Goal: Information Seeking & Learning: Learn about a topic

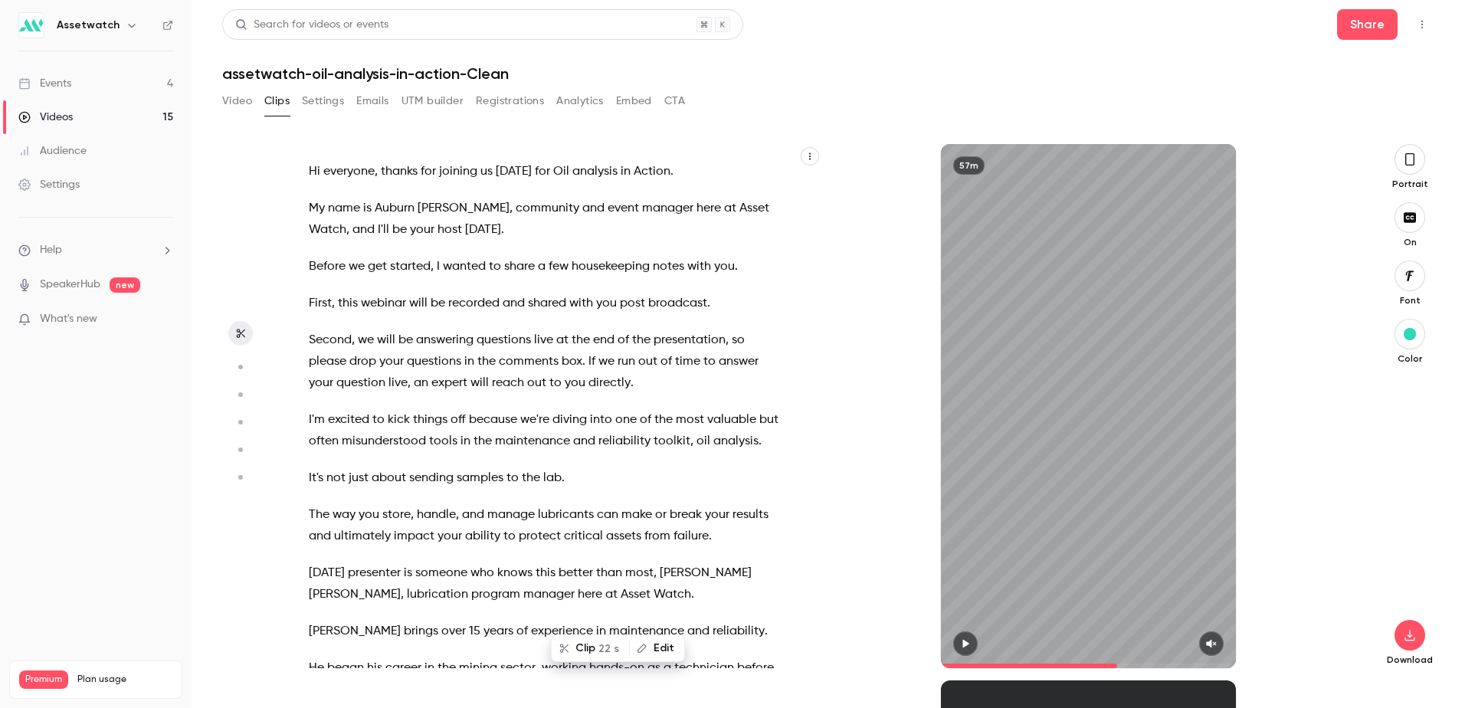
scroll to position [10999, 0]
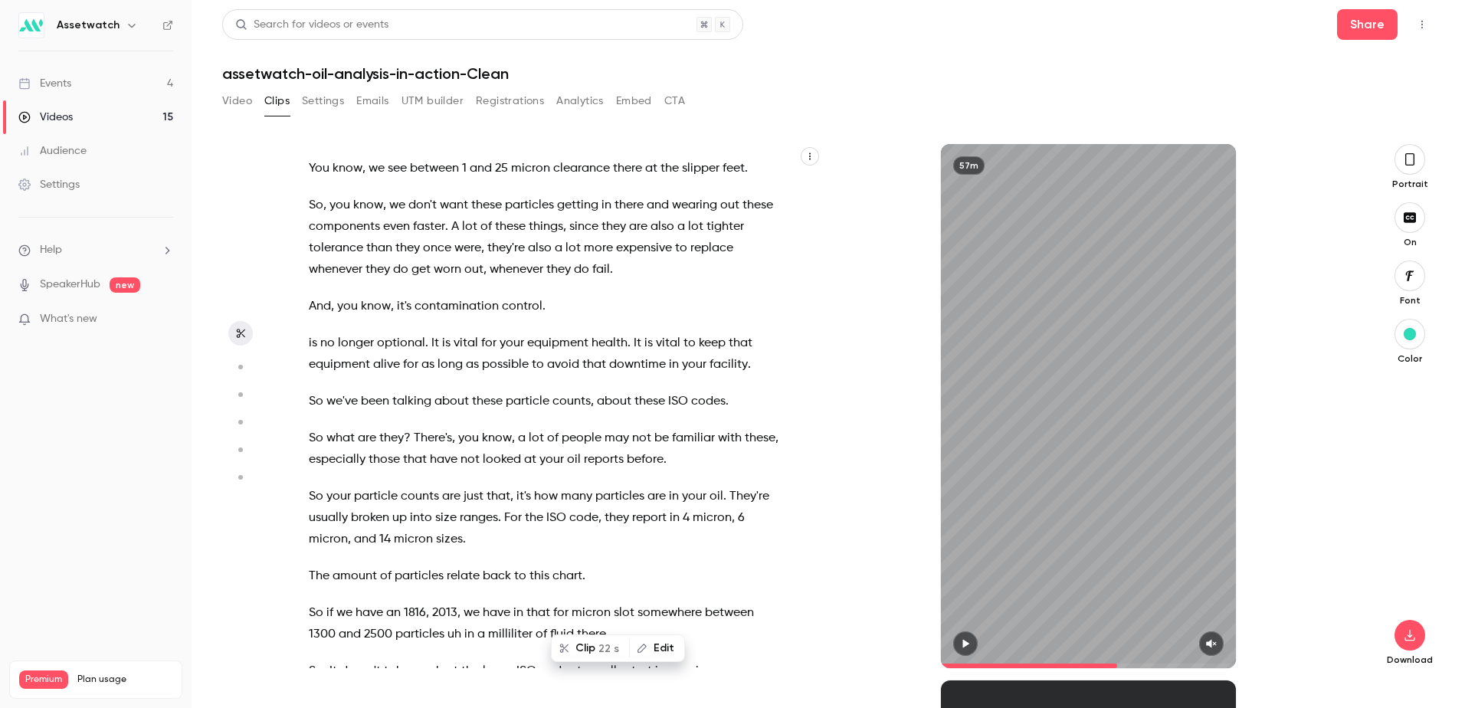
click at [647, 237] on span "are" at bounding box center [638, 226] width 18 height 21
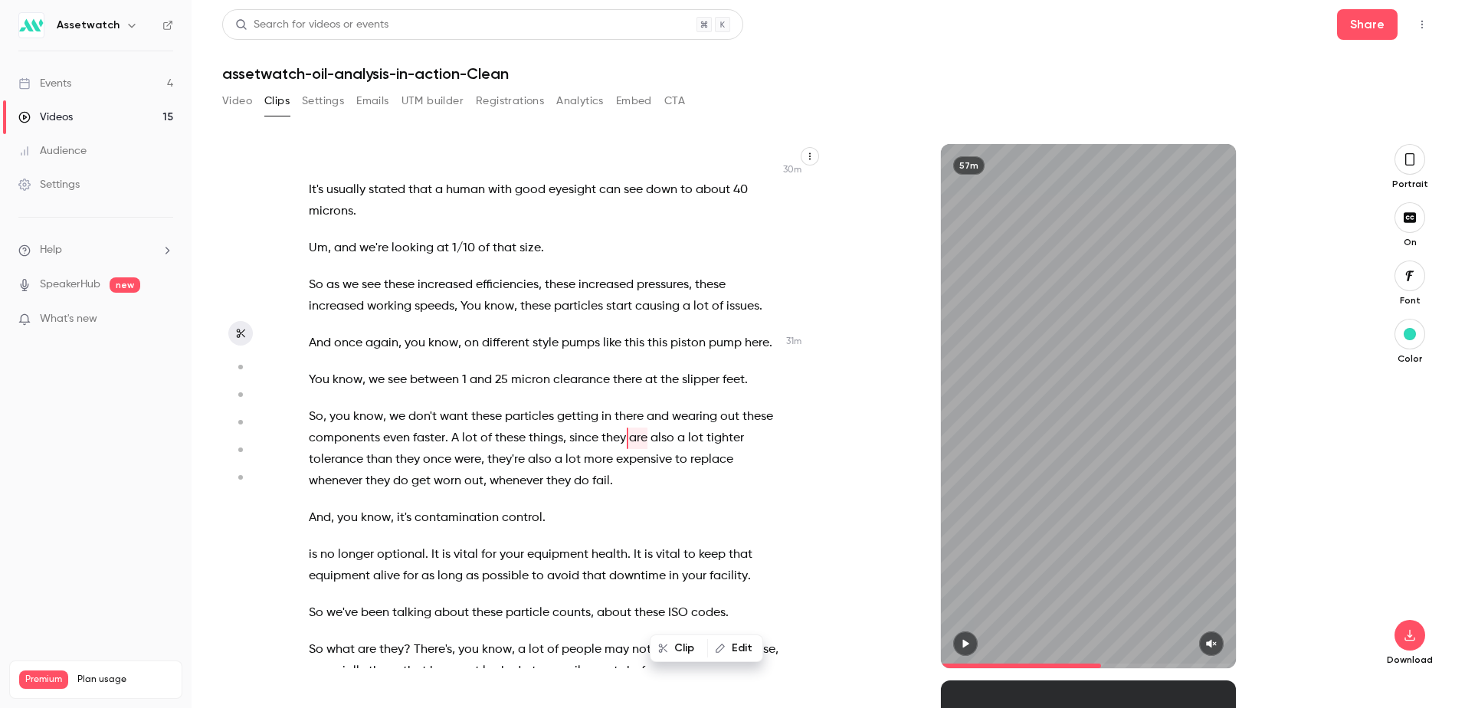
scroll to position [10175, 0]
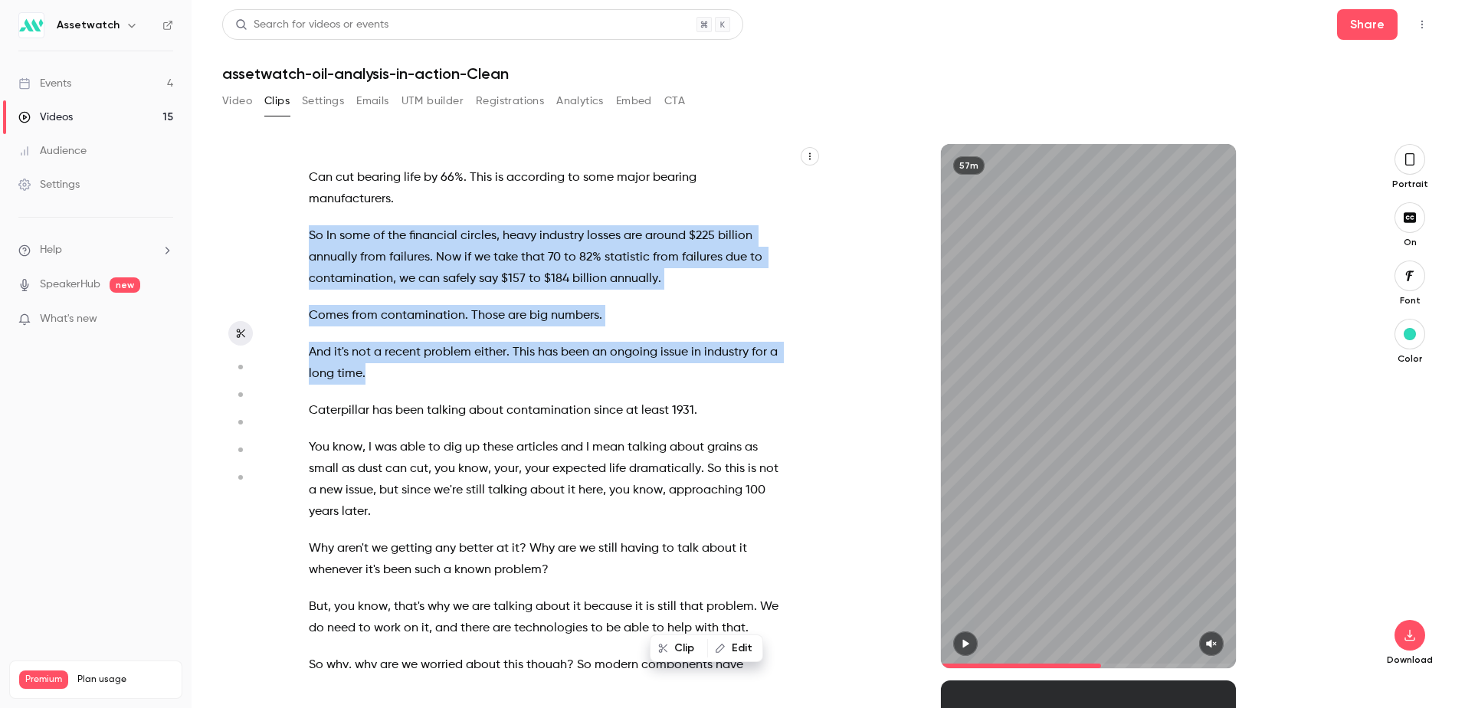
drag, startPoint x: 309, startPoint y: 342, endPoint x: 404, endPoint y: 463, distance: 154.9
click at [404, 463] on div "Hi everyone , thanks for joining us [DATE] for Oil analysis in Action . My name…" at bounding box center [552, 413] width 525 height 509
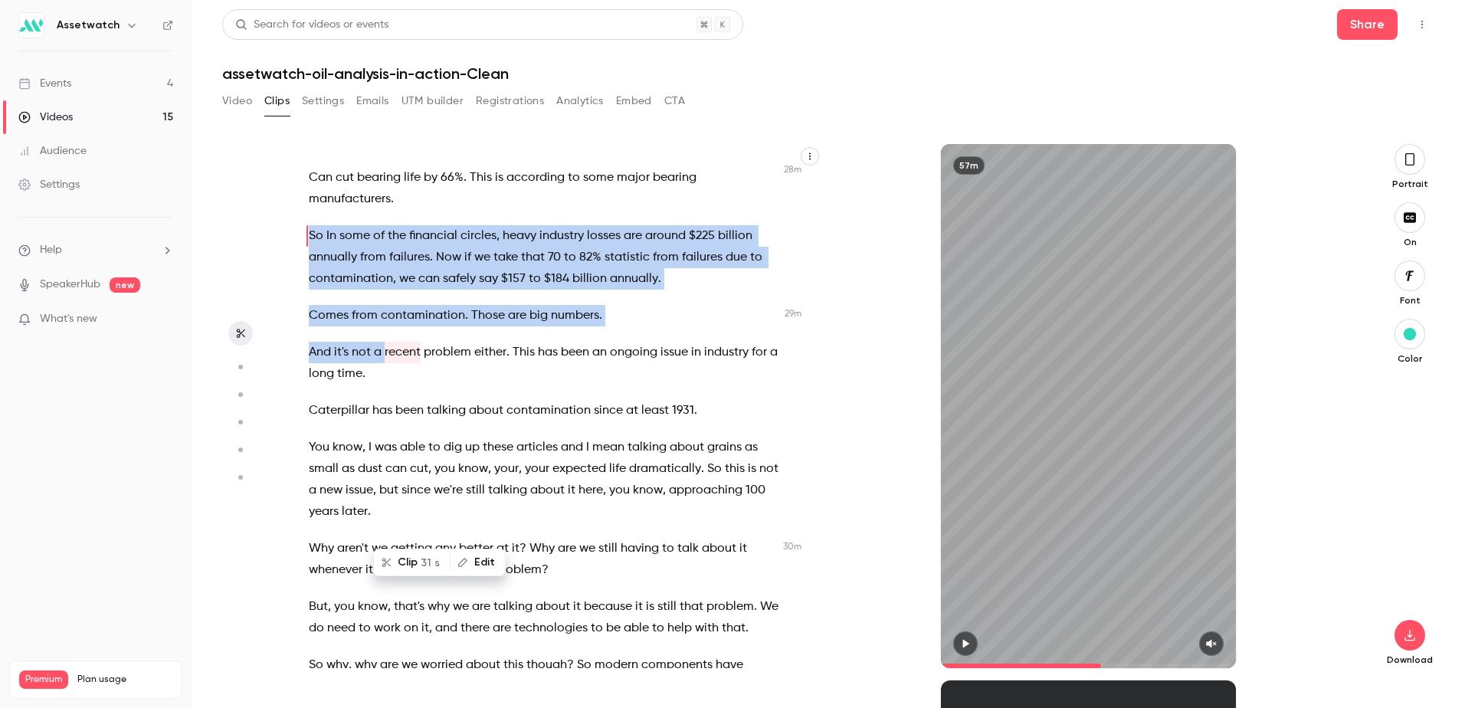
scroll to position [10105, 0]
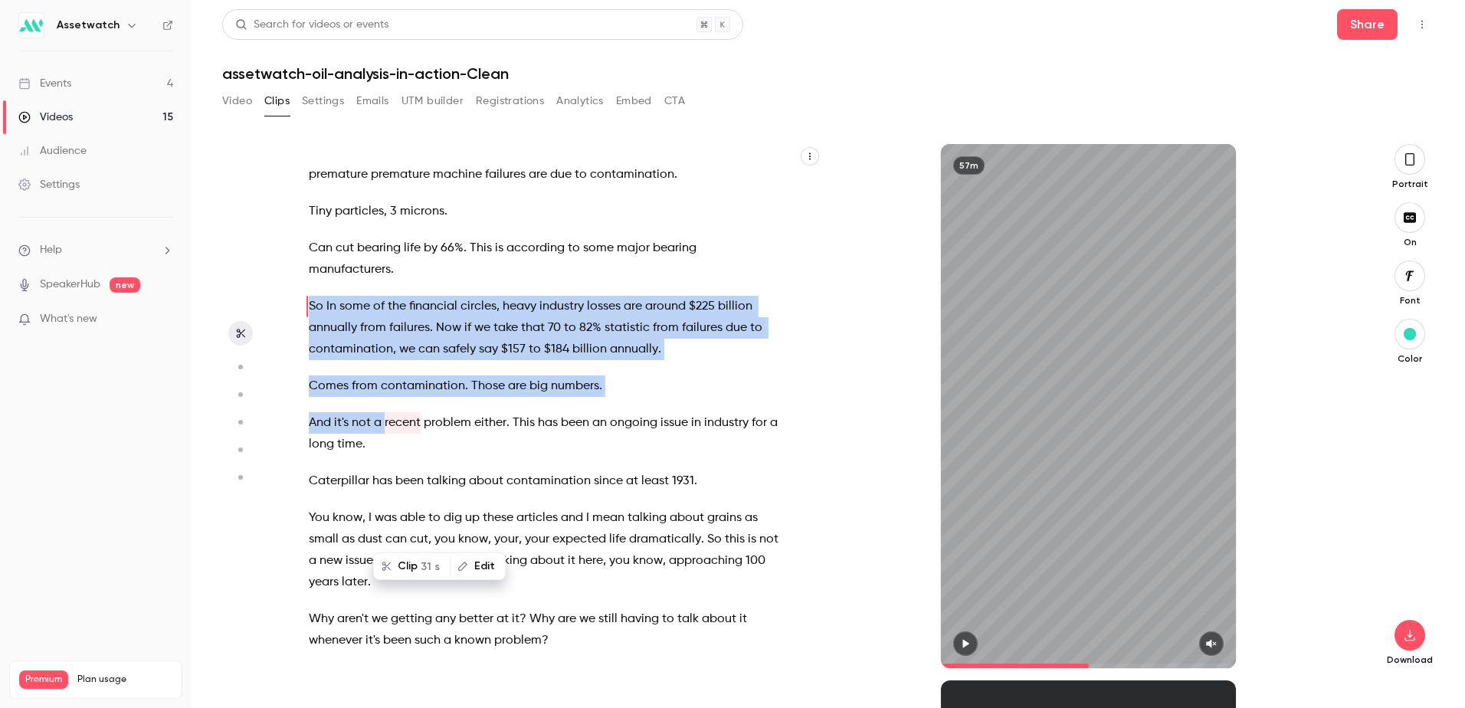
click at [404, 568] on button "Clip 31 s" at bounding box center [412, 566] width 74 height 25
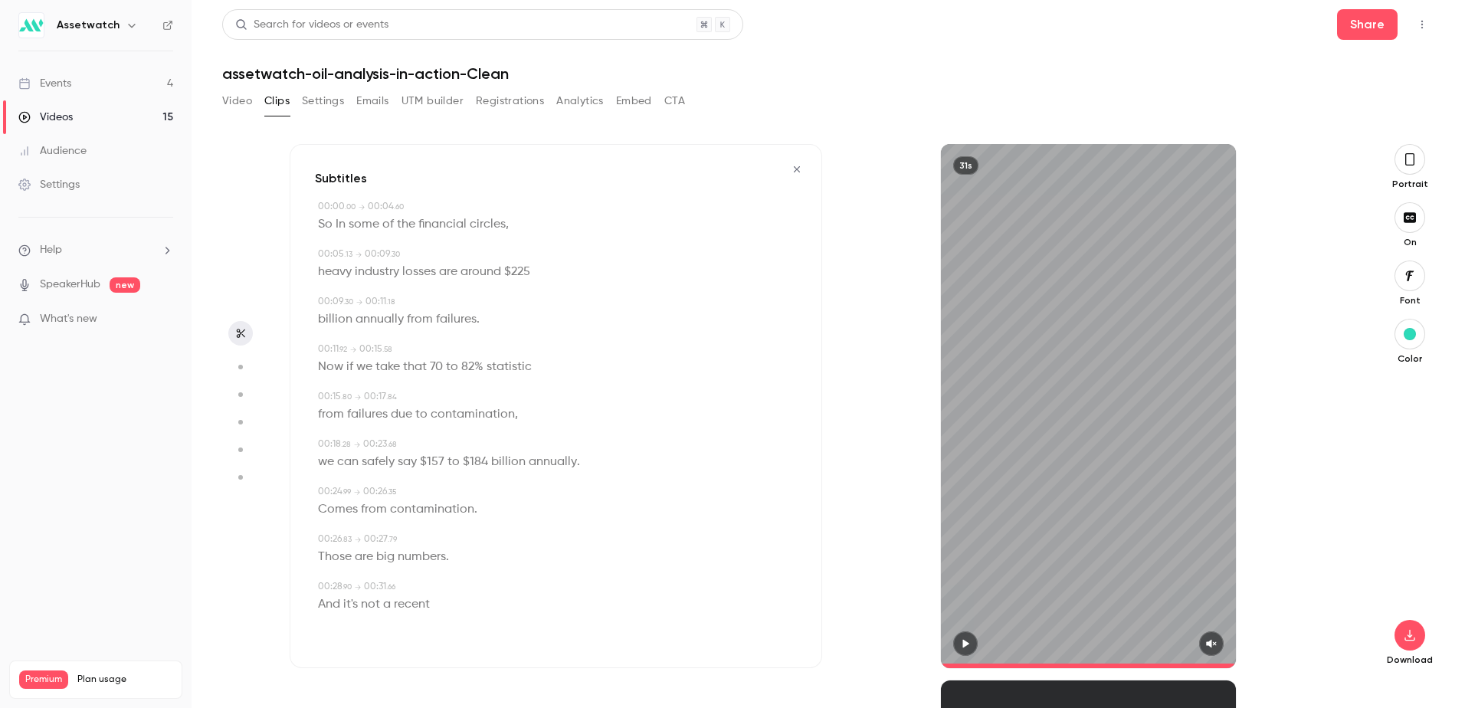
type input "*"
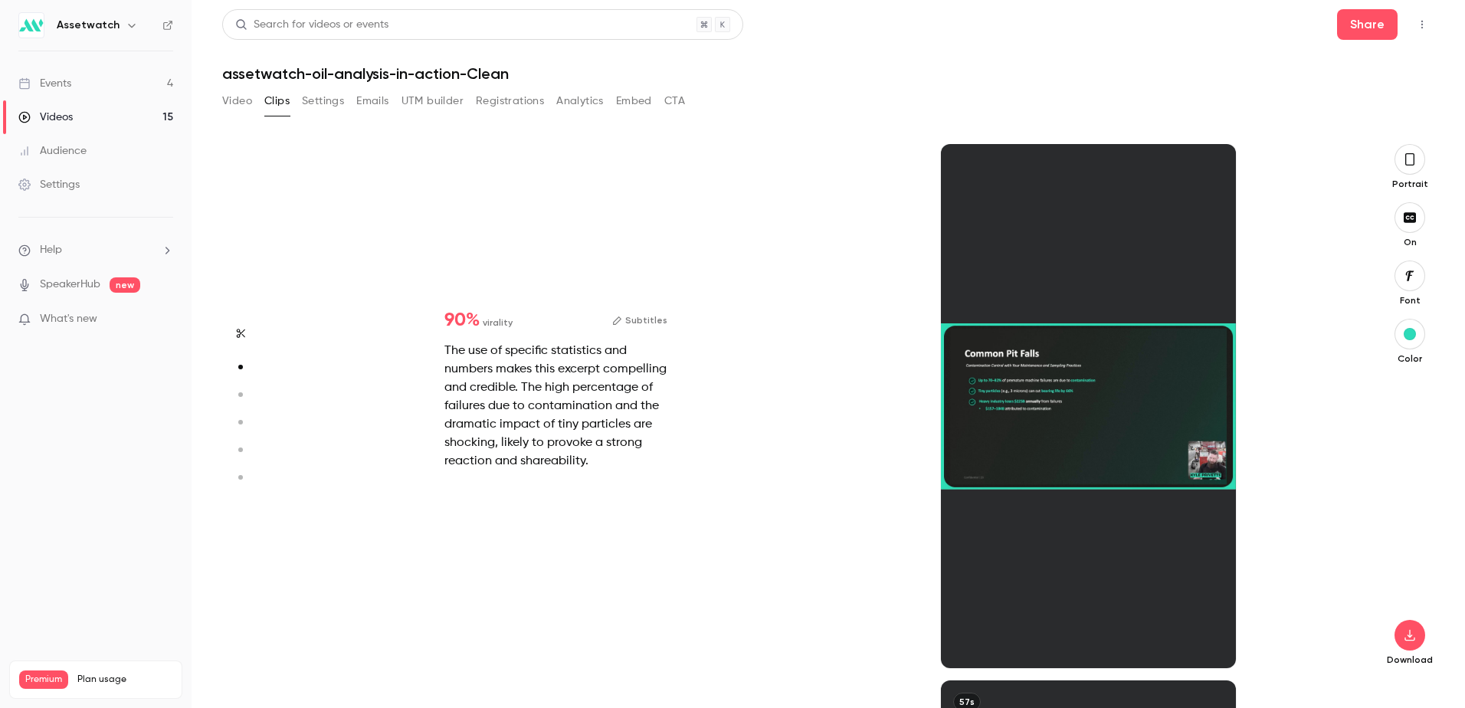
scroll to position [536, 0]
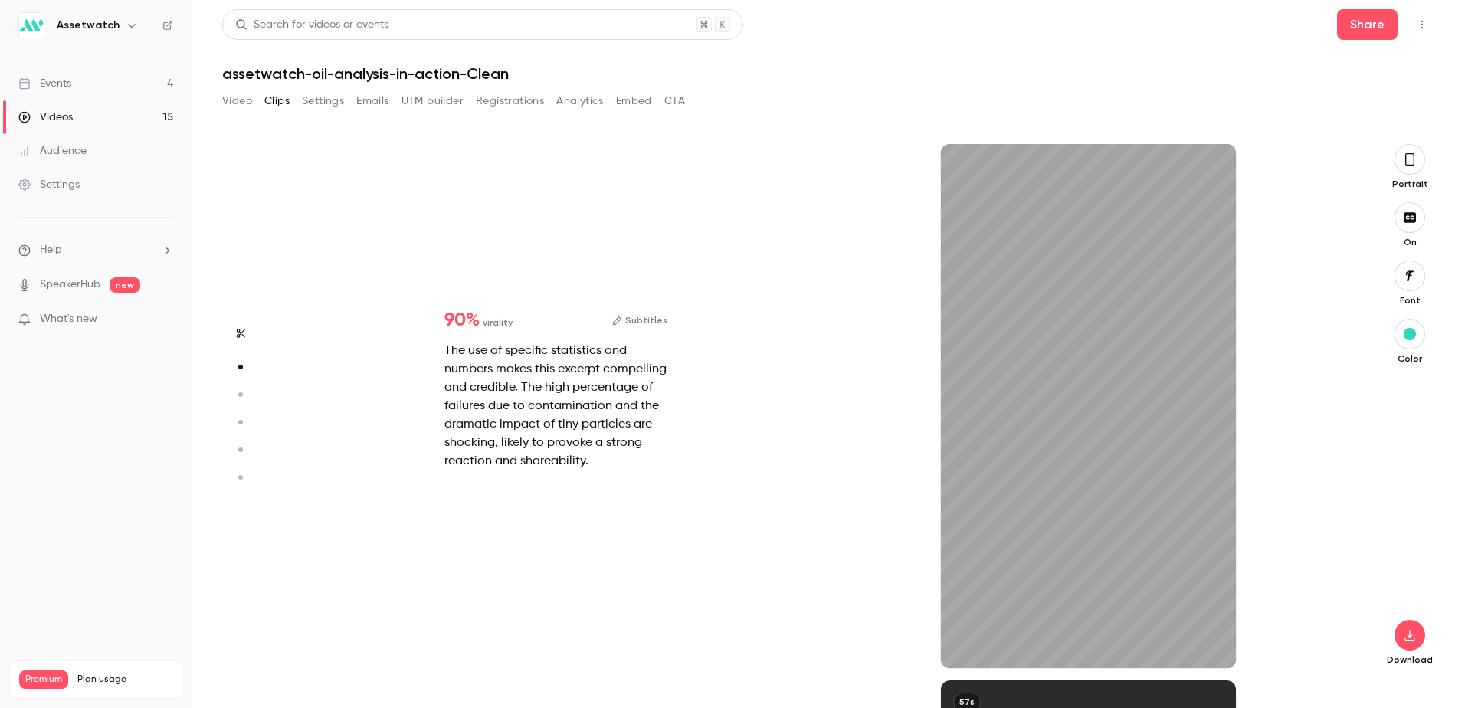
click at [768, 345] on div "90 % virality Subtitles The use of specific statistics and numbers makes this e…" at bounding box center [822, 406] width 1065 height 524
type input "*"
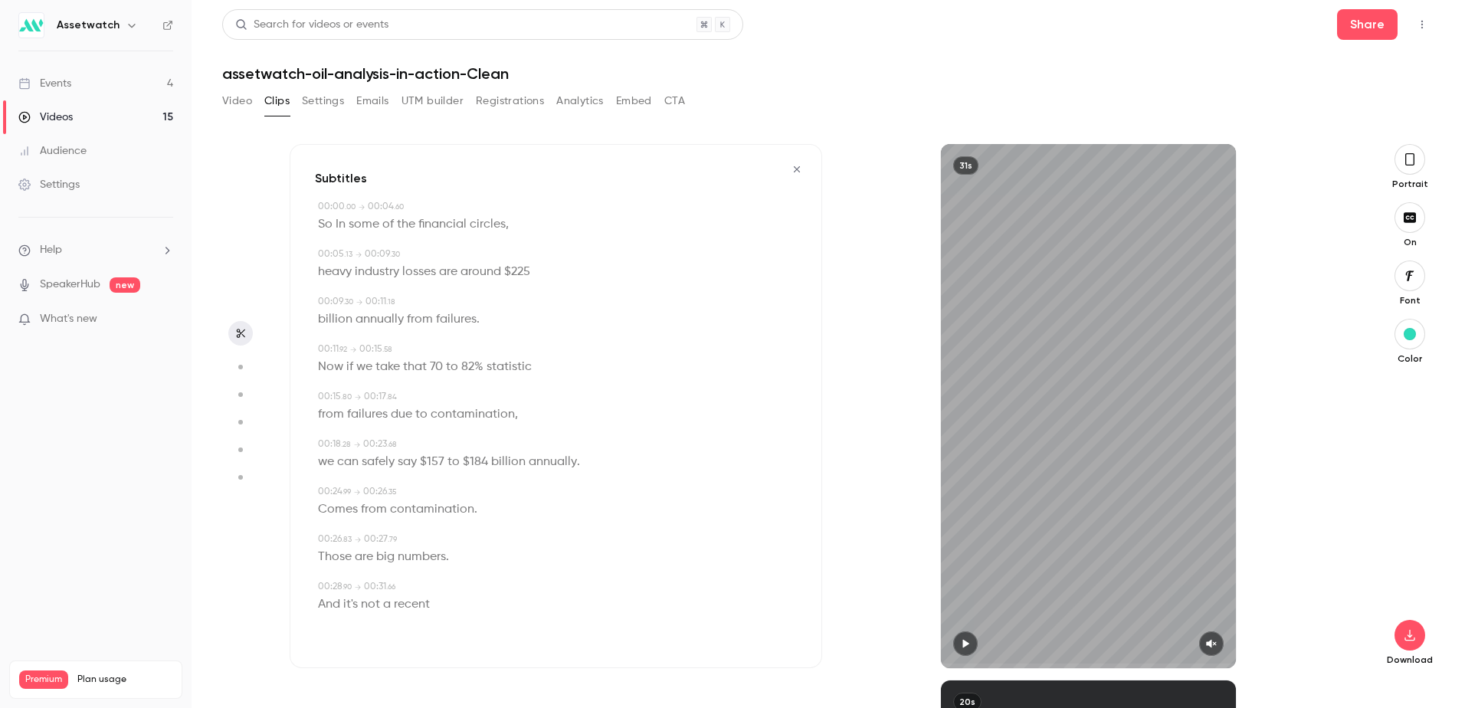
scroll to position [0, 0]
click at [963, 644] on icon "button" at bounding box center [966, 644] width 6 height 8
click at [963, 644] on icon "button" at bounding box center [965, 644] width 6 height 8
click at [961, 644] on icon "button" at bounding box center [965, 643] width 12 height 11
click at [1210, 646] on icon "button" at bounding box center [1211, 644] width 10 height 8
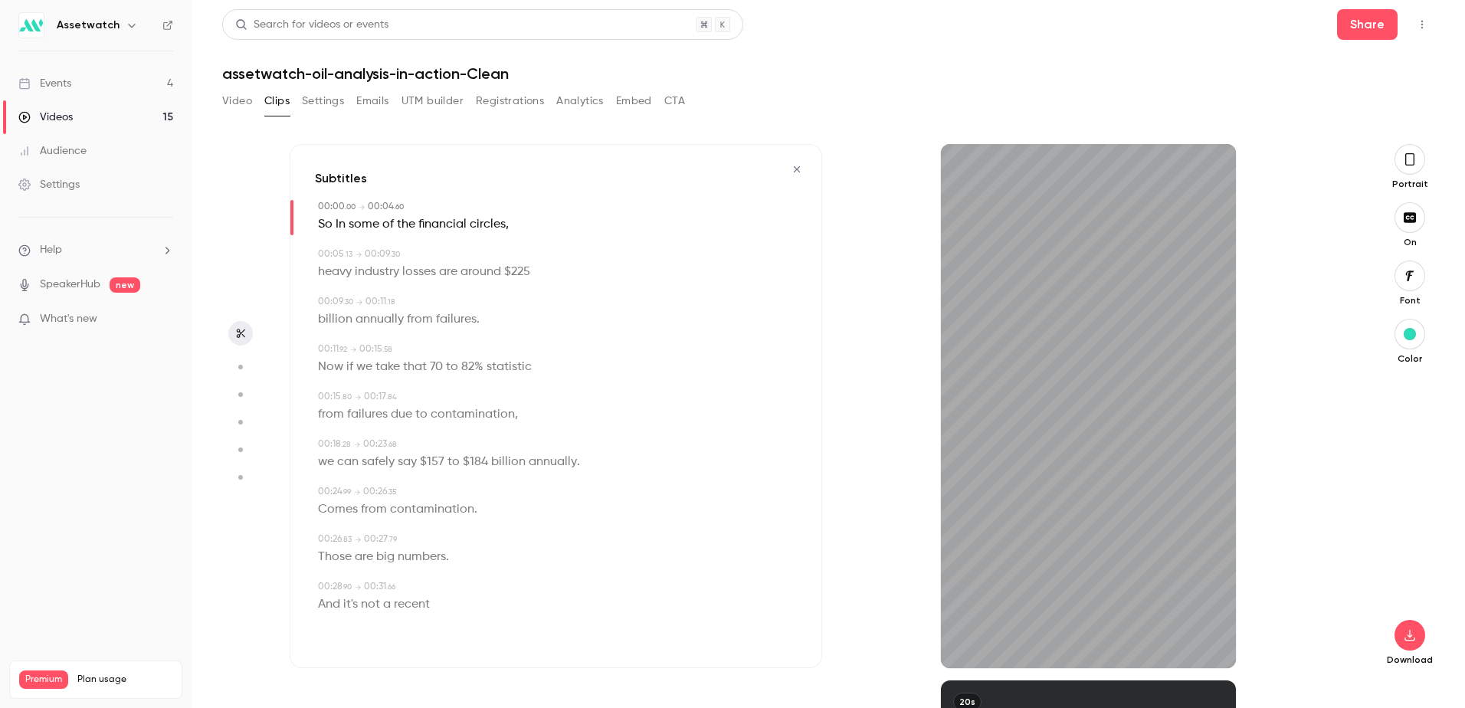
drag, startPoint x: 989, startPoint y: 664, endPoint x: 882, endPoint y: 665, distance: 106.5
click at [882, 665] on div "31s" at bounding box center [1088, 406] width 532 height 524
click at [967, 640] on icon "button" at bounding box center [965, 644] width 6 height 8
click at [970, 643] on icon "button" at bounding box center [965, 643] width 12 height 11
click at [966, 643] on icon "button" at bounding box center [965, 643] width 12 height 11
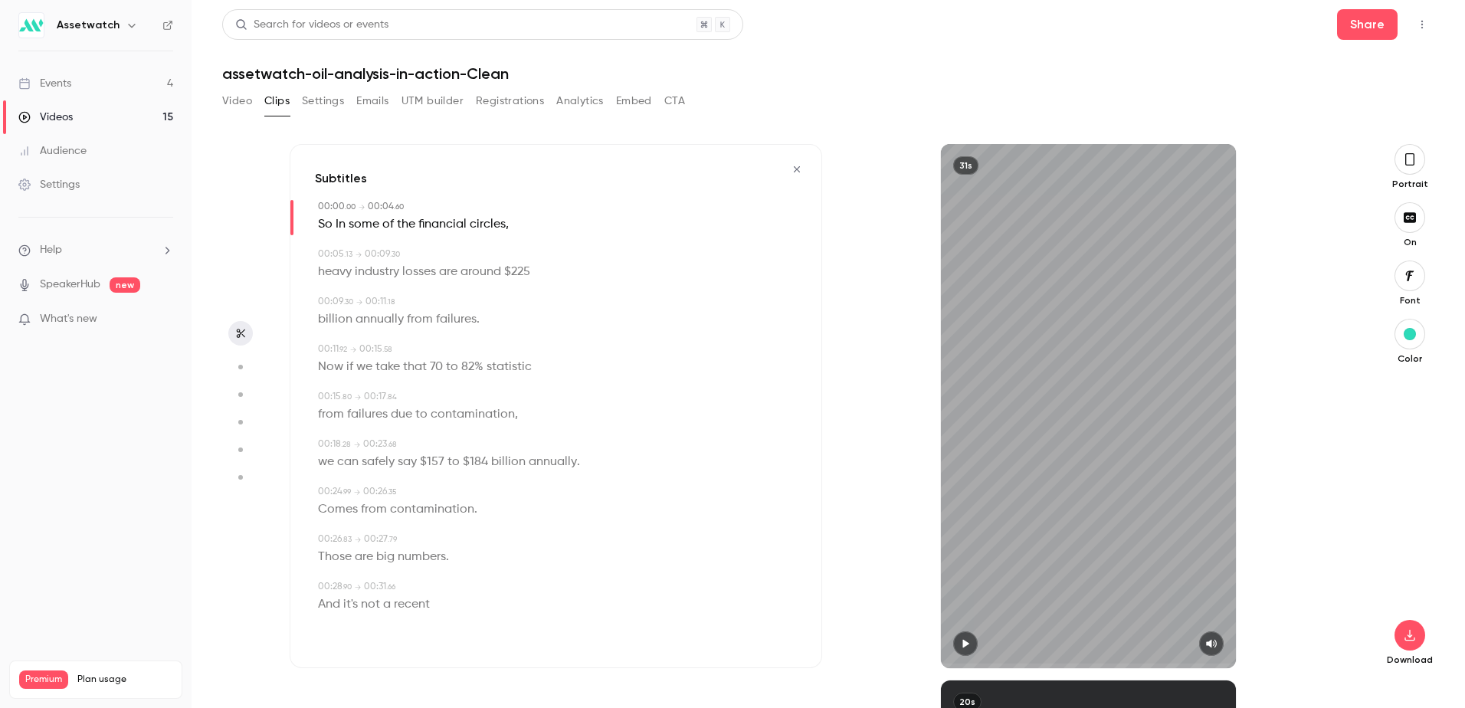
click at [963, 647] on icon "button" at bounding box center [966, 644] width 6 height 8
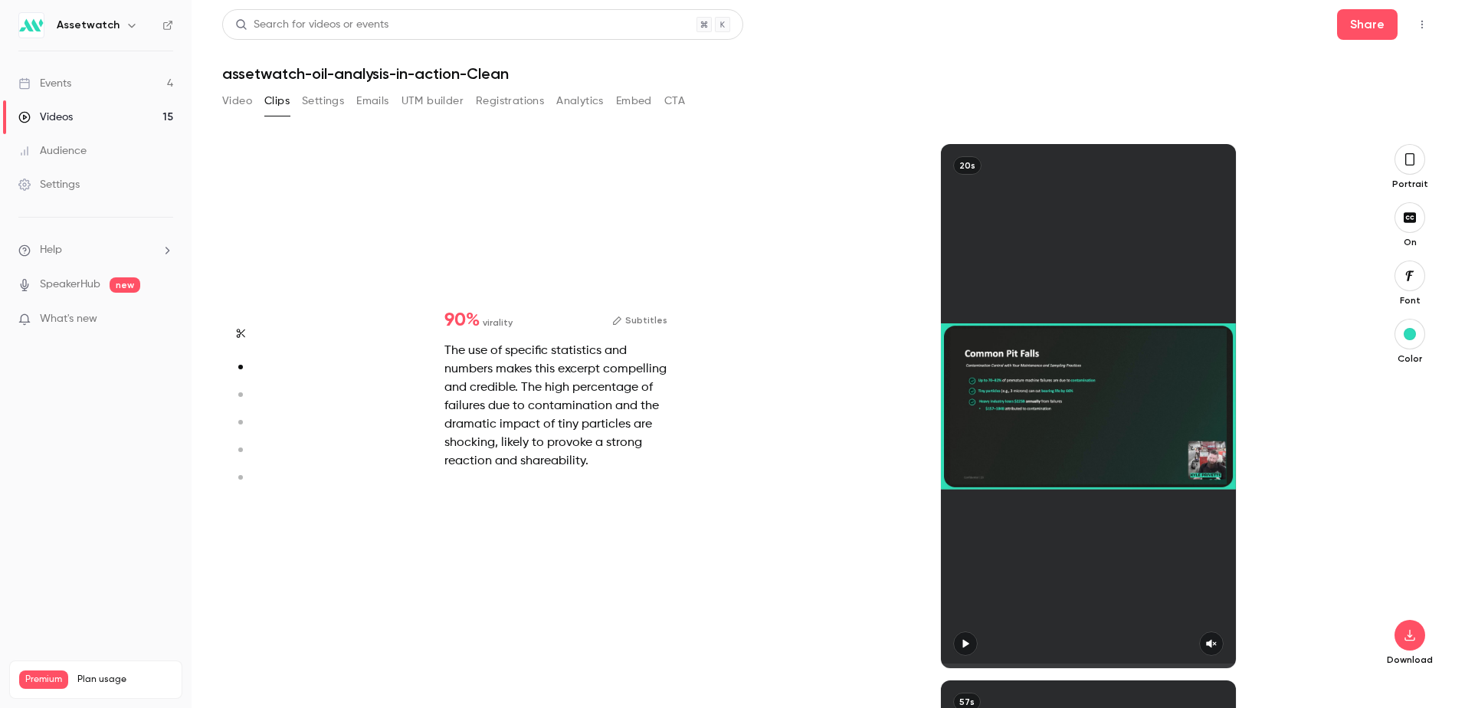
type input "****"
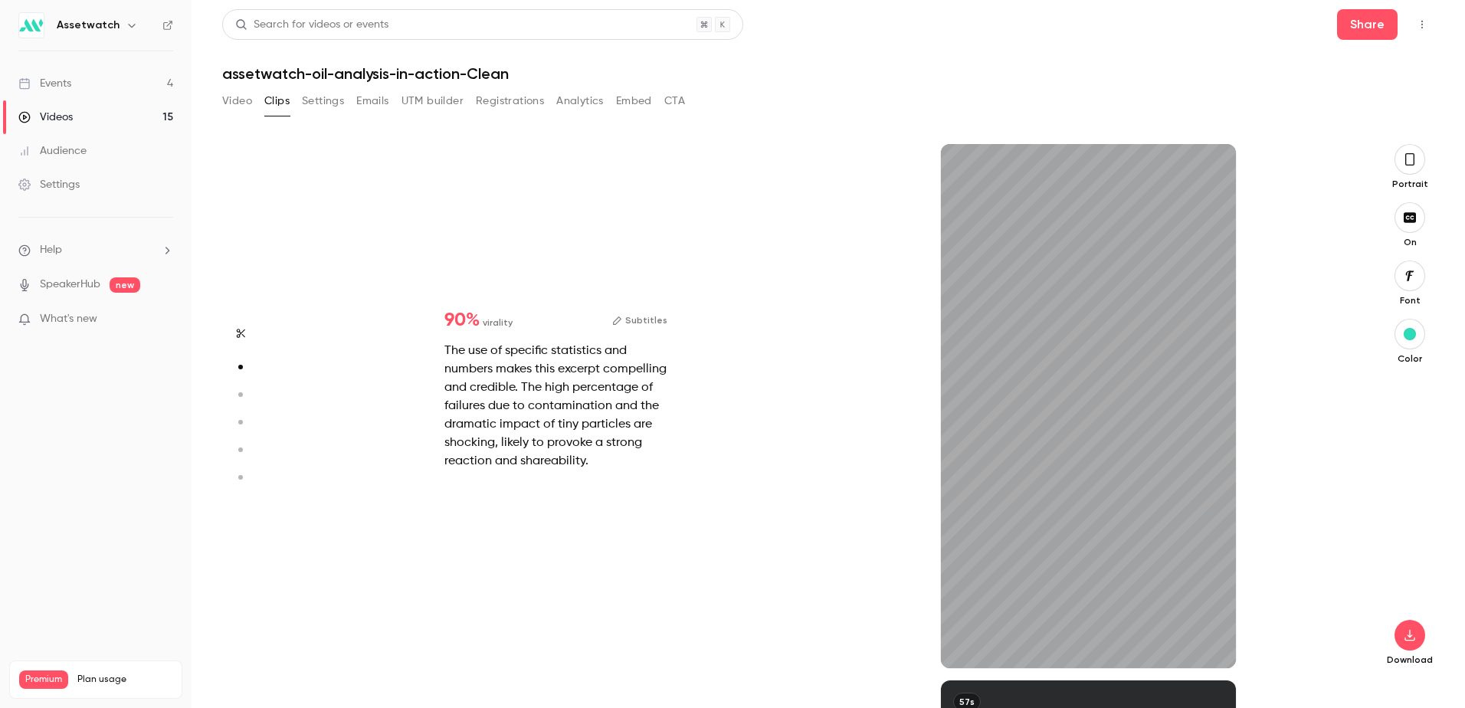
type input "***"
type input "****"
type input "***"
type input "****"
type input "*"
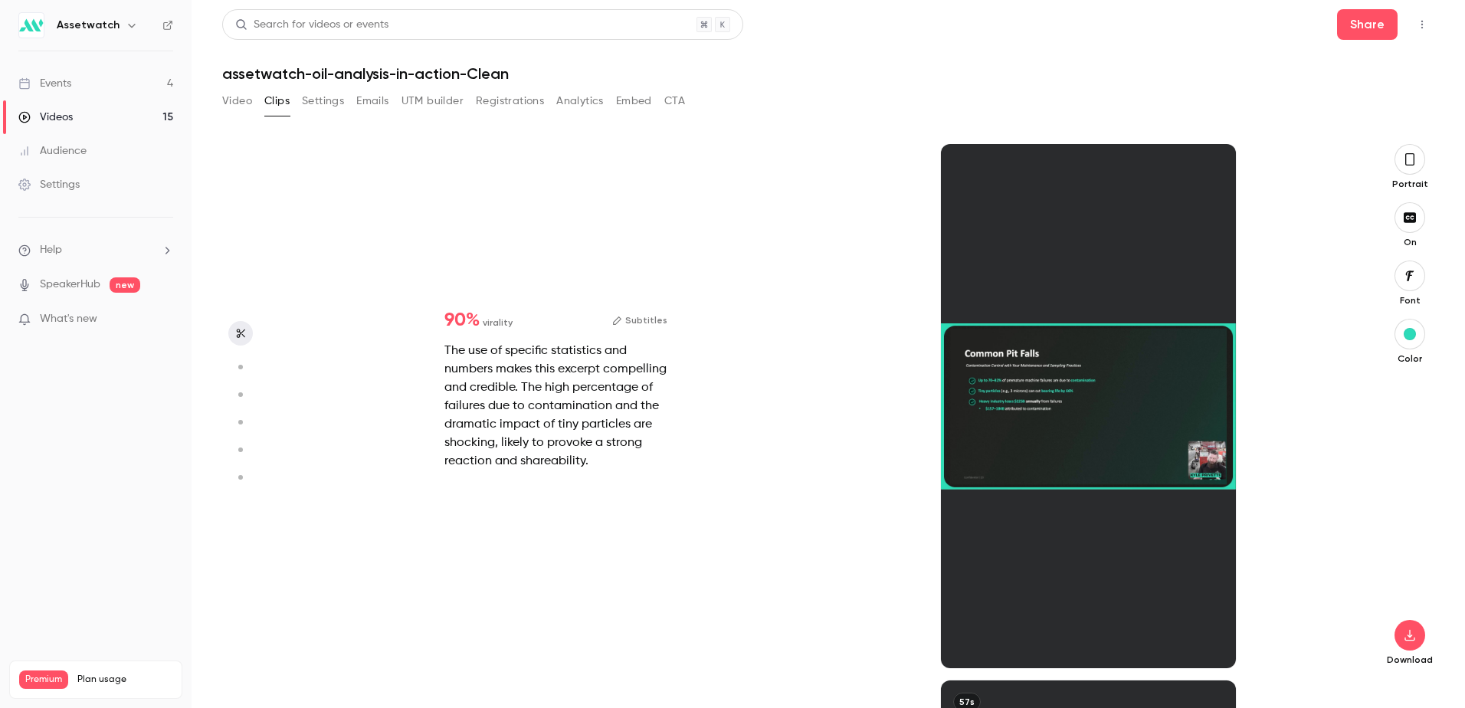
scroll to position [0, 0]
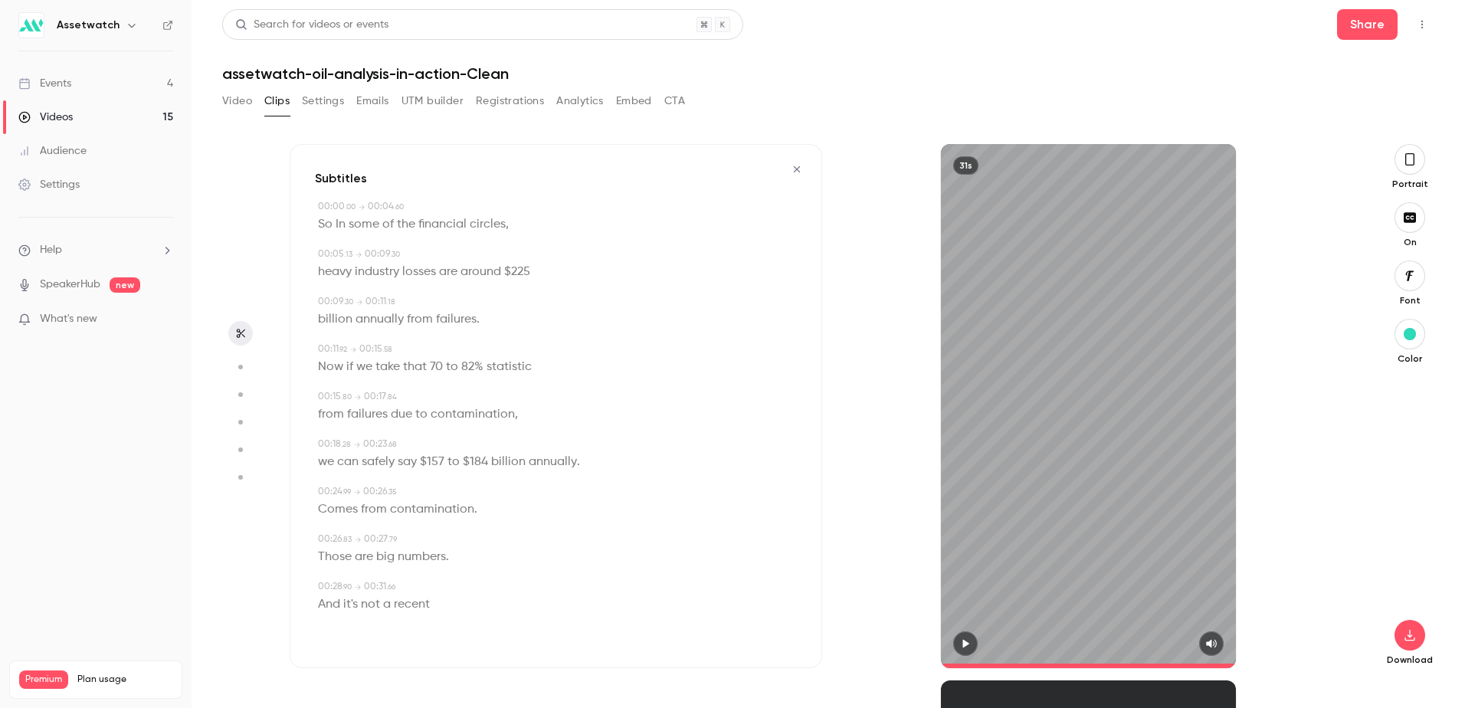
type input "****"
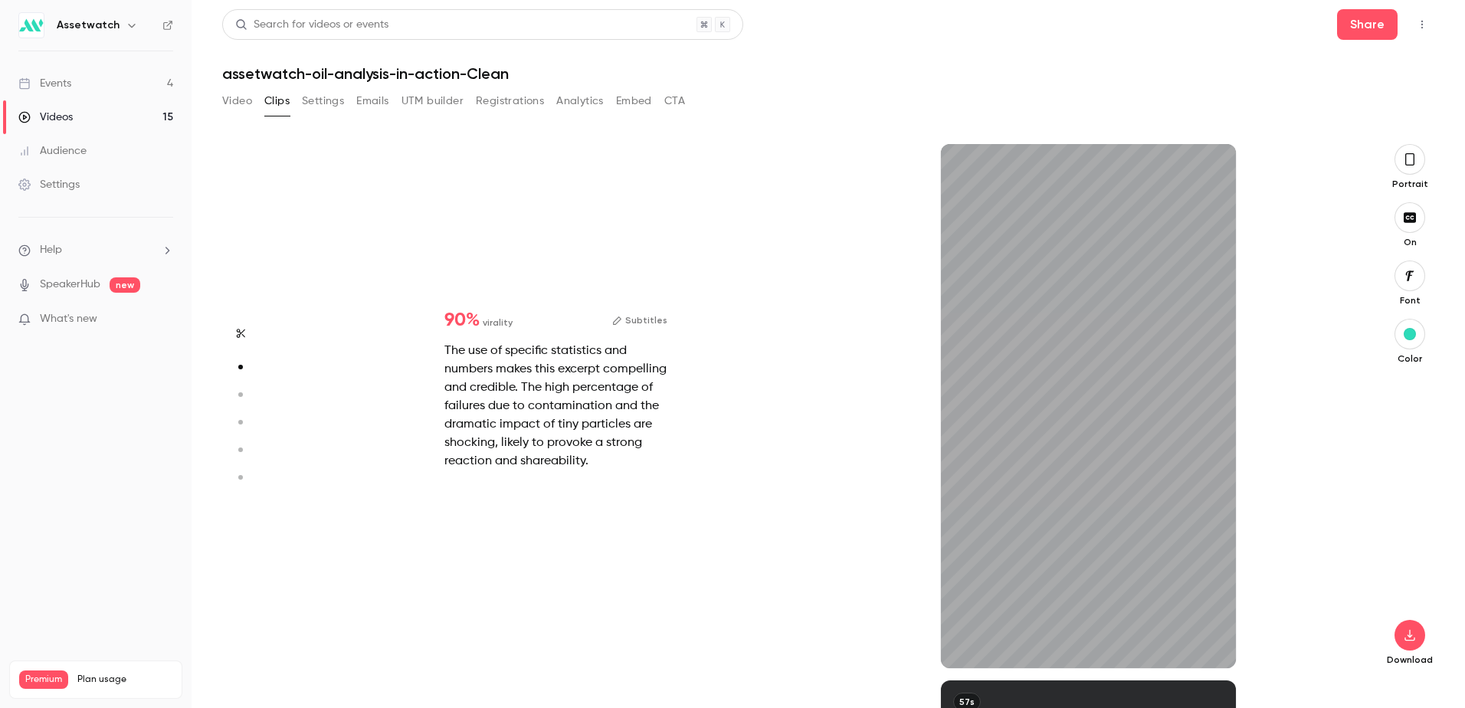
type input "****"
type input "*"
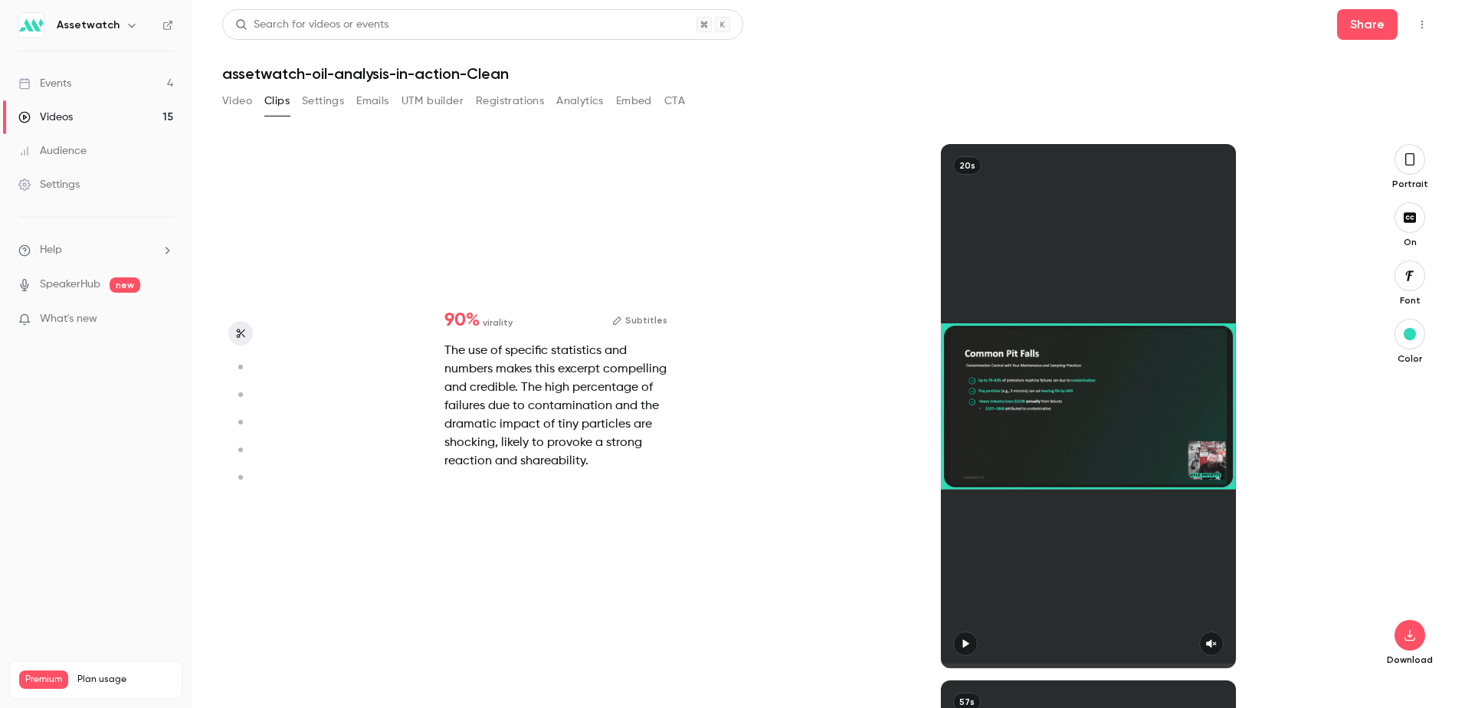
scroll to position [0, 0]
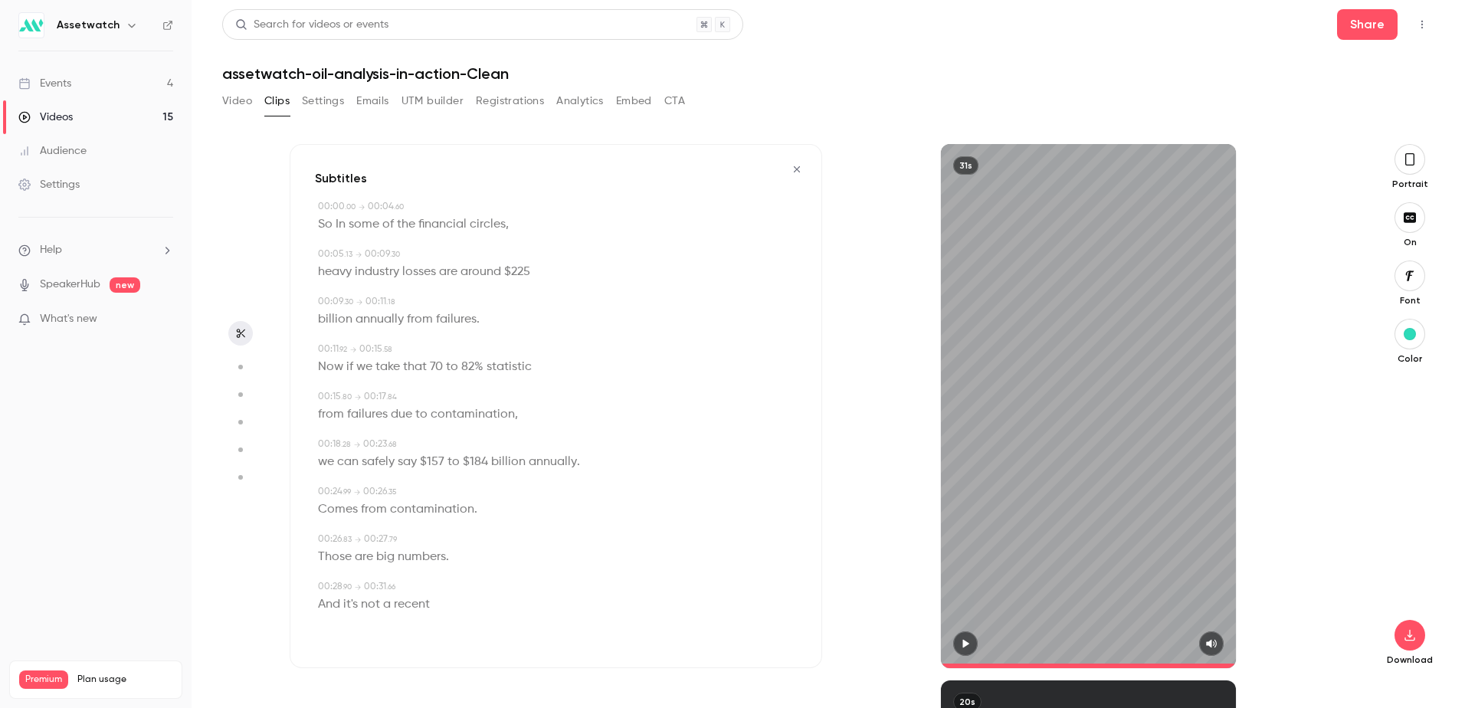
drag, startPoint x: 472, startPoint y: 334, endPoint x: 712, endPoint y: 329, distance: 240.6
click at [712, 329] on div "billion annually from failures ." at bounding box center [557, 319] width 479 height 21
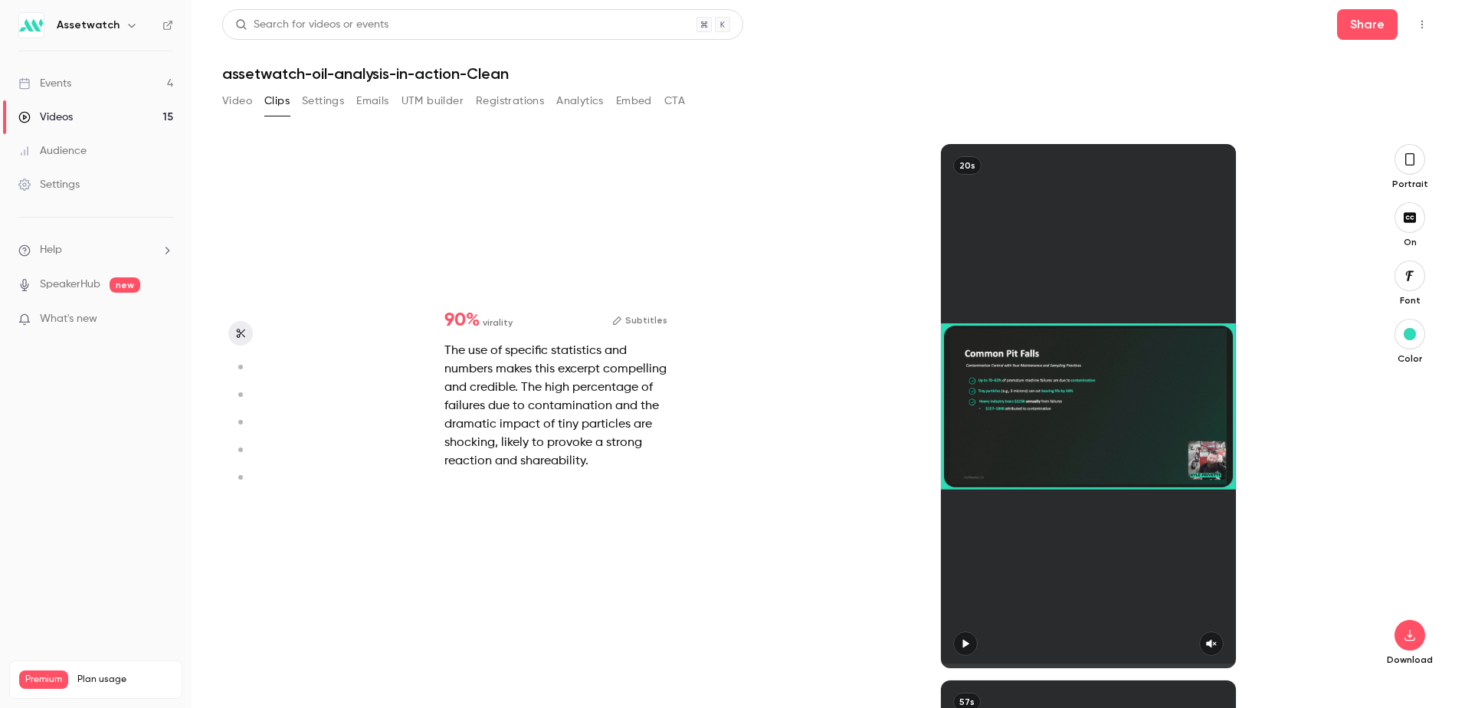
type input "****"
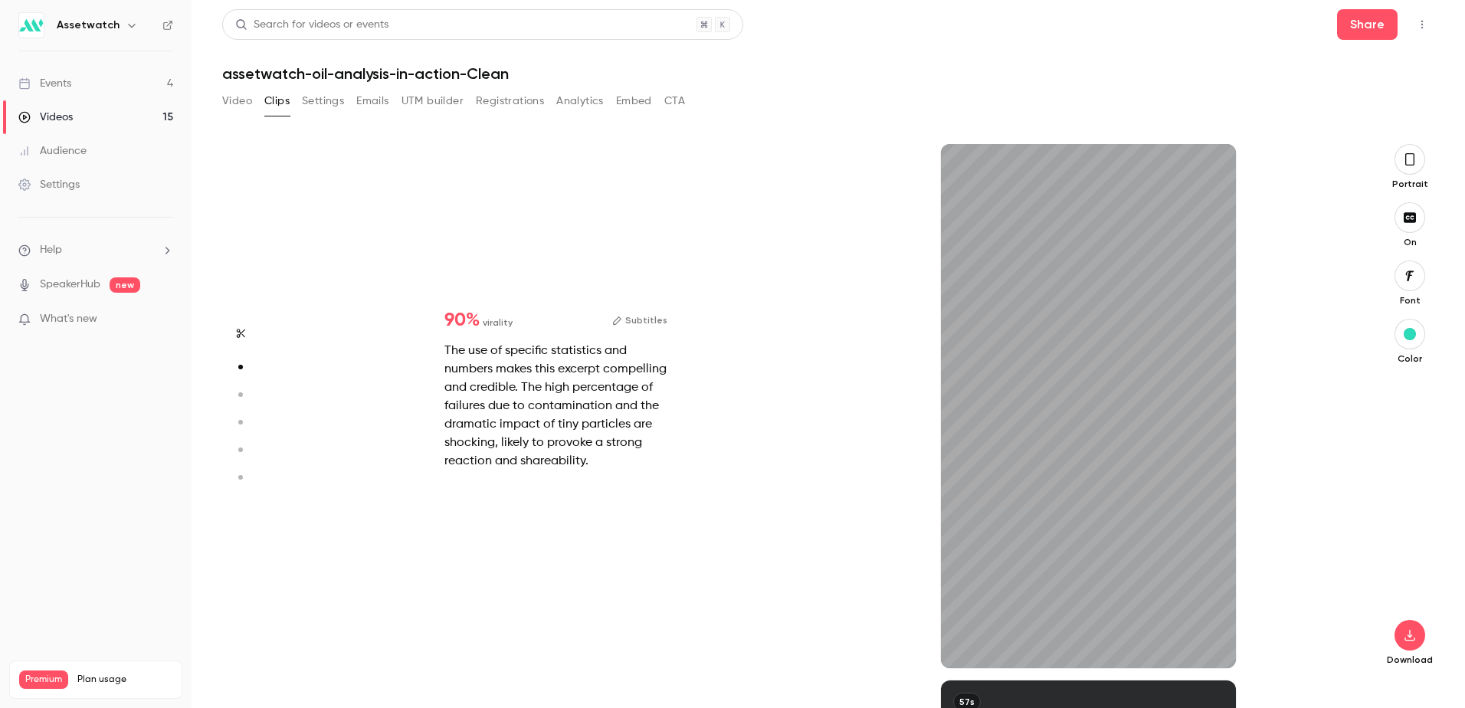
type input "***"
type input "****"
type input "***"
type input "****"
type input "*"
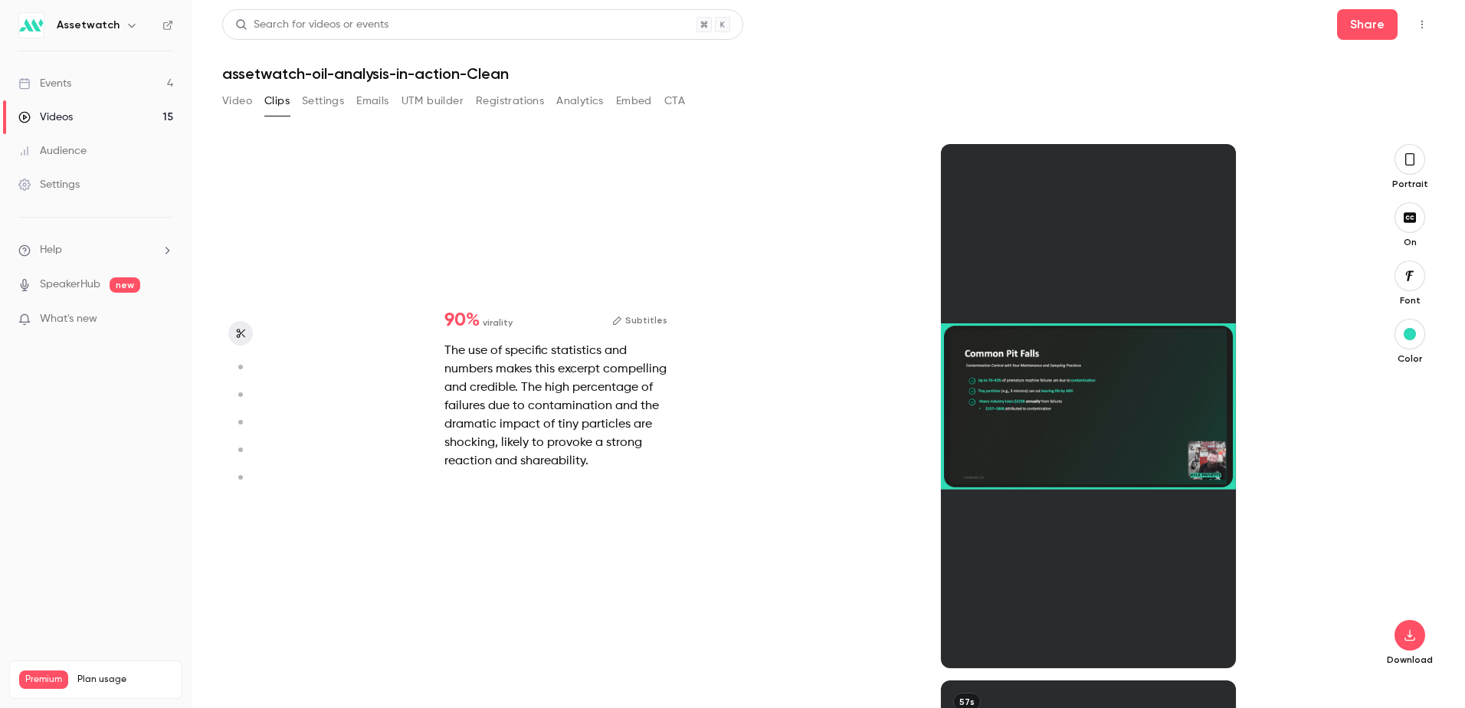
type input "***"
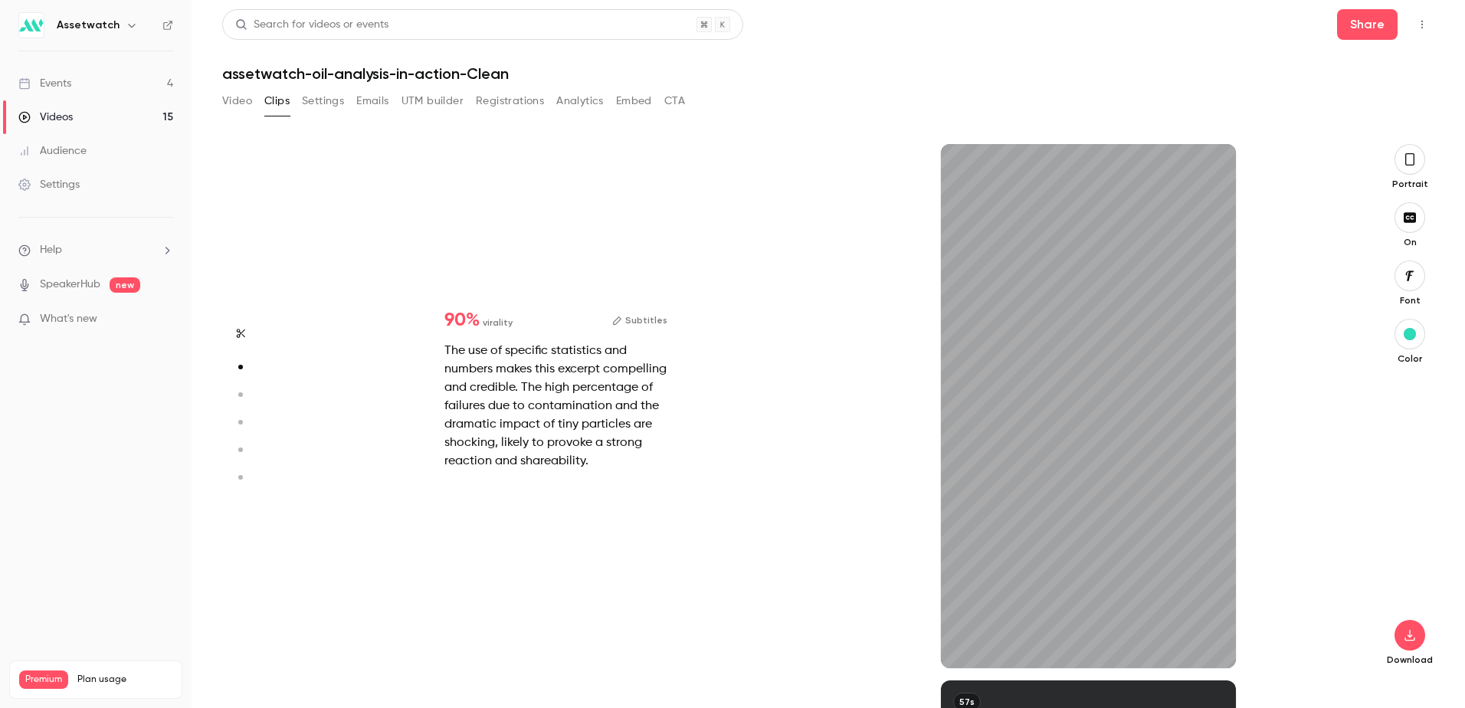
type input "*"
type input "***"
type input "*"
type input "***"
type input "*"
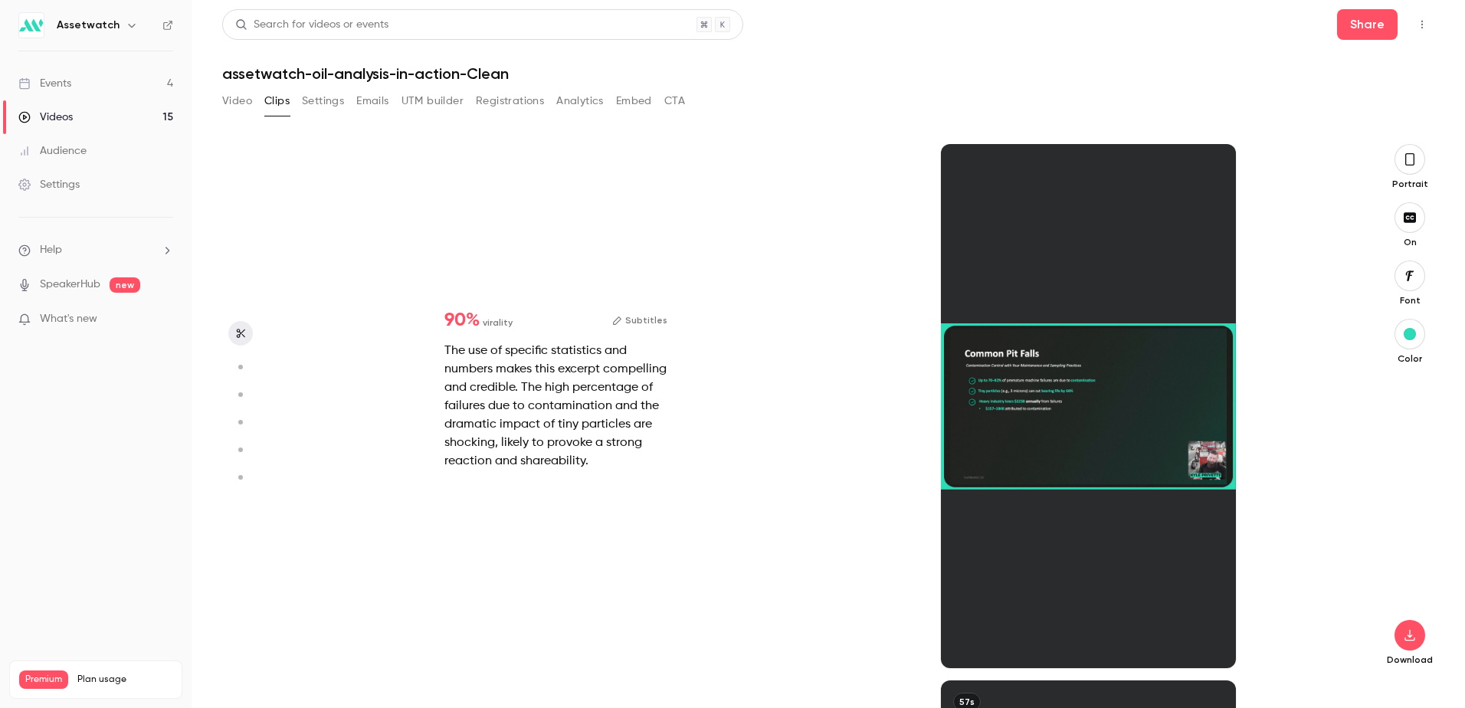
scroll to position [0, 0]
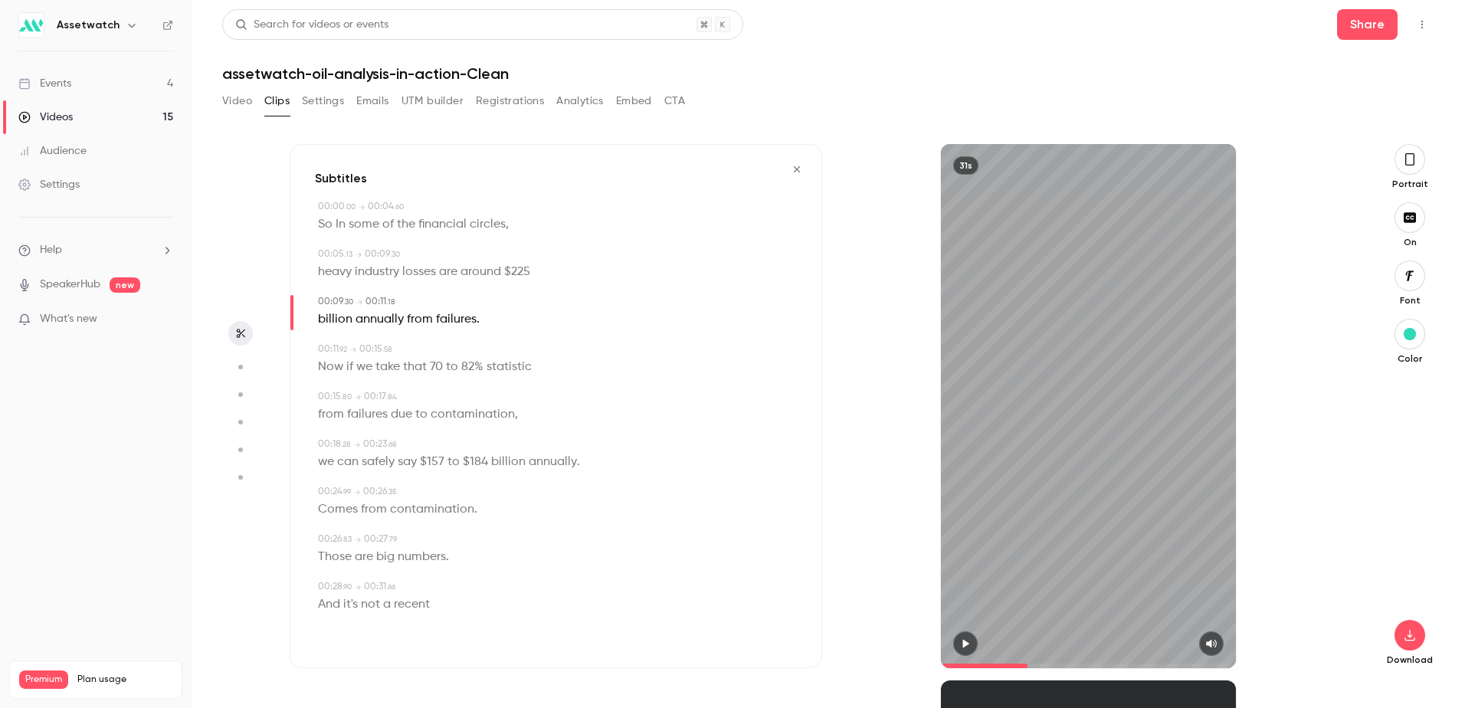
click at [241, 331] on icon "button" at bounding box center [240, 333] width 12 height 11
click at [315, 227] on div "00:00 . 00 → 00:04 . 60 So In some of the financial circles ," at bounding box center [556, 217] width 482 height 35
click at [450, 557] on div "Those are big numbers ." at bounding box center [557, 556] width 479 height 21
click at [314, 602] on div "Subtitles 00:00 . 00 → 00:04 . 60 So In some of the financial circles , 00:05 .…" at bounding box center [556, 406] width 532 height 524
click at [318, 594] on span "And" at bounding box center [329, 604] width 22 height 21
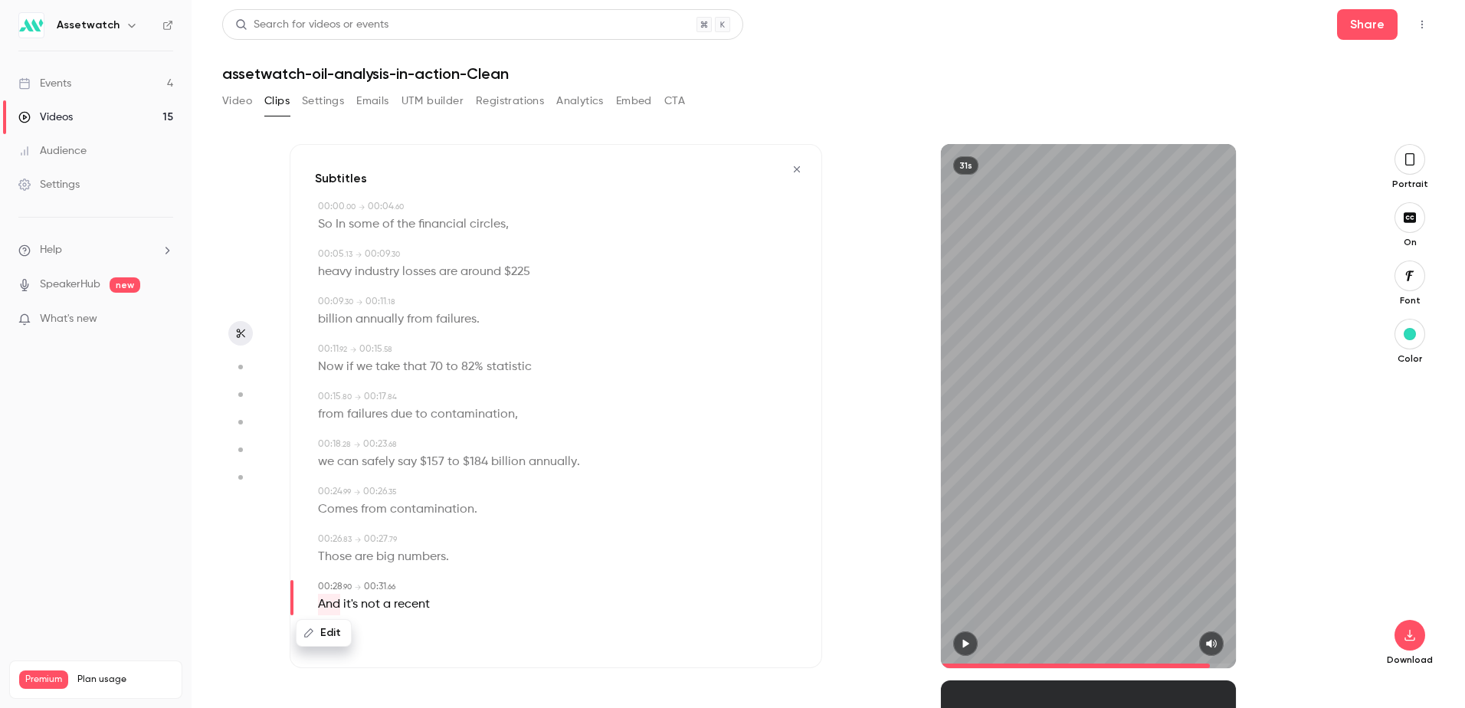
click at [453, 558] on div "Those are big numbers ." at bounding box center [557, 556] width 479 height 21
drag, startPoint x: 455, startPoint y: 558, endPoint x: 313, endPoint y: 220, distance: 367.3
click at [313, 220] on div "Subtitles 00:00 . 00 → 00:04 . 60 So In some of the financial circles , 00:05 .…" at bounding box center [556, 406] width 532 height 524
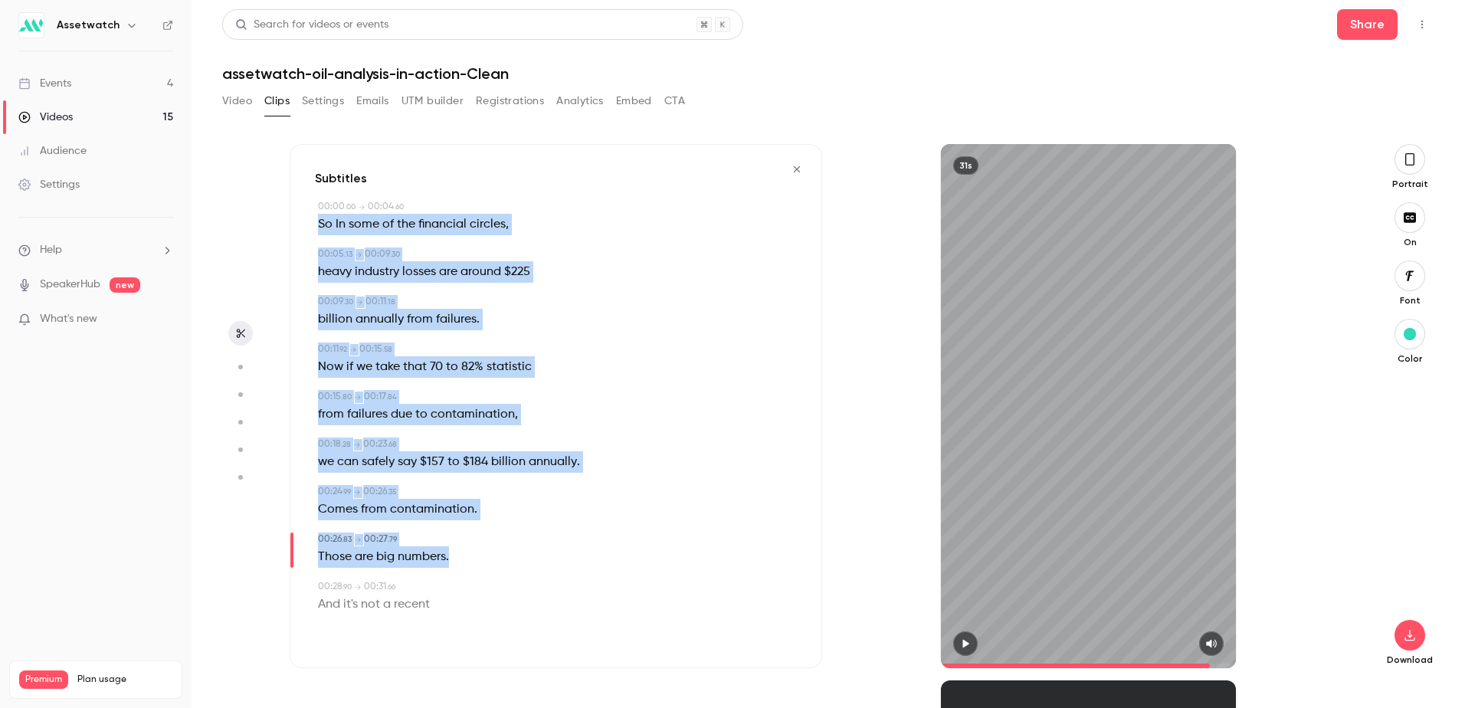
click at [318, 224] on span "So" at bounding box center [325, 224] width 15 height 21
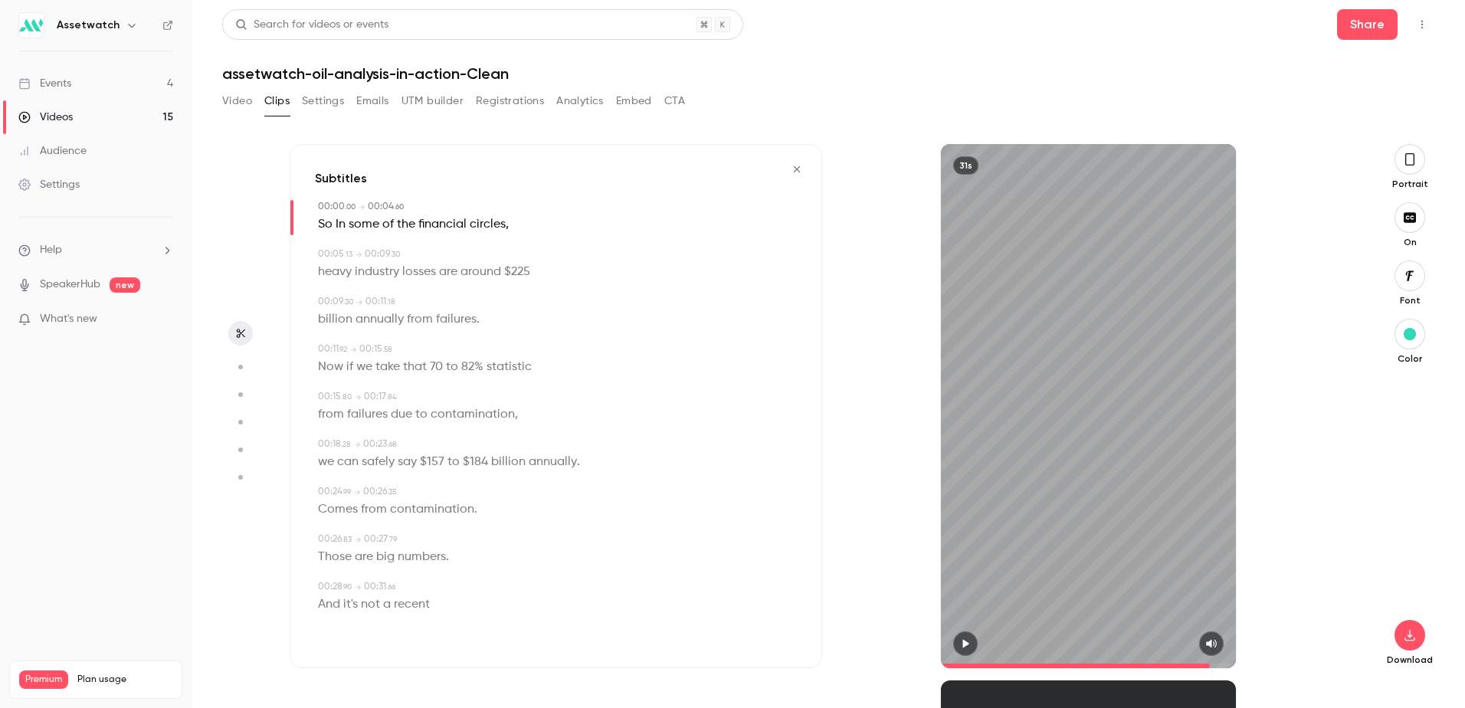
drag, startPoint x: 318, startPoint y: 207, endPoint x: 451, endPoint y: 565, distance: 381.7
click at [451, 565] on div "00:00 . 00 → 00:04 . 60 So In some of the financial circles , 00:05 . 13 → 00:0…" at bounding box center [556, 413] width 482 height 427
click at [451, 557] on div "Edit Those are big numbers ." at bounding box center [557, 556] width 479 height 21
click at [450, 557] on div "Those are big numbers ." at bounding box center [557, 556] width 479 height 21
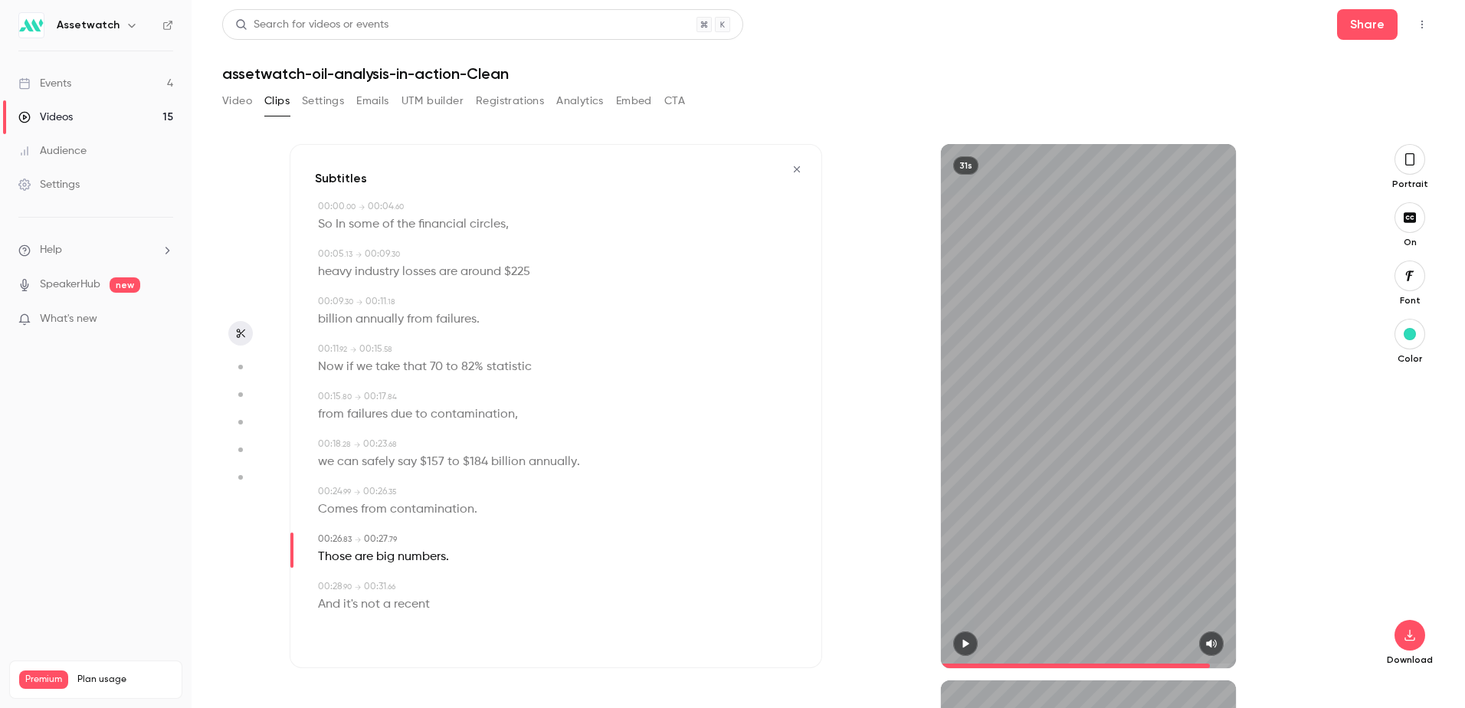
click at [448, 362] on div "00:00 . 00 → 00:04 . 60 So In some of the financial circles , 00:05 . 13 → 00:0…" at bounding box center [556, 413] width 482 height 427
click at [797, 169] on icon "button" at bounding box center [796, 169] width 12 height 11
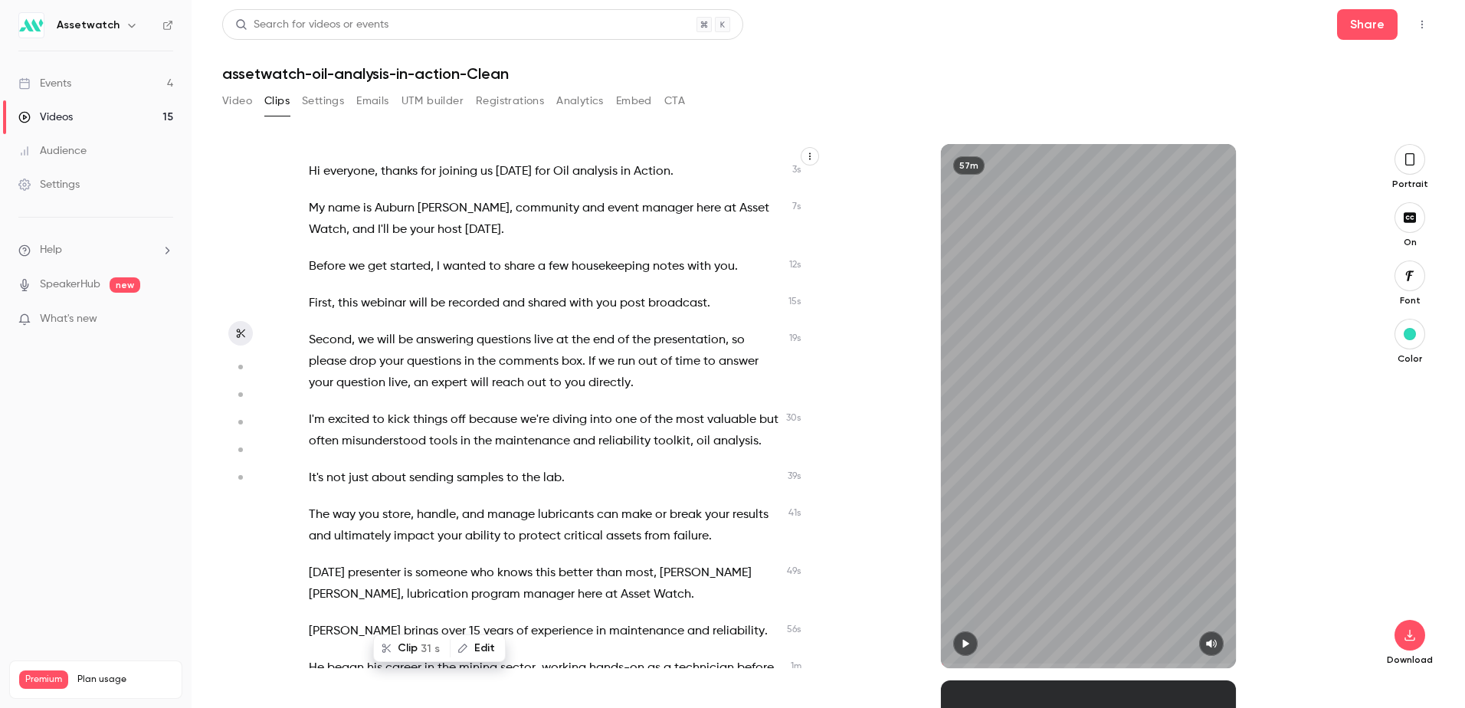
scroll to position [10105, 0]
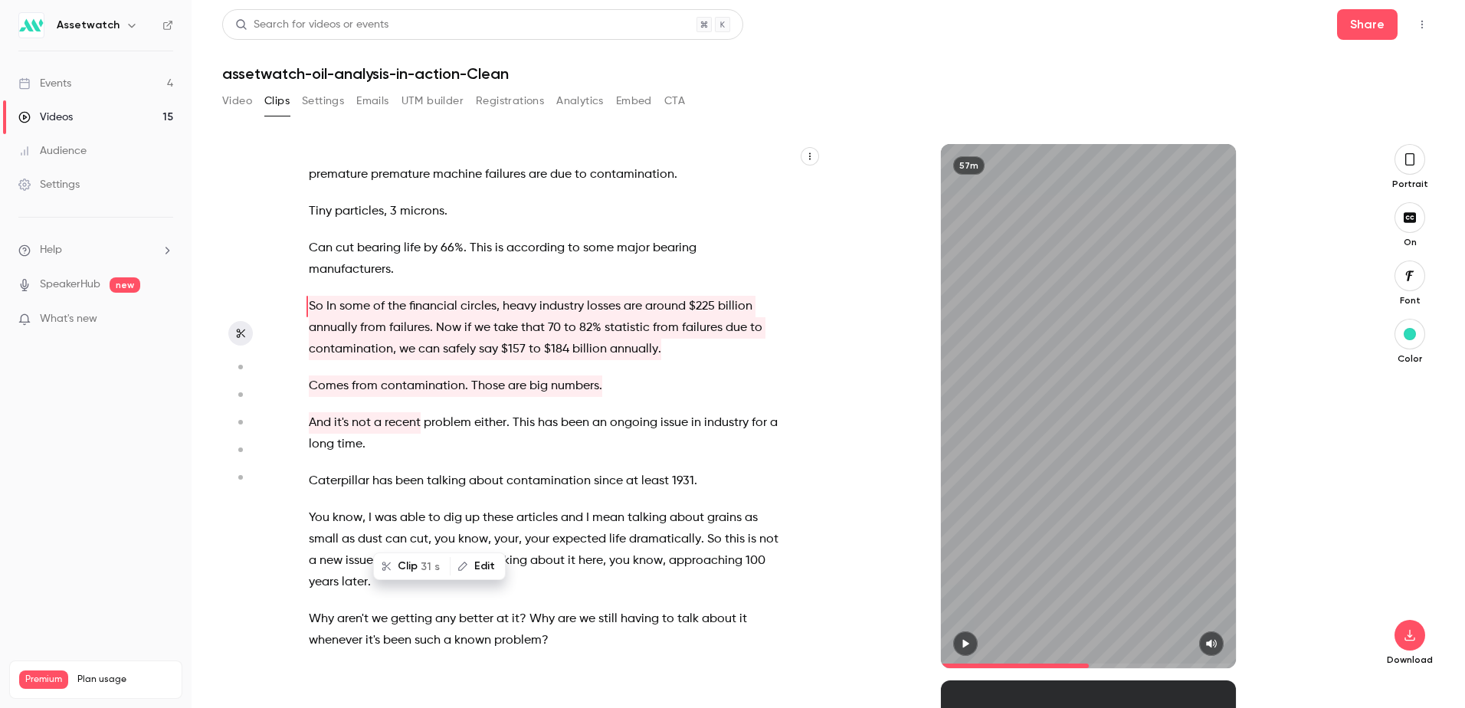
click at [449, 479] on div "Hi everyone , thanks for joining us [DATE] for Oil analysis in Action . My name…" at bounding box center [552, 413] width 525 height 509
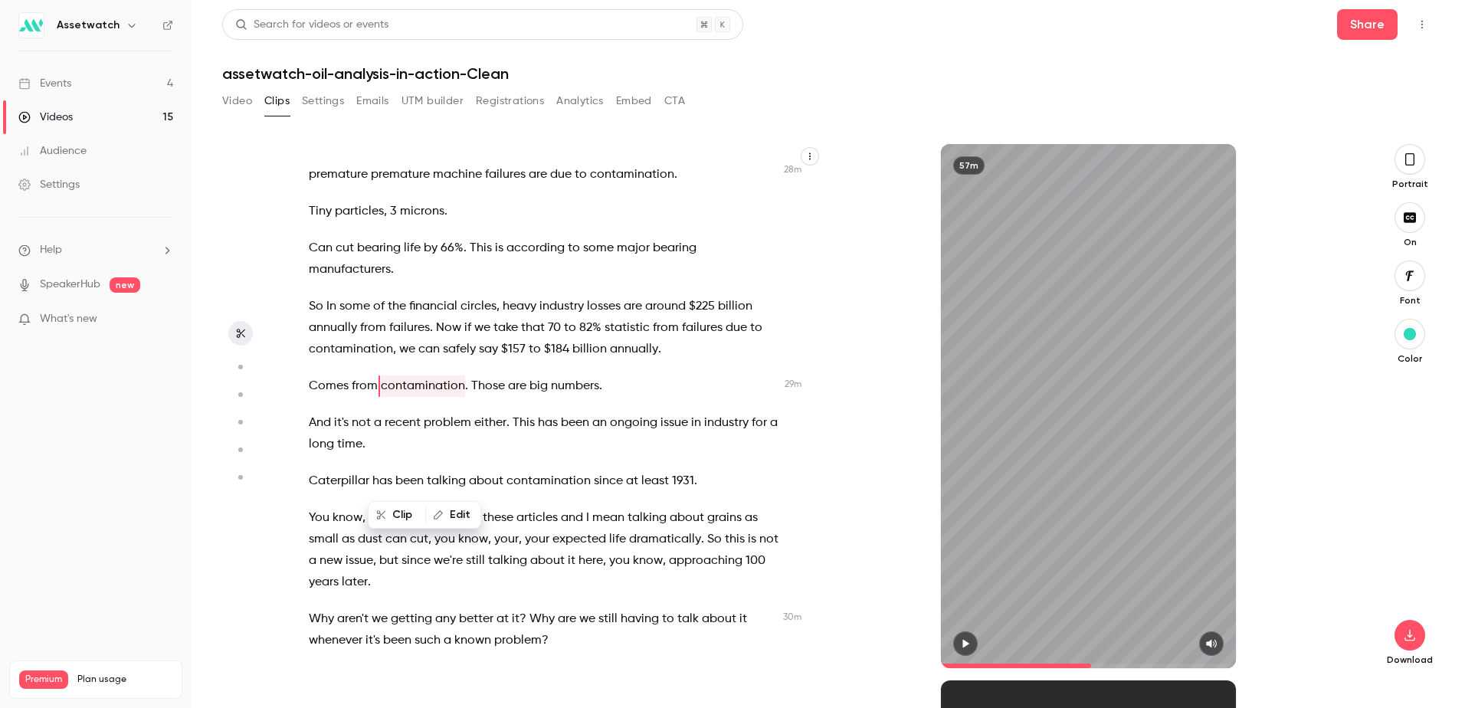
click at [607, 492] on span "since" at bounding box center [608, 480] width 29 height 21
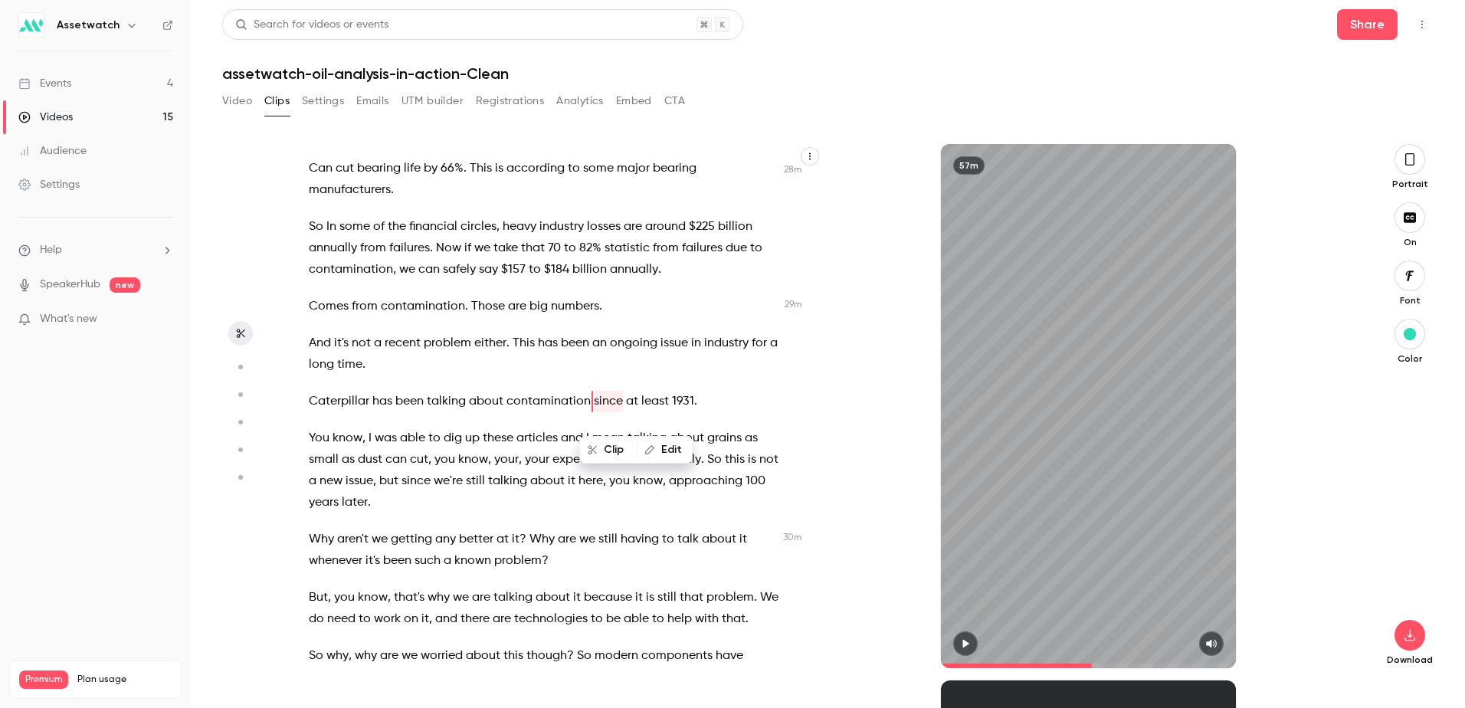
scroll to position [10279, 0]
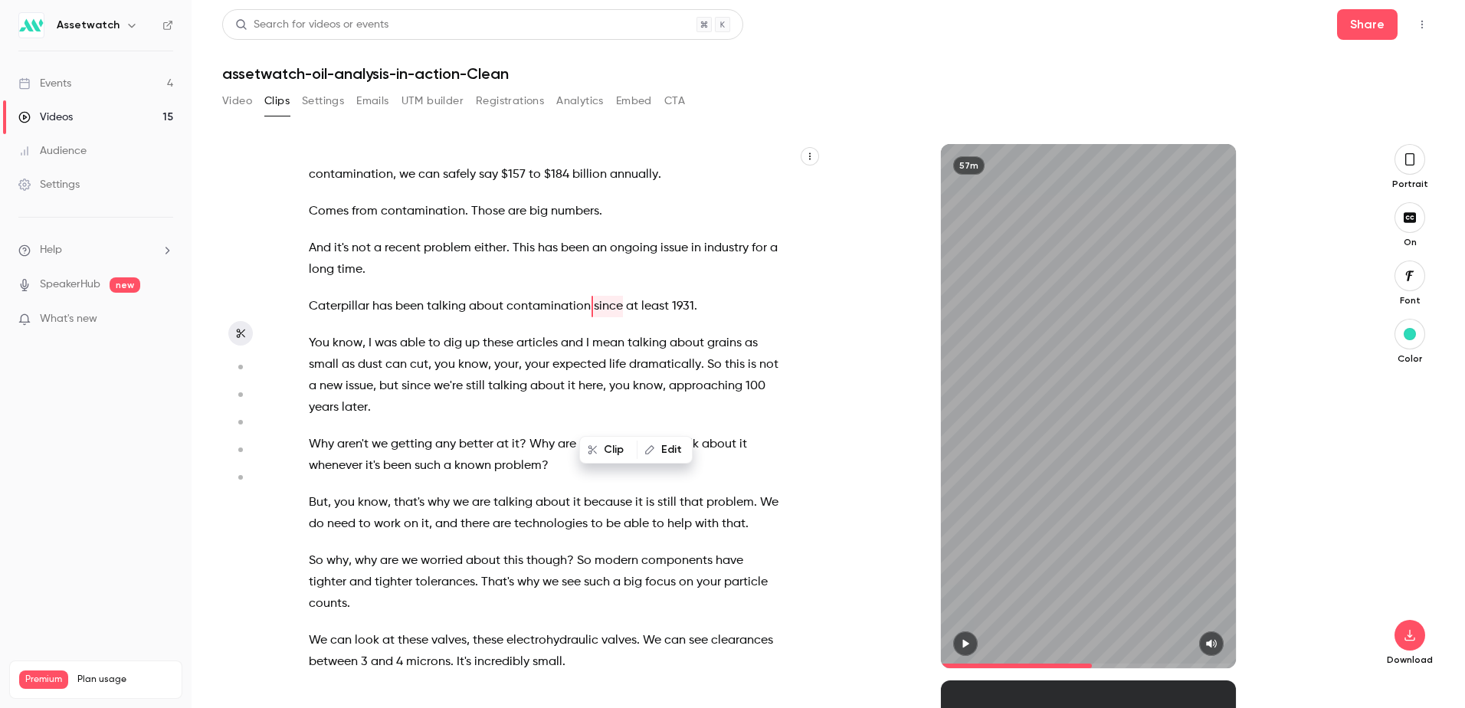
drag, startPoint x: 306, startPoint y: 242, endPoint x: 336, endPoint y: 247, distance: 31.1
click at [335, 247] on div "Hi everyone , thanks for joining us [DATE] for Oil analysis in Action . My name…" at bounding box center [552, 413] width 525 height 509
drag, startPoint x: 336, startPoint y: 247, endPoint x: 309, endPoint y: 237, distance: 29.3
click at [307, 236] on div "Hi everyone , thanks for joining us [DATE] for Oil analysis in Action . My name…" at bounding box center [552, 413] width 525 height 509
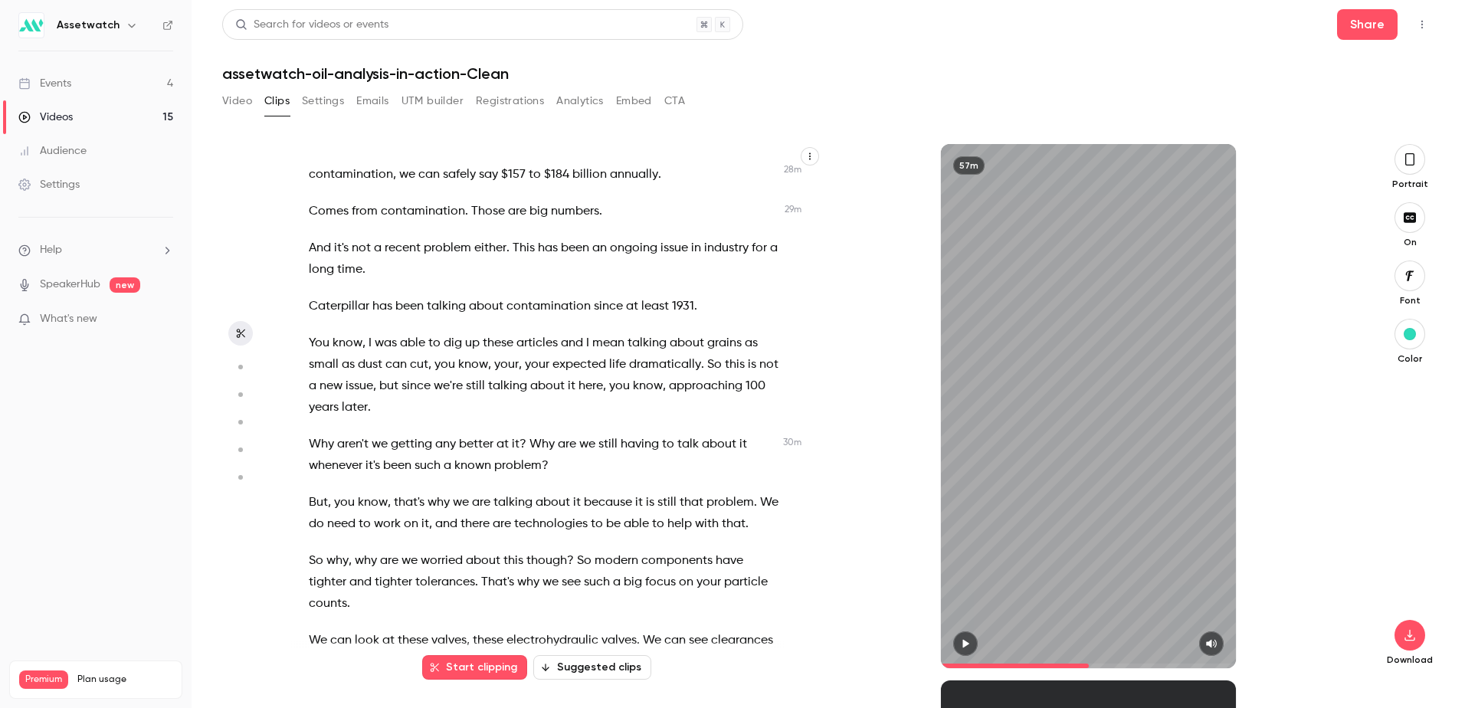
scroll to position [10105, 0]
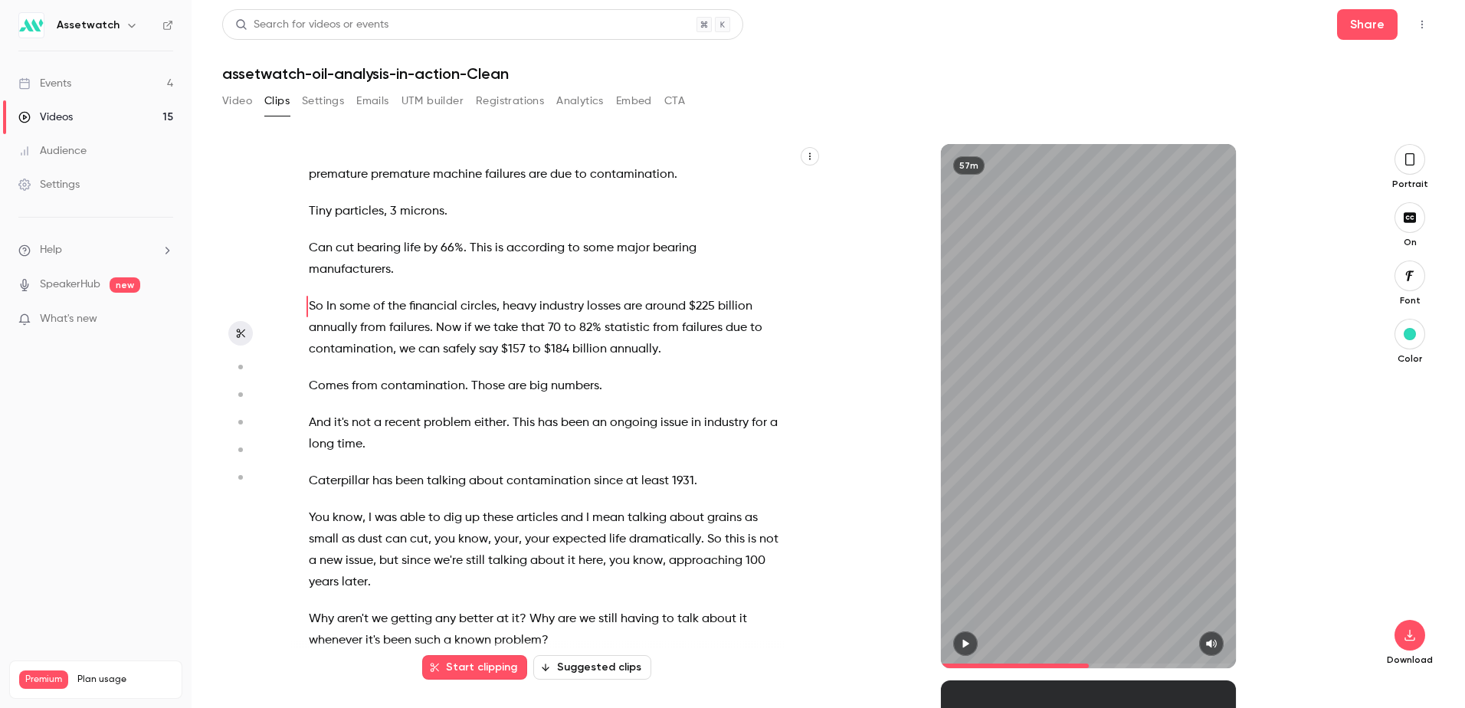
drag, startPoint x: 312, startPoint y: 412, endPoint x: 604, endPoint y: 495, distance: 303.3
click at [608, 494] on div "Hi everyone , thanks for joining us [DATE] for Oil analysis in Action . My name…" at bounding box center [552, 413] width 525 height 509
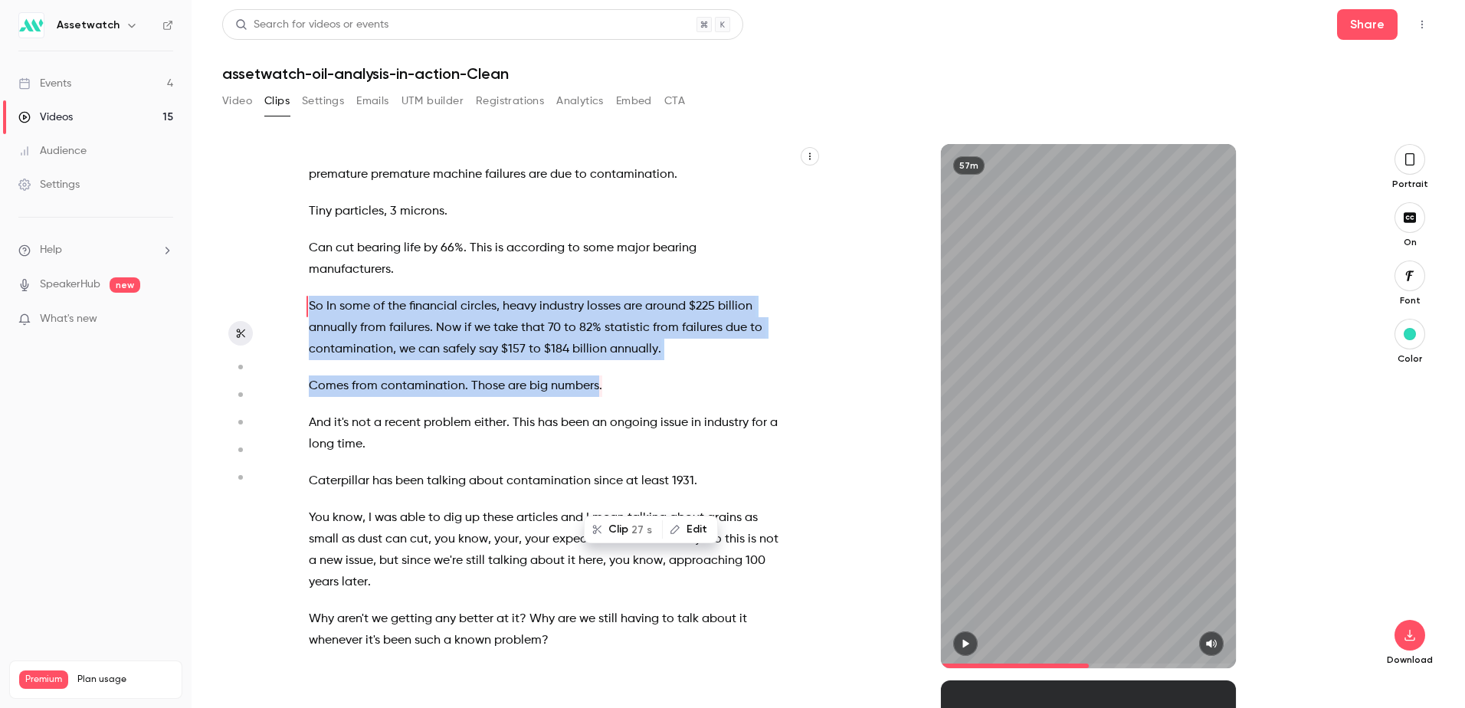
drag, startPoint x: 604, startPoint y: 495, endPoint x: 615, endPoint y: 526, distance: 33.4
click at [615, 526] on button "Clip 27 s" at bounding box center [623, 529] width 76 height 25
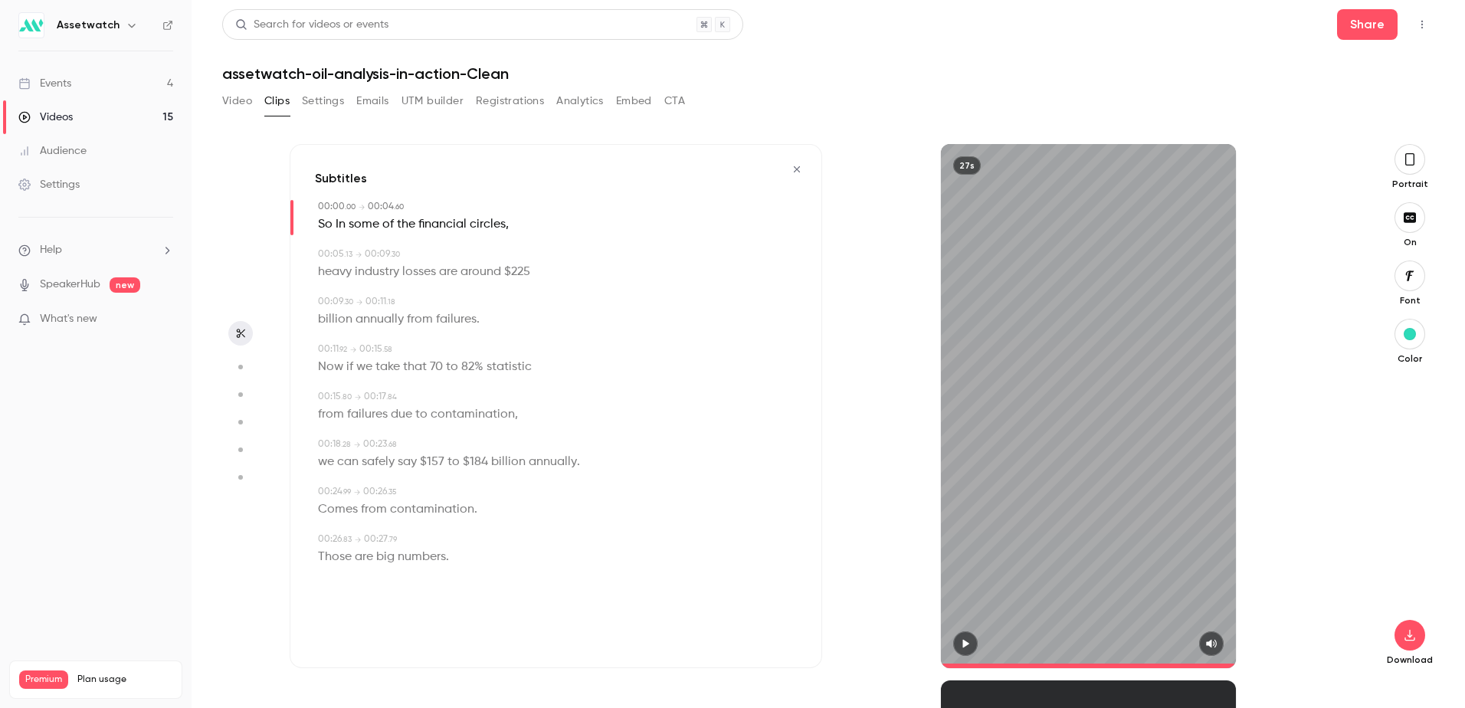
type input "*"
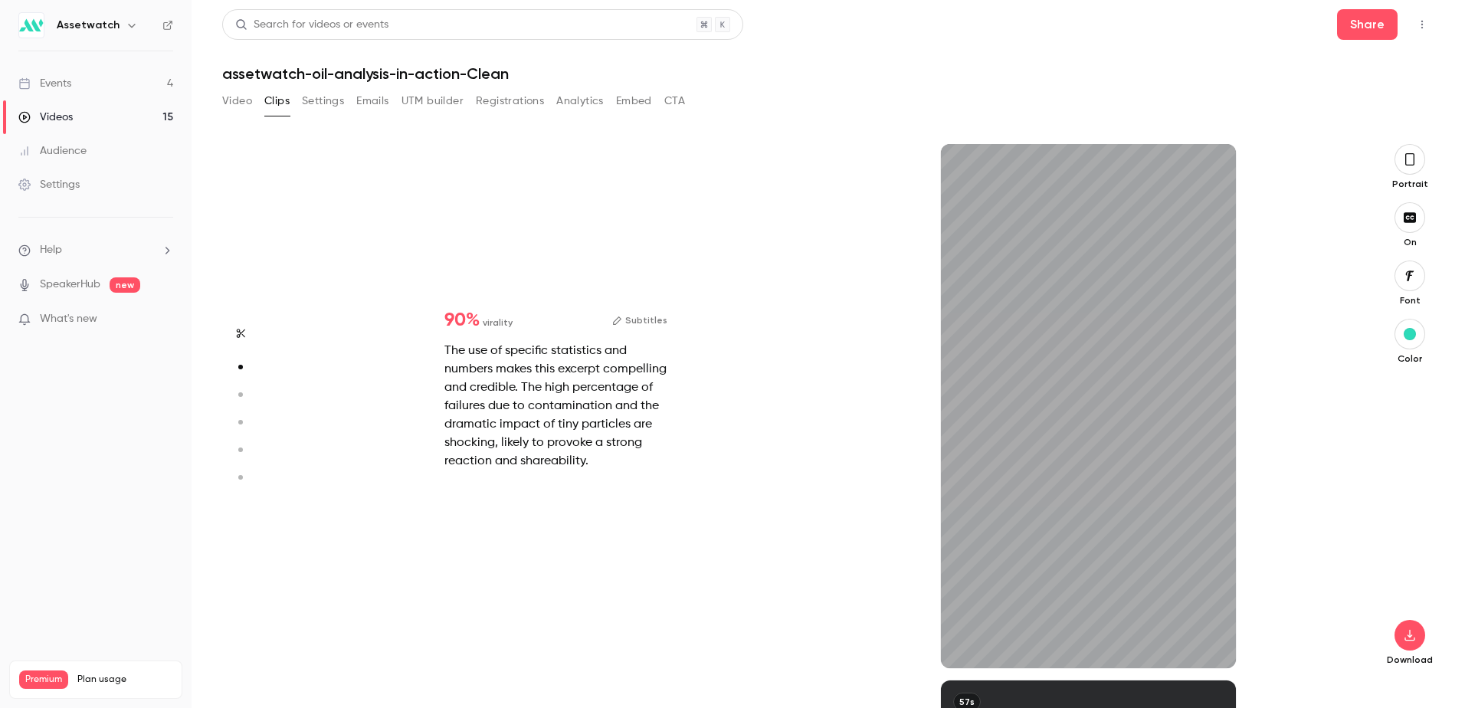
type input "*"
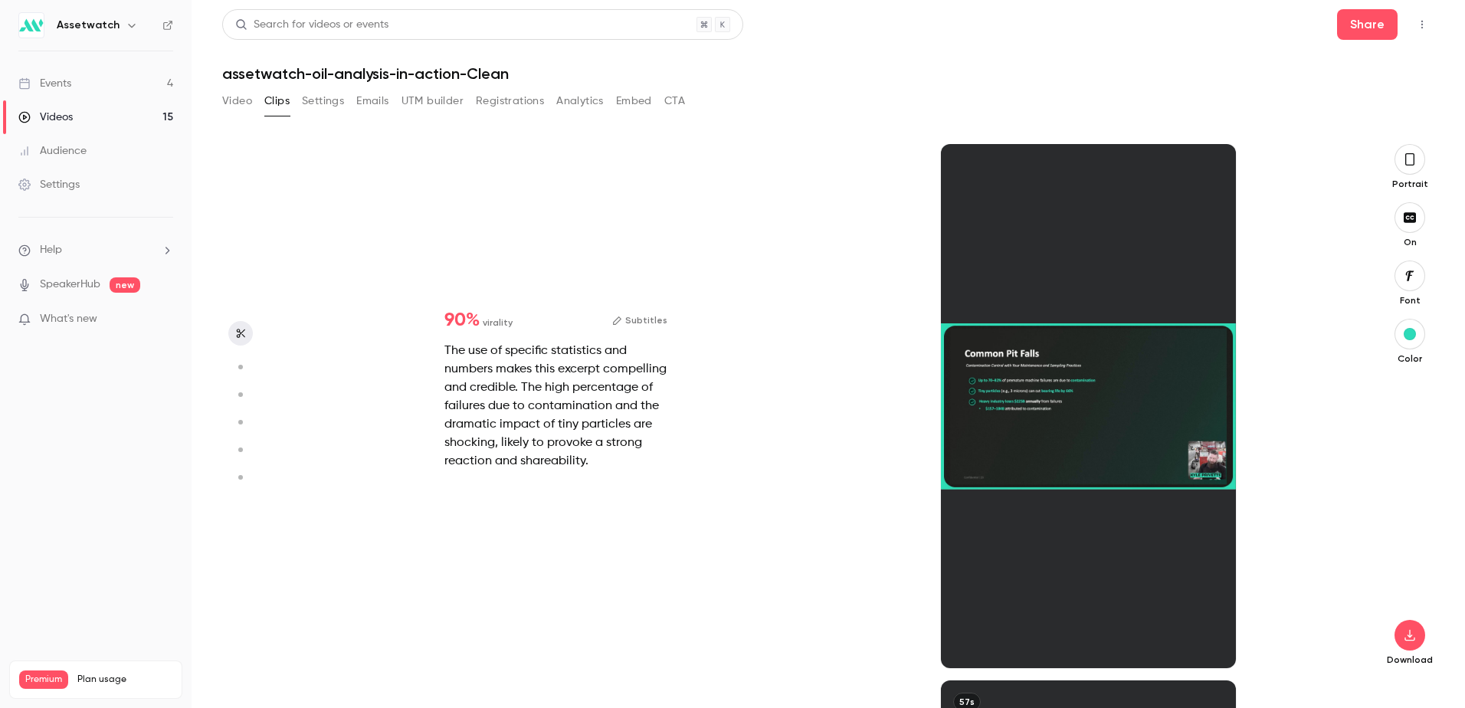
scroll to position [0, 0]
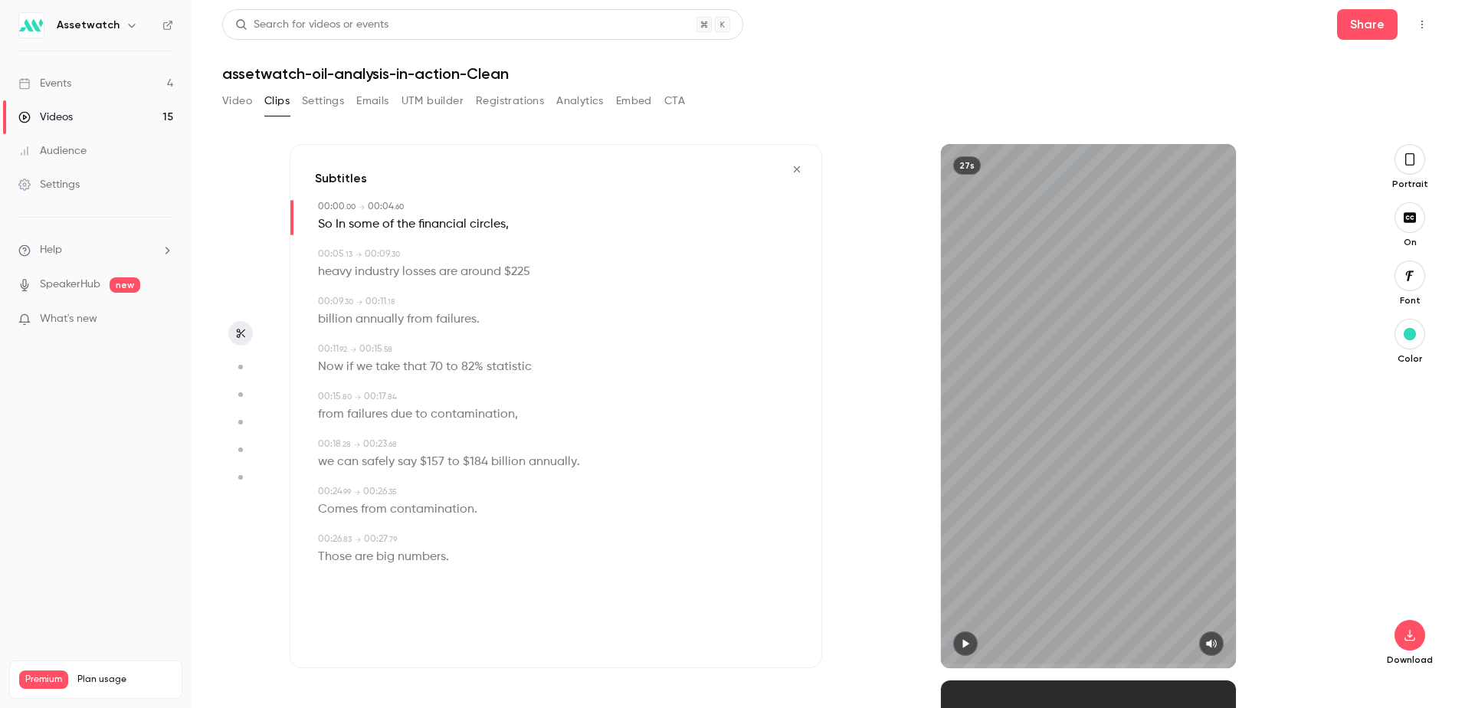
click at [798, 170] on icon "button" at bounding box center [796, 169] width 12 height 11
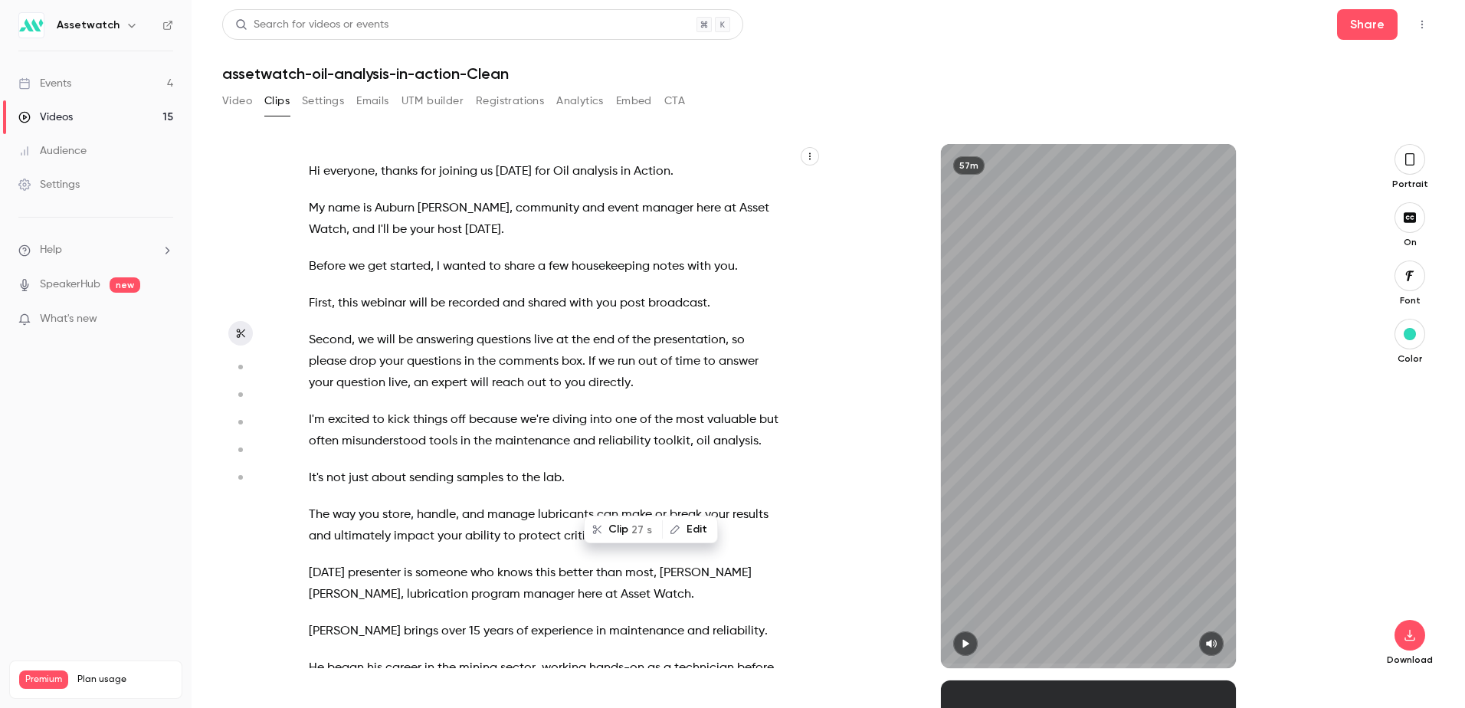
scroll to position [10105, 0]
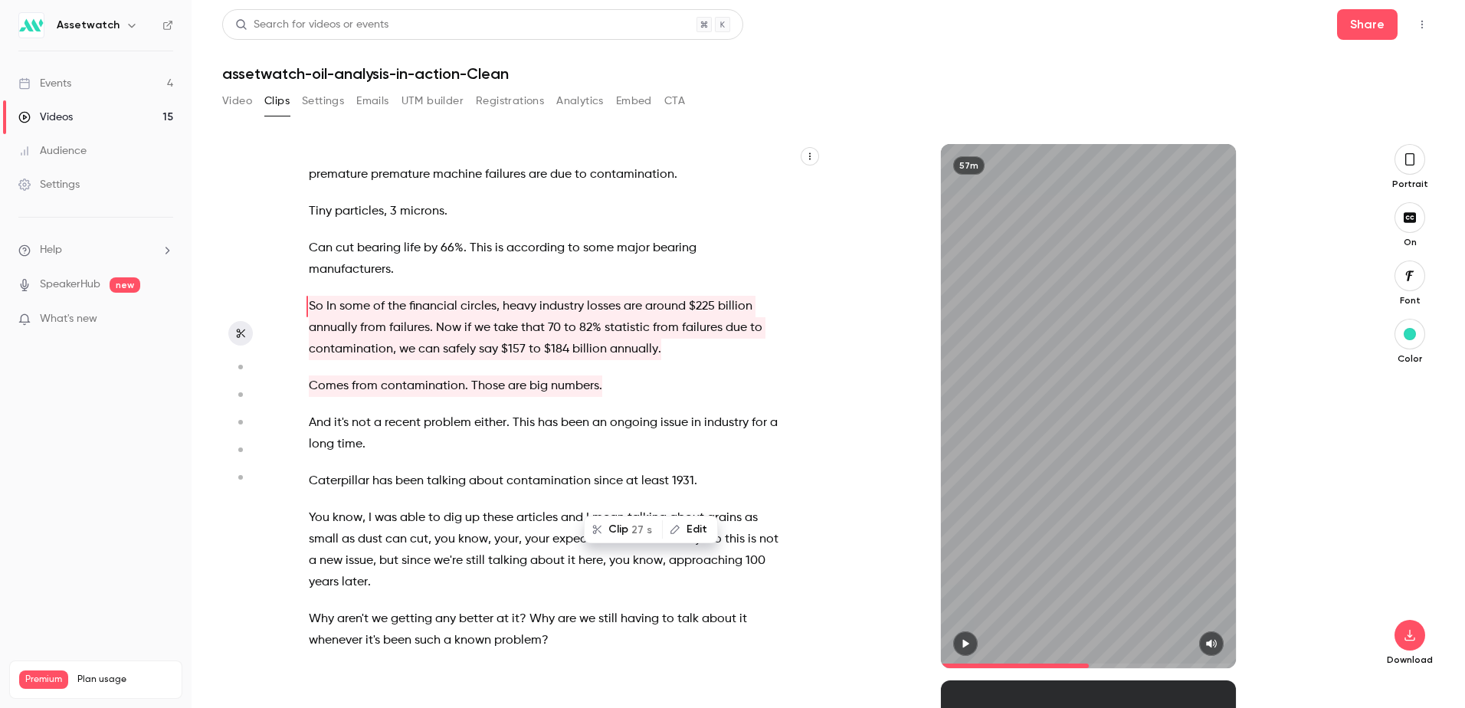
click at [395, 434] on span "recent" at bounding box center [403, 422] width 36 height 21
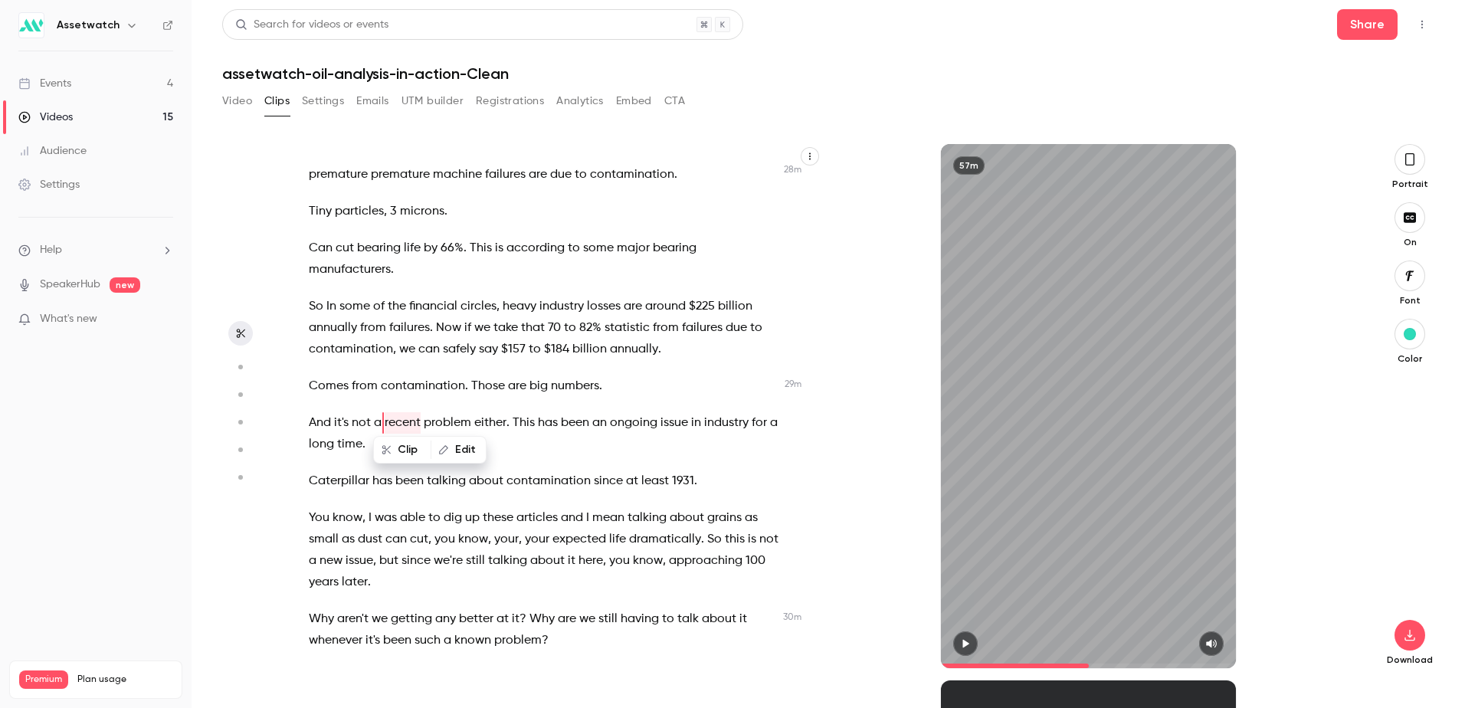
scroll to position [10221, 0]
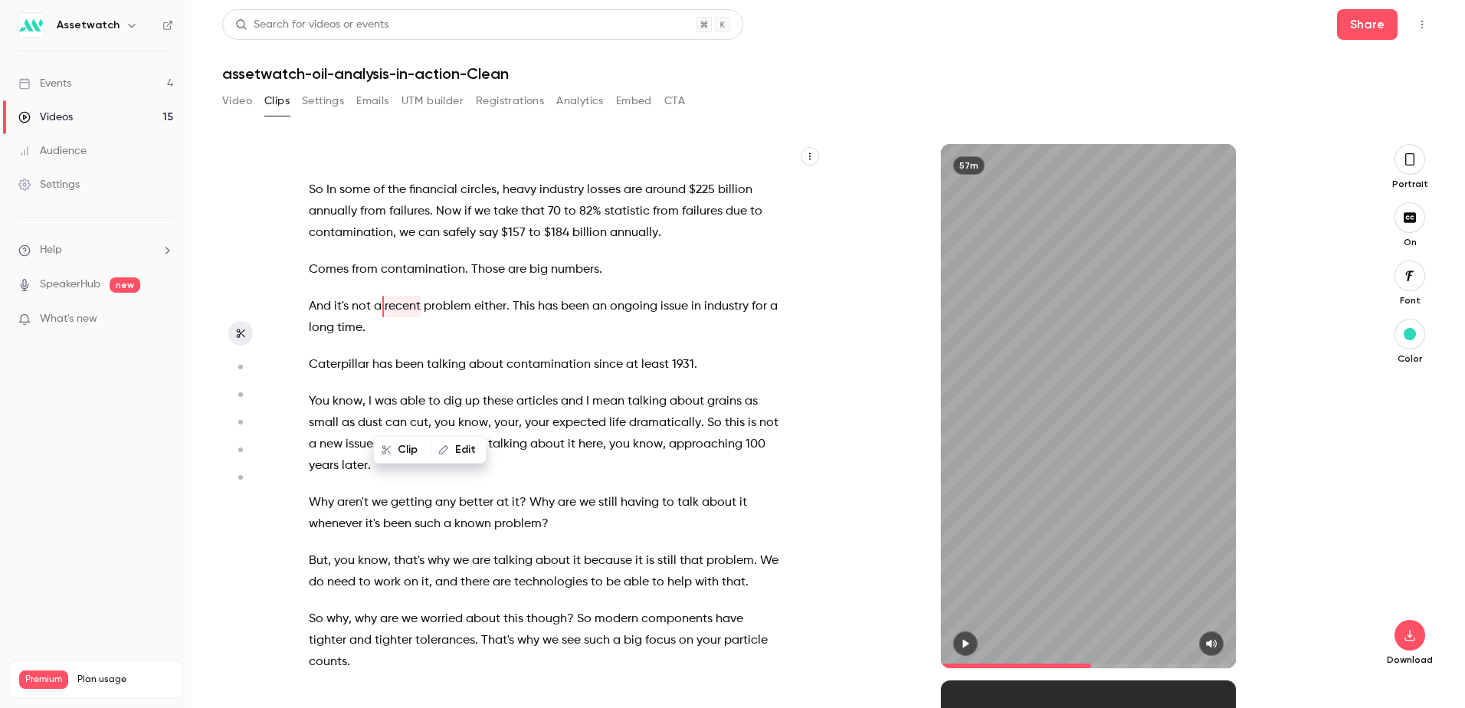
click at [442, 201] on span "financial" at bounding box center [433, 189] width 48 height 21
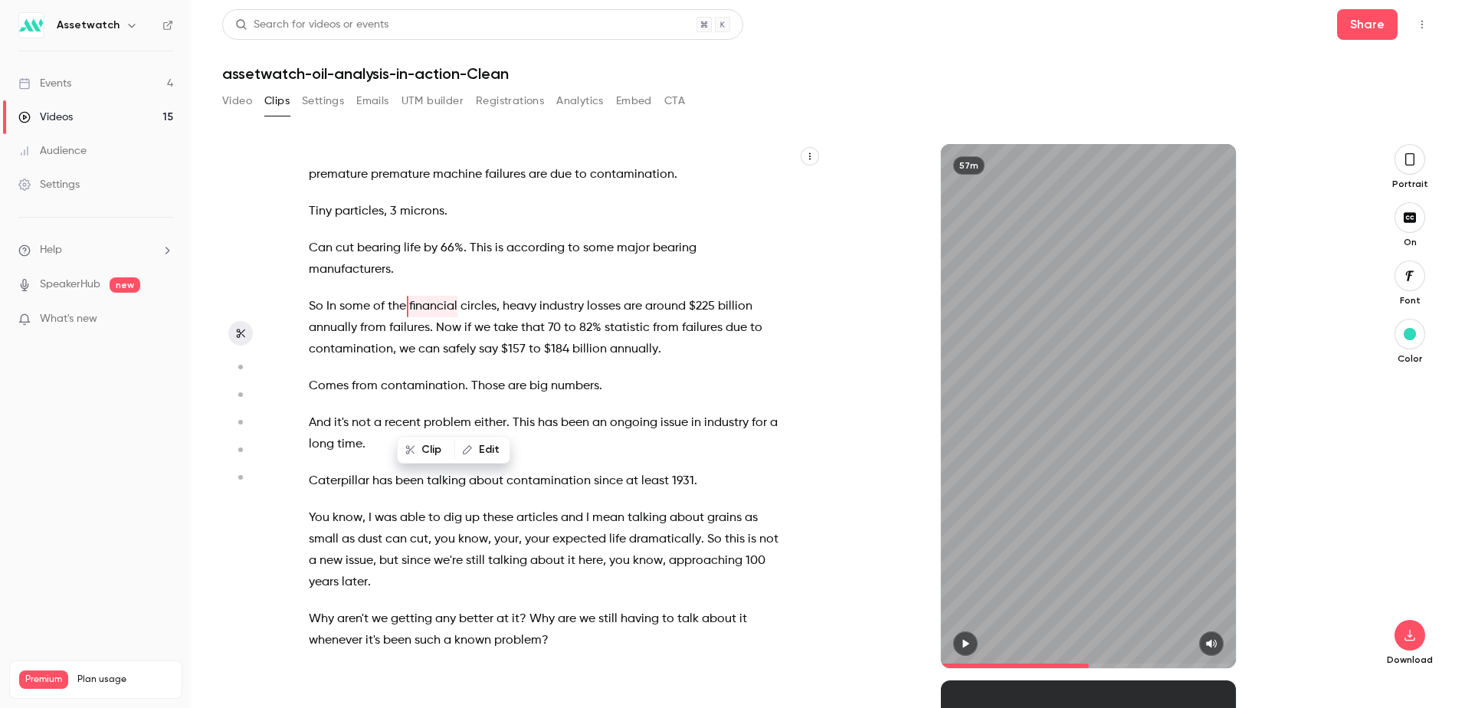
click at [730, 339] on span "due" at bounding box center [735, 327] width 21 height 21
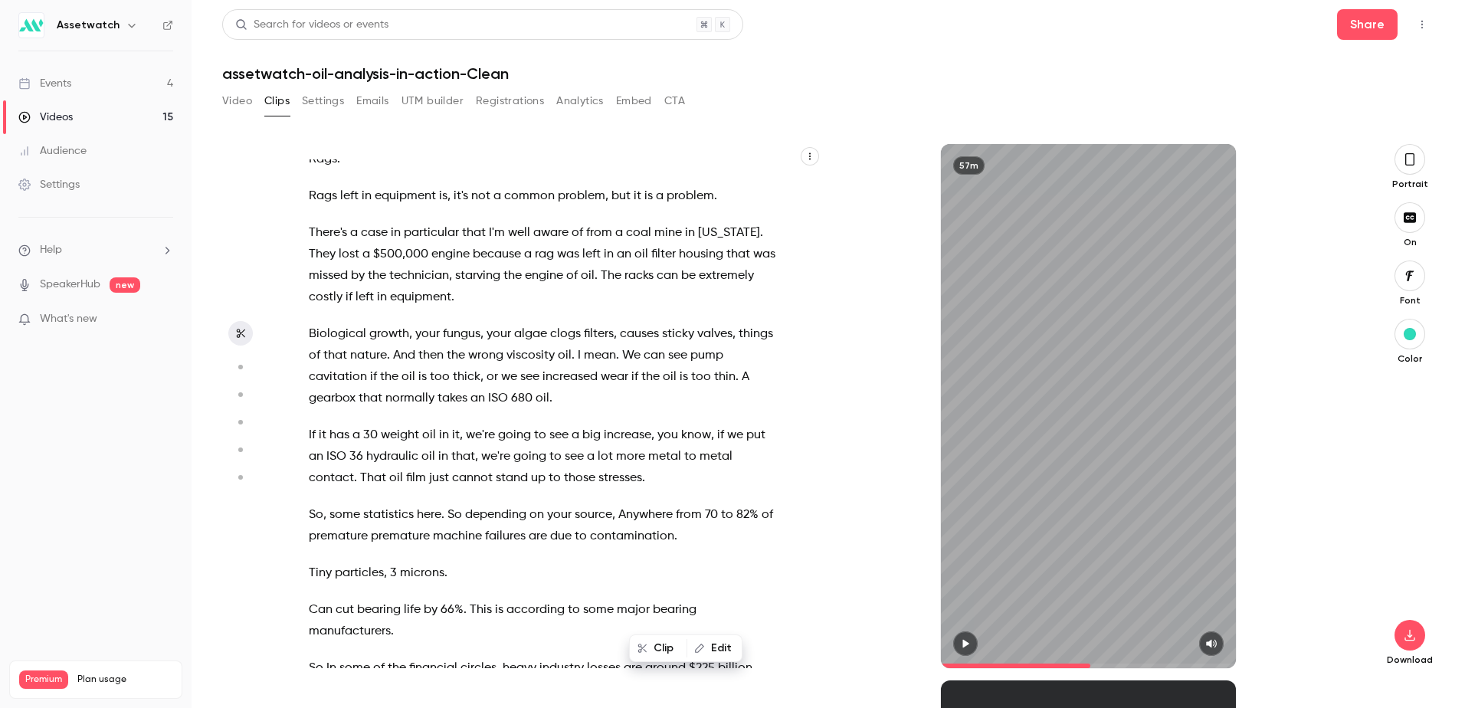
scroll to position [9667, 0]
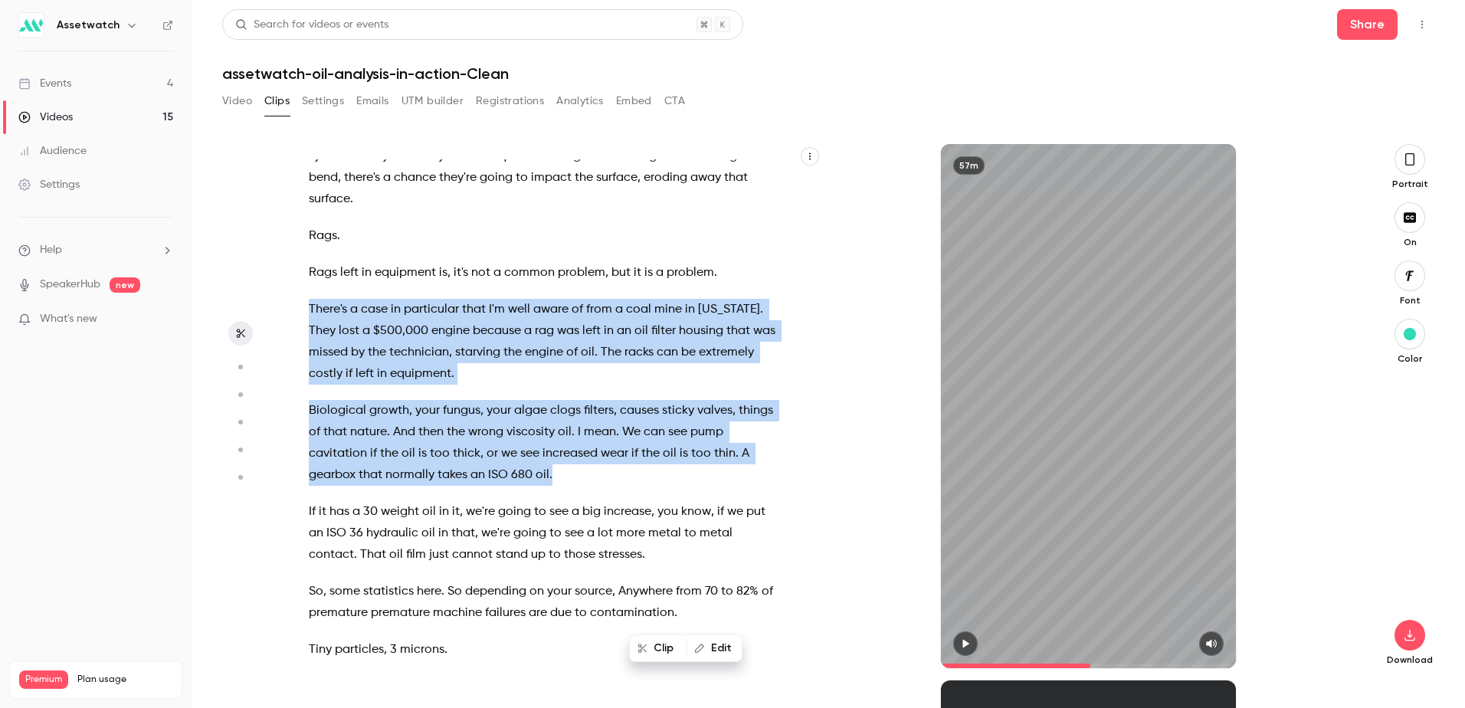
drag, startPoint x: 462, startPoint y: 508, endPoint x: 559, endPoint y: 582, distance: 122.4
click at [559, 582] on div "Hi everyone , thanks for joining us [DATE] for Oil analysis in Action . My name…" at bounding box center [552, 413] width 525 height 509
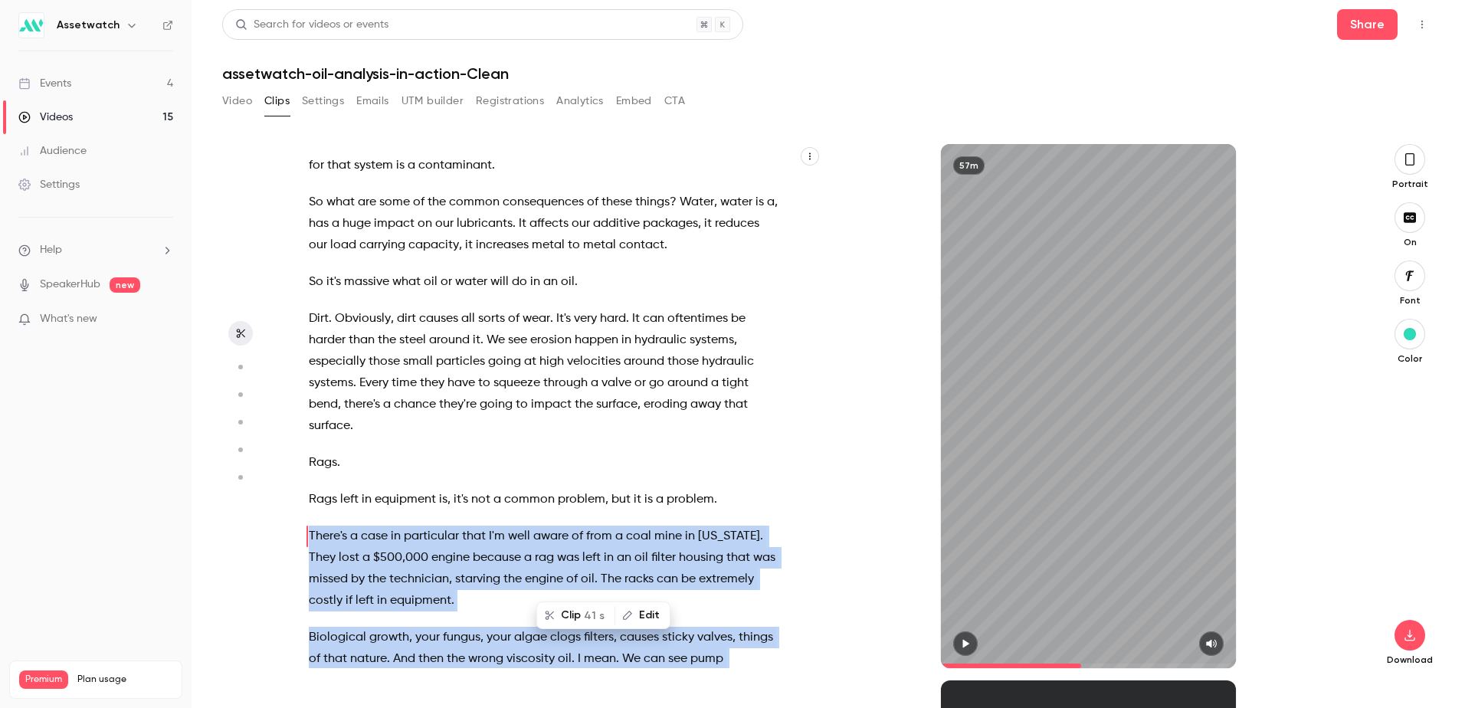
scroll to position [9823, 0]
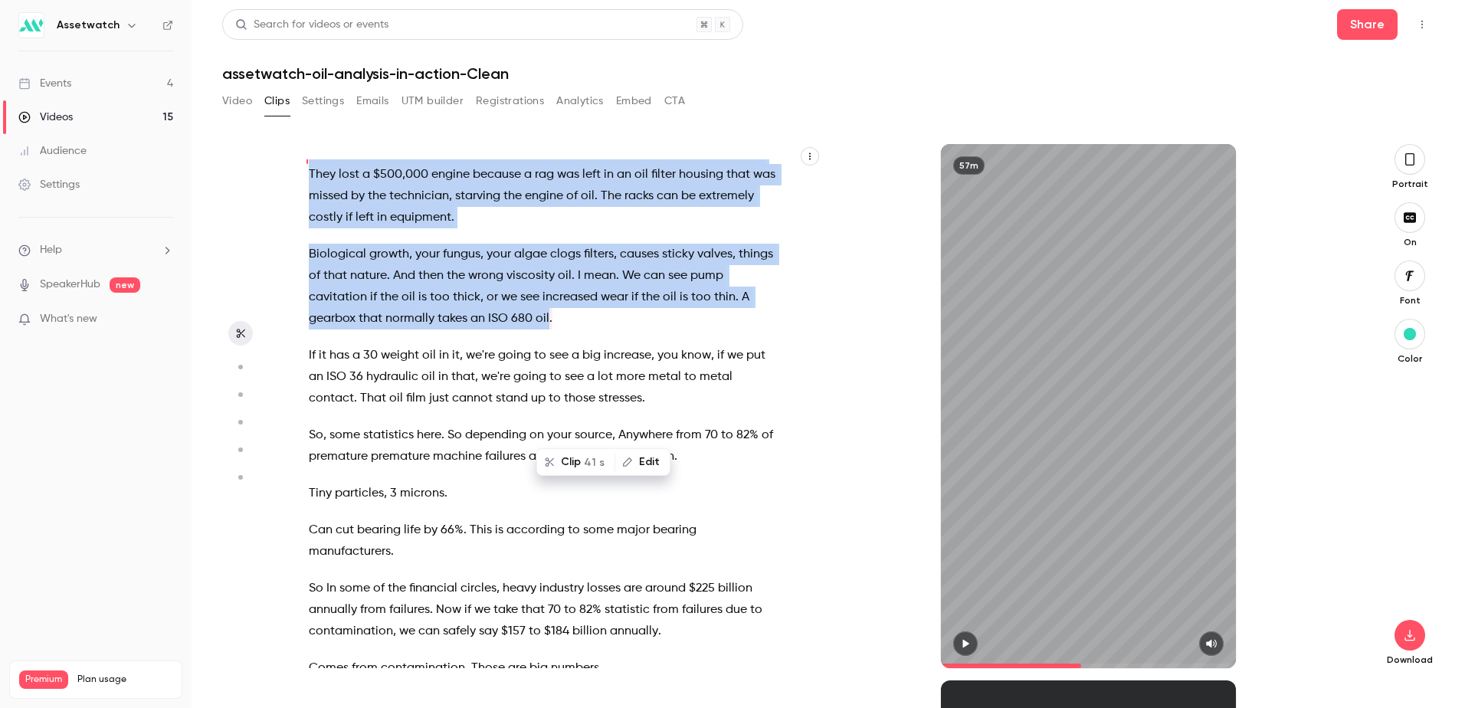
click at [424, 207] on span "technician" at bounding box center [419, 195] width 60 height 21
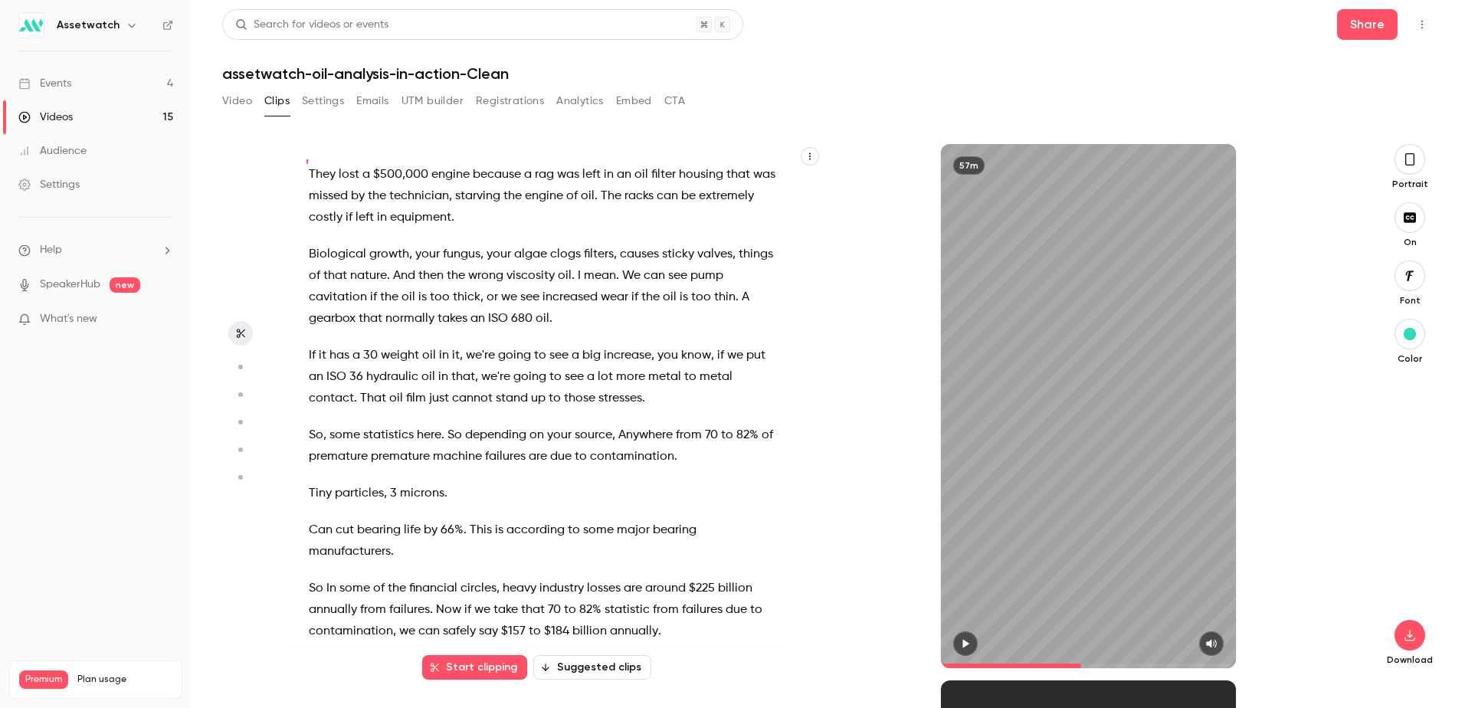
drag, startPoint x: 522, startPoint y: 329, endPoint x: 353, endPoint y: 270, distance: 178.3
click at [363, 228] on p "There's a case in particular that I'm well aware of from a coal mine in [US_STA…" at bounding box center [544, 185] width 471 height 86
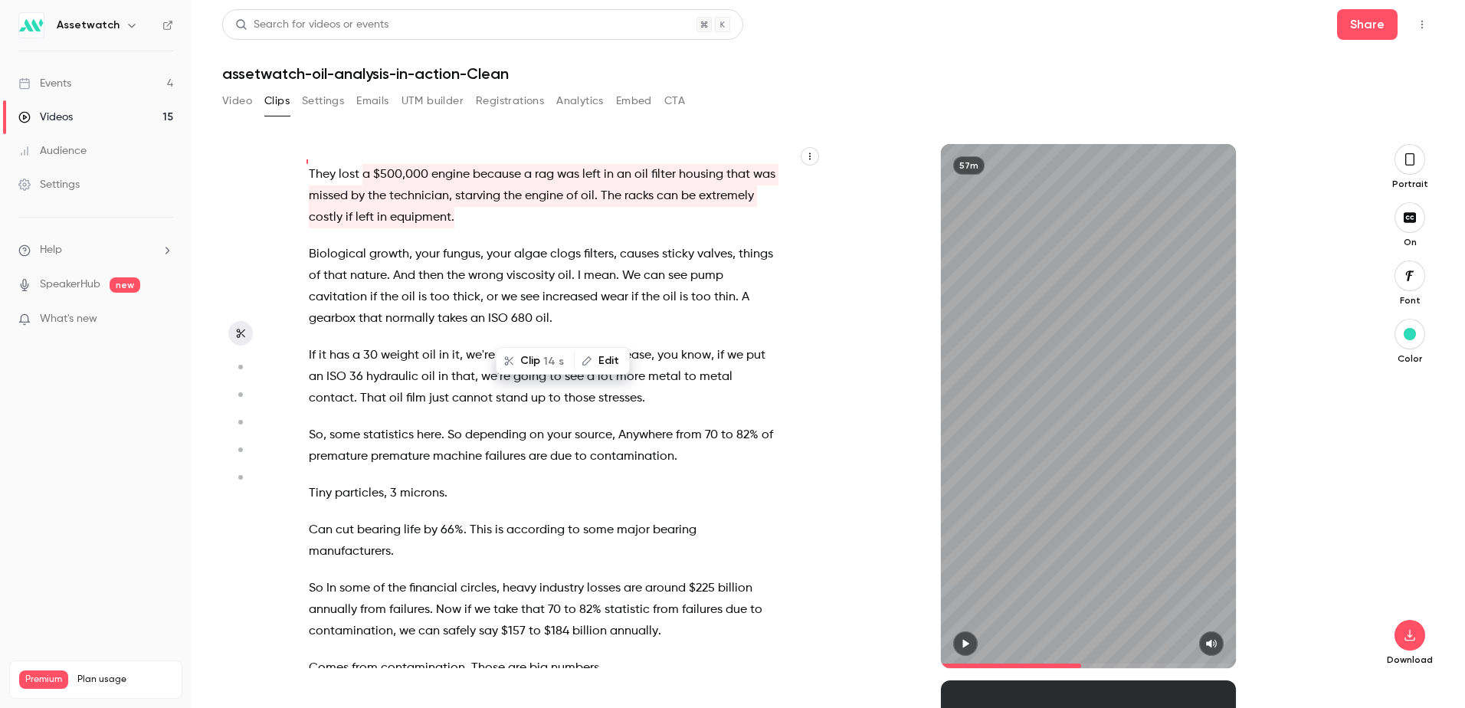
drag, startPoint x: 353, startPoint y: 270, endPoint x: 311, endPoint y: 263, distance: 42.8
click at [311, 164] on span "There's" at bounding box center [328, 152] width 38 height 21
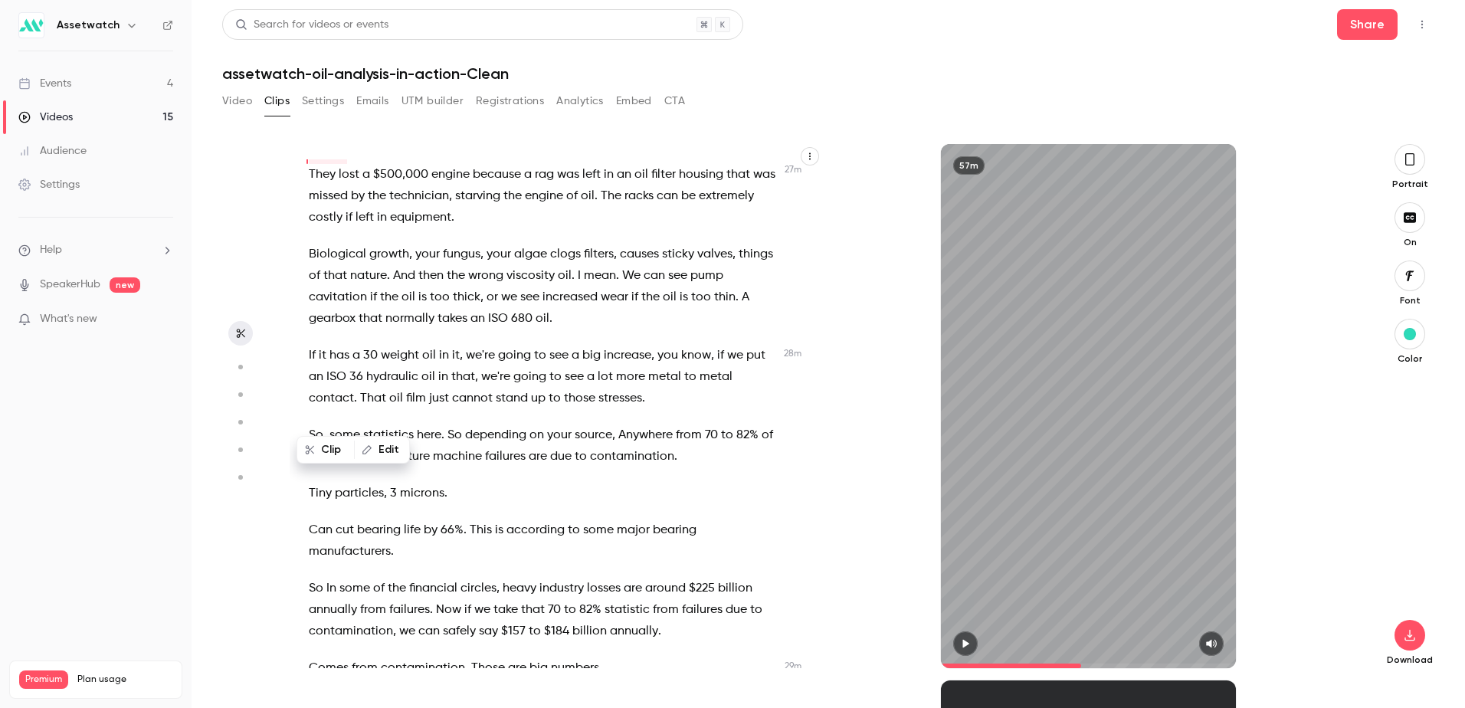
scroll to position [9670, 0]
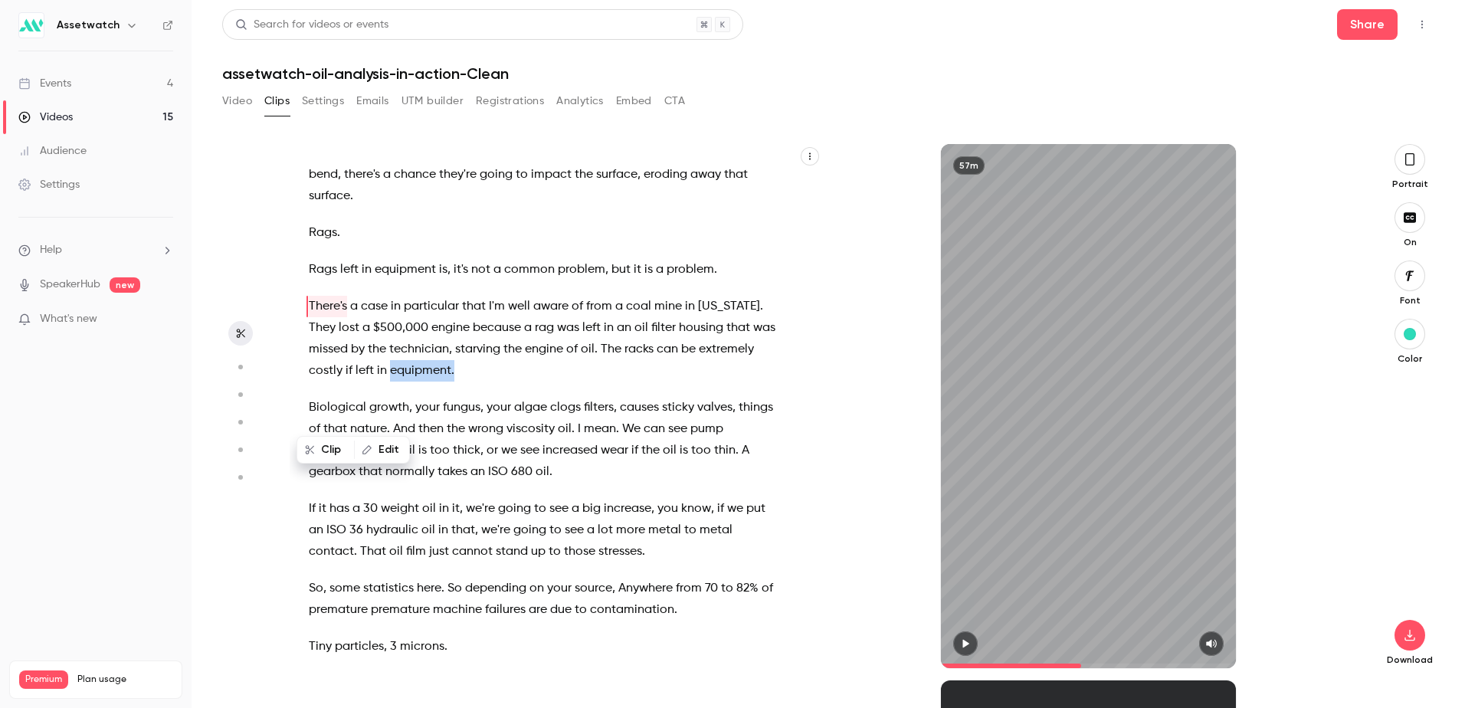
drag, startPoint x: 525, startPoint y: 480, endPoint x: 410, endPoint y: 457, distance: 117.9
click at [410, 381] on p "There's a case in particular that I'm well aware of from a coal mine in [US_STA…" at bounding box center [544, 339] width 471 height 86
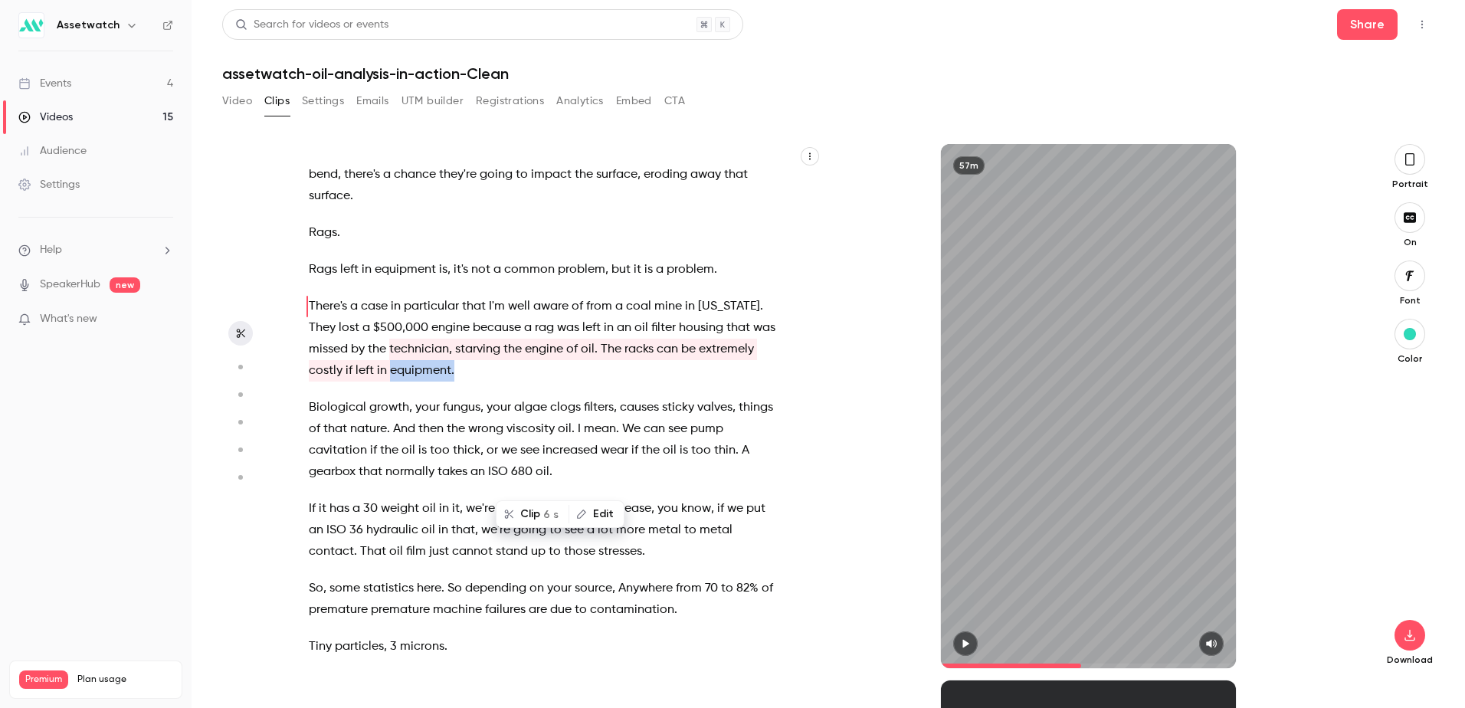
drag, startPoint x: 410, startPoint y: 457, endPoint x: 511, endPoint y: 480, distance: 103.9
click at [511, 381] on p "There's a case in particular that I'm well aware of from a coal mine in [US_STA…" at bounding box center [544, 339] width 471 height 86
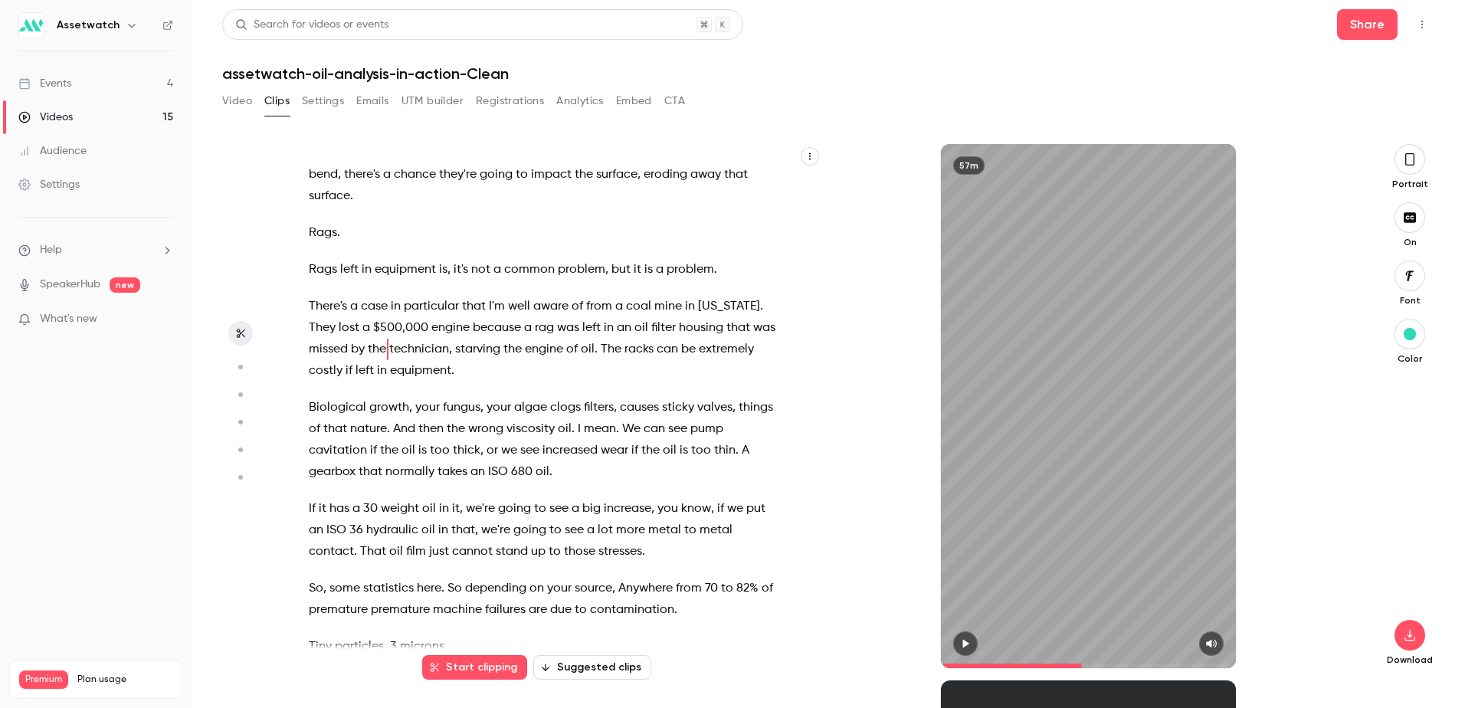
scroll to position [9713, 0]
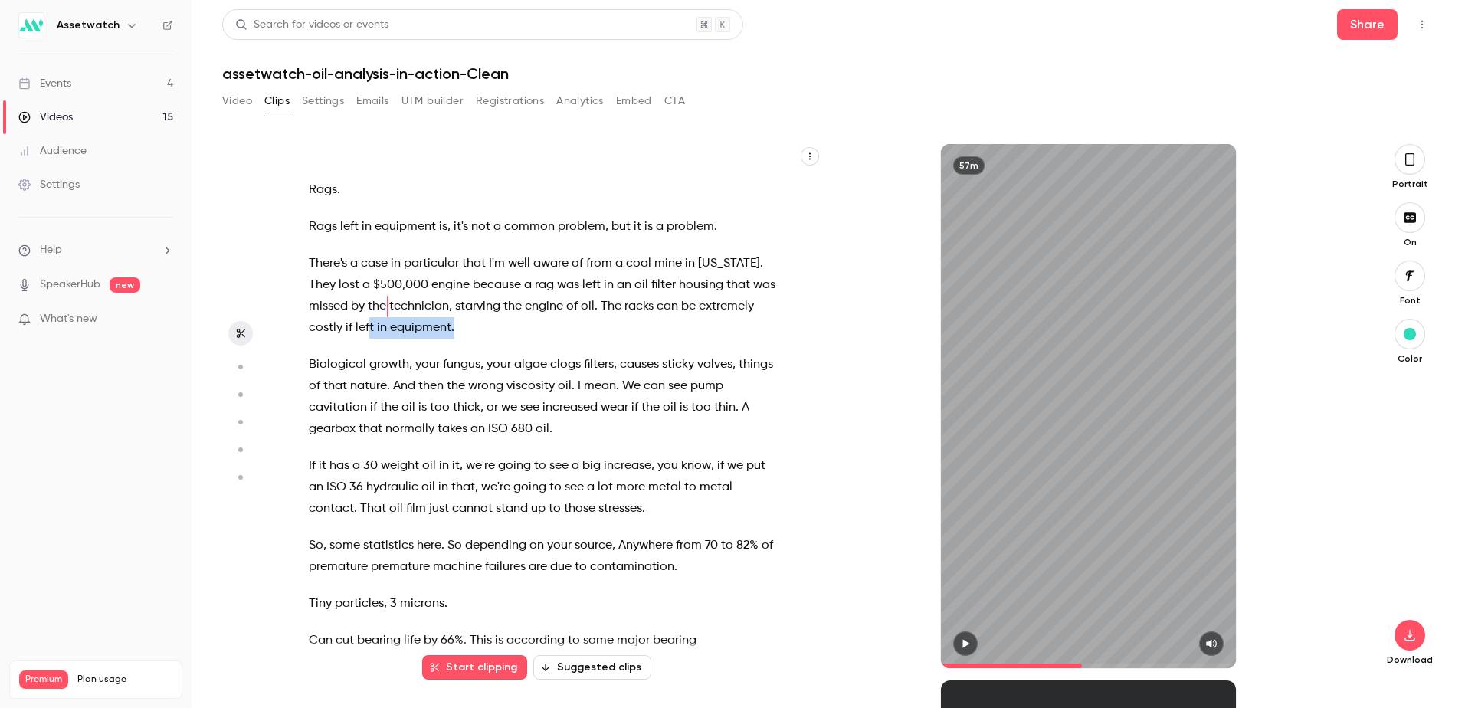
drag, startPoint x: 510, startPoint y: 432, endPoint x: 309, endPoint y: 368, distance: 211.5
click at [309, 339] on p "There's a case in particular that I'm well aware of from a coal mine in [US_STA…" at bounding box center [544, 296] width 471 height 86
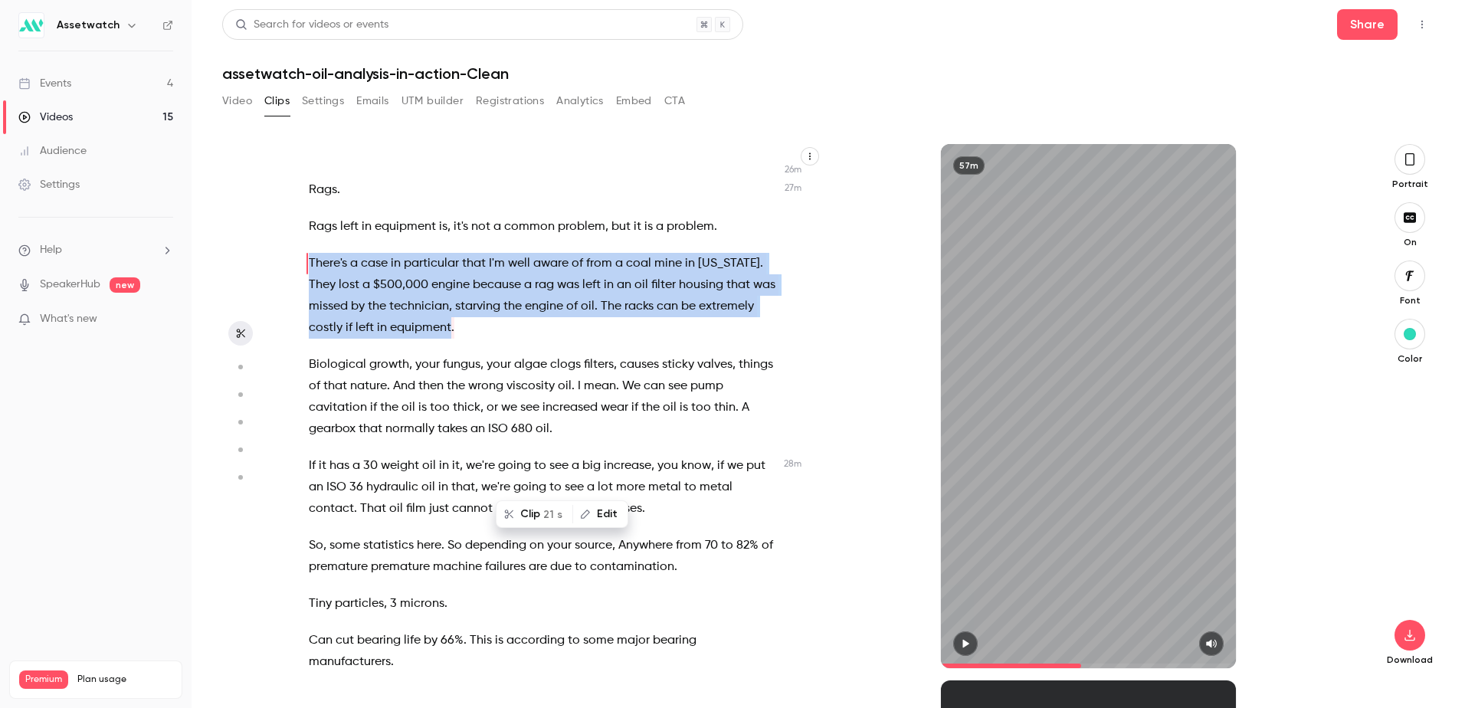
scroll to position [9670, 0]
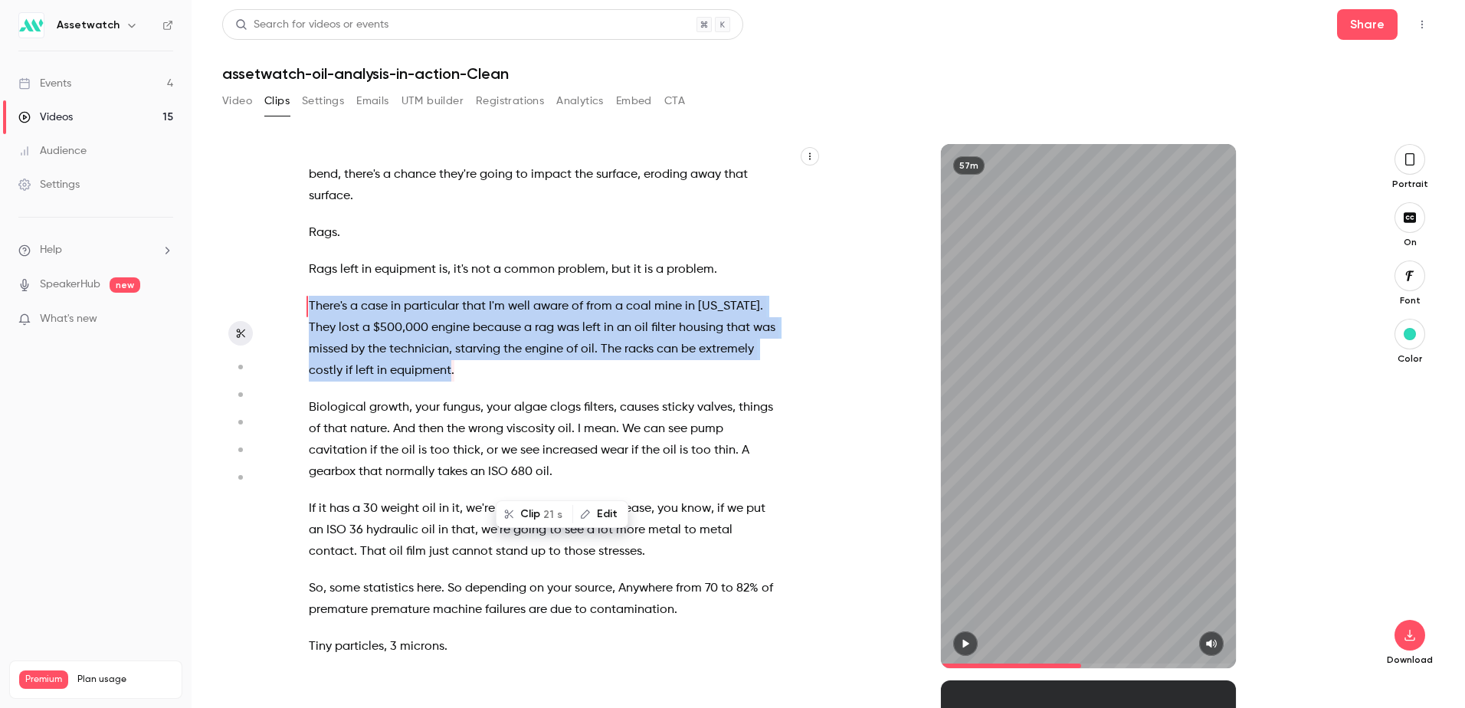
click at [525, 513] on button "Clip 21 s" at bounding box center [534, 514] width 74 height 25
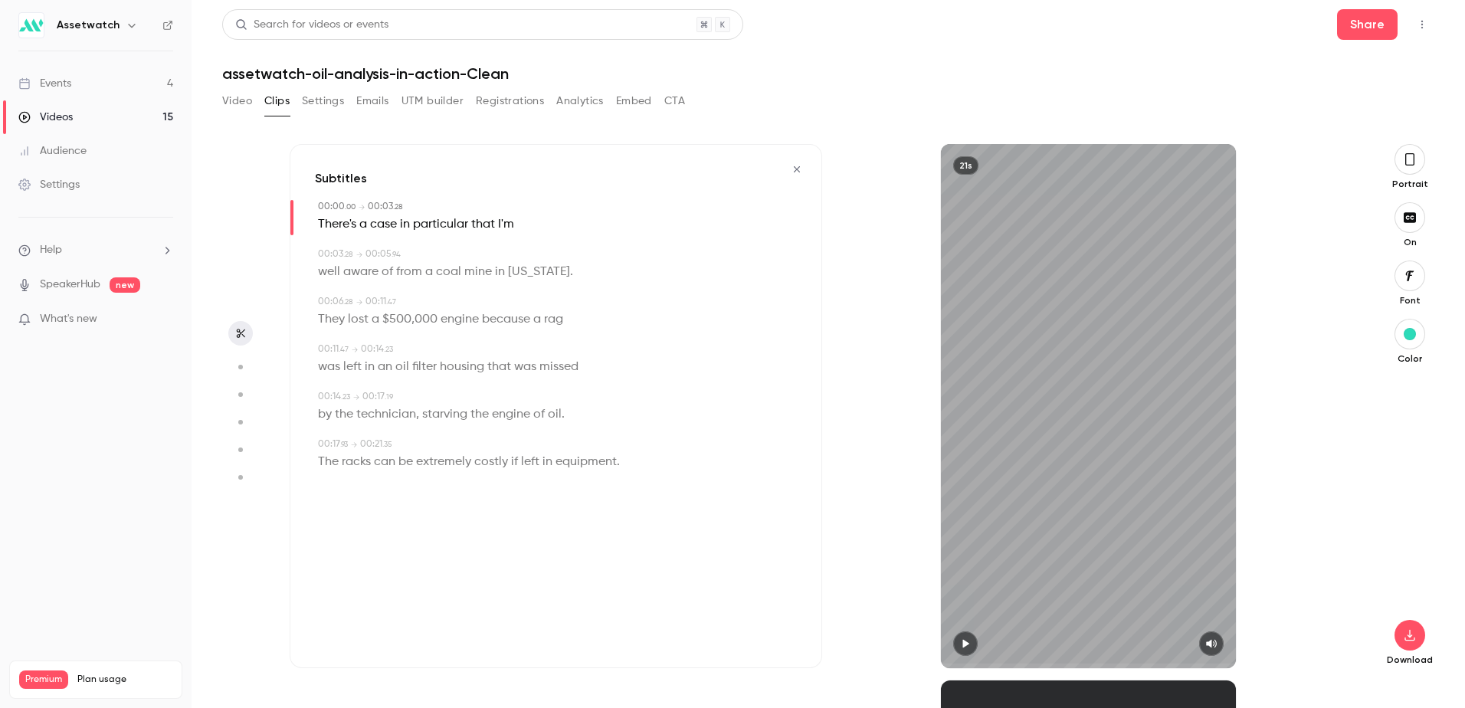
click at [795, 169] on icon "button" at bounding box center [796, 169] width 12 height 11
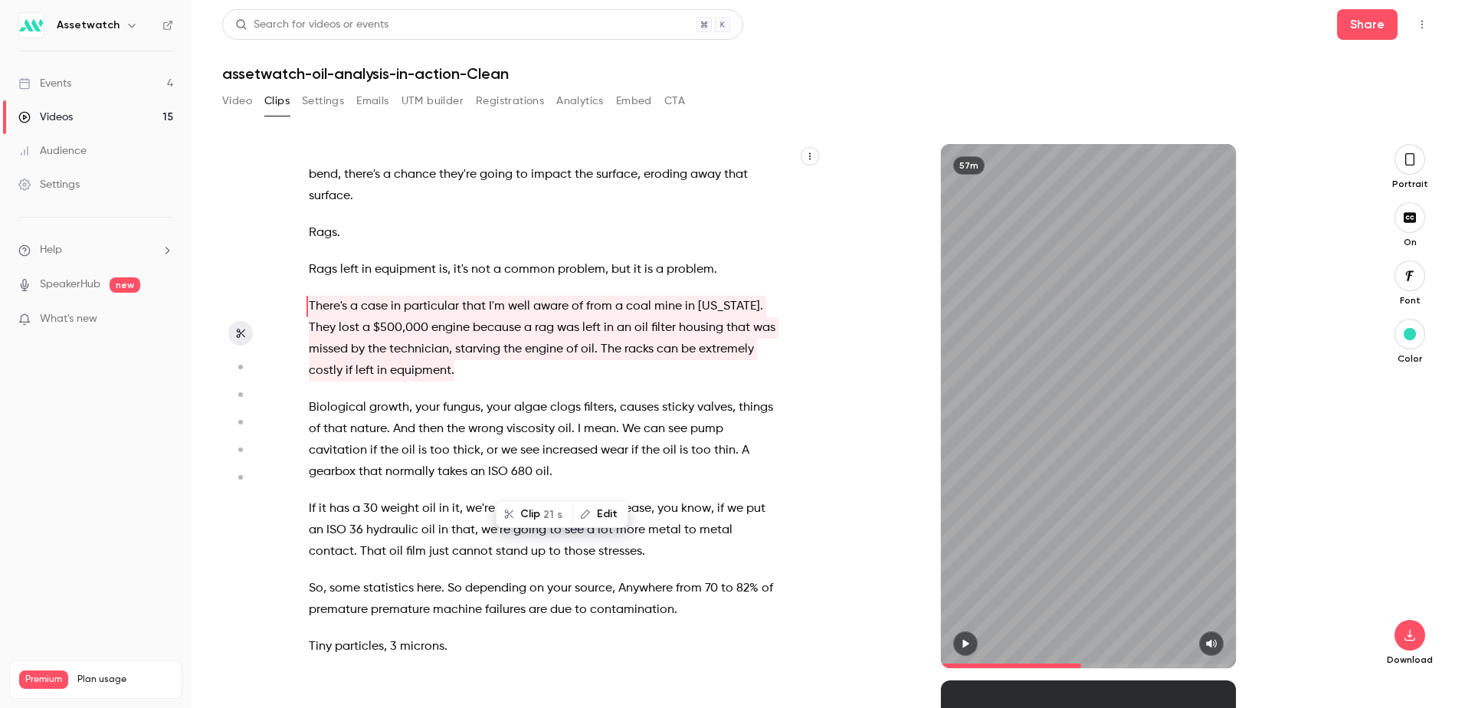
click at [711, 317] on span "[US_STATE]" at bounding box center [729, 306] width 62 height 21
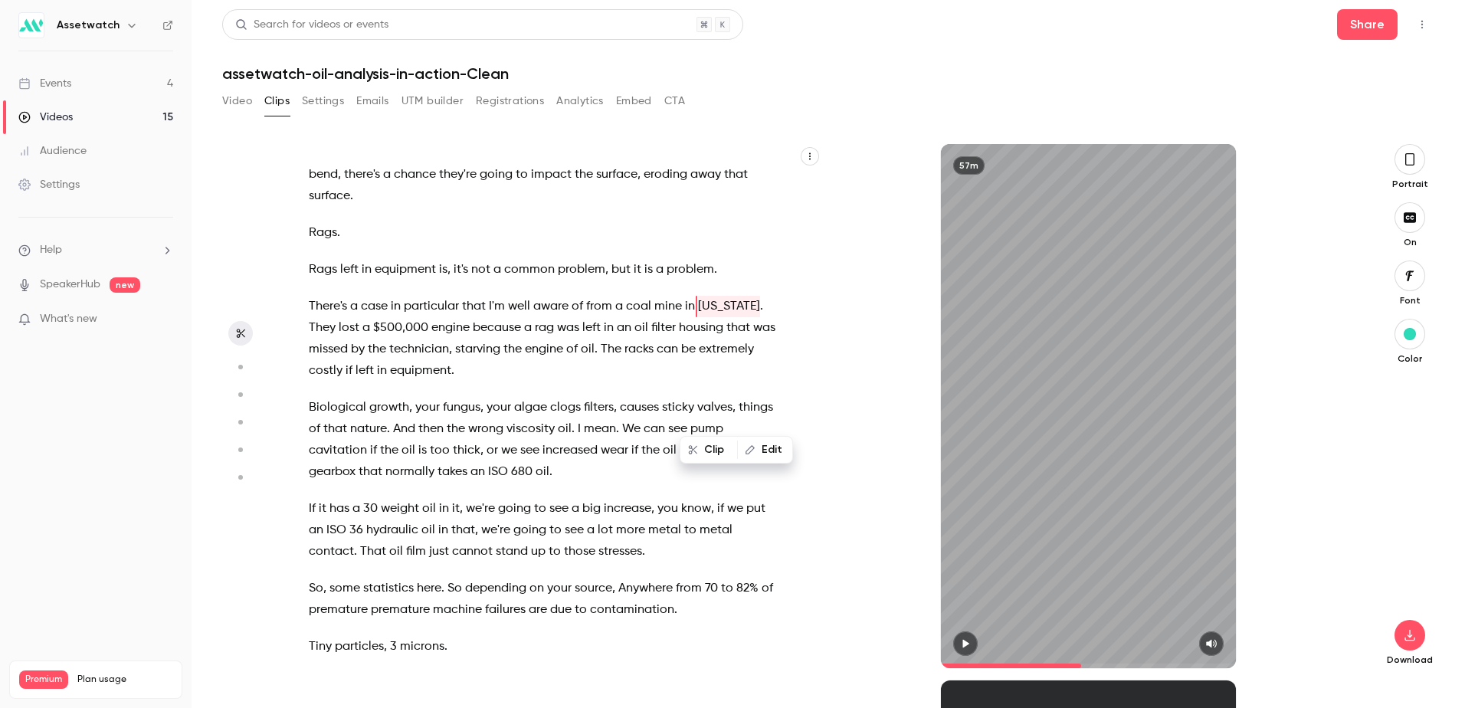
click at [712, 418] on span "valves" at bounding box center [714, 407] width 35 height 21
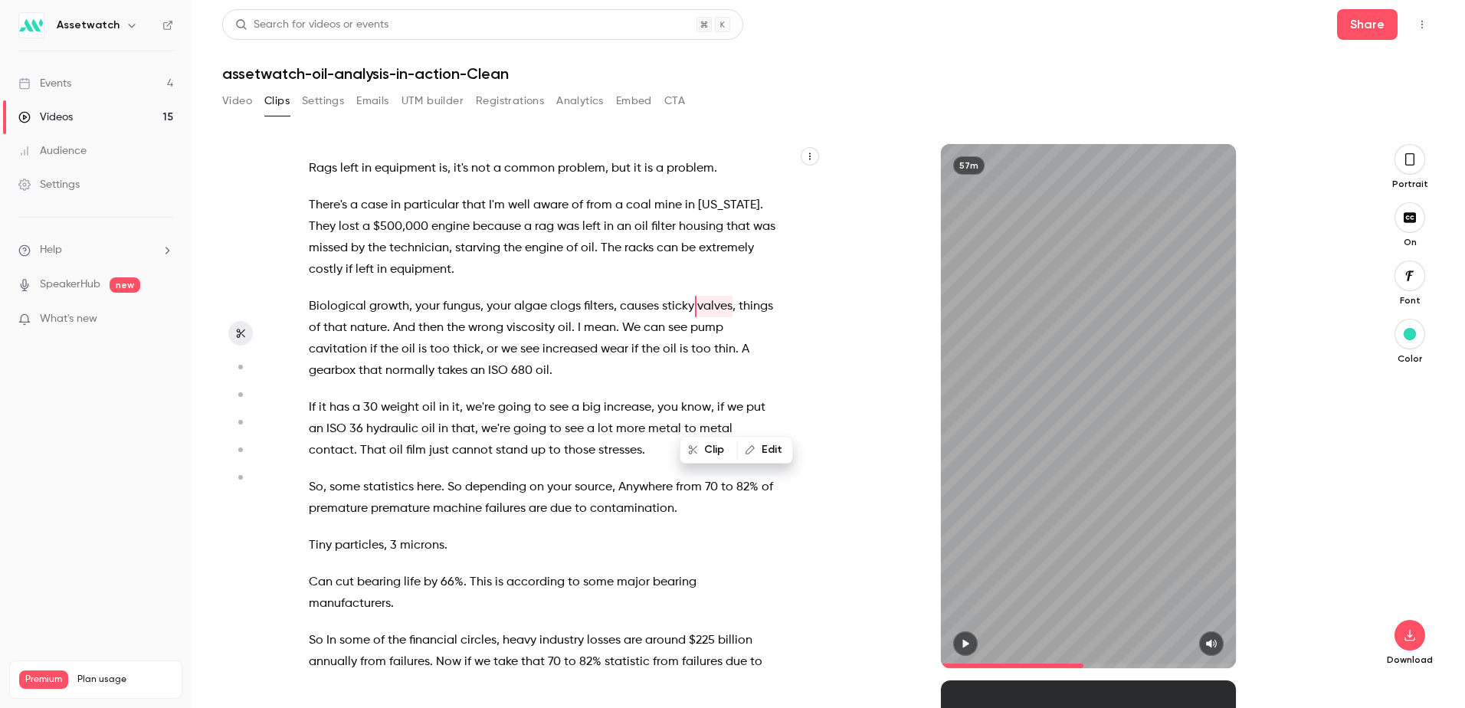
click at [671, 390] on div "Hi everyone , thanks for joining us [DATE] for Oil analysis in Action . My name…" at bounding box center [552, 413] width 525 height 509
click at [678, 259] on span "can" at bounding box center [666, 247] width 21 height 21
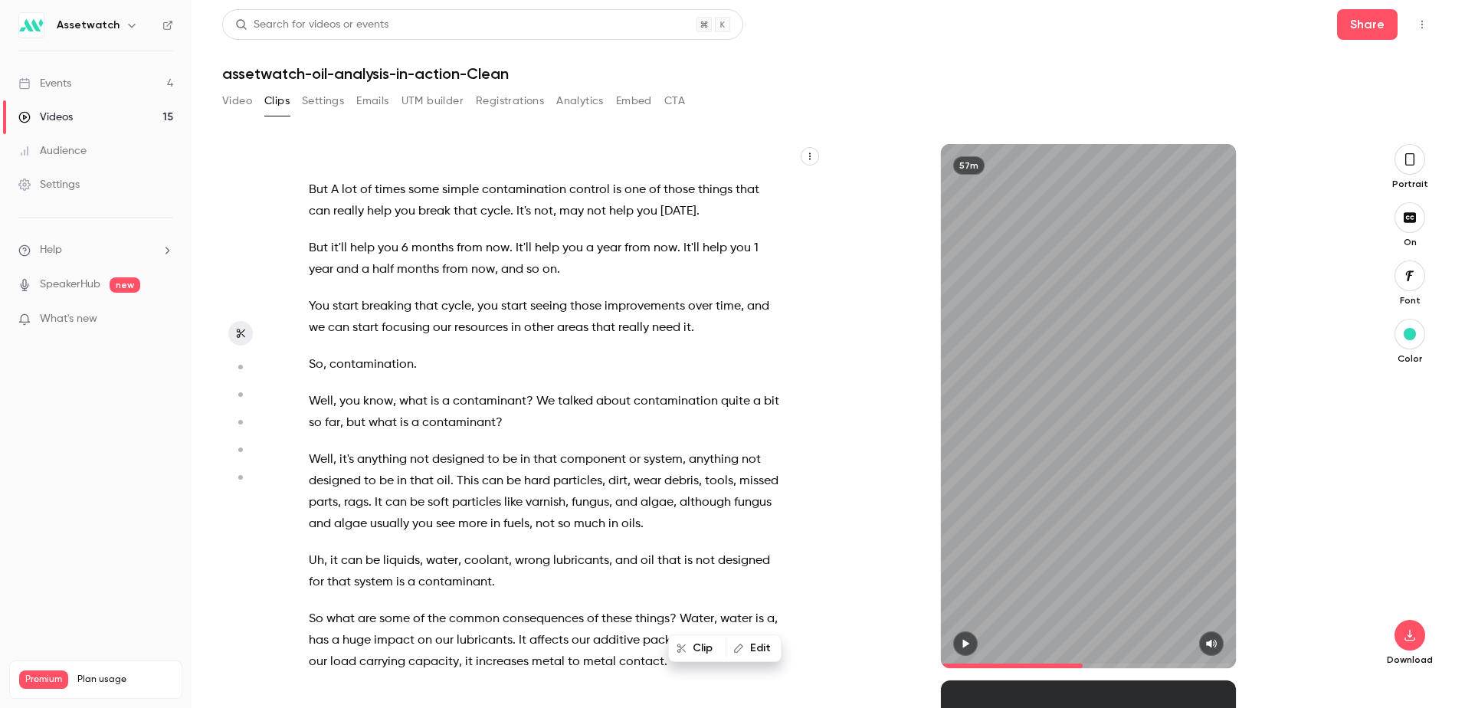
scroll to position [8870, 0]
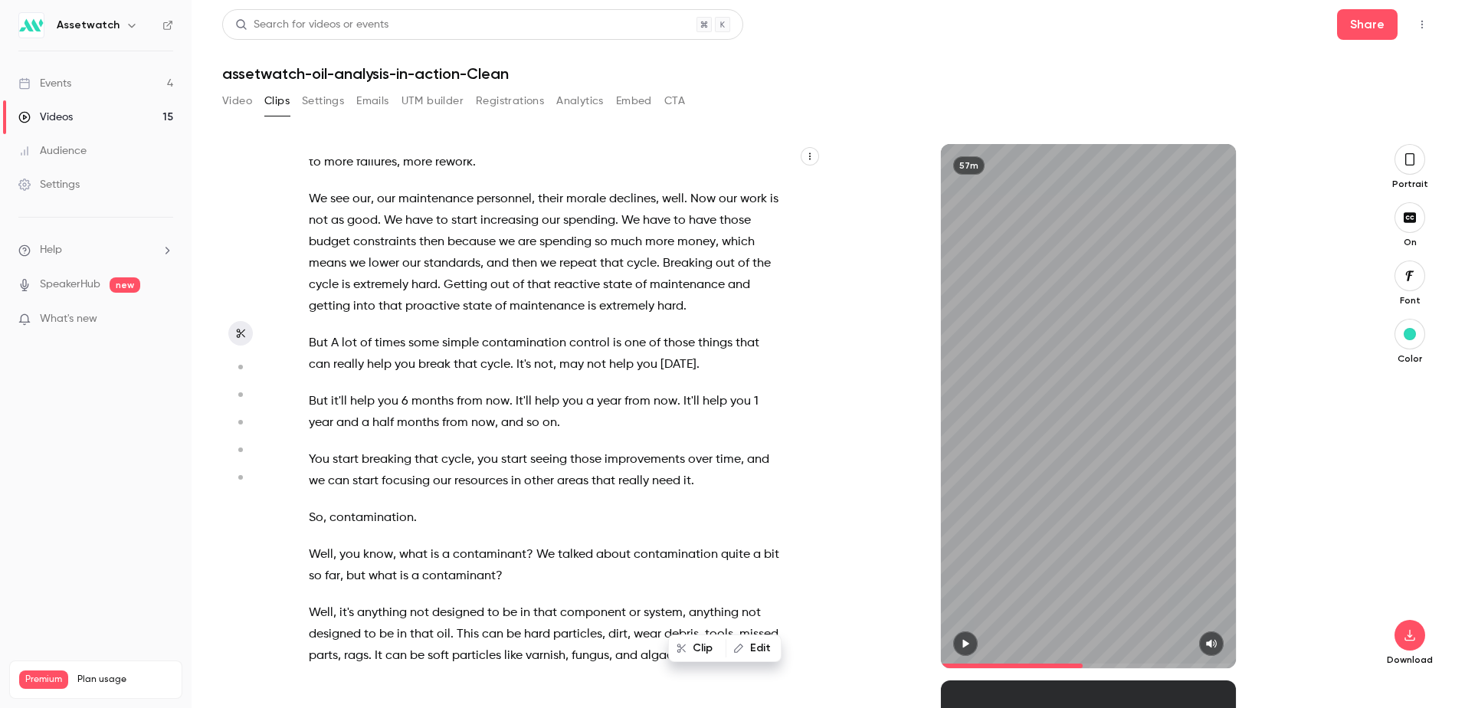
drag, startPoint x: 466, startPoint y: 392, endPoint x: 473, endPoint y: 401, distance: 10.9
click at [476, 317] on p "We see our , our maintenance personnel , their morale declines , well . Now our…" at bounding box center [544, 252] width 471 height 129
click at [466, 296] on span "Getting" at bounding box center [466, 284] width 44 height 21
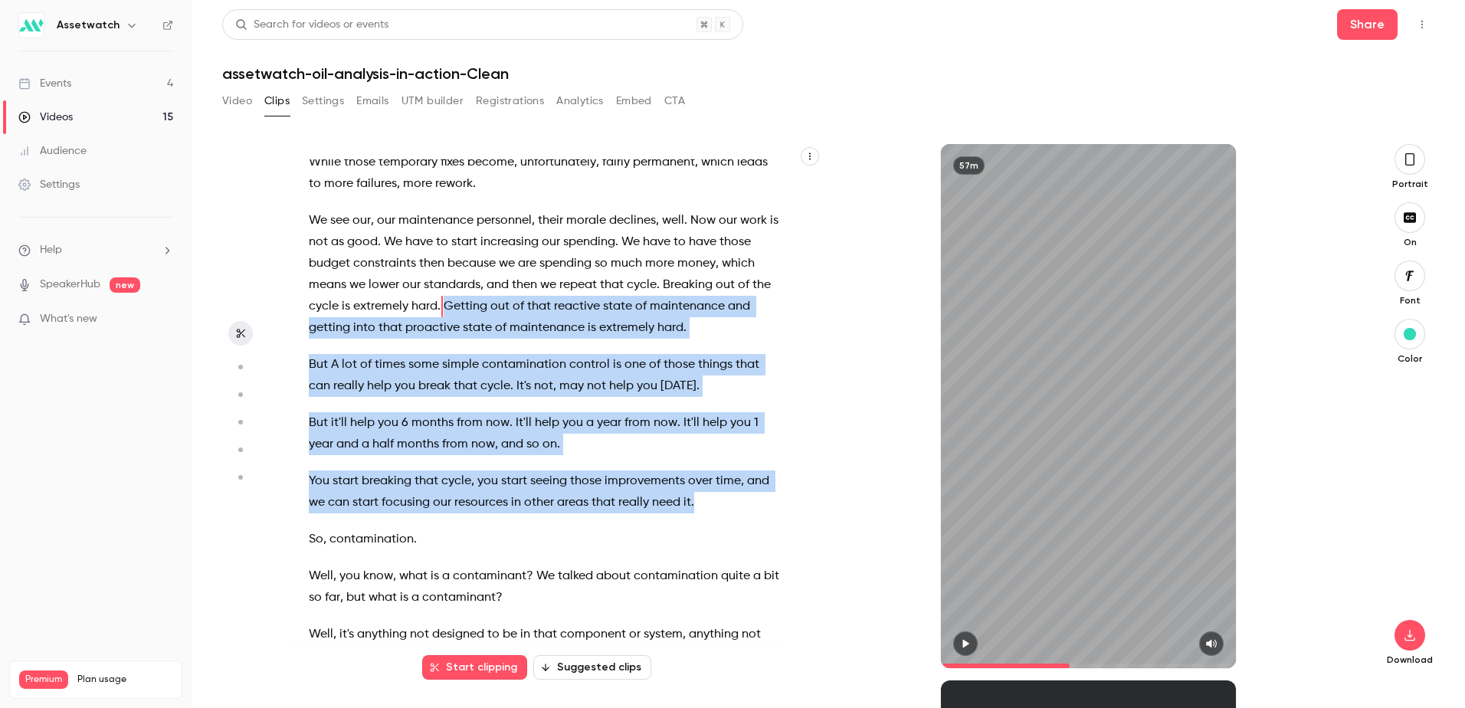
drag, startPoint x: 529, startPoint y: 463, endPoint x: 695, endPoint y: 612, distance: 223.5
click at [695, 612] on div "Hi everyone , thanks for joining us [DATE] for Oil analysis in Action . My name…" at bounding box center [552, 413] width 525 height 509
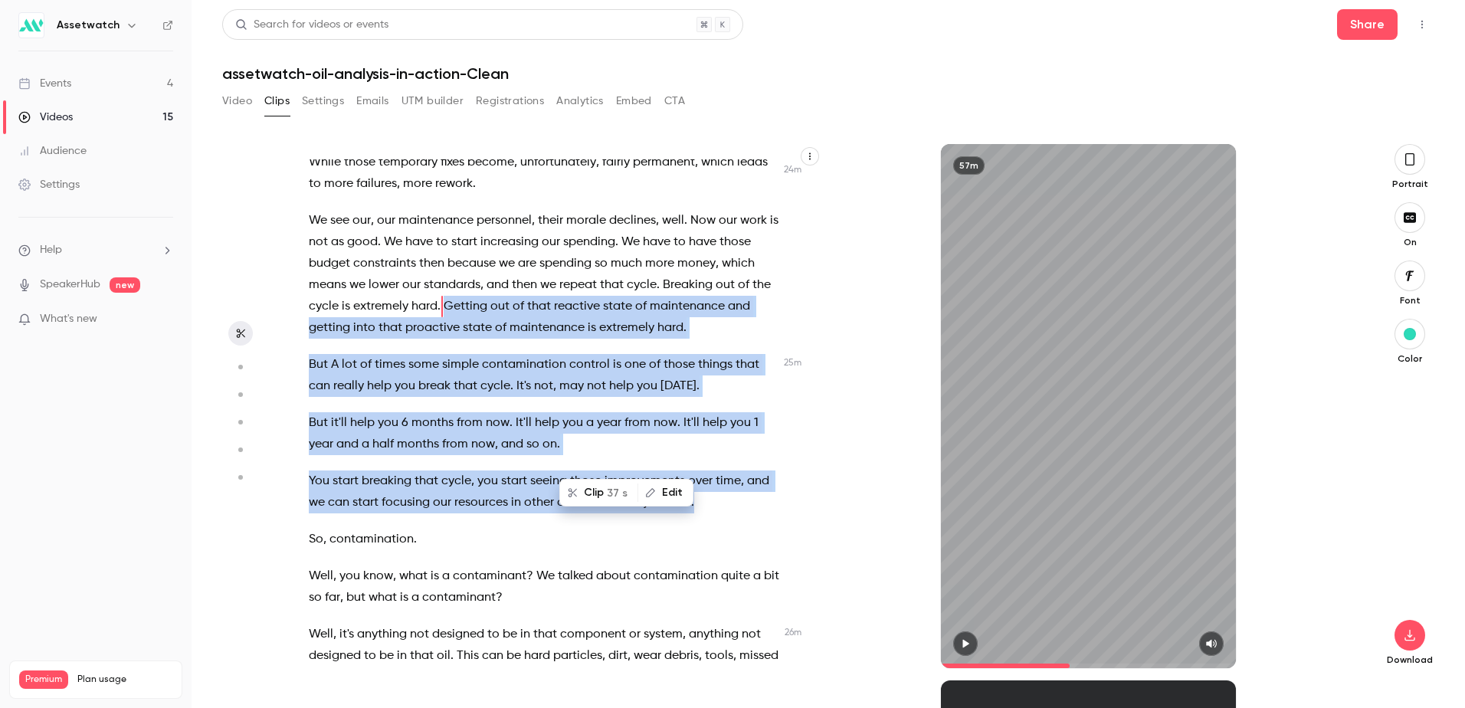
scroll to position [9002, 0]
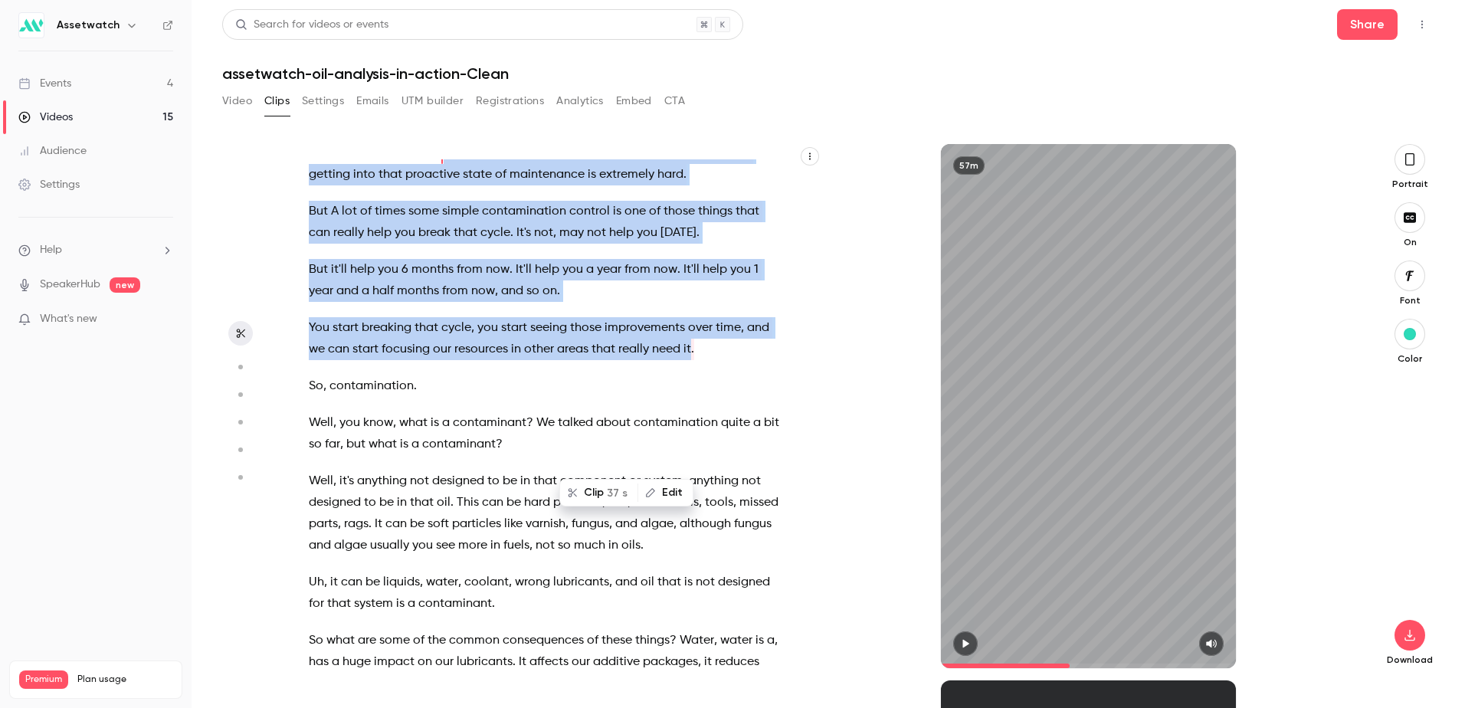
click at [506, 185] on span "of" at bounding box center [500, 174] width 11 height 21
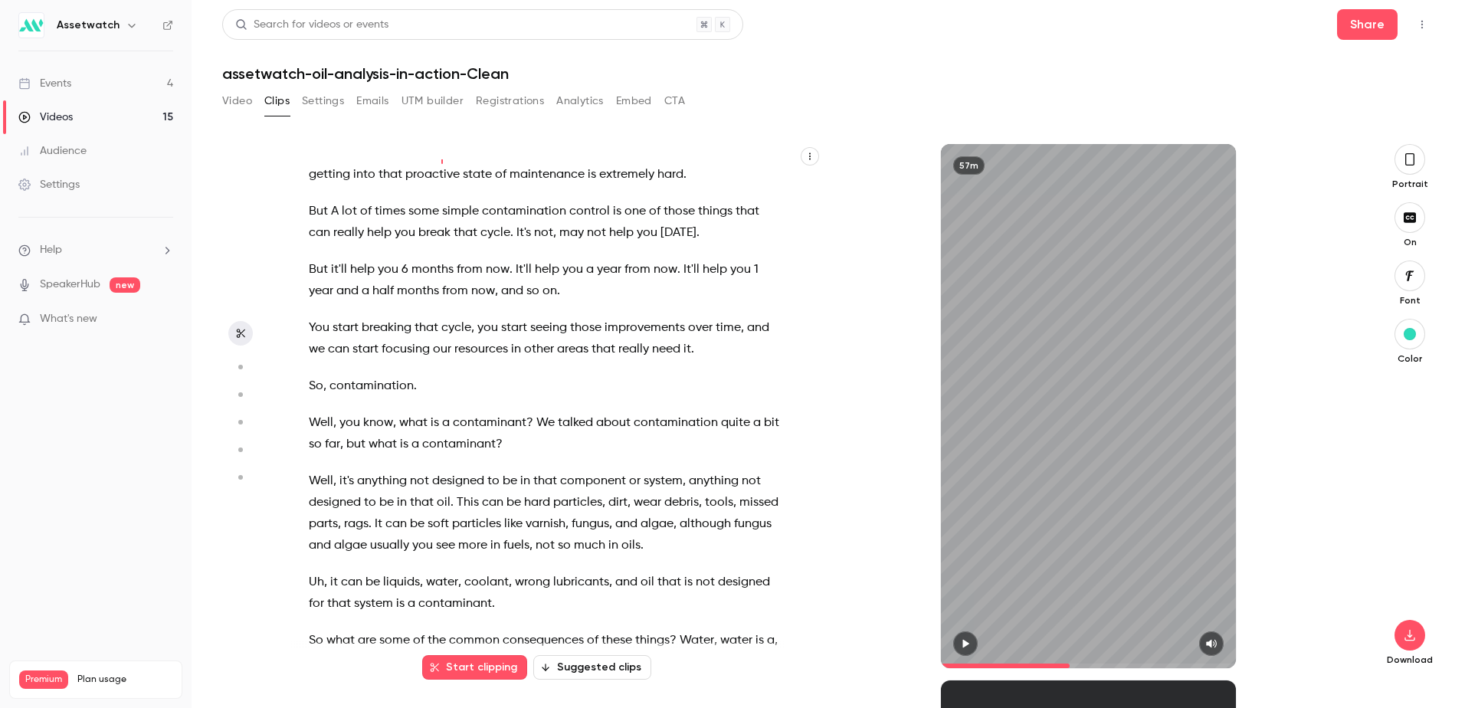
click at [625, 244] on span "help" at bounding box center [621, 232] width 25 height 21
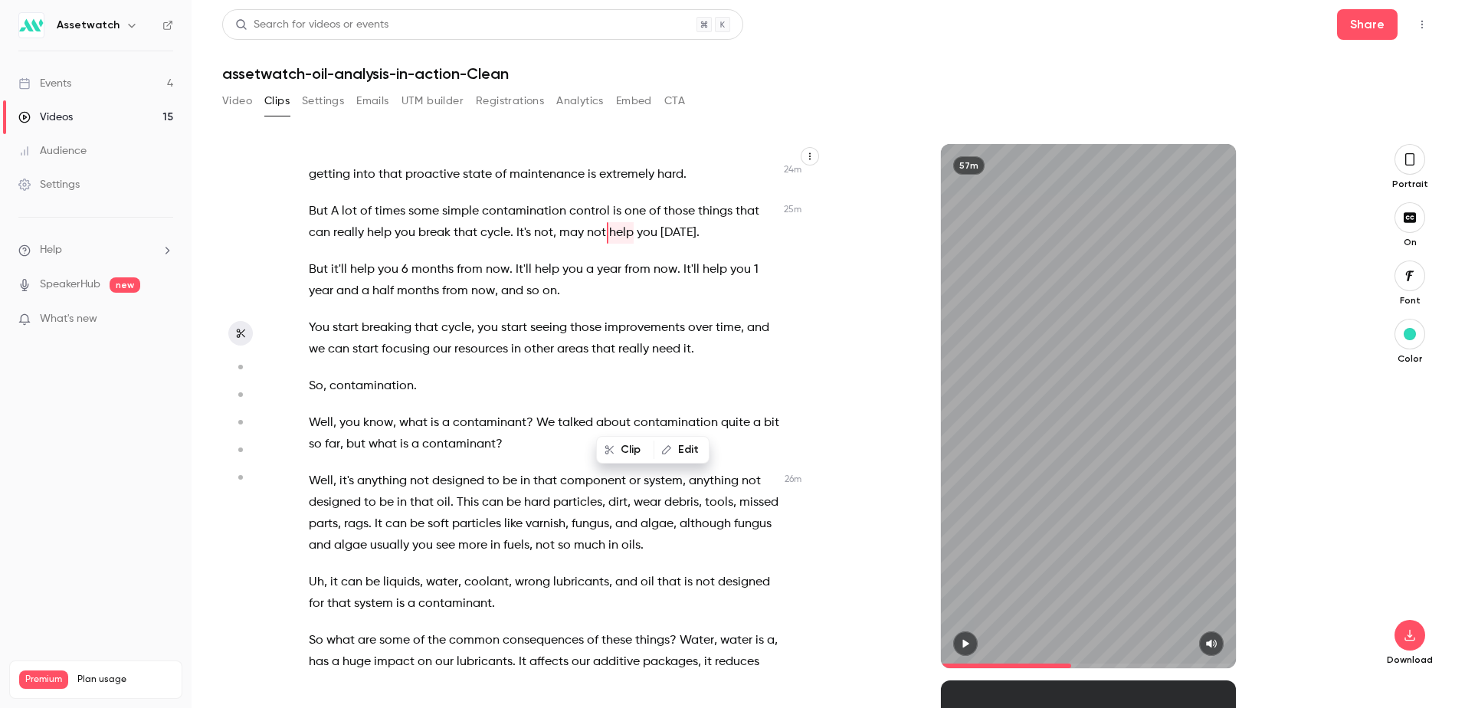
scroll to position [8928, 0]
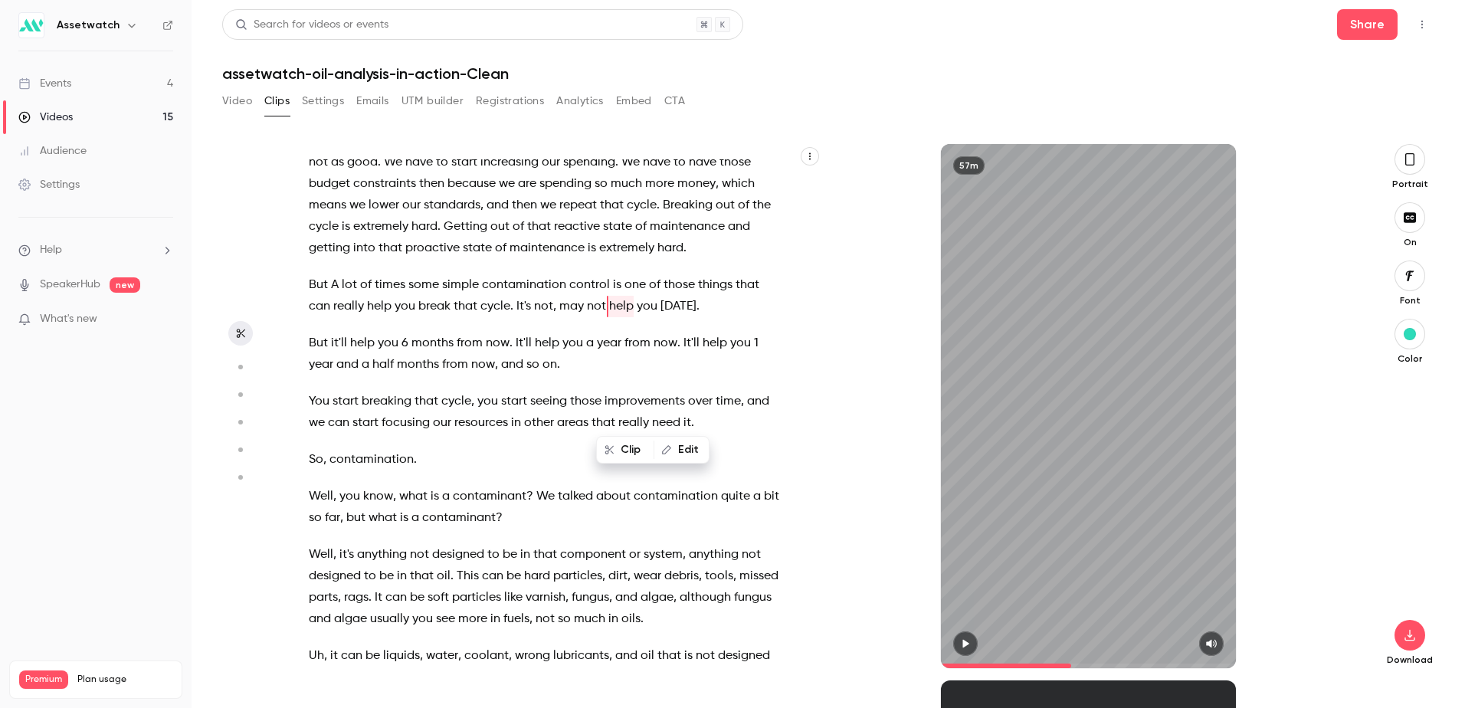
click at [683, 296] on span "those" at bounding box center [678, 284] width 31 height 21
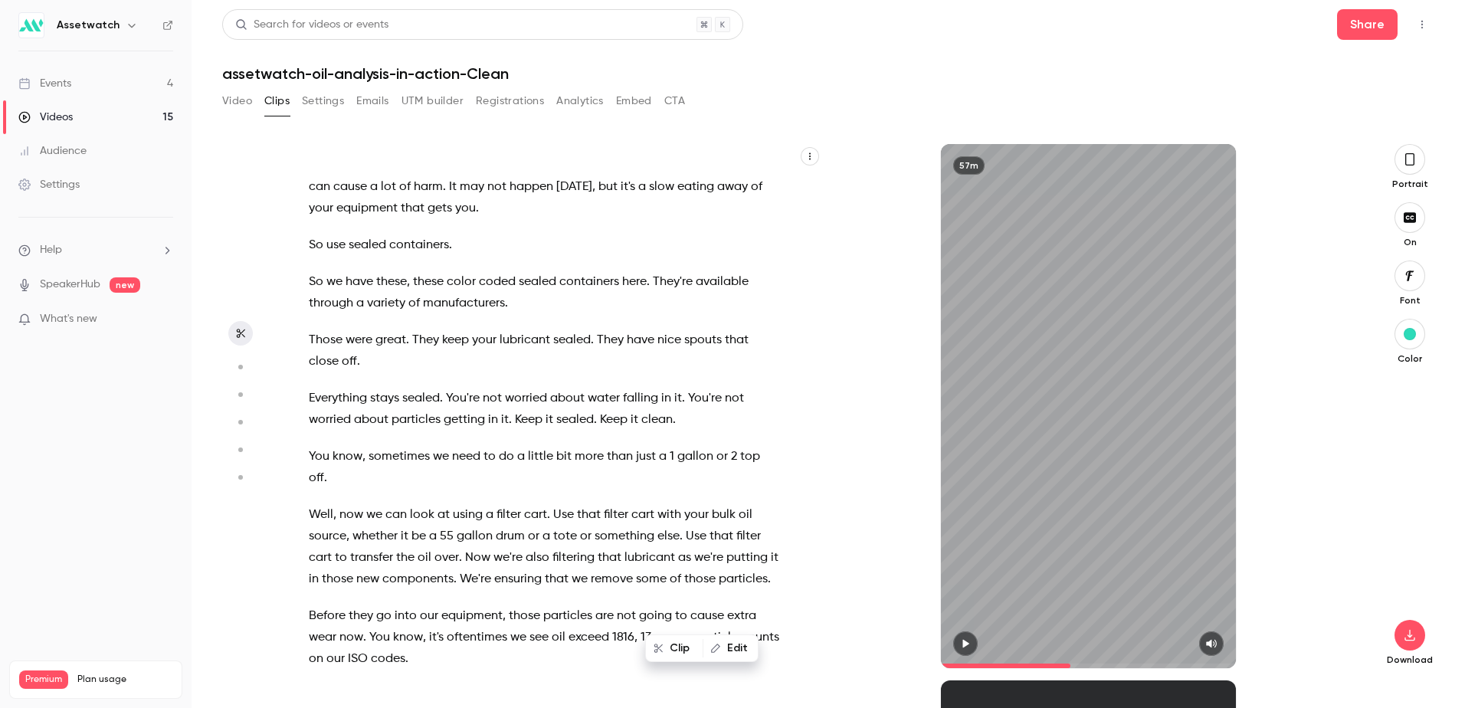
scroll to position [7758, 0]
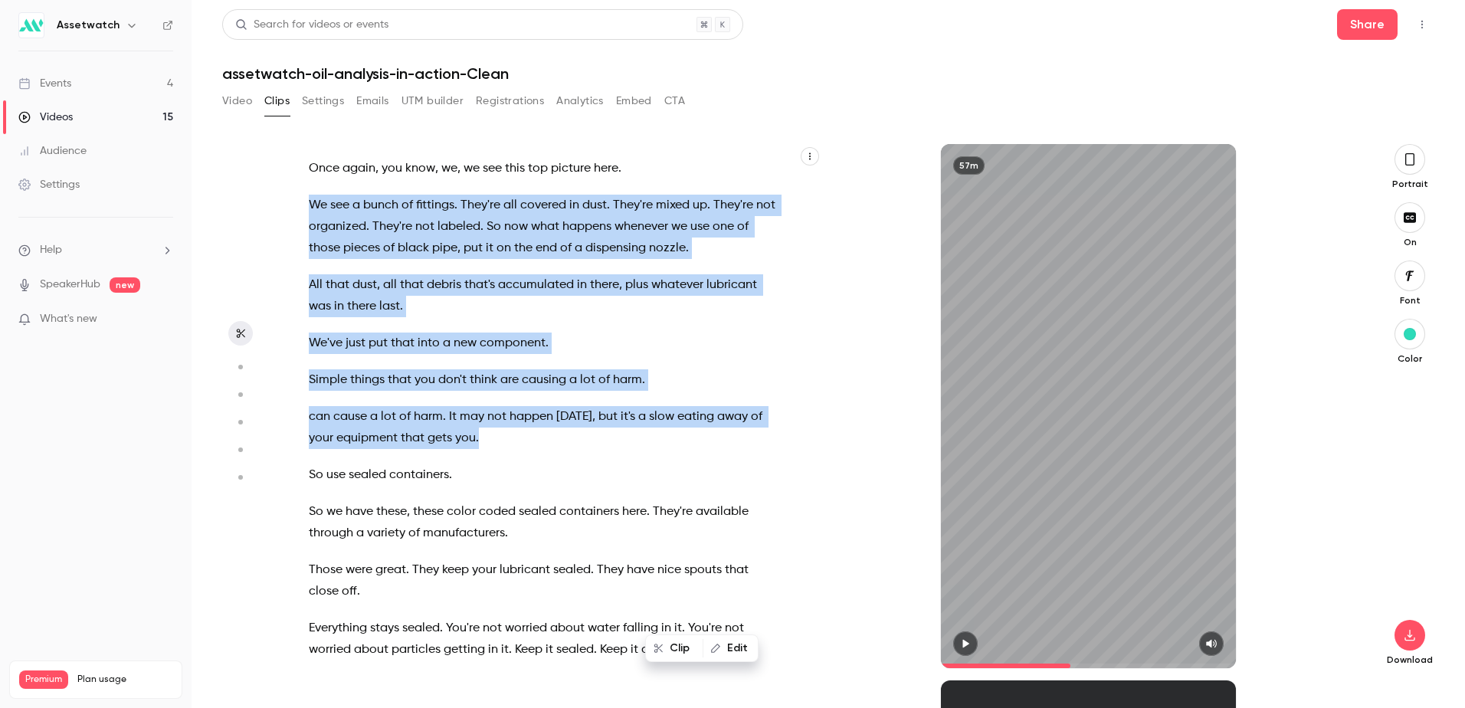
drag, startPoint x: 309, startPoint y: 293, endPoint x: 480, endPoint y: 532, distance: 294.4
click at [480, 532] on div "Hi everyone , thanks for joining us [DATE] for Oil analysis in Action . My name…" at bounding box center [552, 413] width 525 height 509
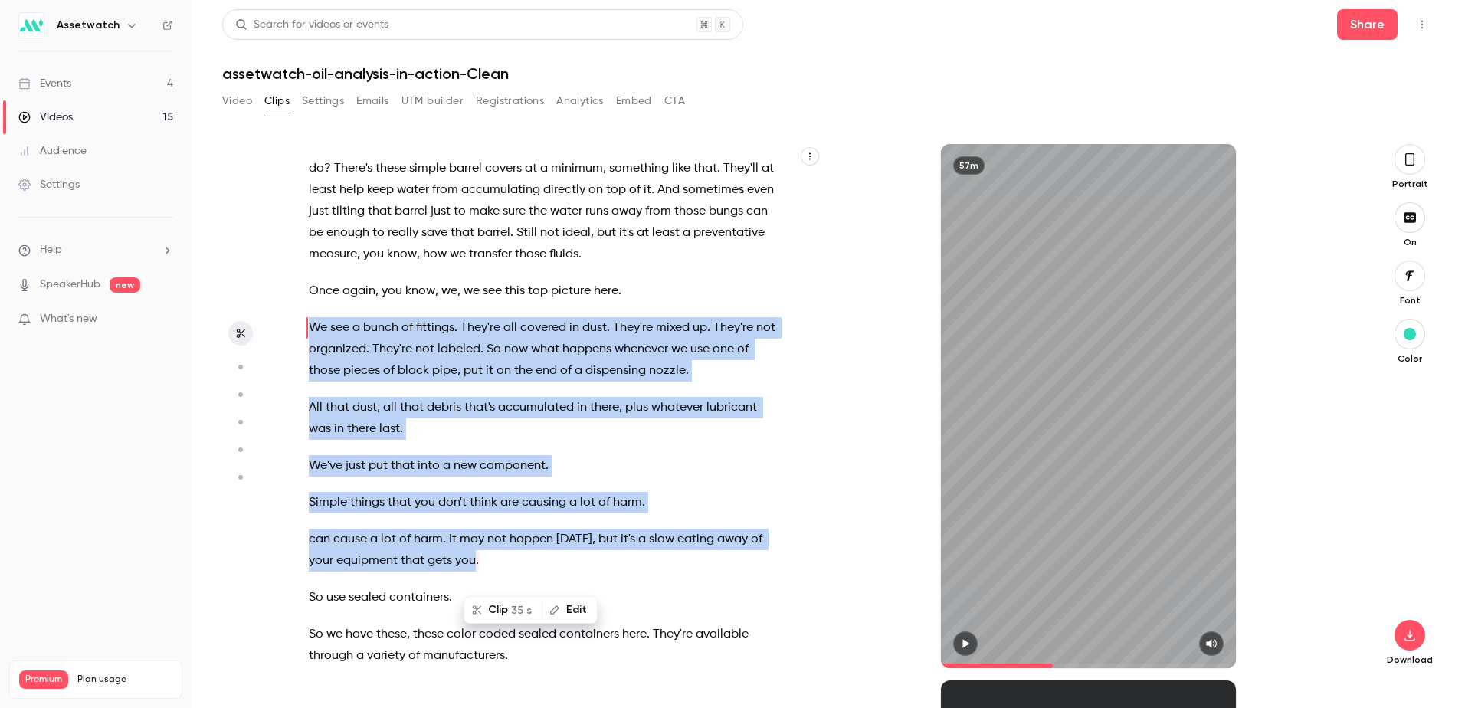
drag, startPoint x: 480, startPoint y: 532, endPoint x: 720, endPoint y: 491, distance: 243.3
click at [720, 418] on span "lubricant" at bounding box center [731, 407] width 51 height 21
click at [741, 339] on span "They're" at bounding box center [733, 327] width 40 height 21
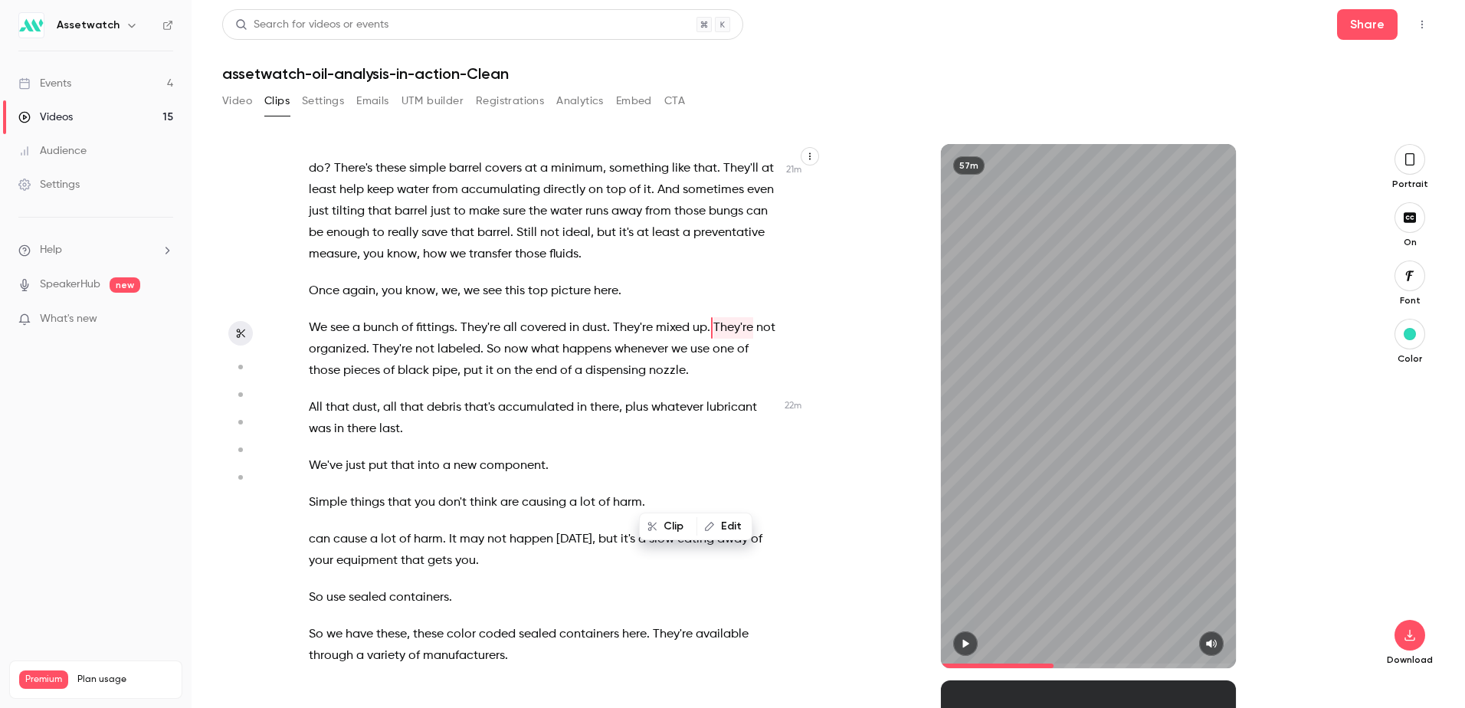
scroll to position [7559, 0]
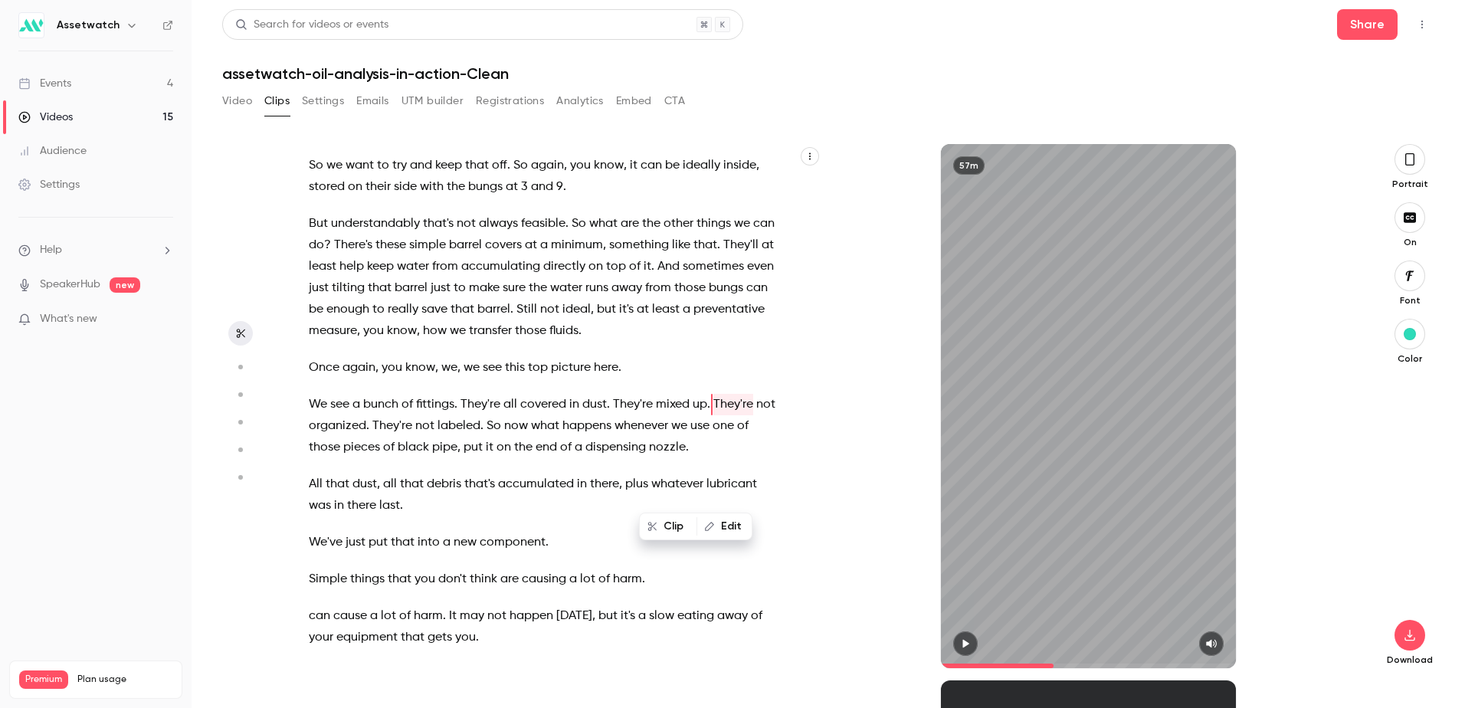
click at [747, 415] on span "They're" at bounding box center [733, 404] width 40 height 21
click at [649, 320] on span "at" at bounding box center [643, 309] width 12 height 21
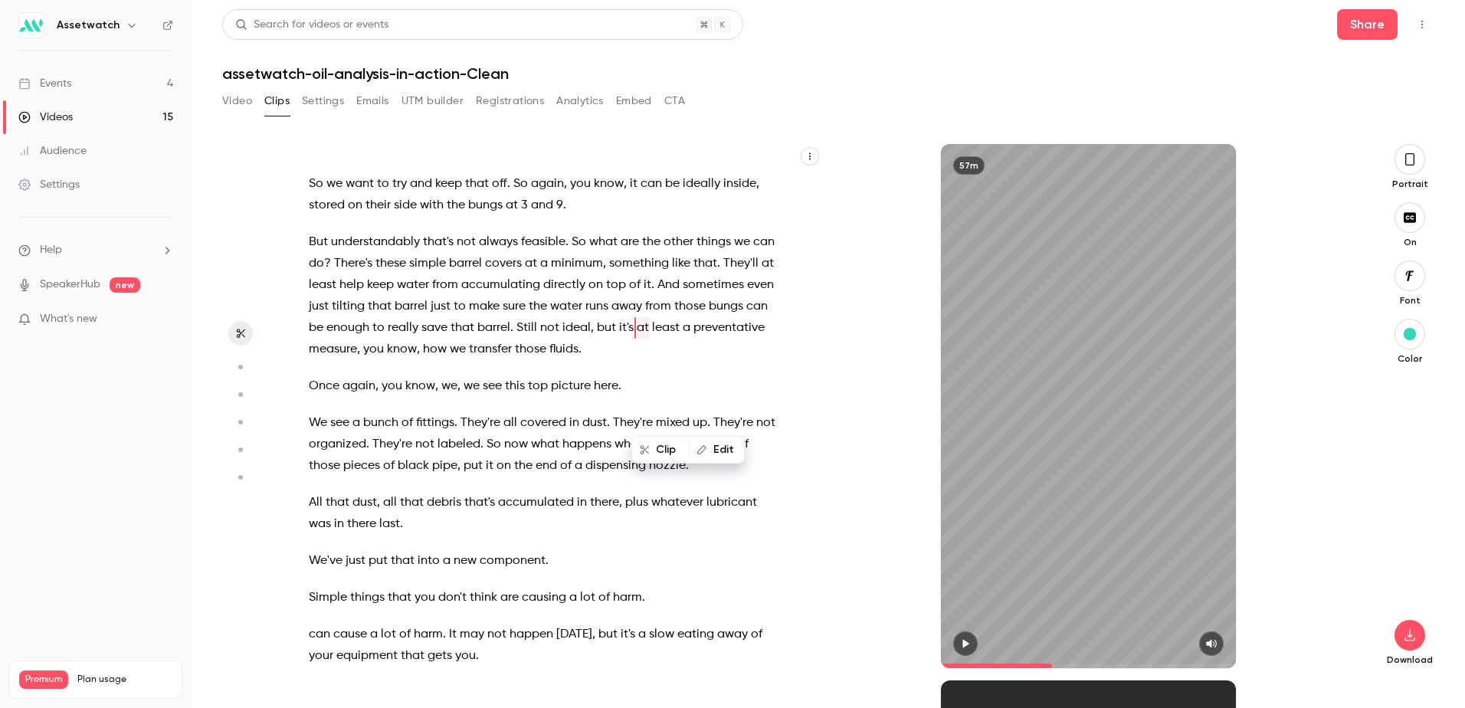
click at [738, 434] on span "They're" at bounding box center [733, 422] width 40 height 21
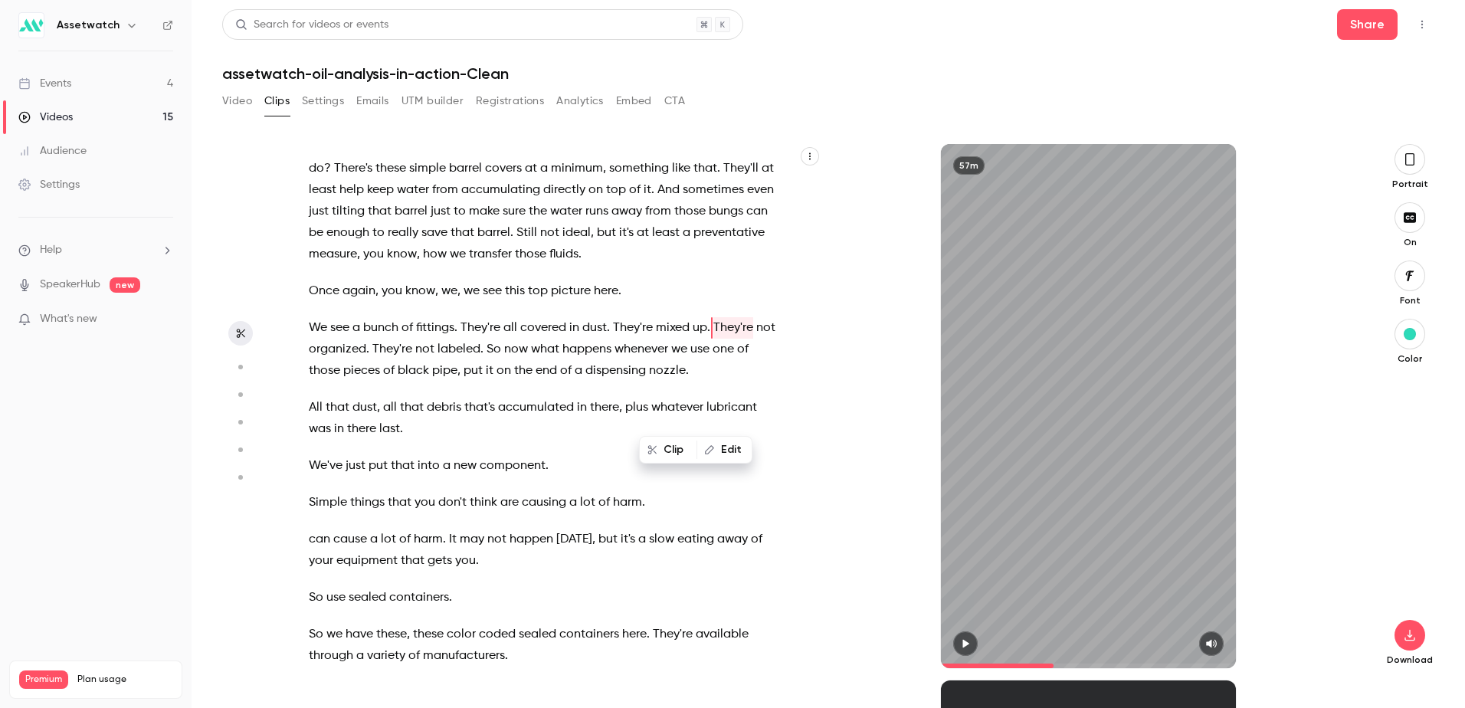
click at [311, 339] on span "We" at bounding box center [318, 327] width 18 height 21
click at [320, 339] on span "We" at bounding box center [318, 327] width 18 height 21
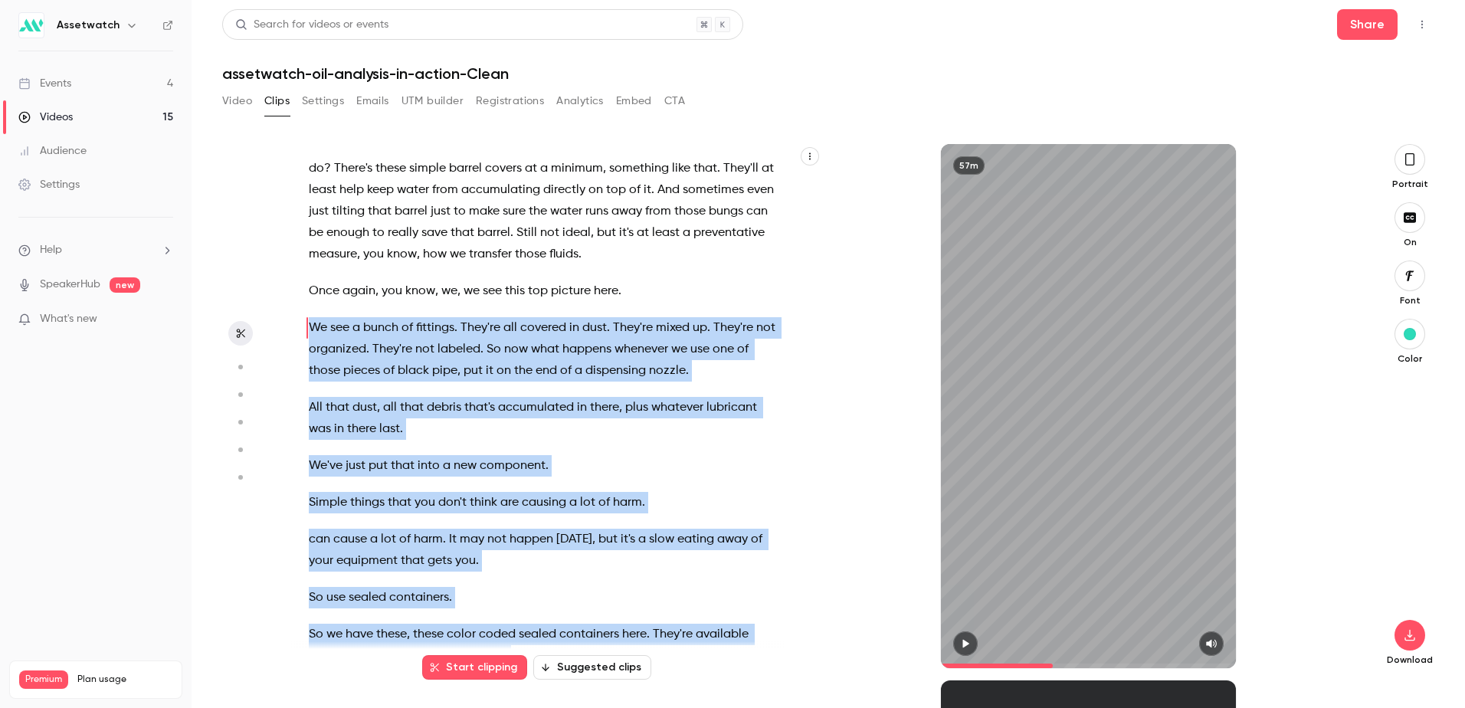
drag, startPoint x: 312, startPoint y: 414, endPoint x: 478, endPoint y: 651, distance: 289.8
click at [478, 651] on div "Hi everyone , thanks for joining us [DATE] for Oil analysis in Action . My name…" at bounding box center [556, 406] width 532 height 524
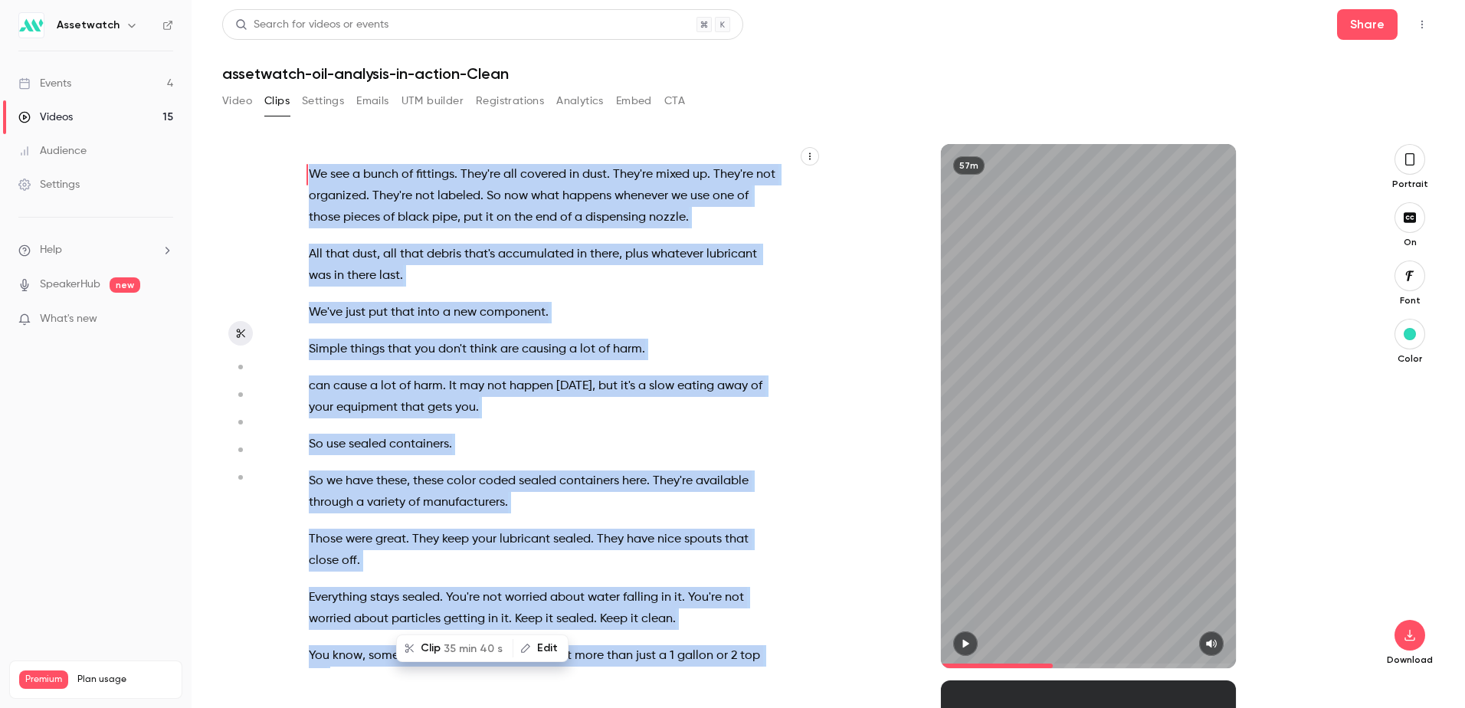
click at [476, 418] on span "." at bounding box center [477, 407] width 3 height 21
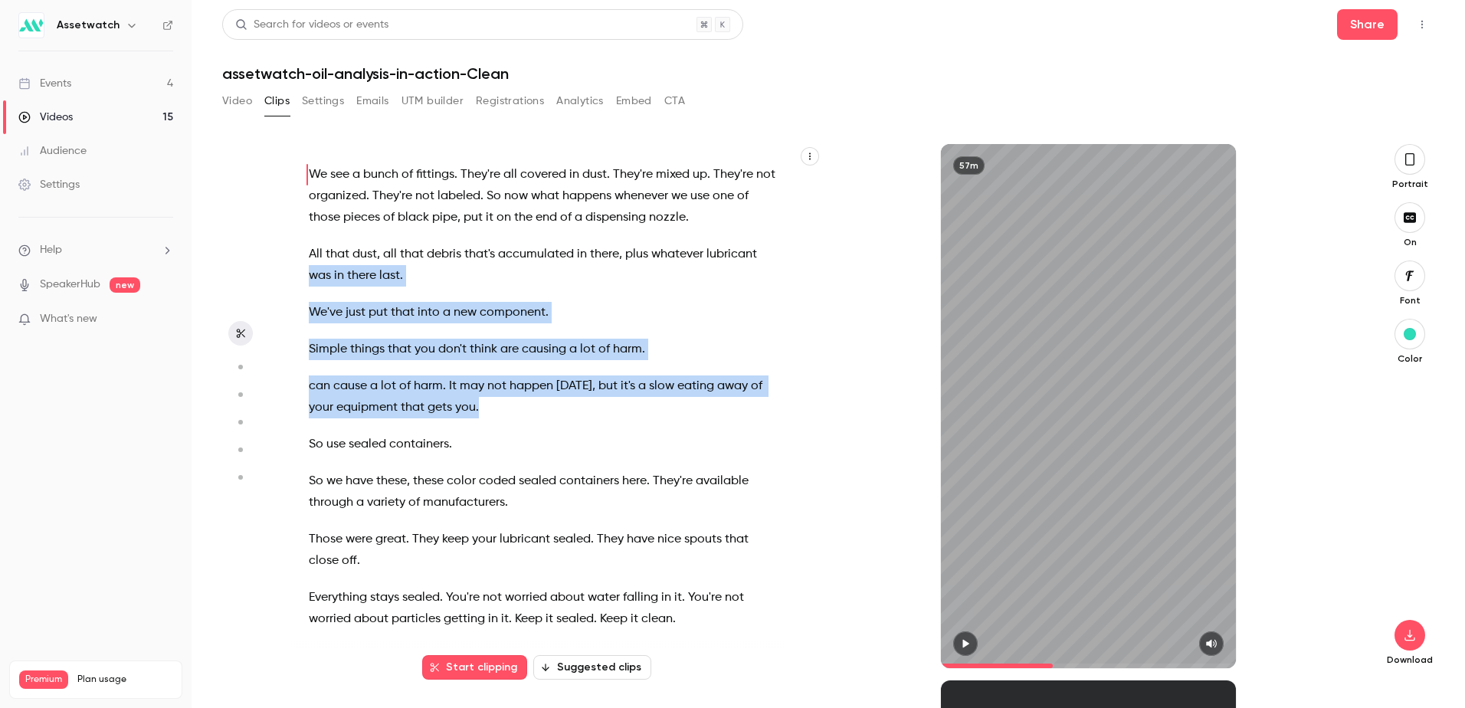
drag, startPoint x: 483, startPoint y: 495, endPoint x: 307, endPoint y: 261, distance: 292.6
click at [307, 260] on div "Hi everyone , thanks for joining us [DATE] for Oil analysis in Action . My name…" at bounding box center [552, 413] width 525 height 509
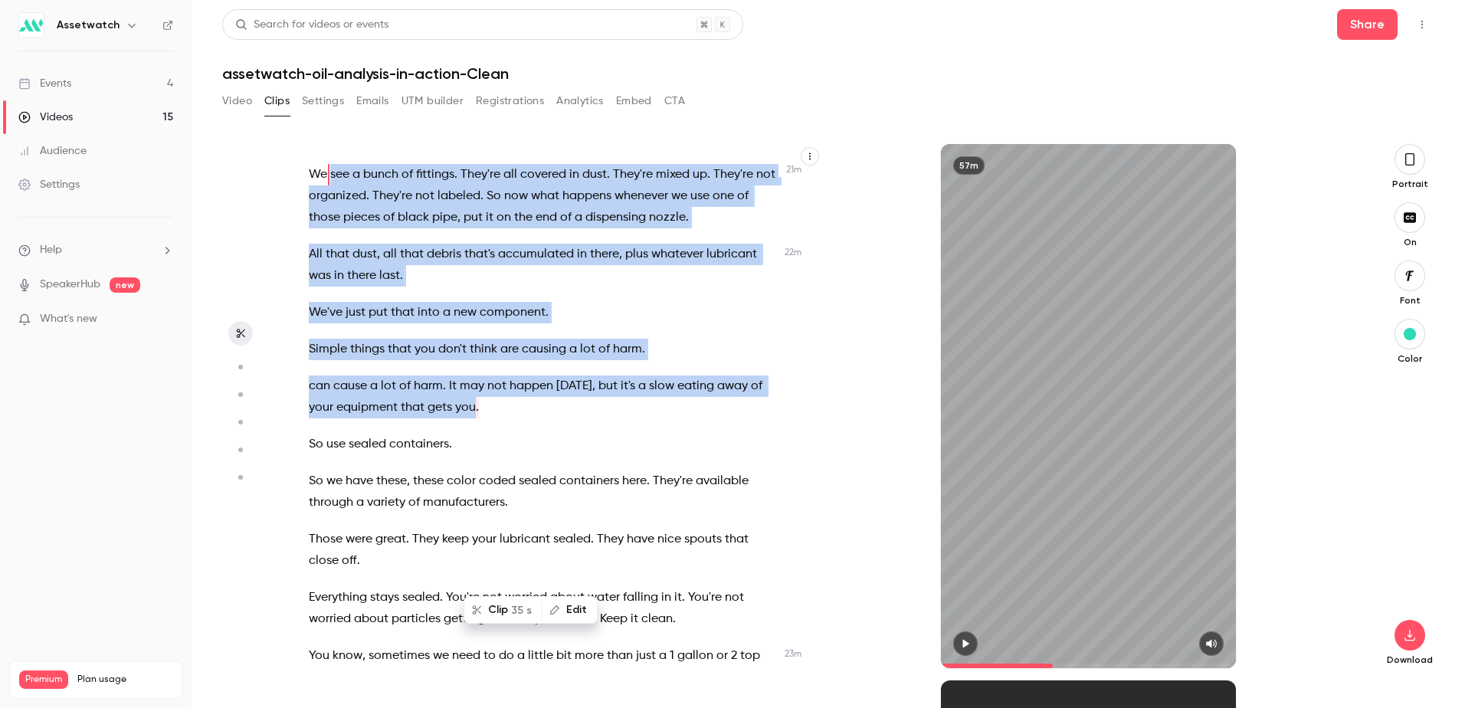
scroll to position [7635, 0]
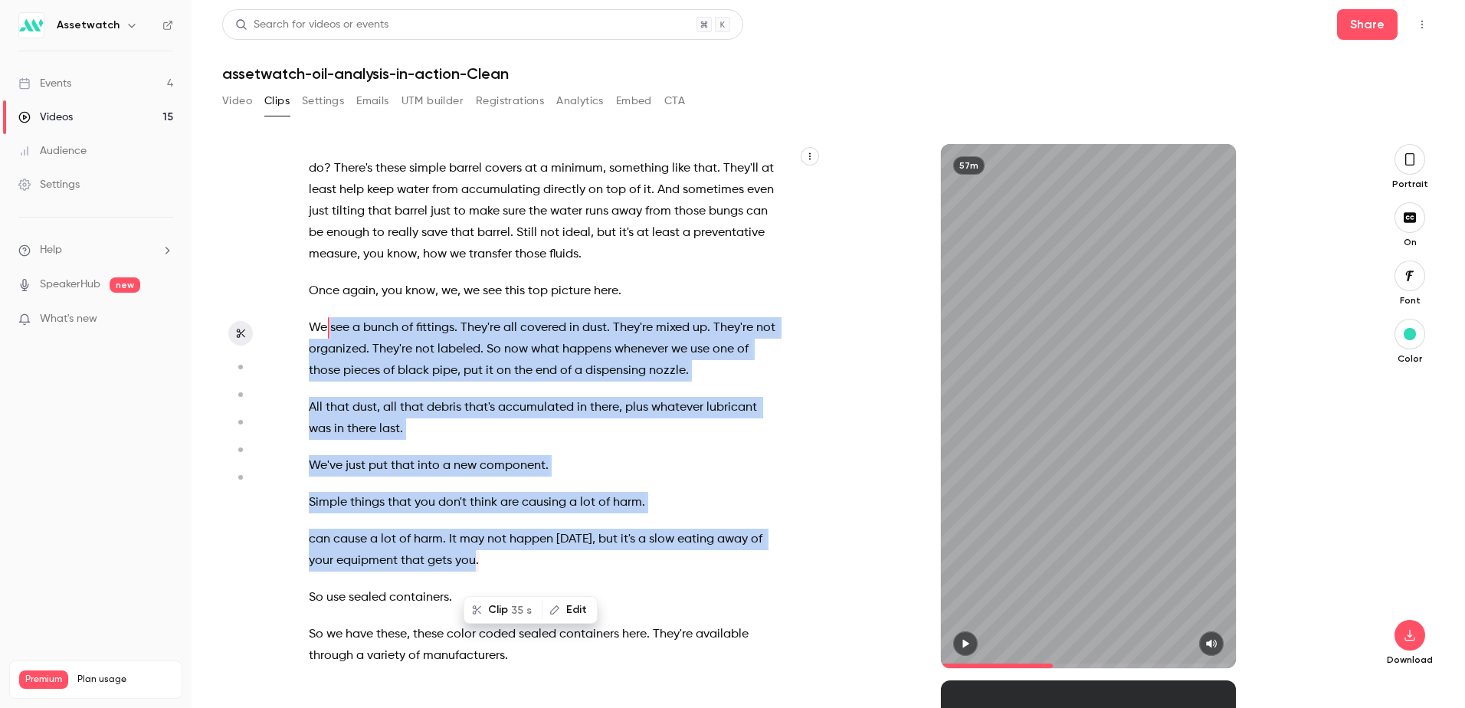
drag, startPoint x: 312, startPoint y: 416, endPoint x: 481, endPoint y: 653, distance: 291.0
click at [481, 653] on div "Hi everyone , thanks for joining us [DATE] for Oil analysis in Action . My name…" at bounding box center [552, 413] width 525 height 509
click at [506, 614] on button "Clip 35 s" at bounding box center [503, 609] width 76 height 25
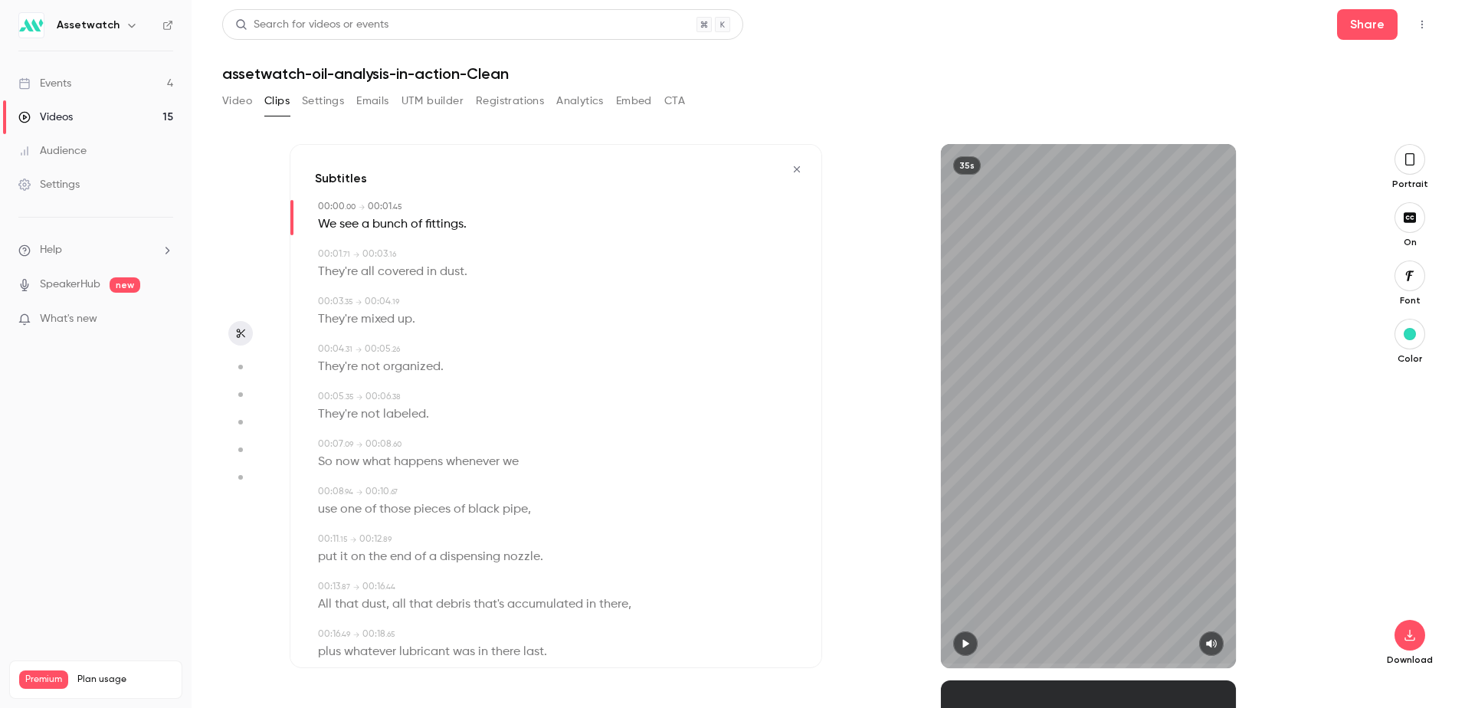
scroll to position [77, 0]
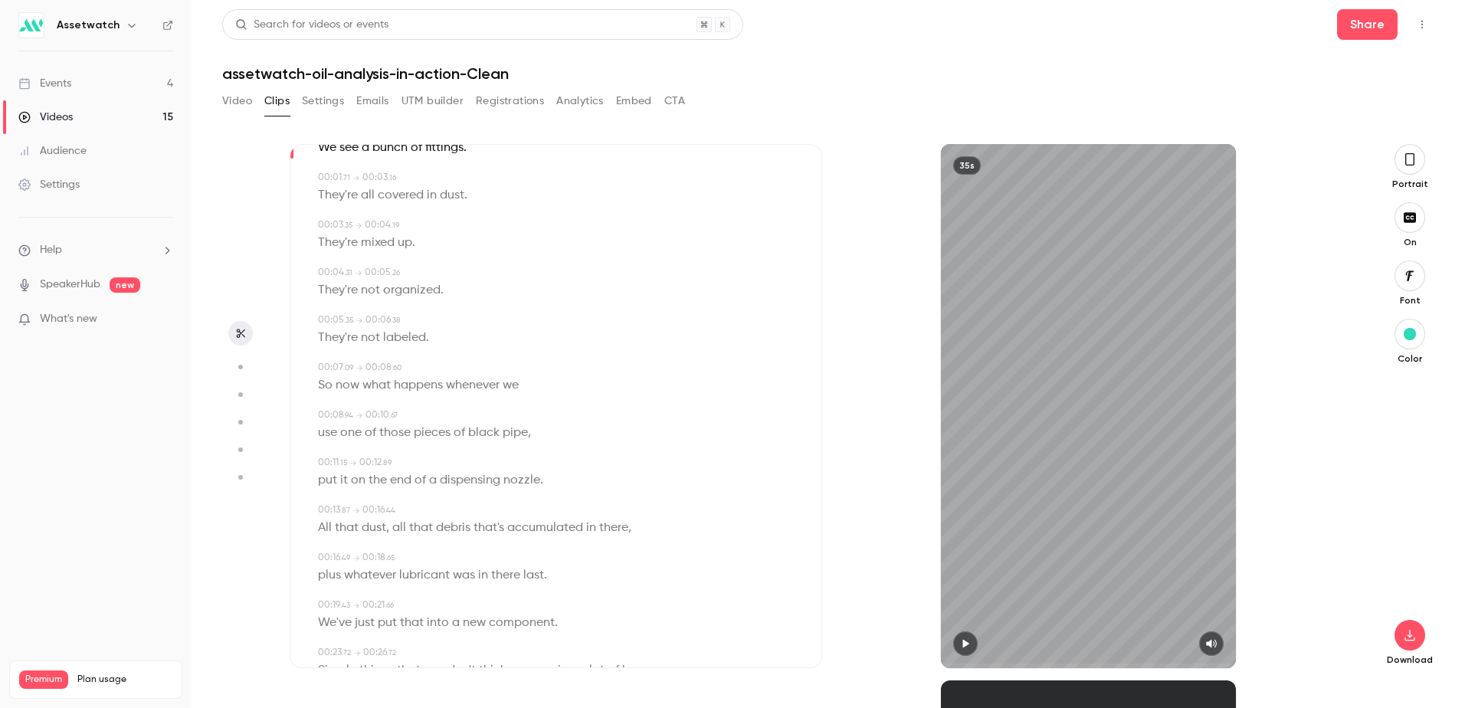
click at [967, 644] on icon "button" at bounding box center [966, 644] width 6 height 8
click at [967, 644] on icon "button" at bounding box center [965, 644] width 6 height 8
click at [970, 646] on icon "button" at bounding box center [965, 643] width 12 height 11
type input "****"
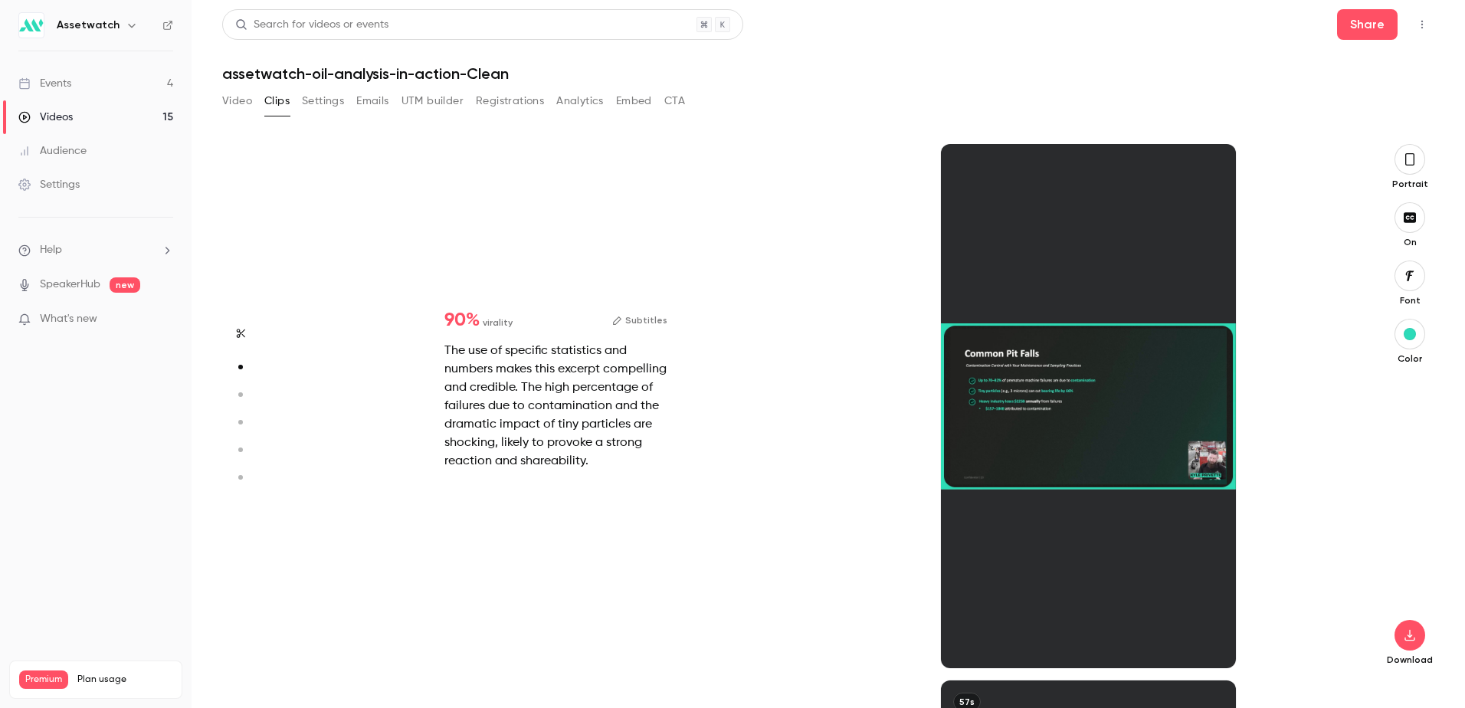
scroll to position [536, 0]
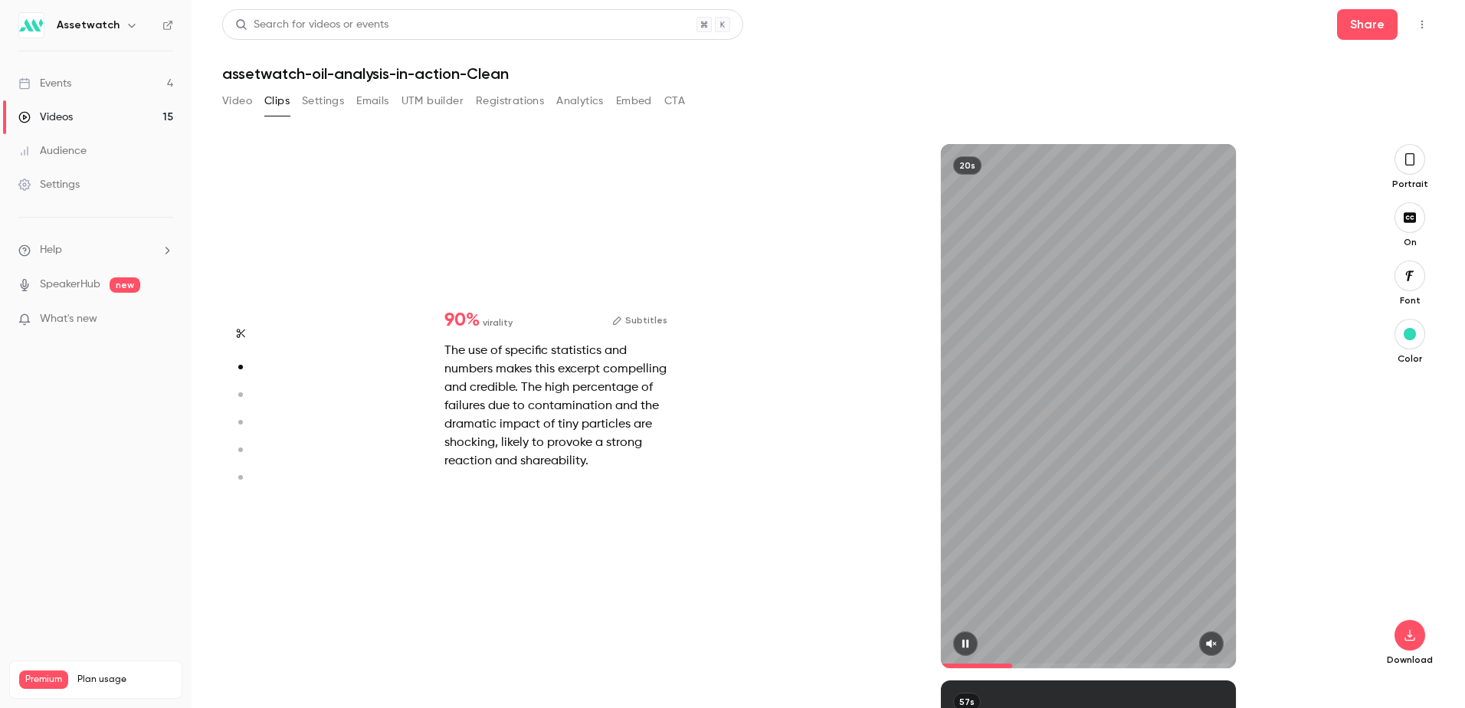
type input "*"
type input "****"
type input "*"
type input "****"
type input "*"
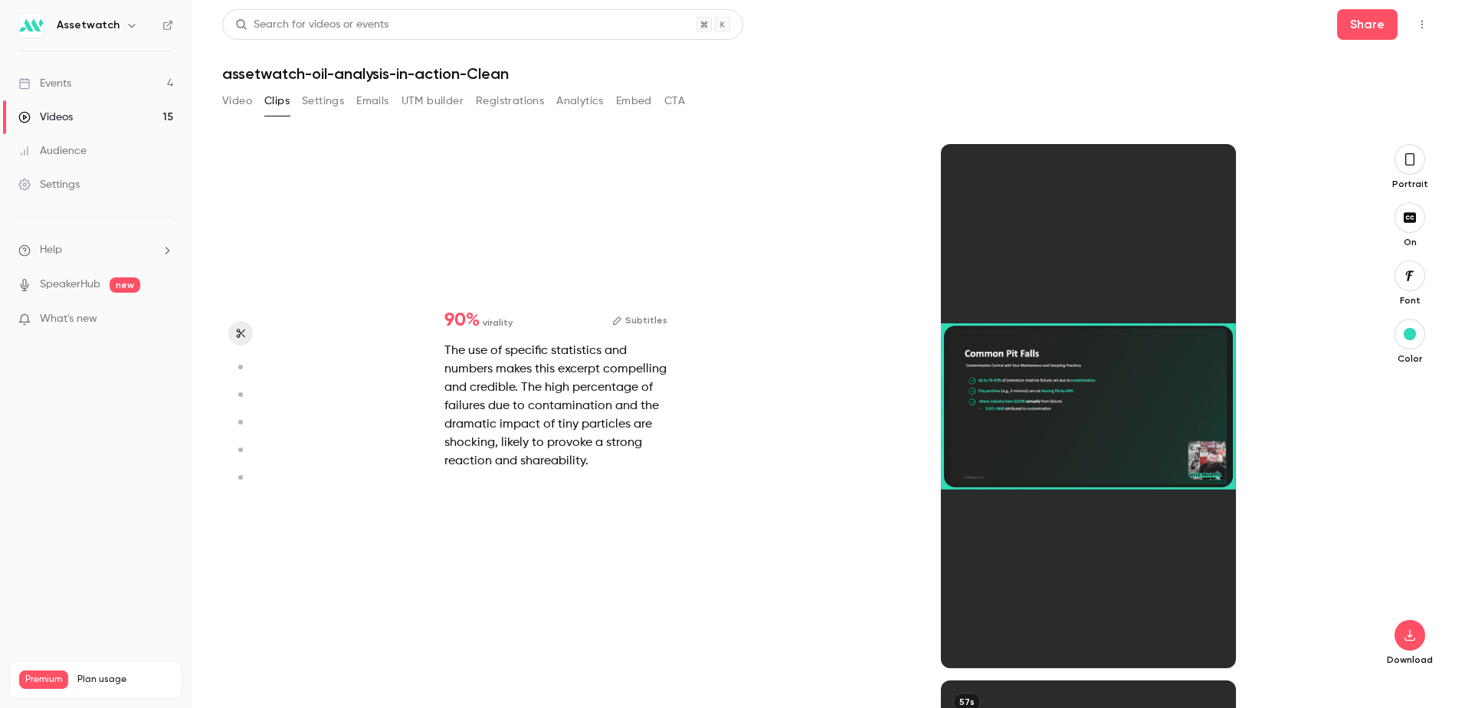
scroll to position [0, 0]
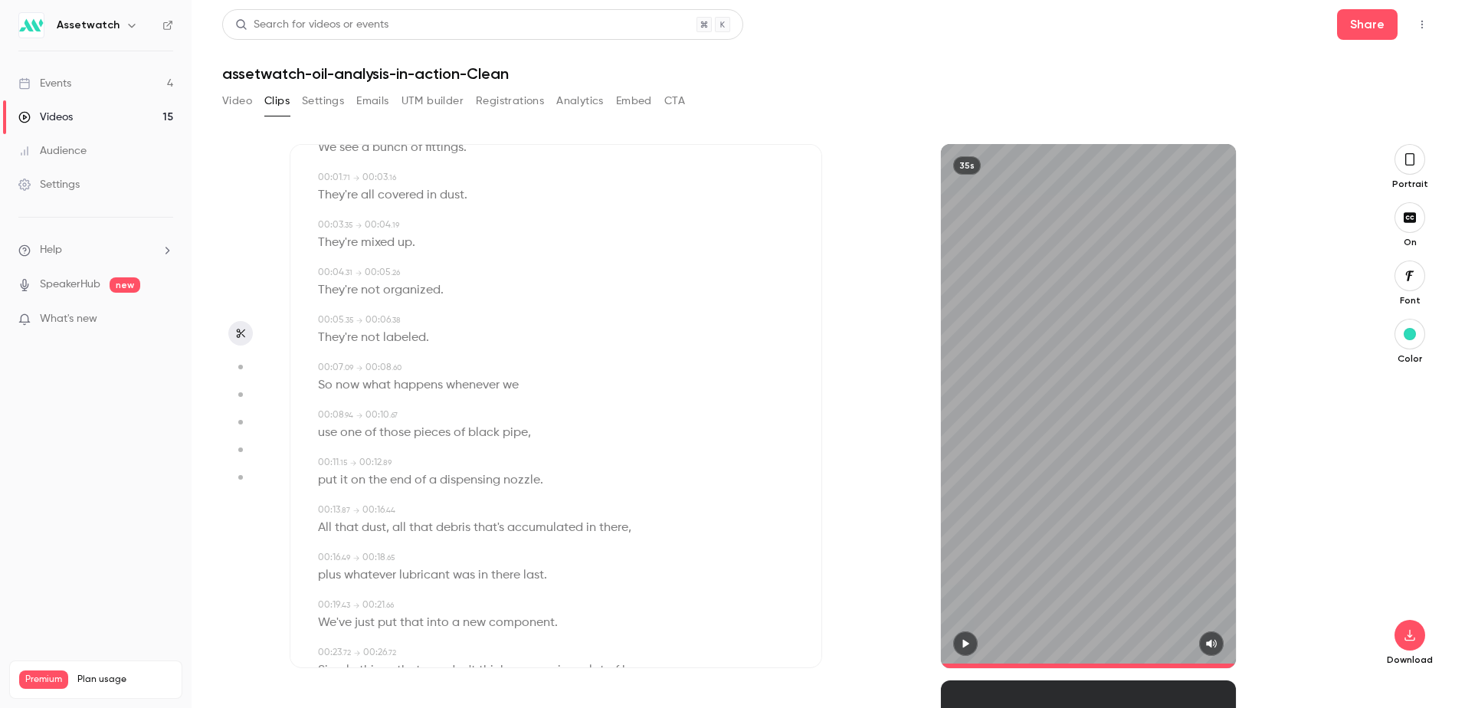
drag, startPoint x: 1206, startPoint y: 227, endPoint x: 1136, endPoint y: 613, distance: 392.4
click at [1136, 613] on div "35s" at bounding box center [1088, 406] width 295 height 524
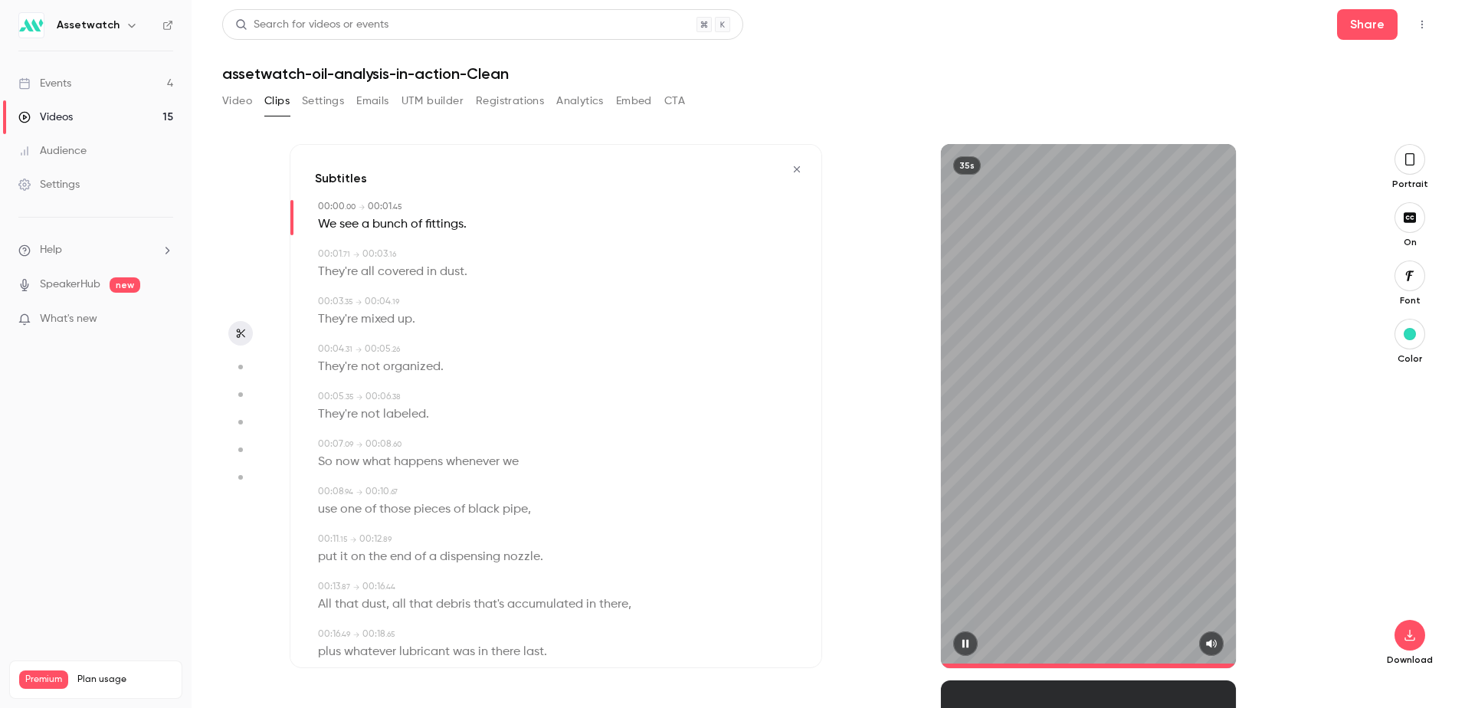
click at [790, 171] on icon "button" at bounding box center [796, 169] width 12 height 11
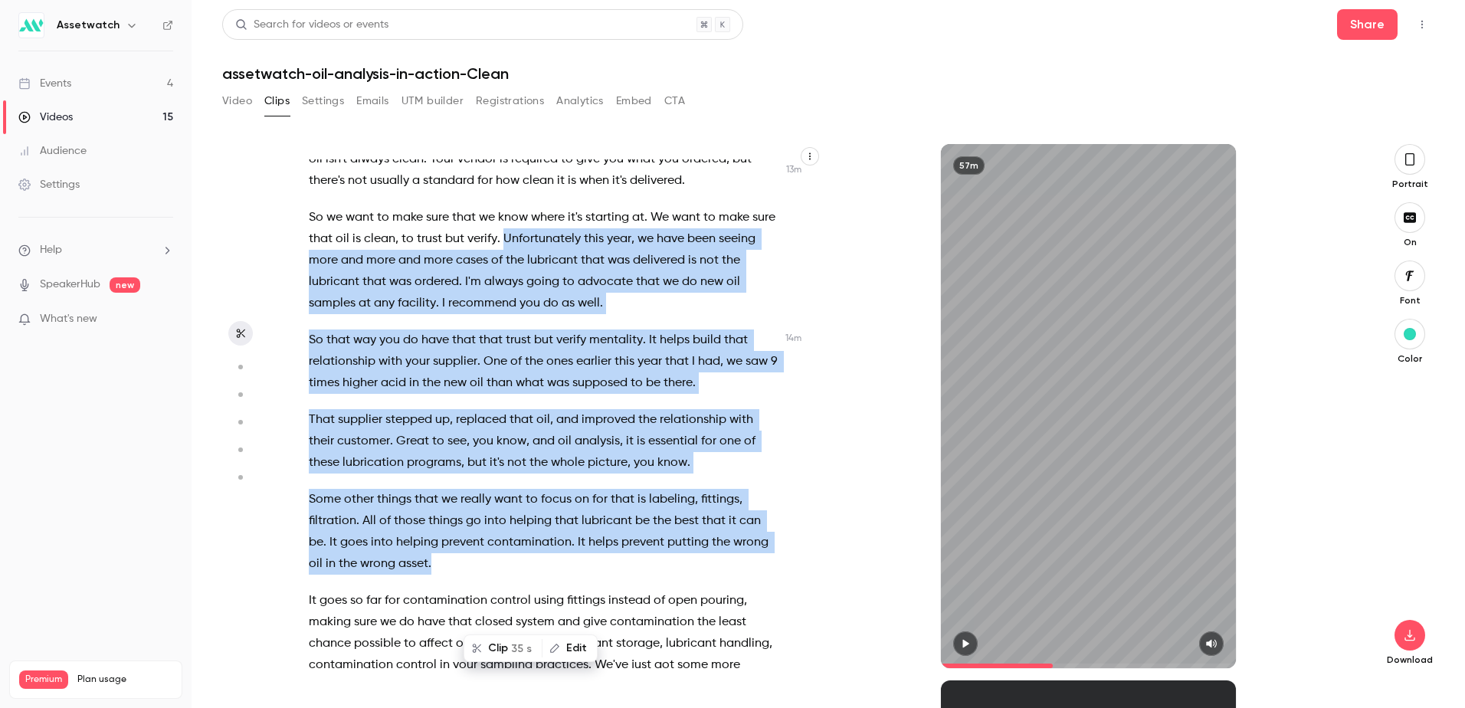
scroll to position [4826, 0]
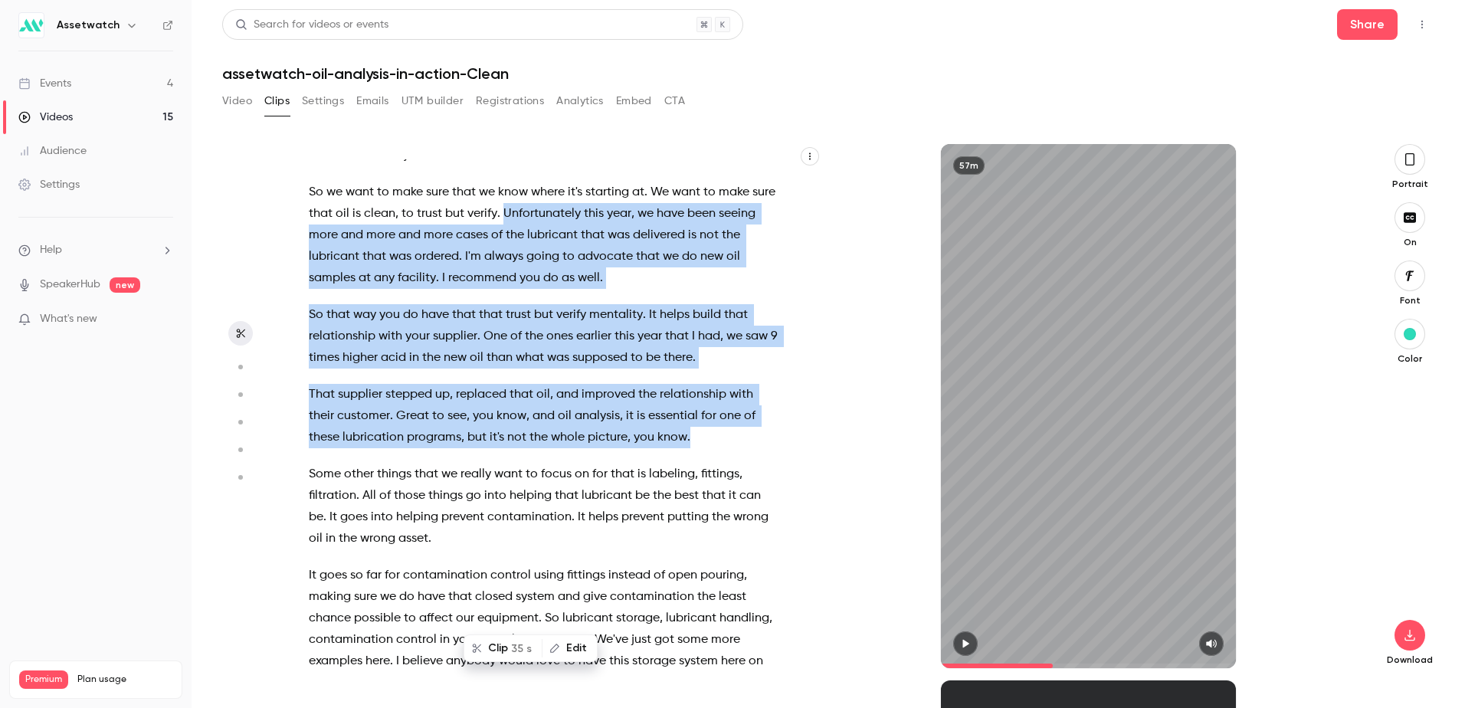
drag, startPoint x: 530, startPoint y: 325, endPoint x: 703, endPoint y: 515, distance: 257.0
click at [703, 515] on div "Hi everyone , thanks for joining us [DATE] for Oil analysis in Action . My name…" at bounding box center [552, 413] width 525 height 509
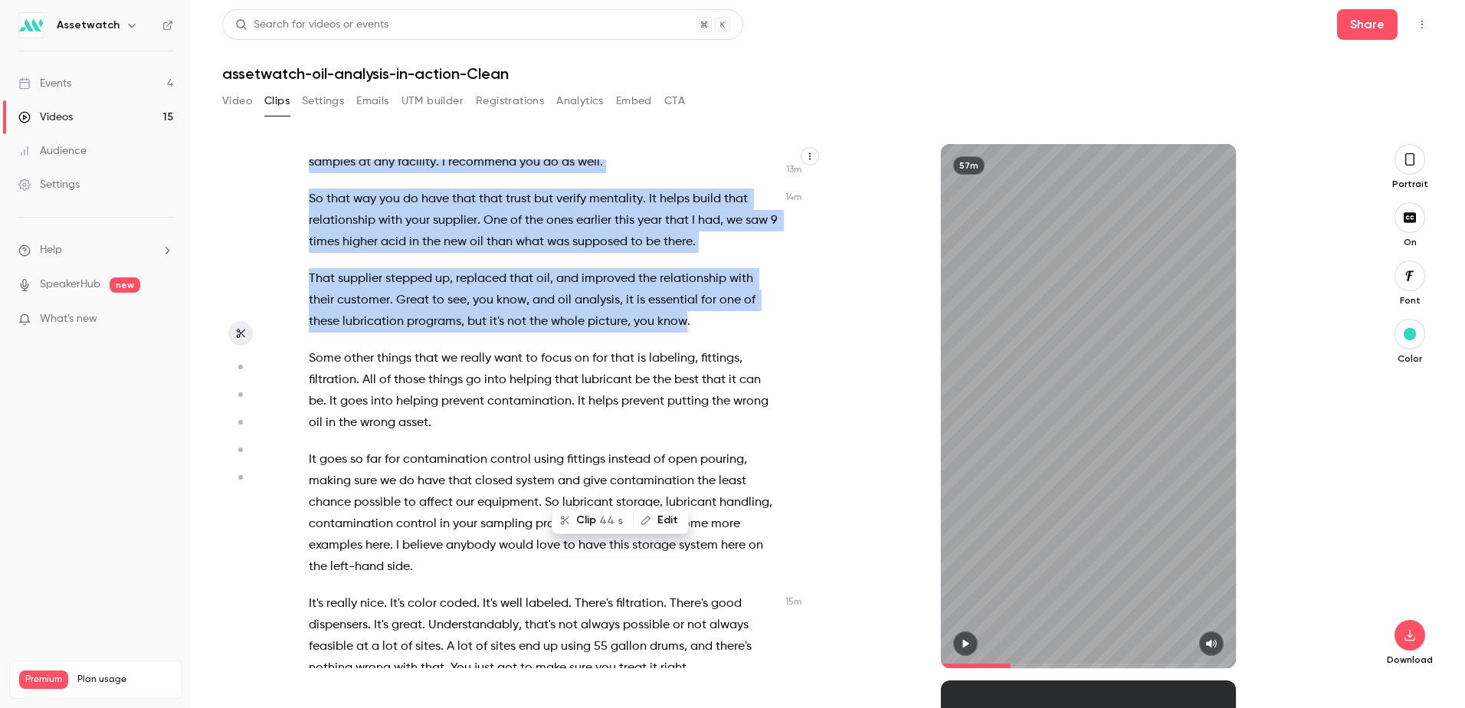
scroll to position [4866, 0]
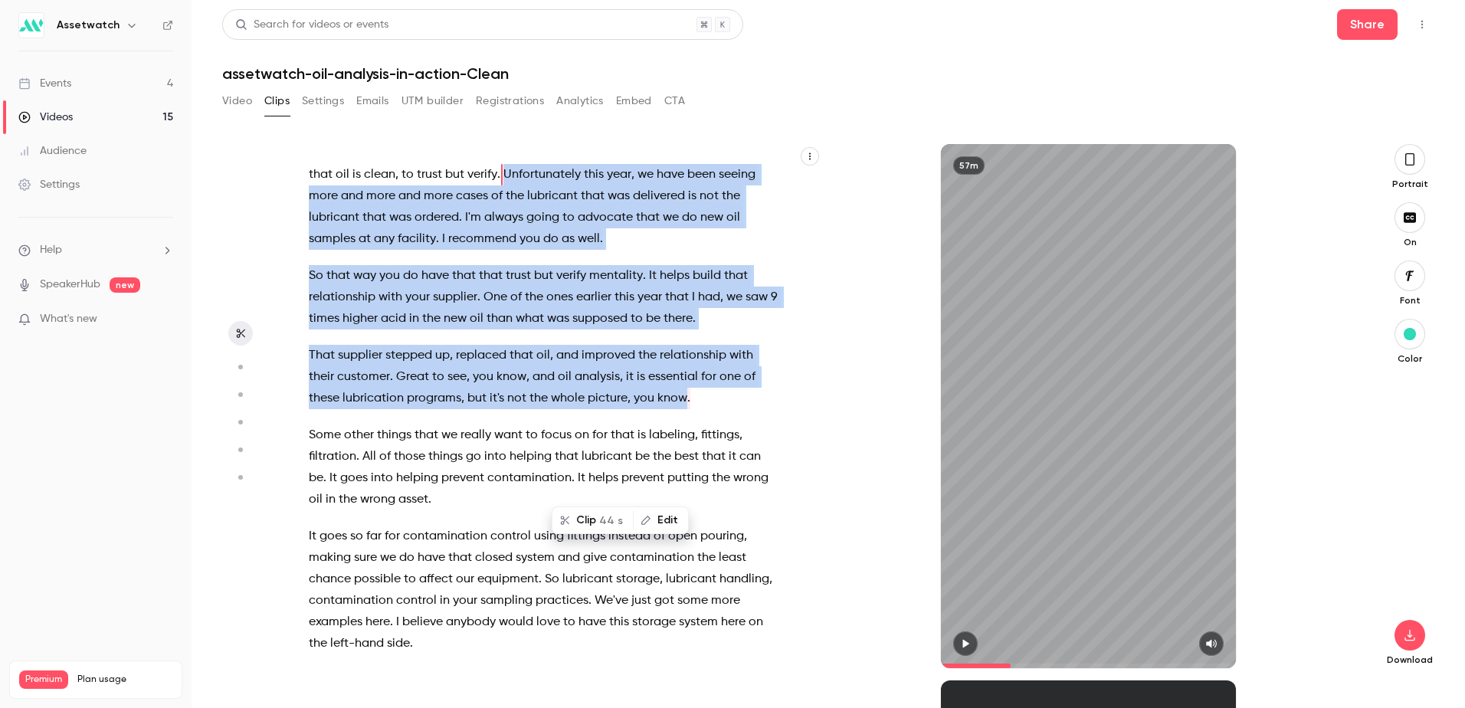
click at [723, 228] on span "new" at bounding box center [711, 217] width 23 height 21
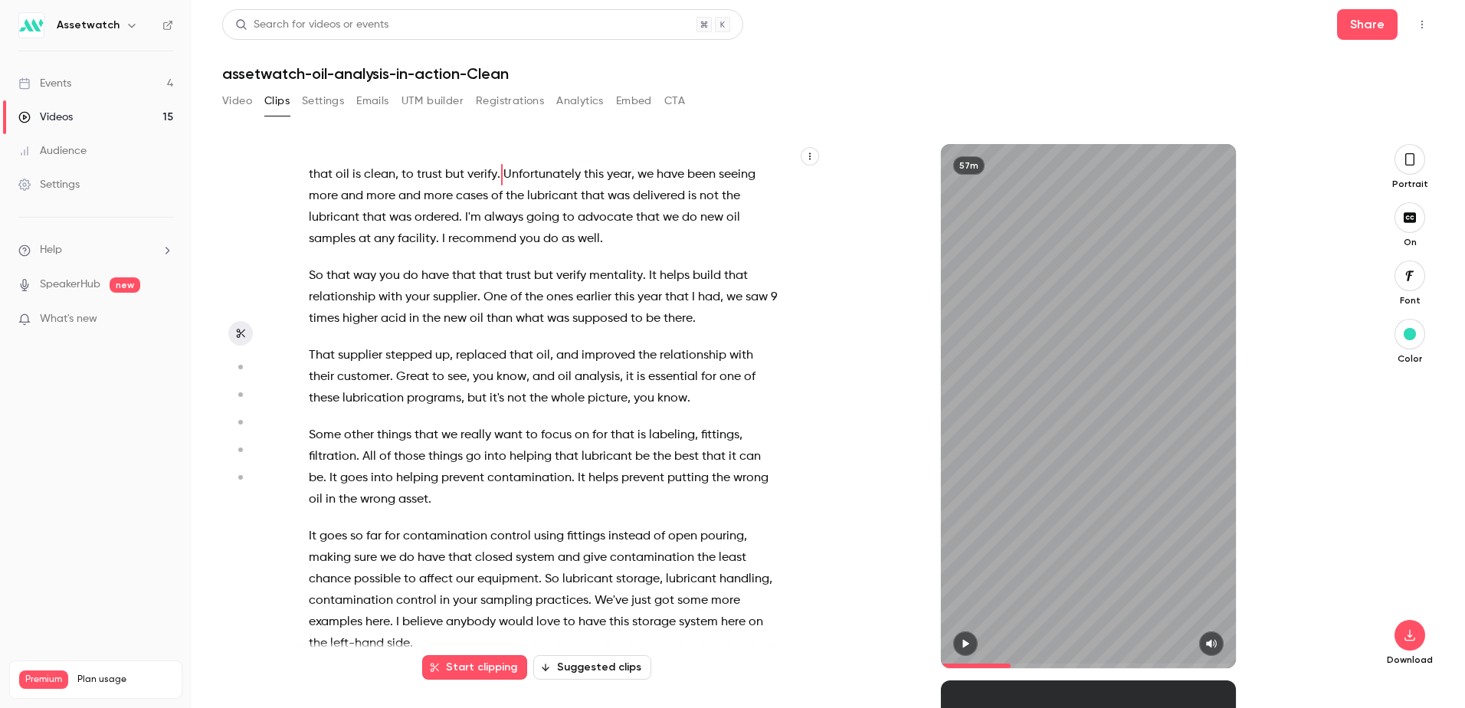
click at [640, 250] on p "So we want to make sure that we know where it's starting at . We want to make s…" at bounding box center [544, 195] width 471 height 107
click at [542, 185] on span "Unfortunately" at bounding box center [541, 174] width 77 height 21
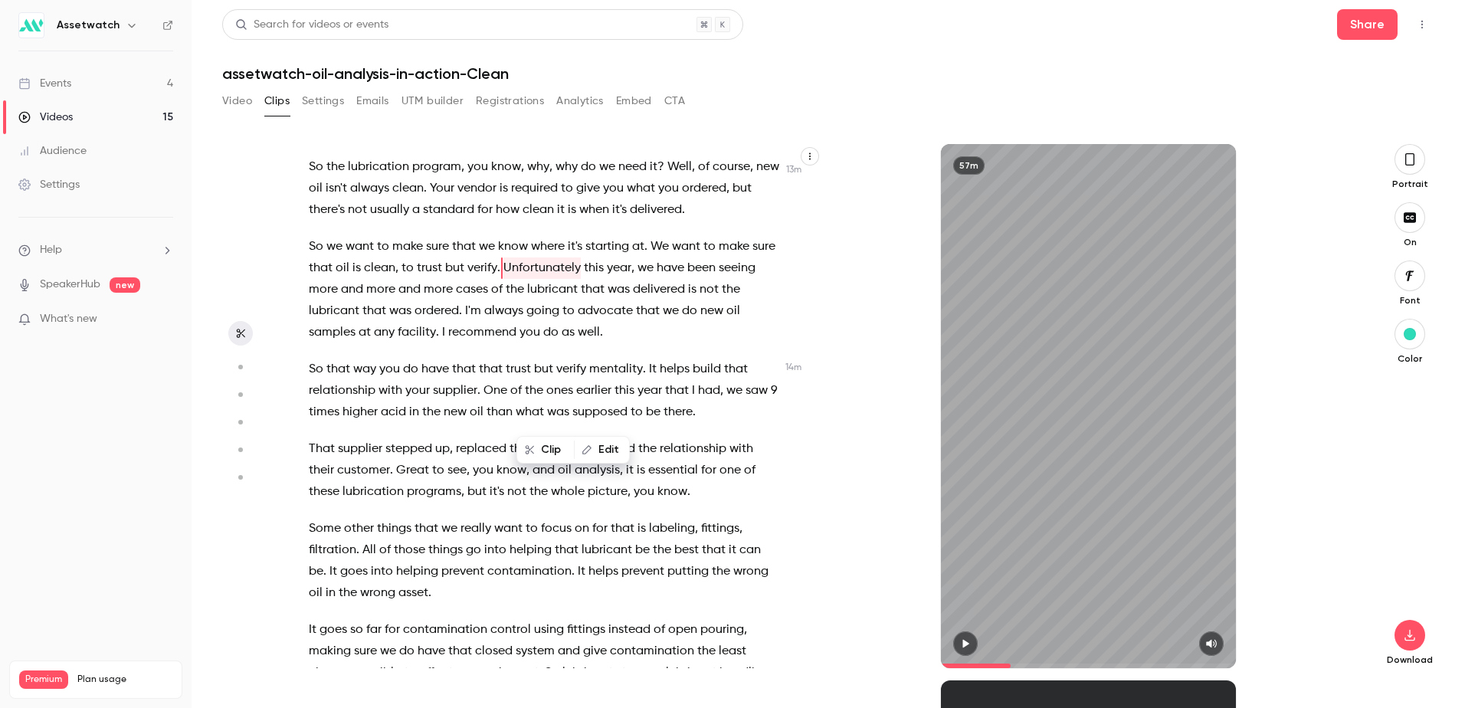
scroll to position [4712, 0]
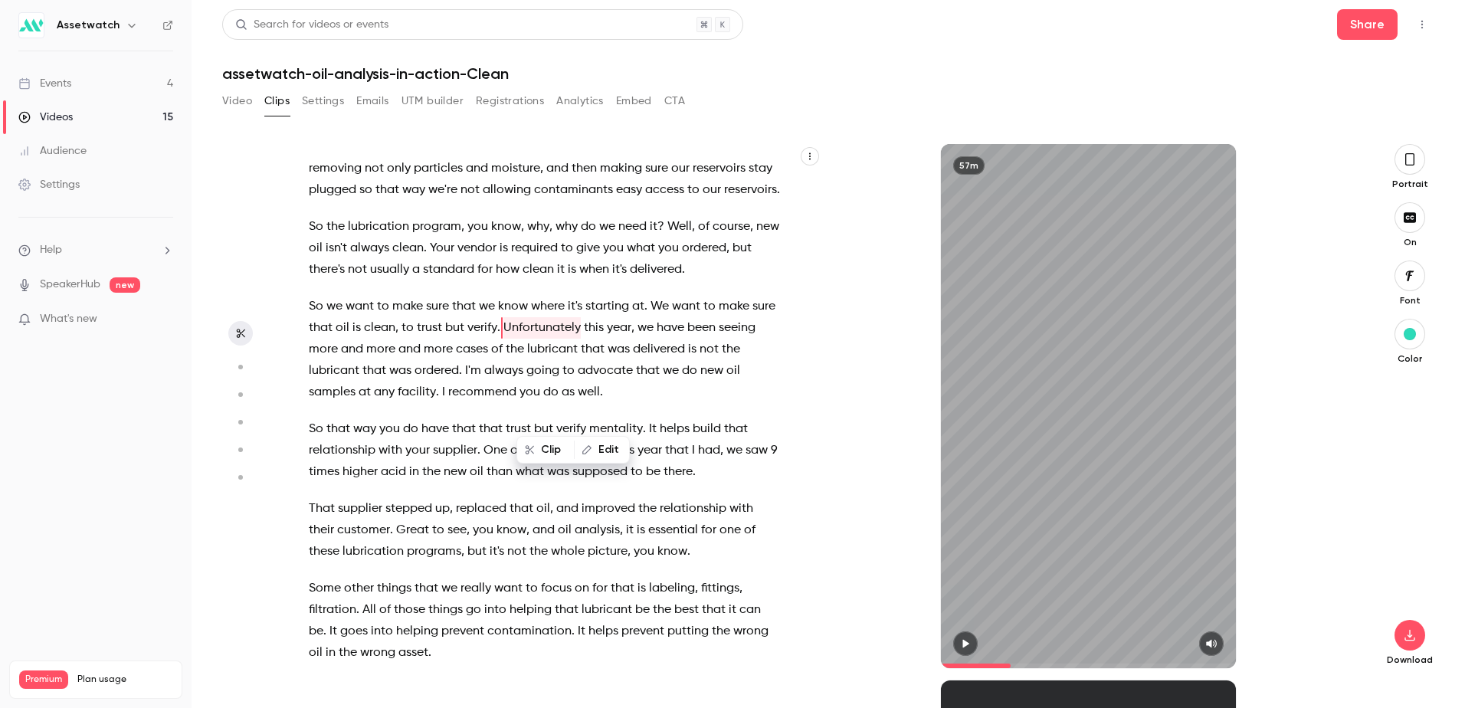
click at [533, 339] on span "Unfortunately" at bounding box center [541, 327] width 77 height 21
click at [531, 339] on span "Unfortunately" at bounding box center [541, 327] width 77 height 21
click at [560, 339] on span "Unfortunately" at bounding box center [541, 327] width 77 height 21
click at [528, 339] on span "Unfortunately" at bounding box center [541, 327] width 77 height 21
click at [532, 339] on span "Unfortunately" at bounding box center [541, 327] width 77 height 21
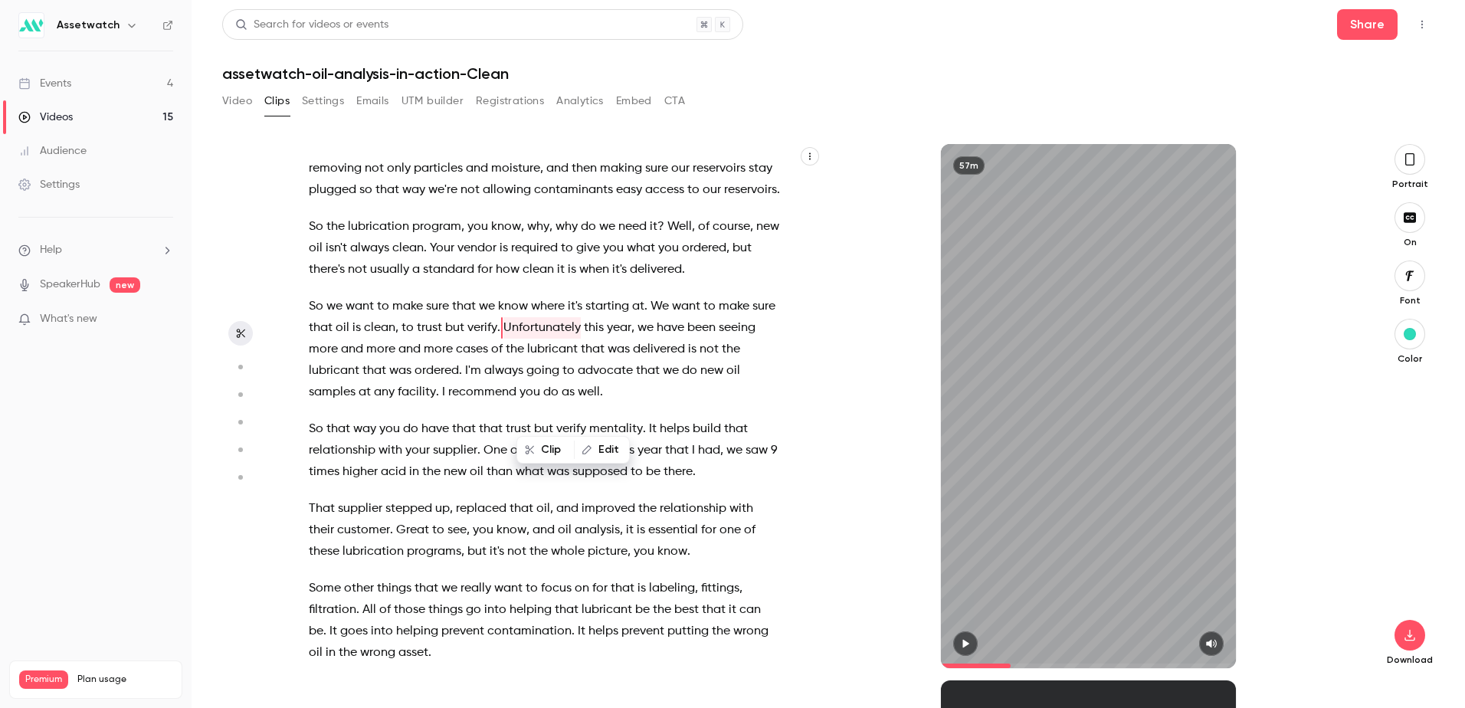
click at [543, 339] on span "Unfortunately" at bounding box center [541, 327] width 77 height 21
click at [477, 672] on button "Start clipping" at bounding box center [474, 667] width 105 height 25
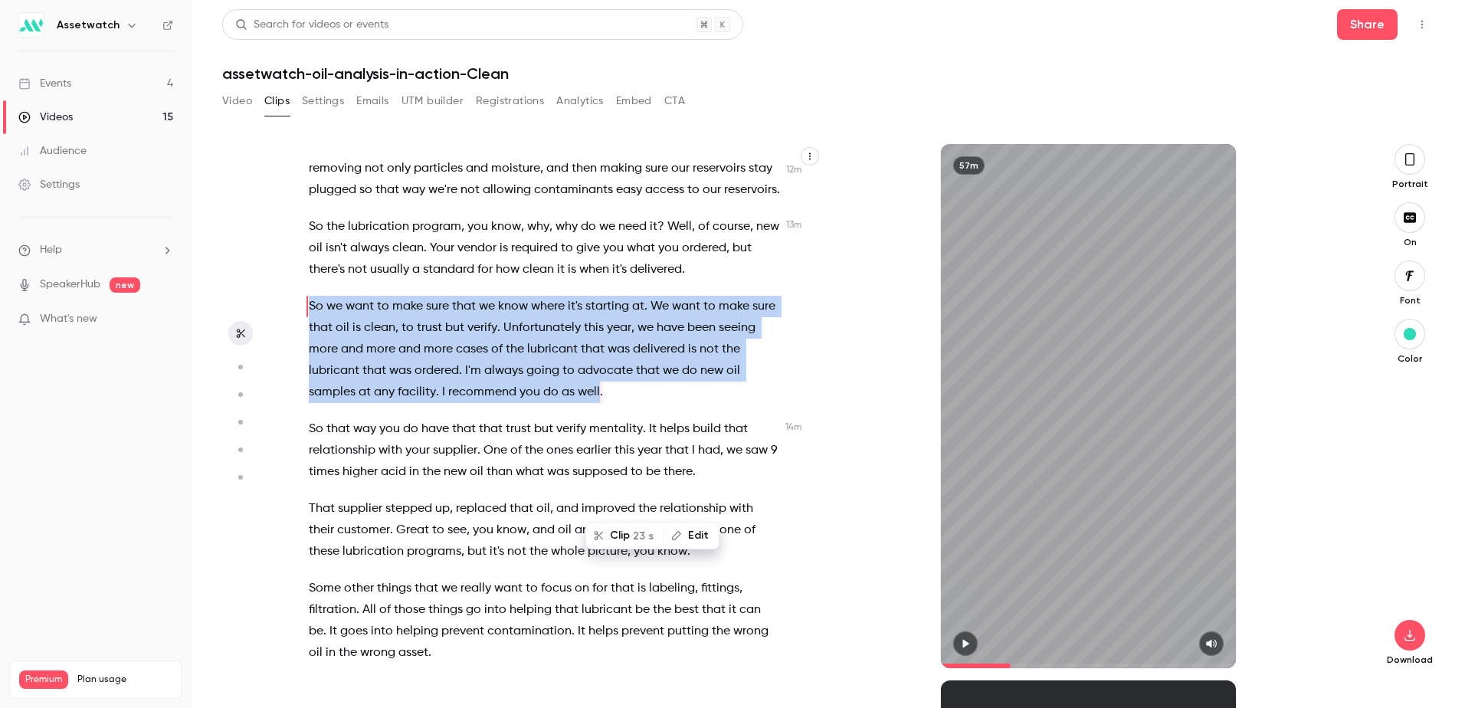
scroll to position [4691, 0]
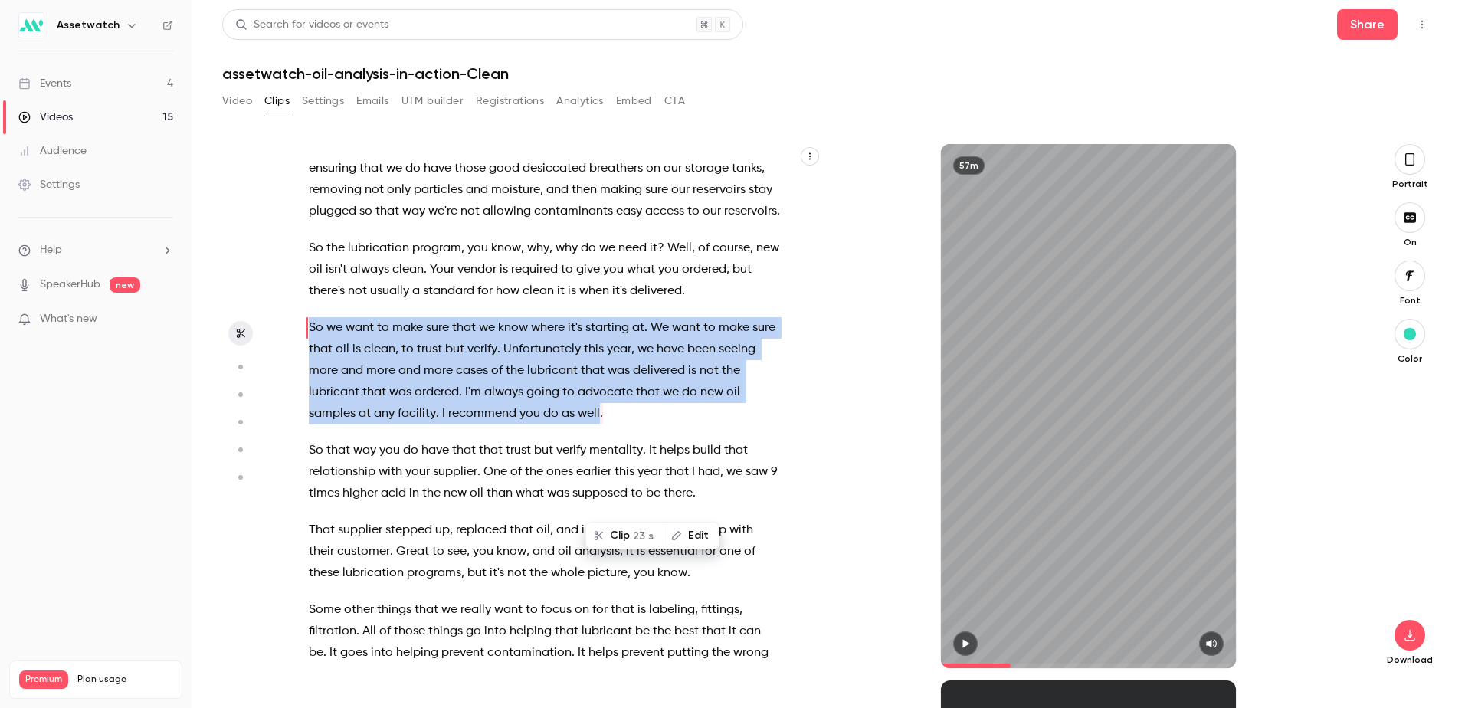
click at [531, 360] on span "Unfortunately" at bounding box center [541, 349] width 77 height 21
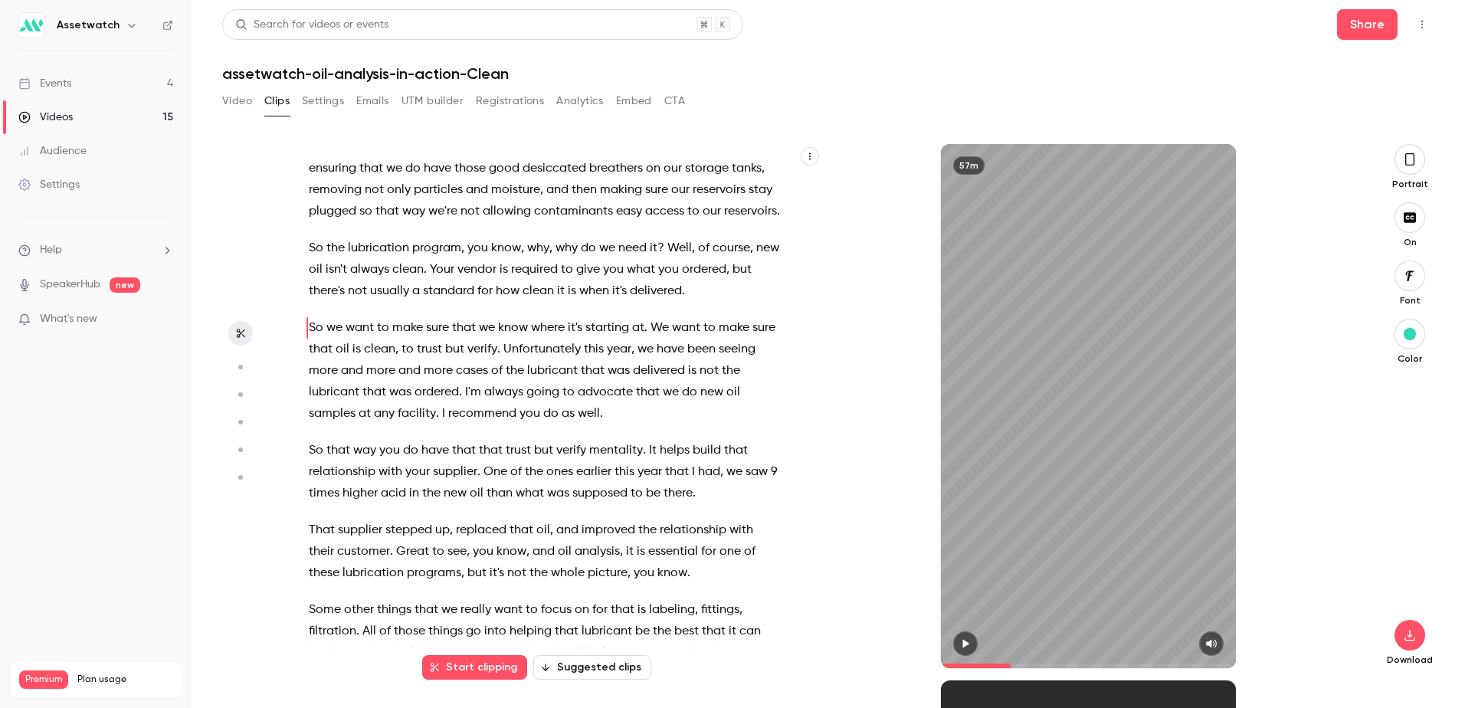
click at [531, 360] on span "Unfortunately" at bounding box center [541, 349] width 77 height 21
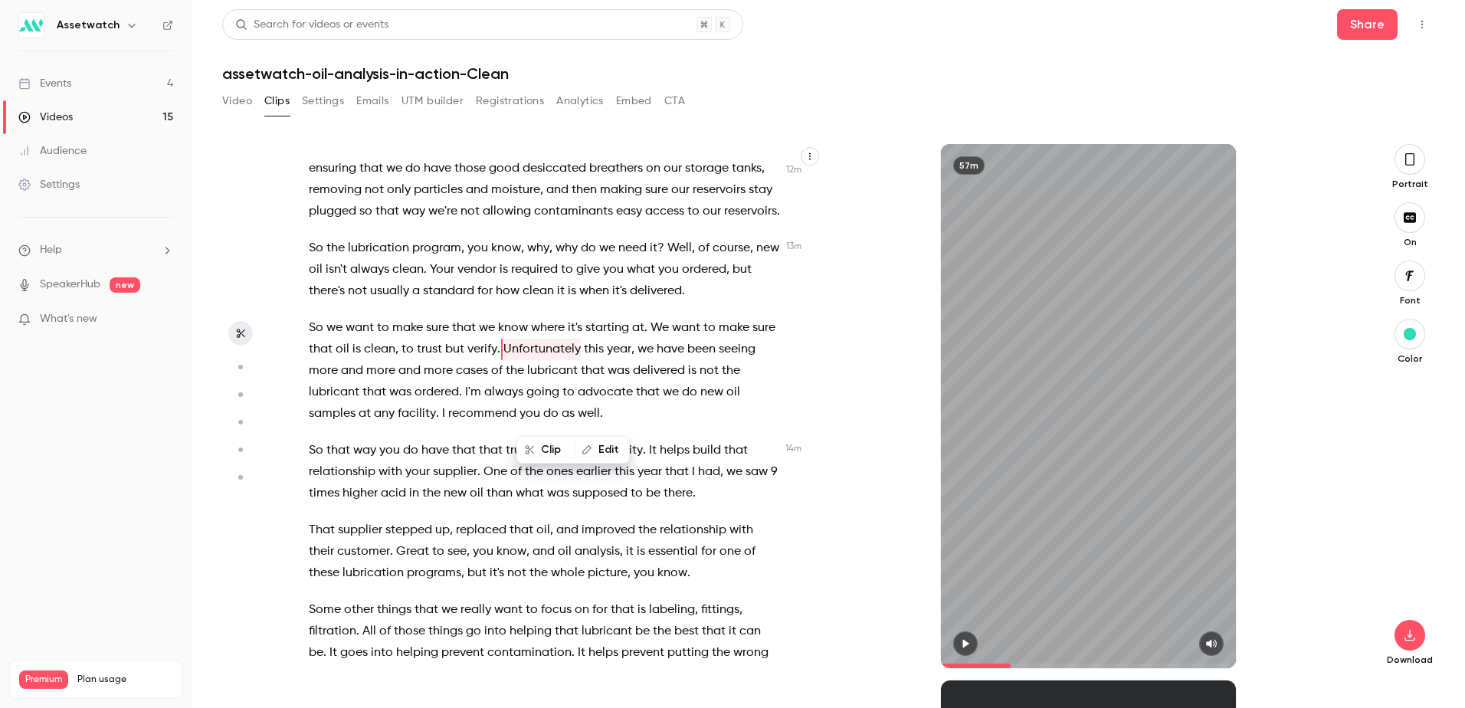
scroll to position [4712, 0]
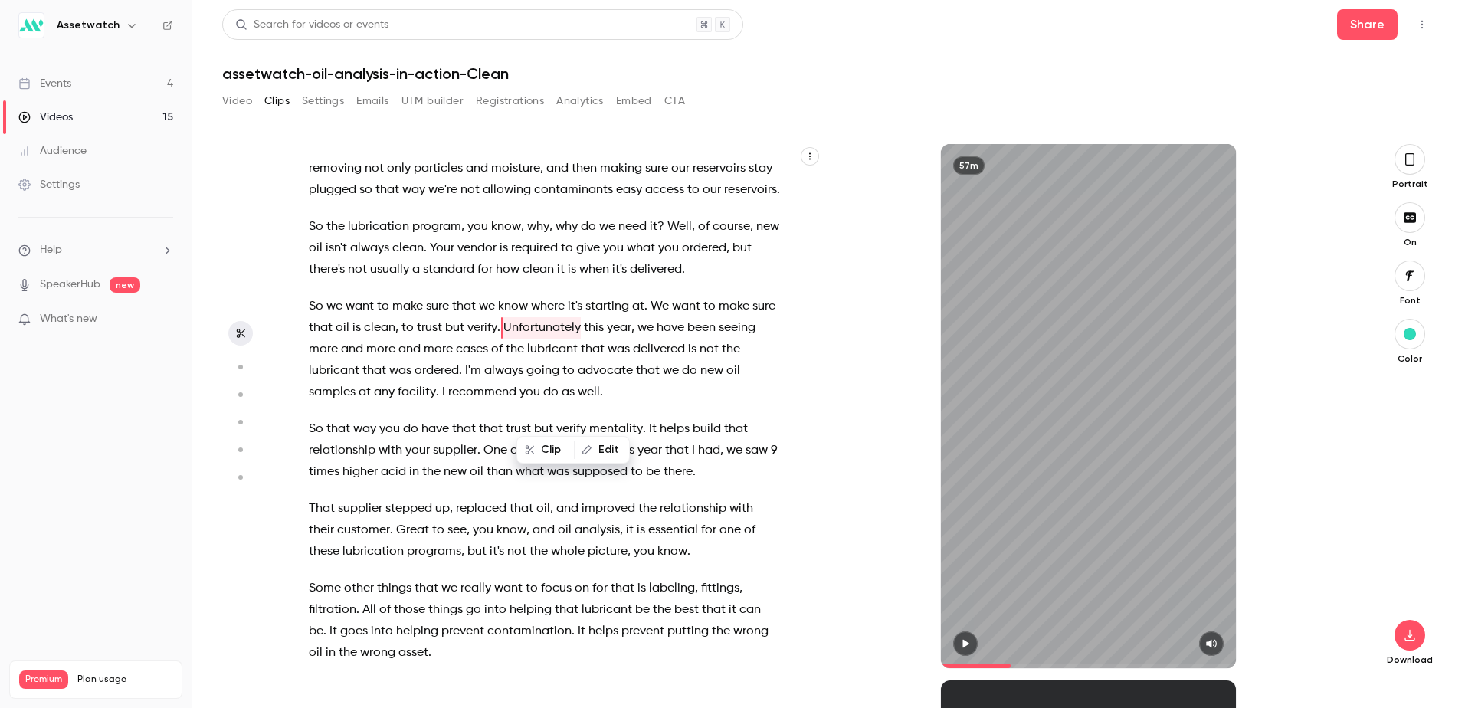
click at [527, 339] on span "Unfortunately" at bounding box center [541, 327] width 77 height 21
click at [479, 667] on button "Start clipping" at bounding box center [474, 667] width 105 height 25
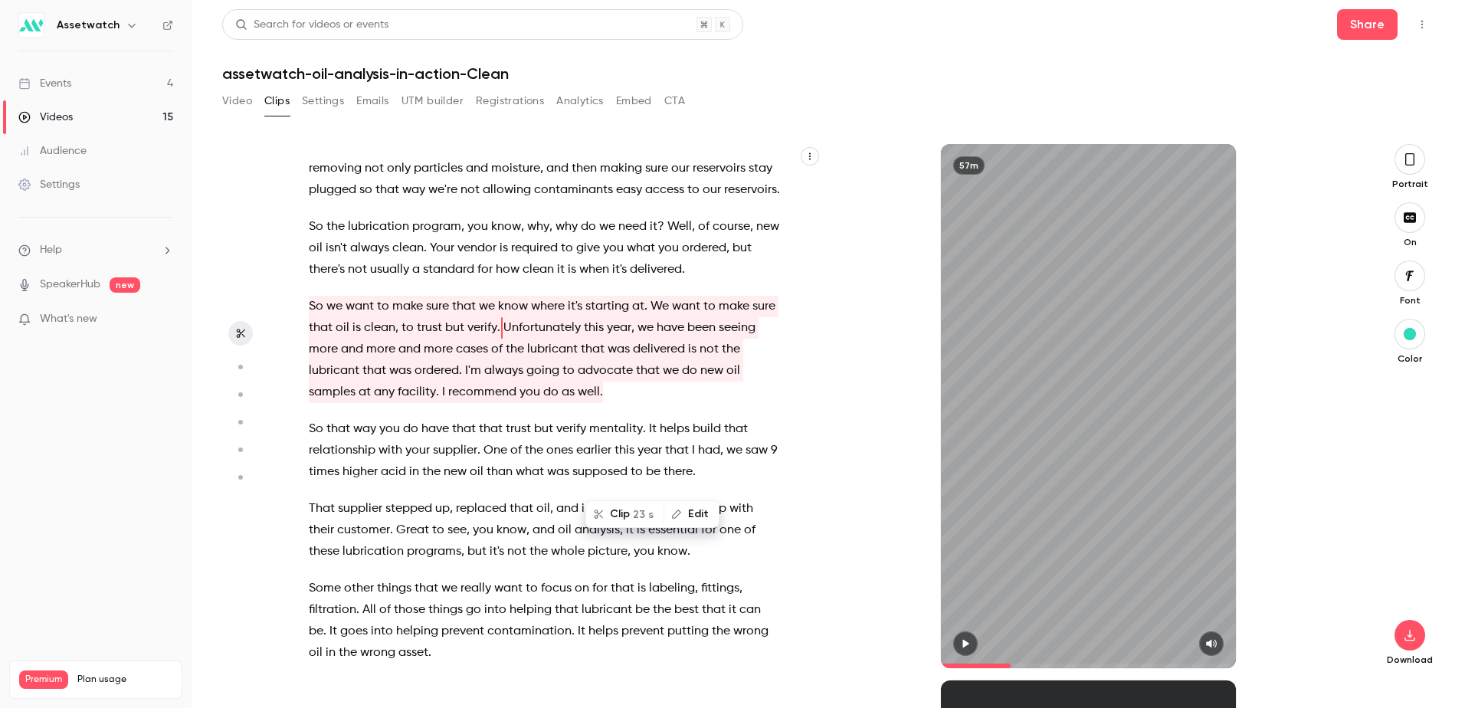
click at [479, 599] on span "really" at bounding box center [475, 588] width 31 height 21
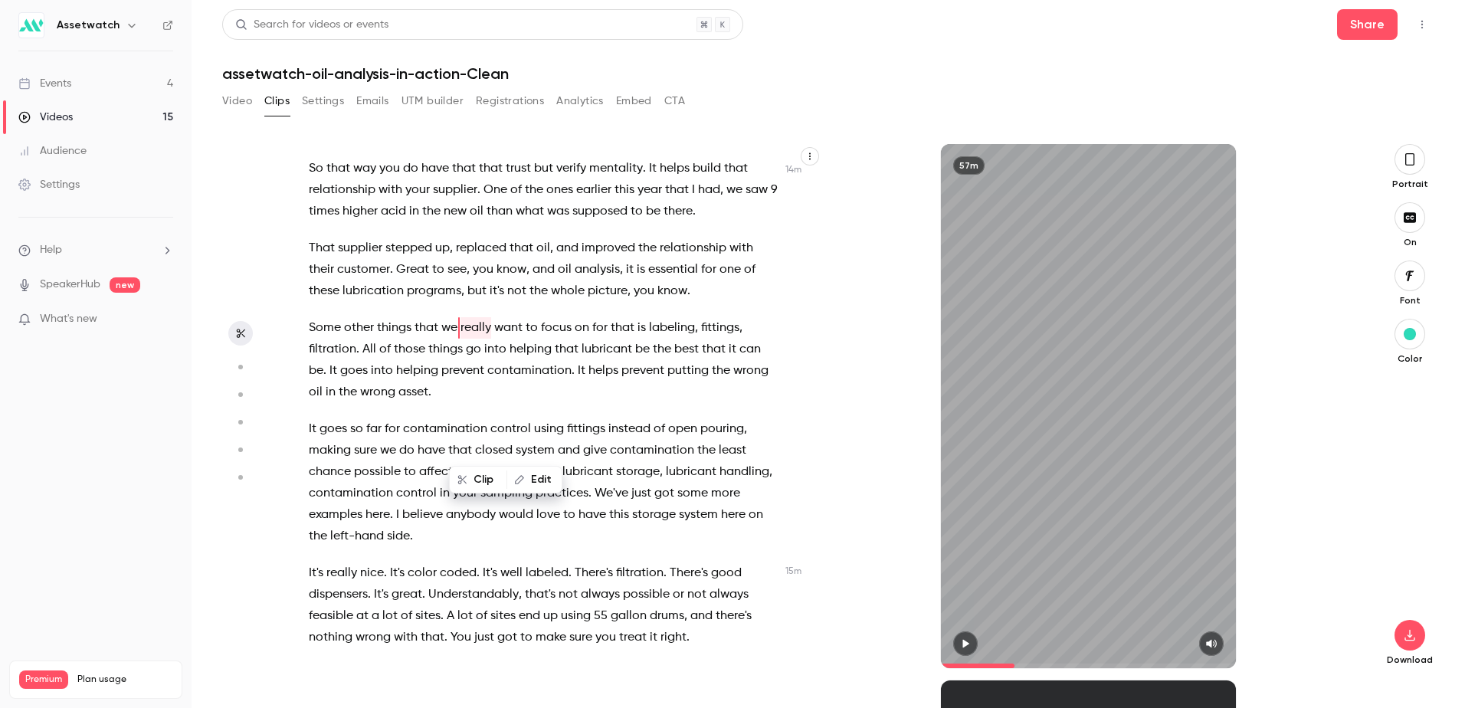
scroll to position [4820, 0]
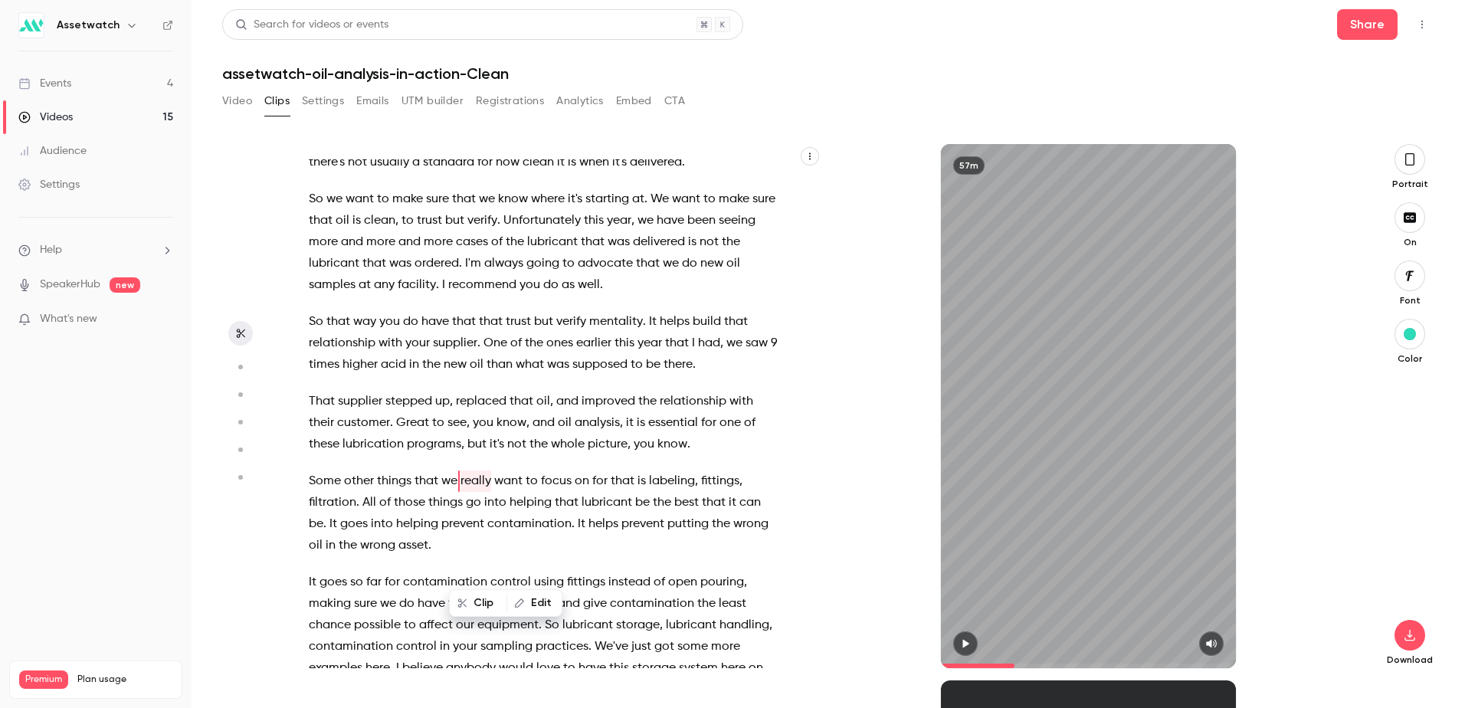
click at [550, 231] on span "Unfortunately" at bounding box center [541, 220] width 77 height 21
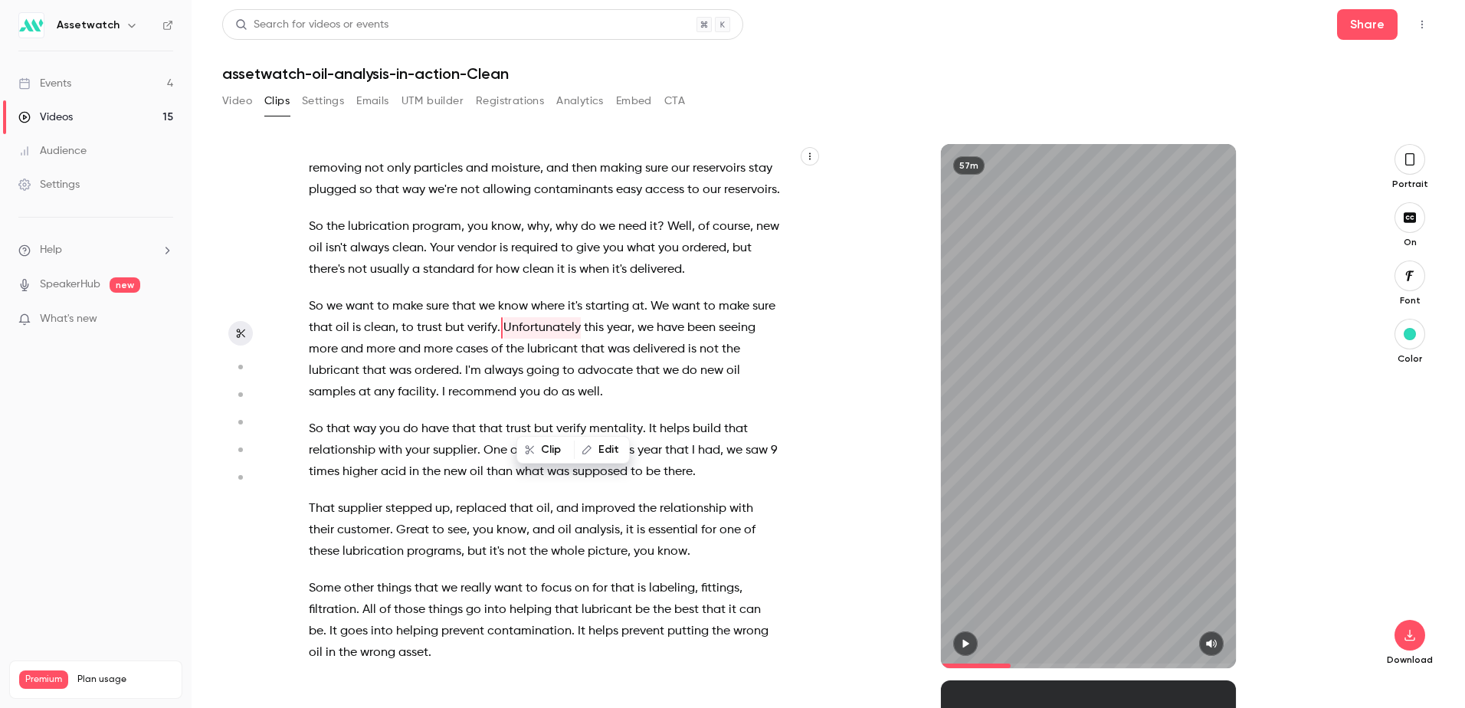
click at [548, 339] on span "Unfortunately" at bounding box center [541, 327] width 77 height 21
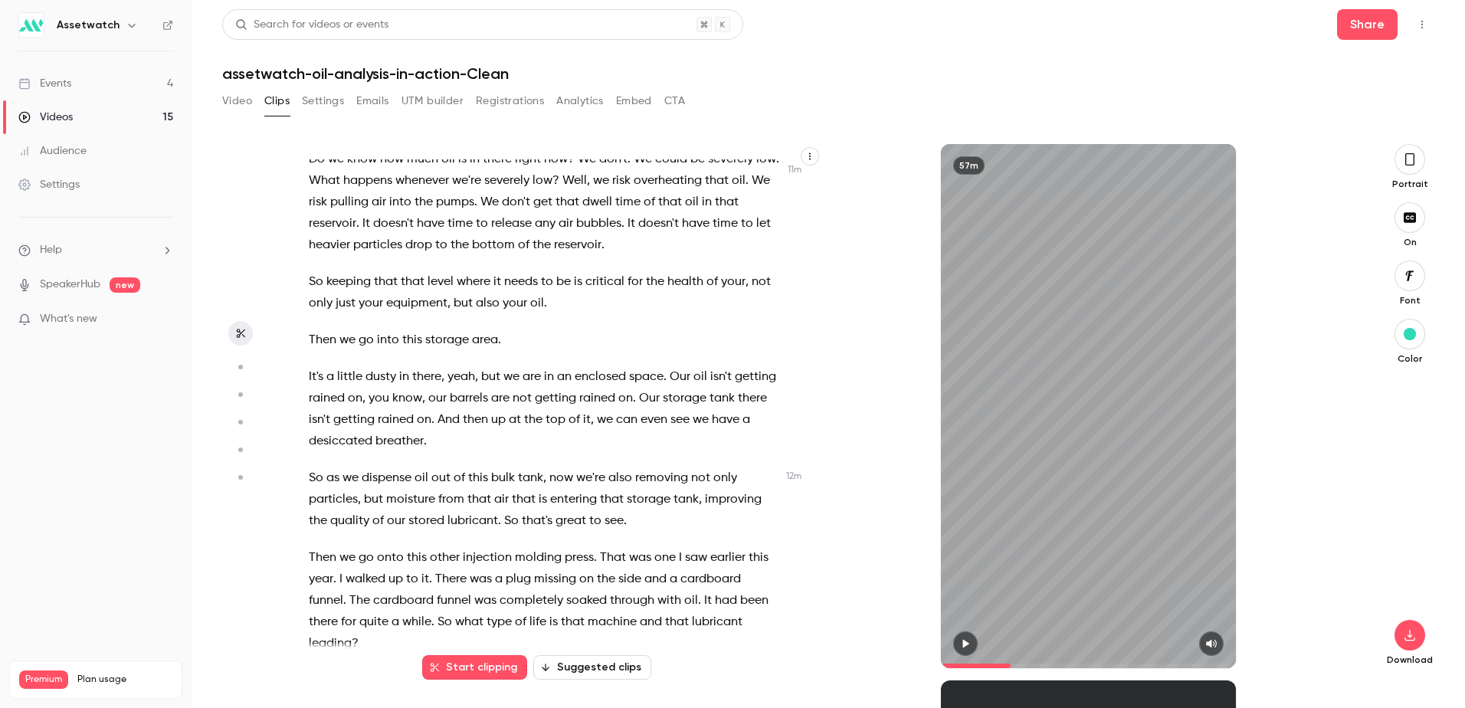
scroll to position [4023, 0]
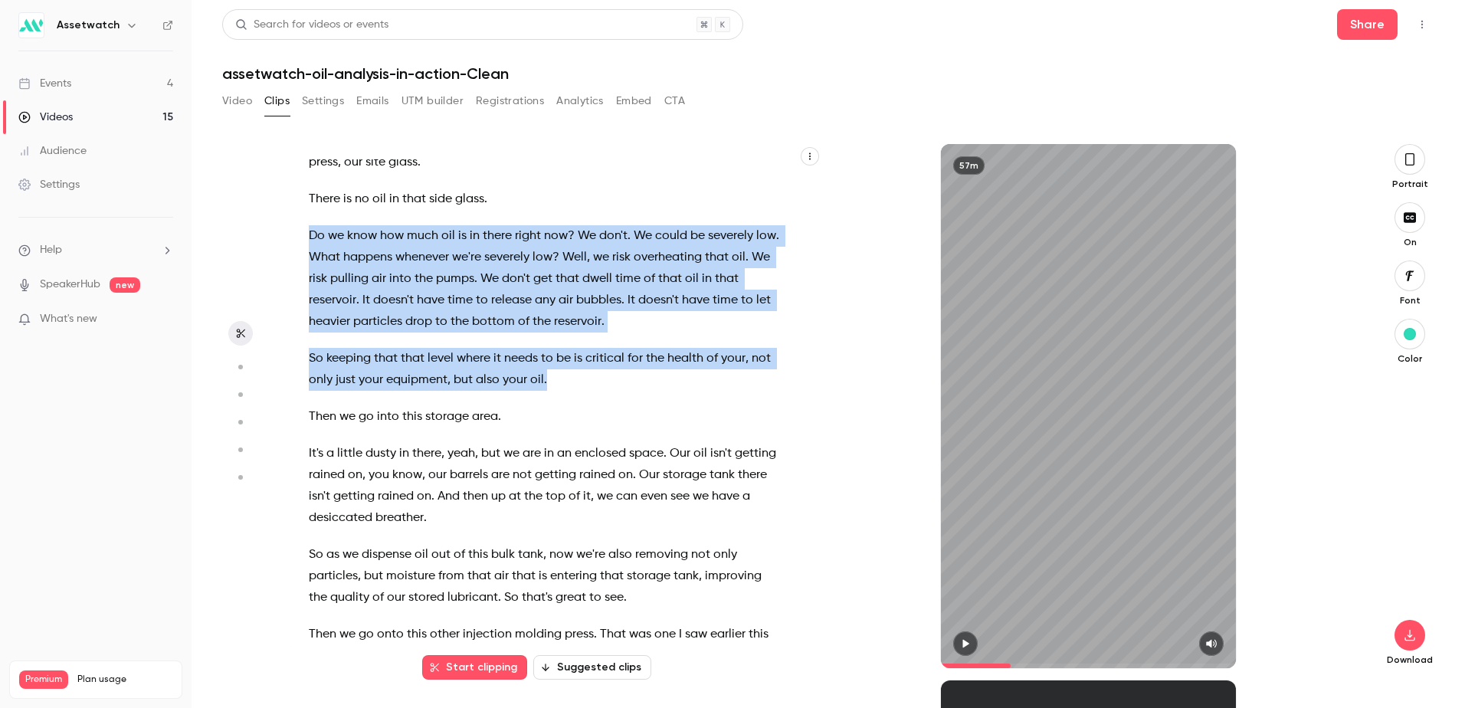
drag, startPoint x: 306, startPoint y: 298, endPoint x: 571, endPoint y: 447, distance: 303.2
click at [571, 447] on div "Hi everyone , thanks for joining us [DATE] for Oil analysis in Action . My name…" at bounding box center [552, 413] width 525 height 509
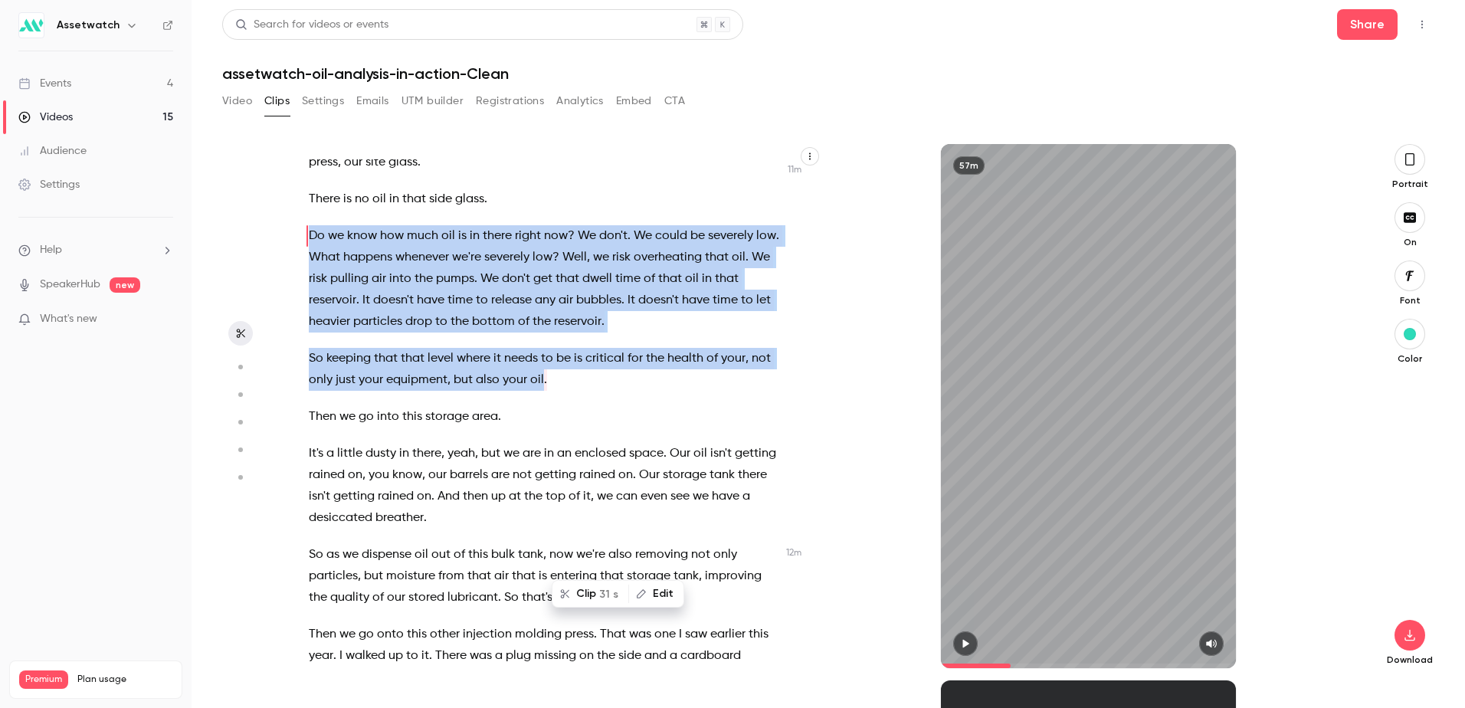
scroll to position [3910, 0]
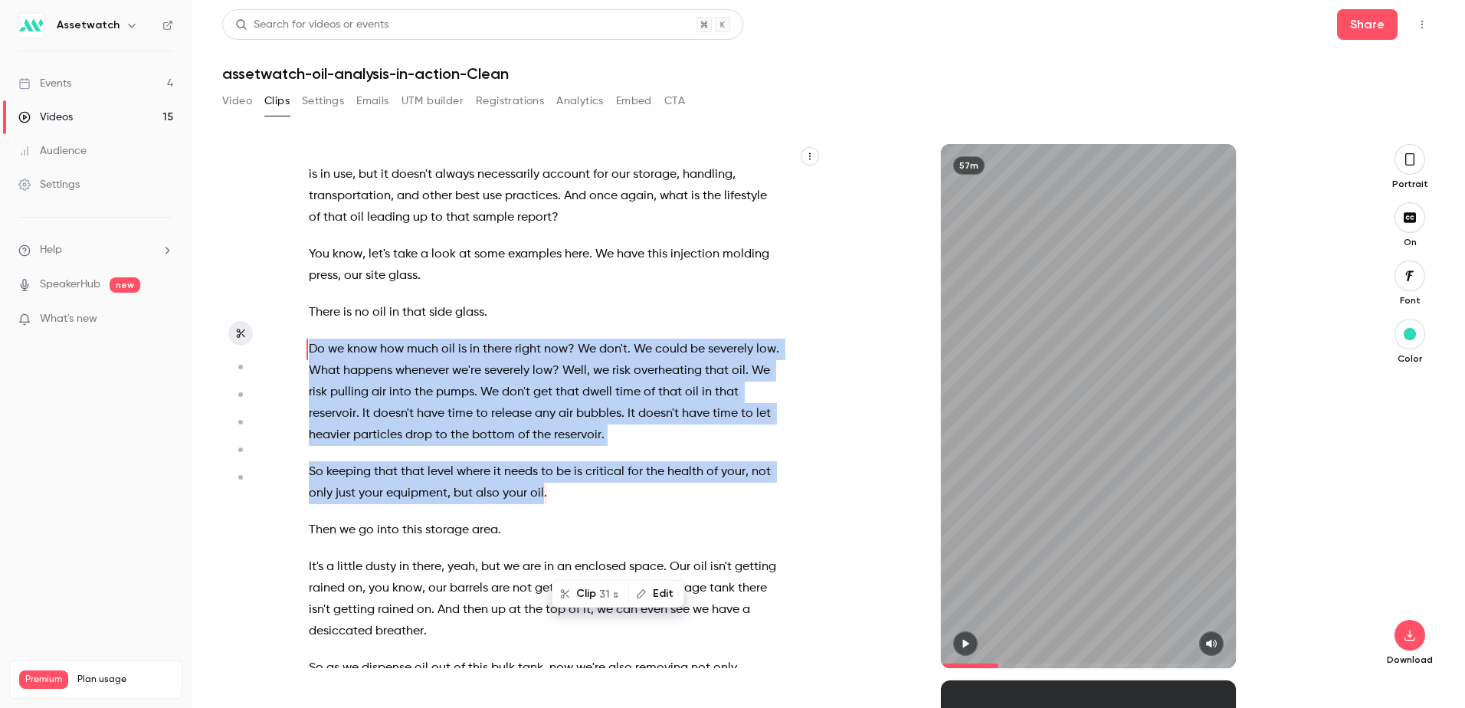
click at [718, 388] on div "Hi everyone , thanks for joining us [DATE] for Oil analysis in Action . My name…" at bounding box center [552, 413] width 525 height 509
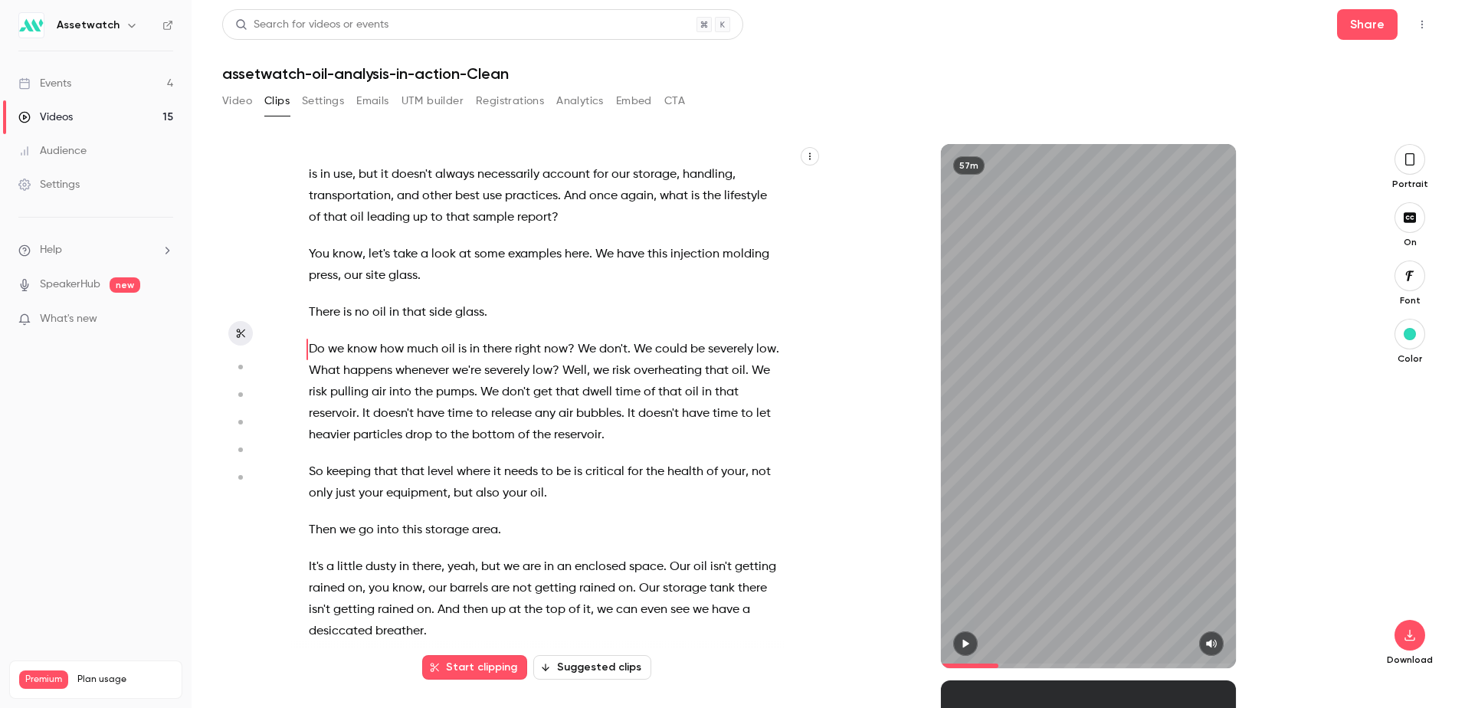
click at [486, 323] on p "There is no oil in that side glass ." at bounding box center [544, 312] width 471 height 21
click at [769, 417] on div "Hi everyone , thanks for joining us [DATE] for Oil analysis in Action . My name…" at bounding box center [552, 413] width 525 height 509
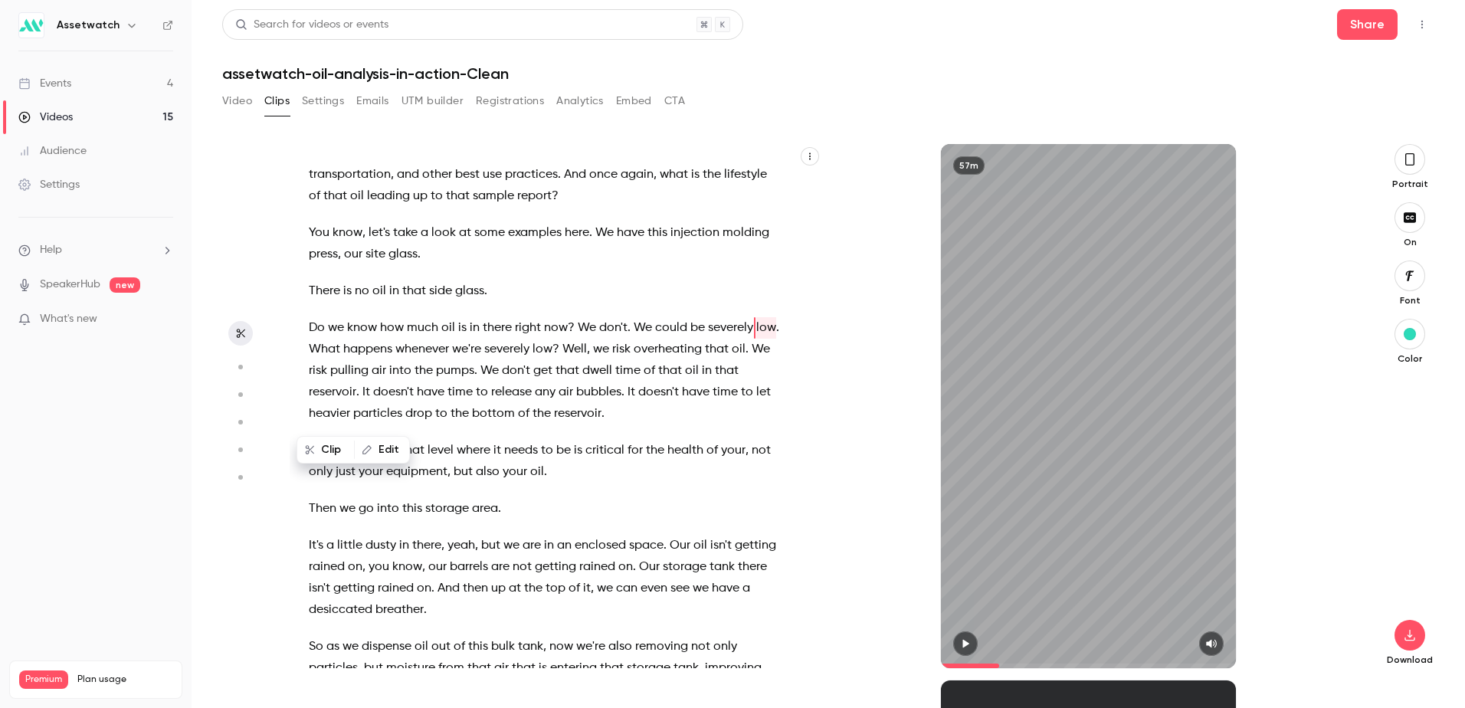
click at [754, 384] on p "Do we know how much oil is in there right now ? We don't . We could be severely…" at bounding box center [544, 370] width 471 height 107
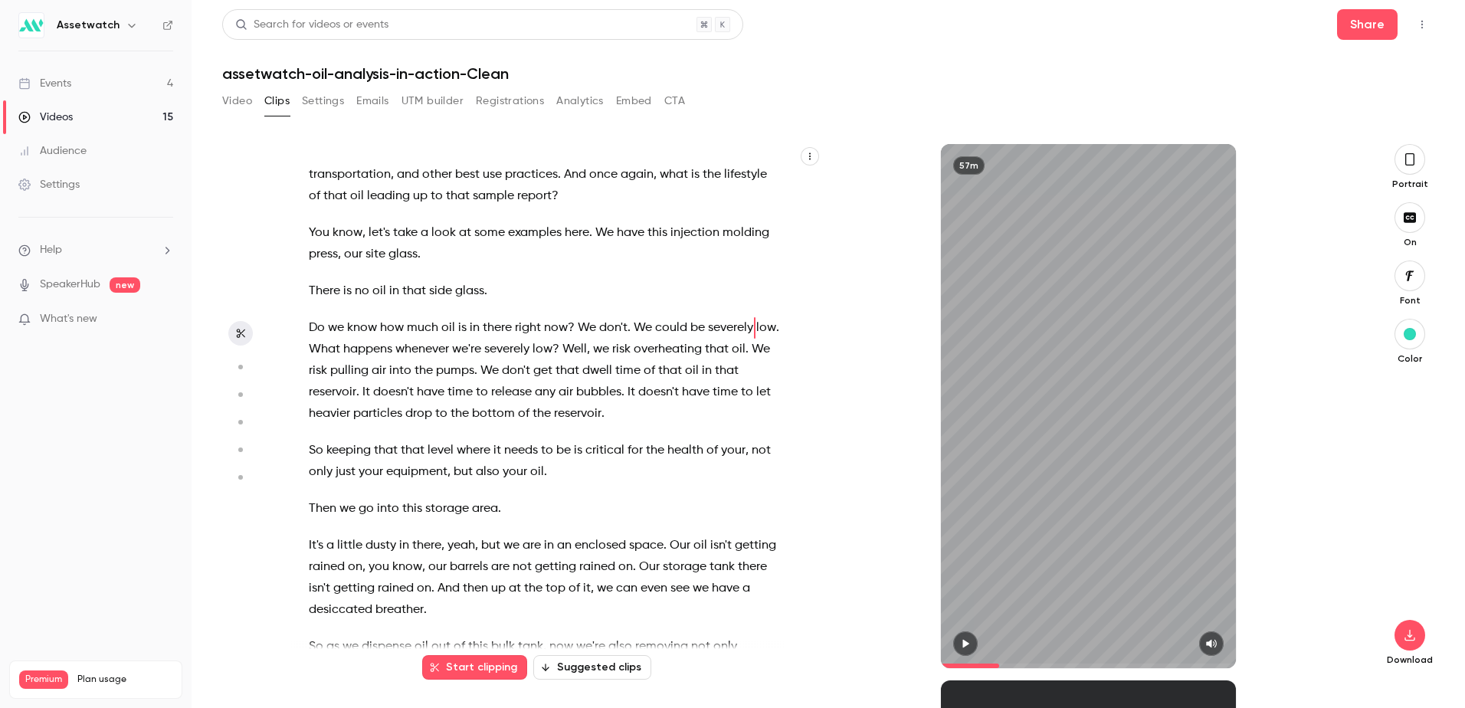
click at [749, 378] on div "Hi everyone , thanks for joining us [DATE] for Oil analysis in Action . My name…" at bounding box center [552, 413] width 525 height 509
click at [736, 339] on span "severely" at bounding box center [730, 327] width 45 height 21
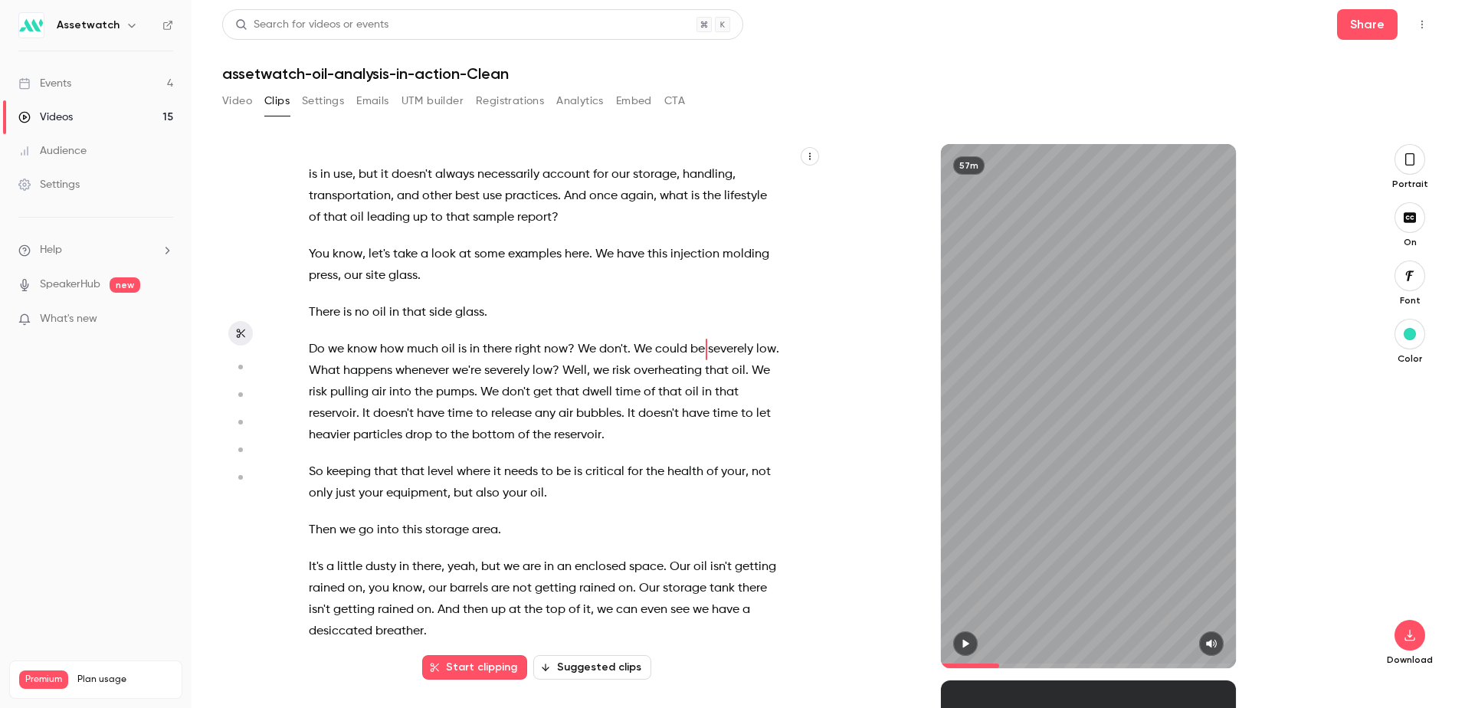
click at [664, 504] on p "So keeping that that level where it needs to be is critical for the health of y…" at bounding box center [544, 482] width 471 height 43
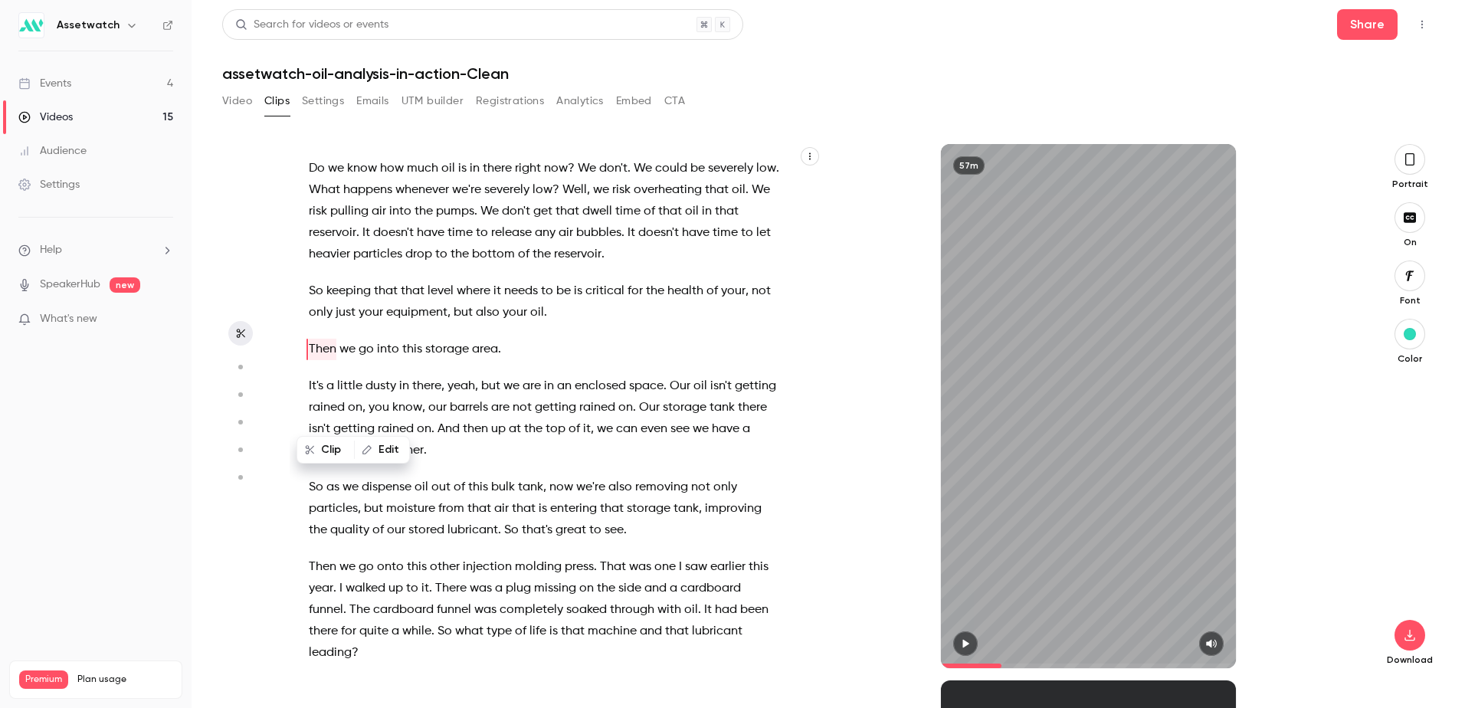
click at [555, 244] on span "any" at bounding box center [545, 232] width 21 height 21
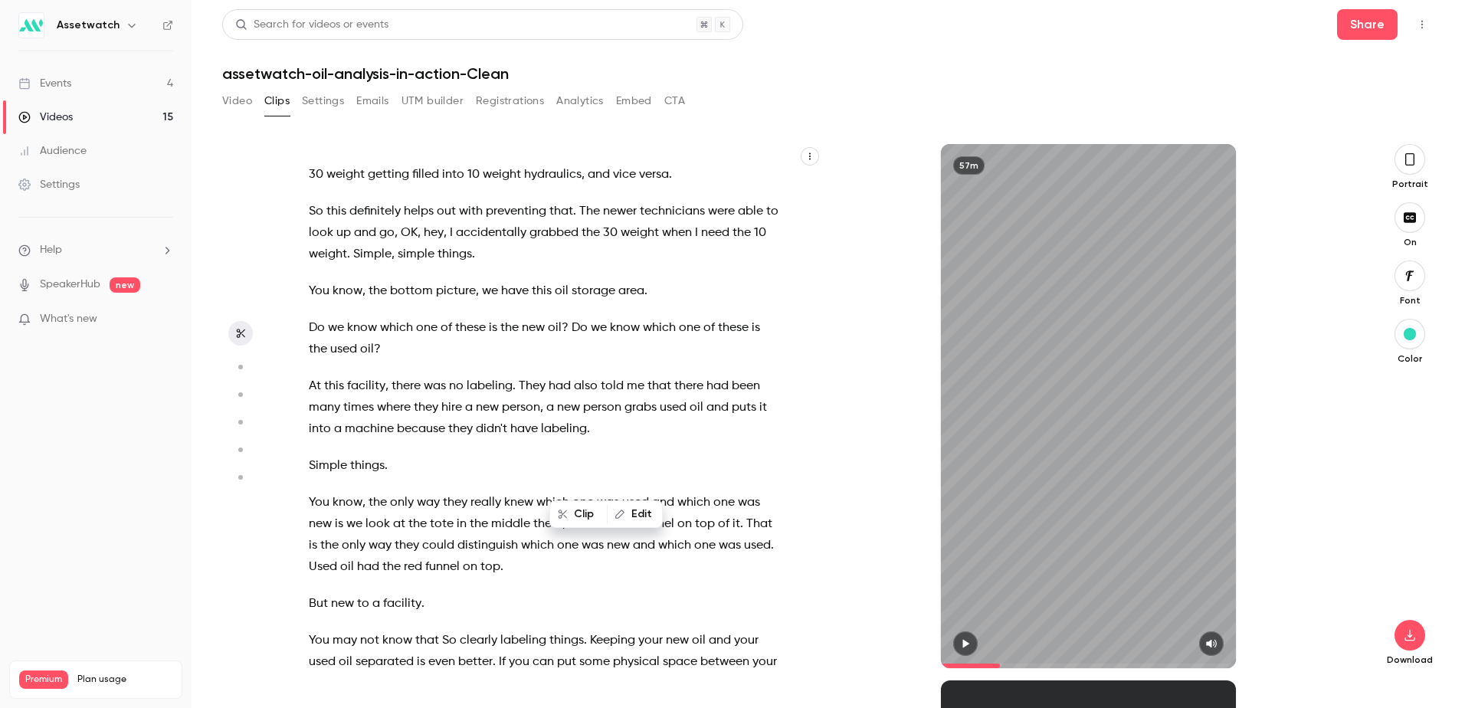
scroll to position [3910, 0]
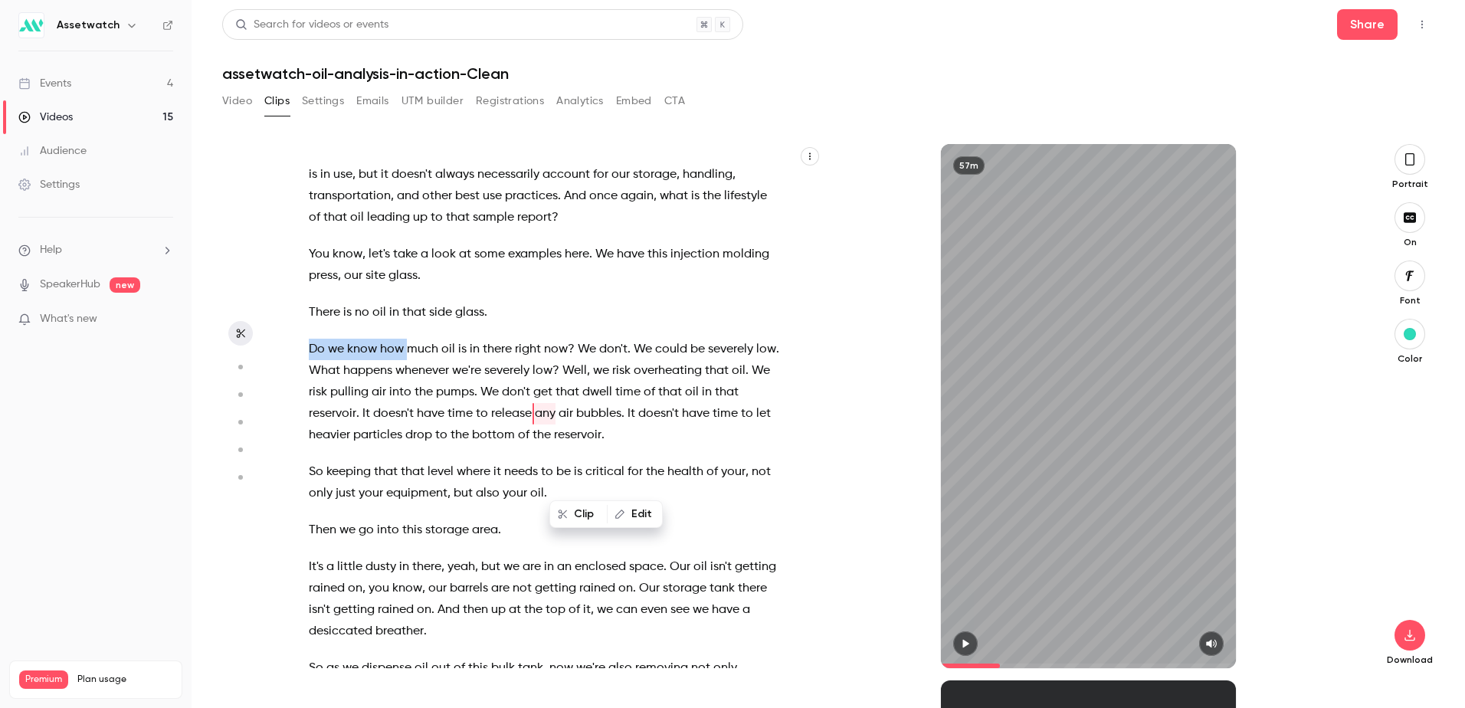
click at [314, 360] on span "Do" at bounding box center [317, 349] width 16 height 21
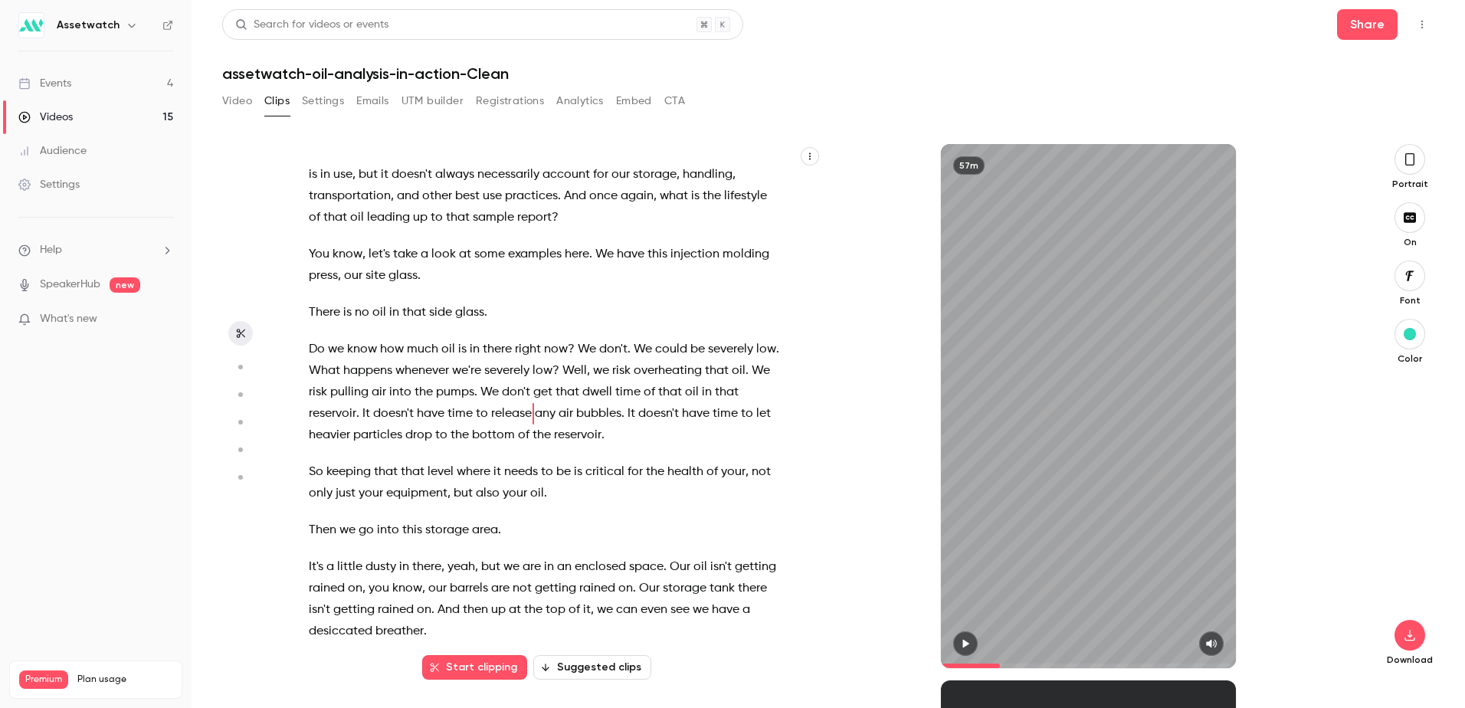
click at [307, 412] on div "Hi everyone , thanks for joining us [DATE] for Oil analysis in Action . My name…" at bounding box center [552, 413] width 525 height 509
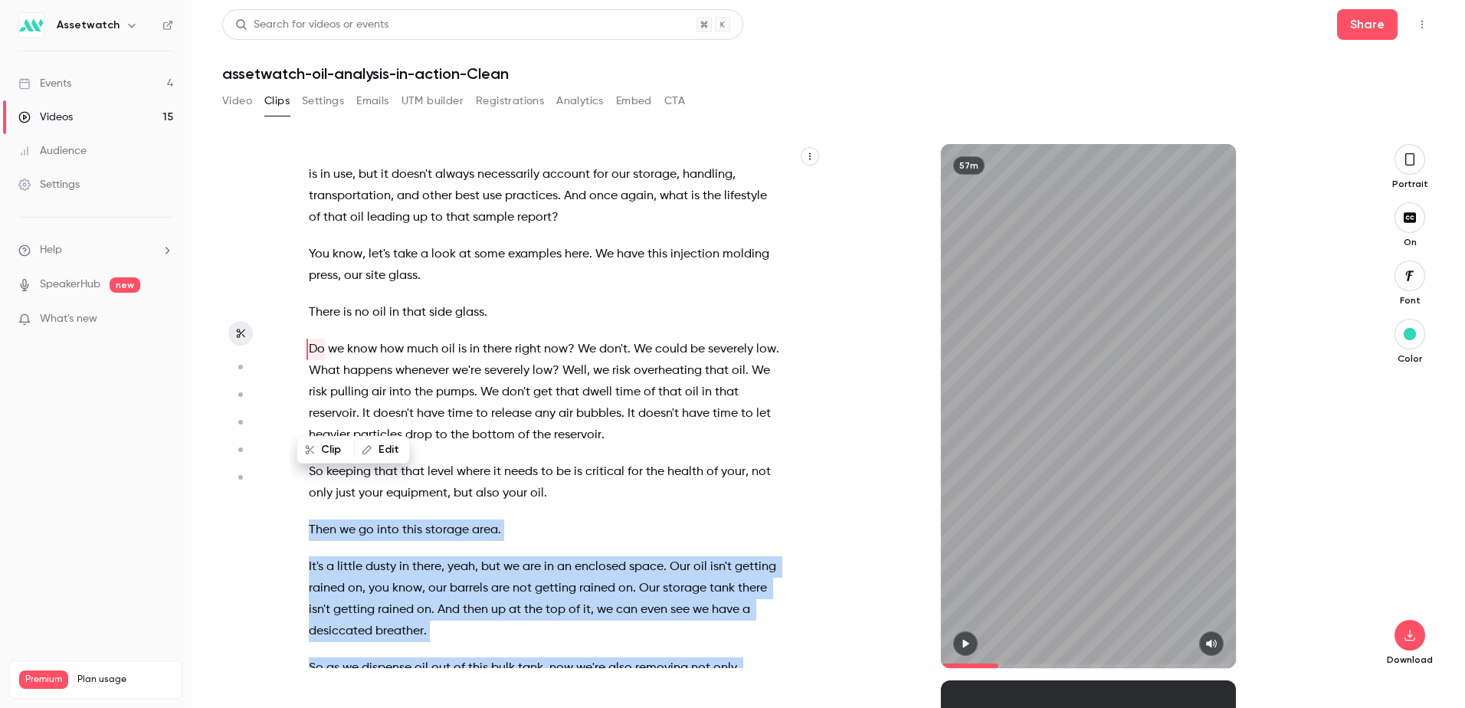
drag, startPoint x: 566, startPoint y: 558, endPoint x: 826, endPoint y: 577, distance: 260.4
click at [299, 414] on div "Hi everyone , thanks for joining us [DATE] for Oil analysis in Action . My name…" at bounding box center [552, 413] width 525 height 509
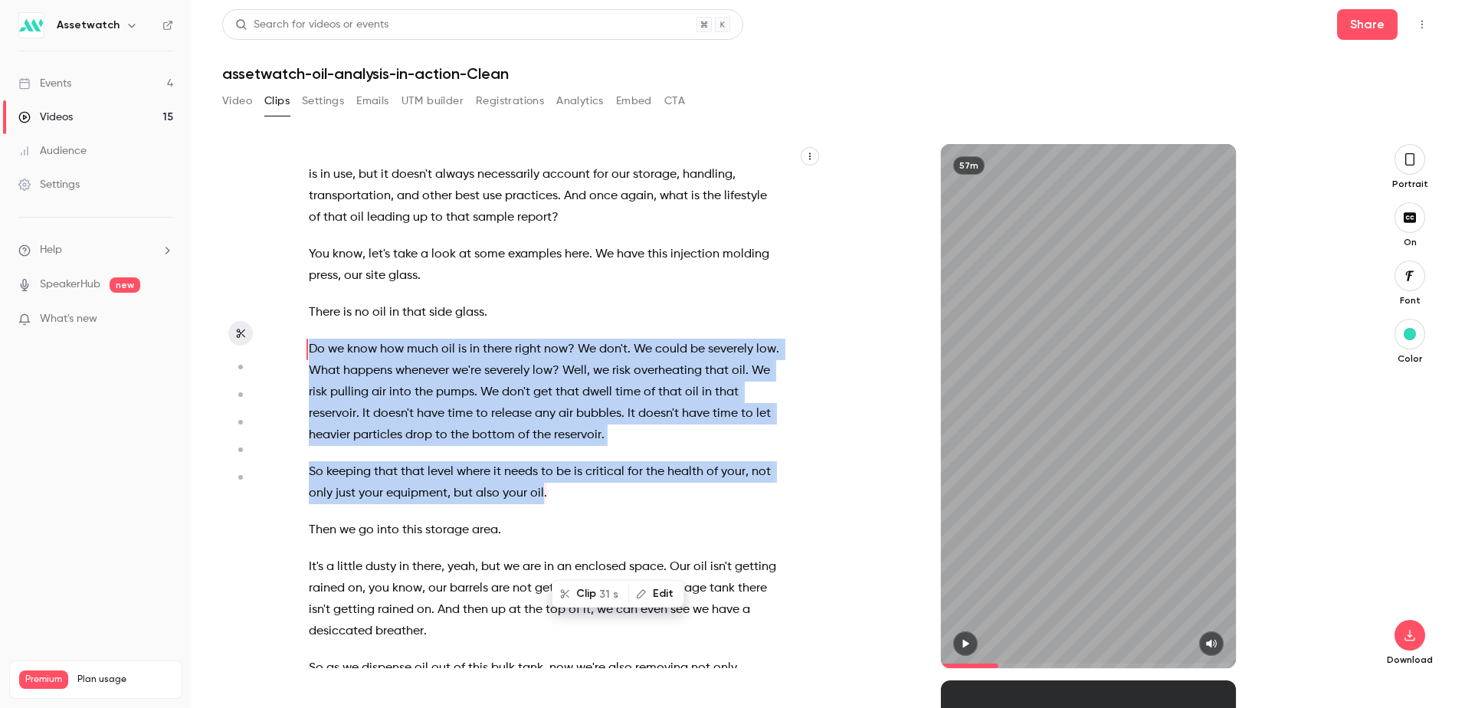
click at [586, 595] on button "Clip 31 s" at bounding box center [590, 593] width 74 height 25
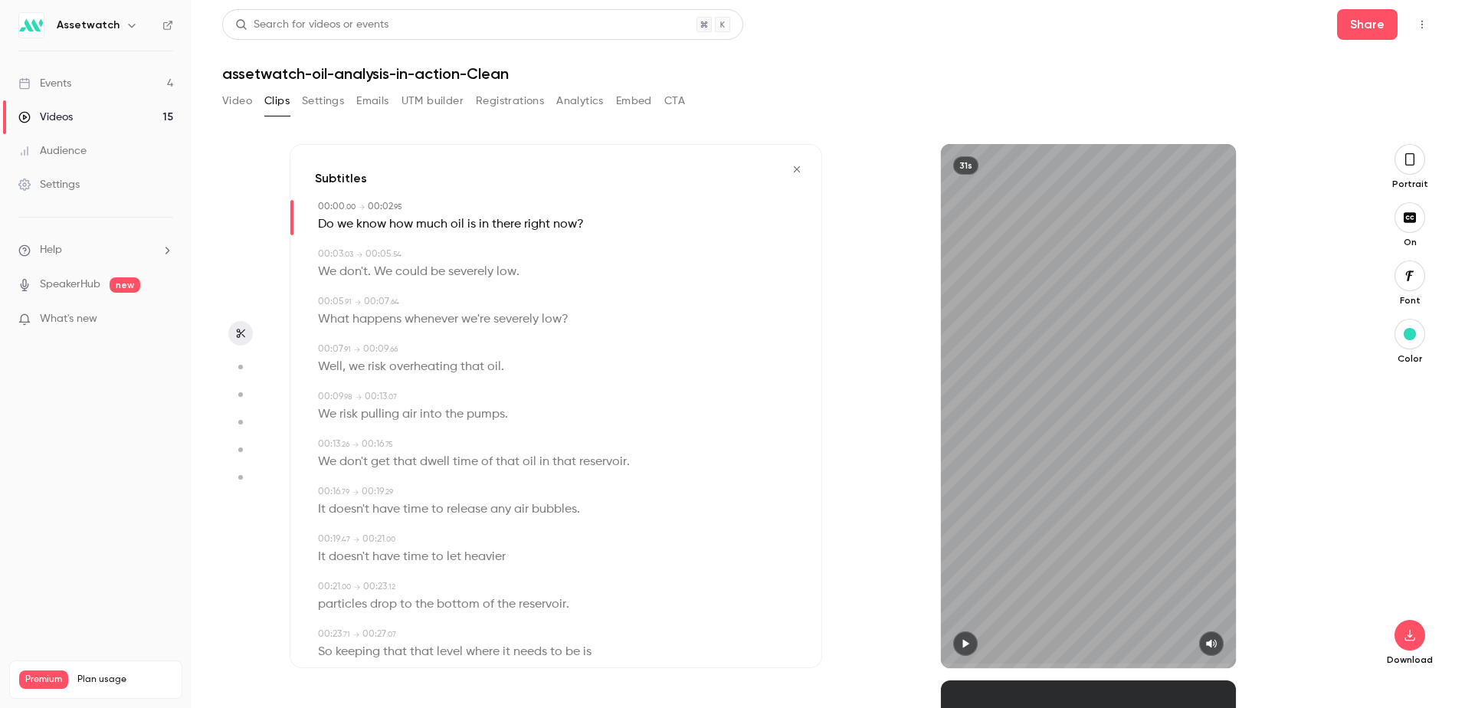
click at [961, 643] on icon "button" at bounding box center [965, 643] width 12 height 11
click at [965, 647] on icon "button" at bounding box center [965, 643] width 12 height 11
click at [964, 643] on icon "button" at bounding box center [966, 644] width 6 height 8
drag, startPoint x: 1088, startPoint y: 617, endPoint x: 1445, endPoint y: 470, distance: 385.8
click at [1445, 470] on main "Search for videos or events Share assetwatch-oil-analysis-in-action-Clean Video…" at bounding box center [827, 354] width 1273 height 708
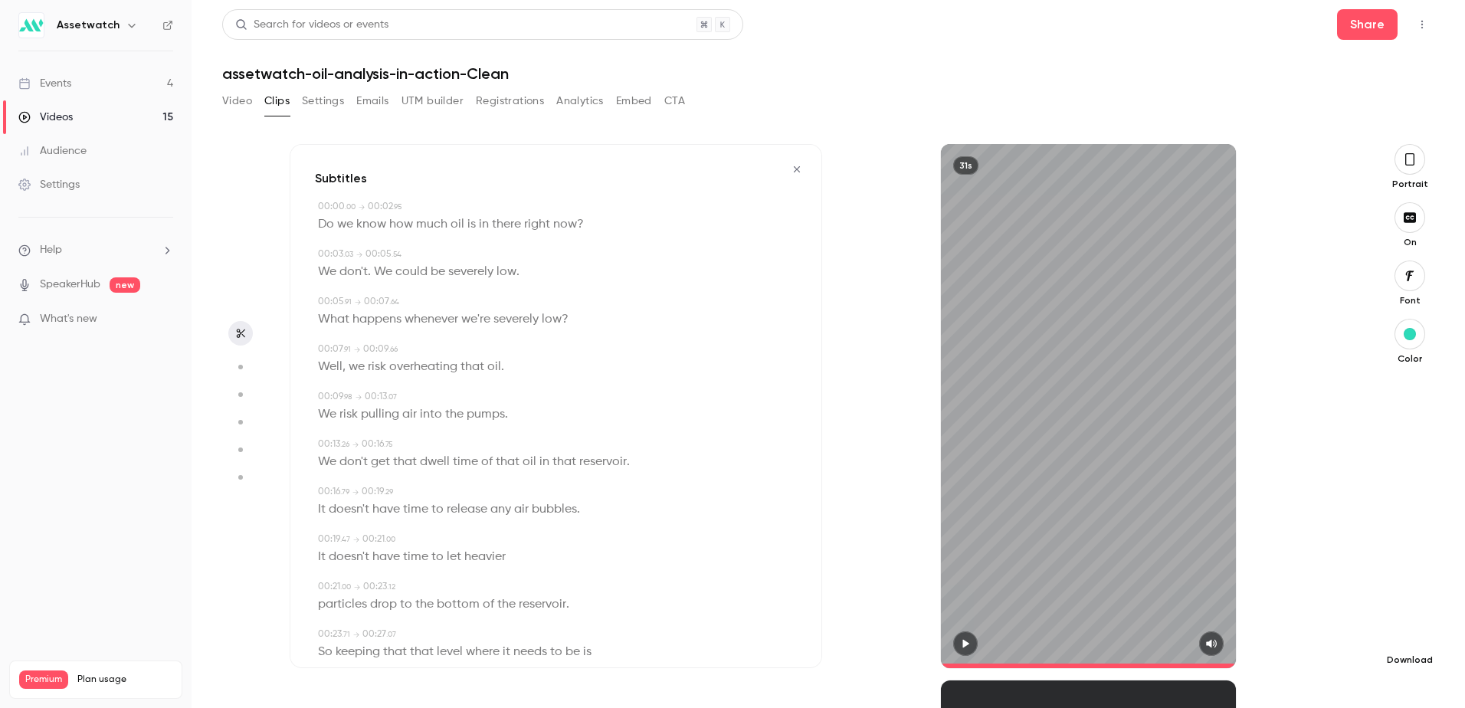
click at [1406, 634] on icon "button" at bounding box center [1409, 635] width 18 height 12
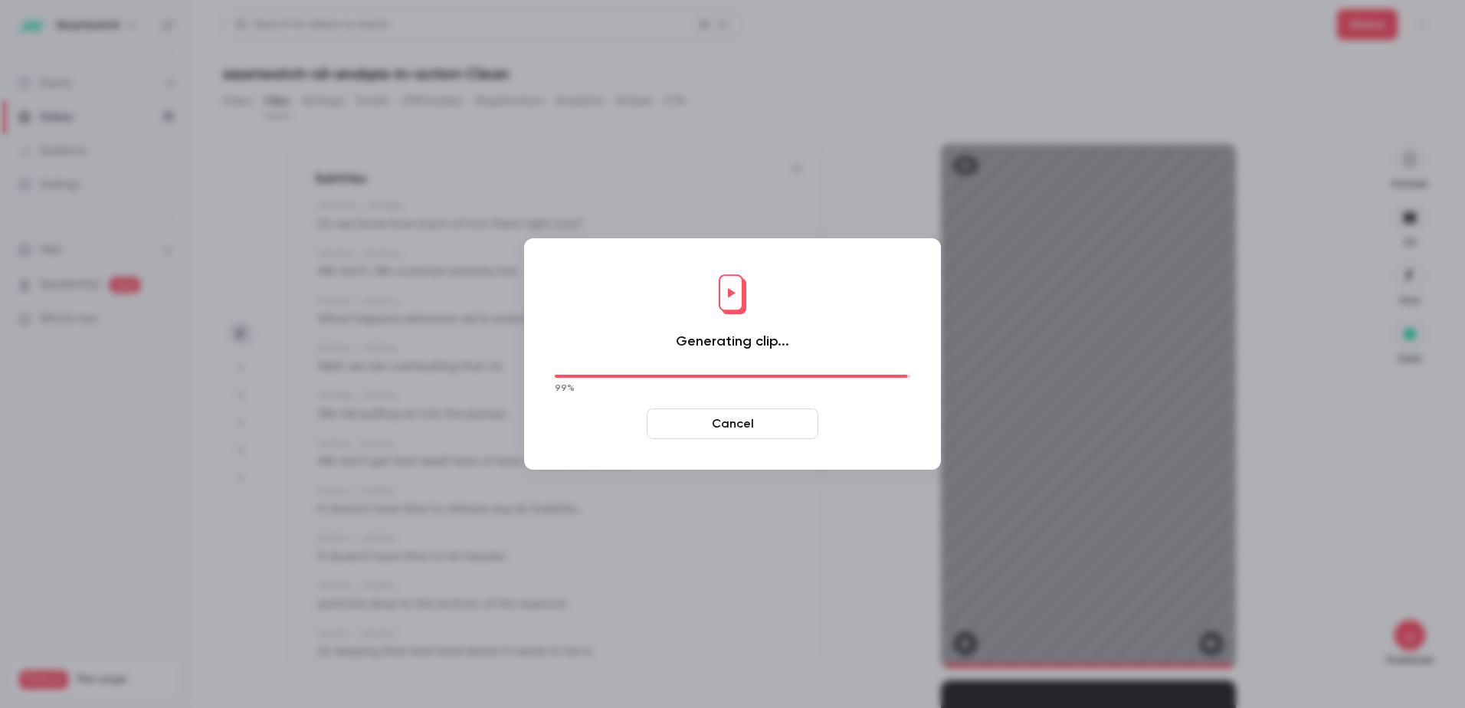
click at [811, 428] on button "Cancel" at bounding box center [732, 423] width 172 height 31
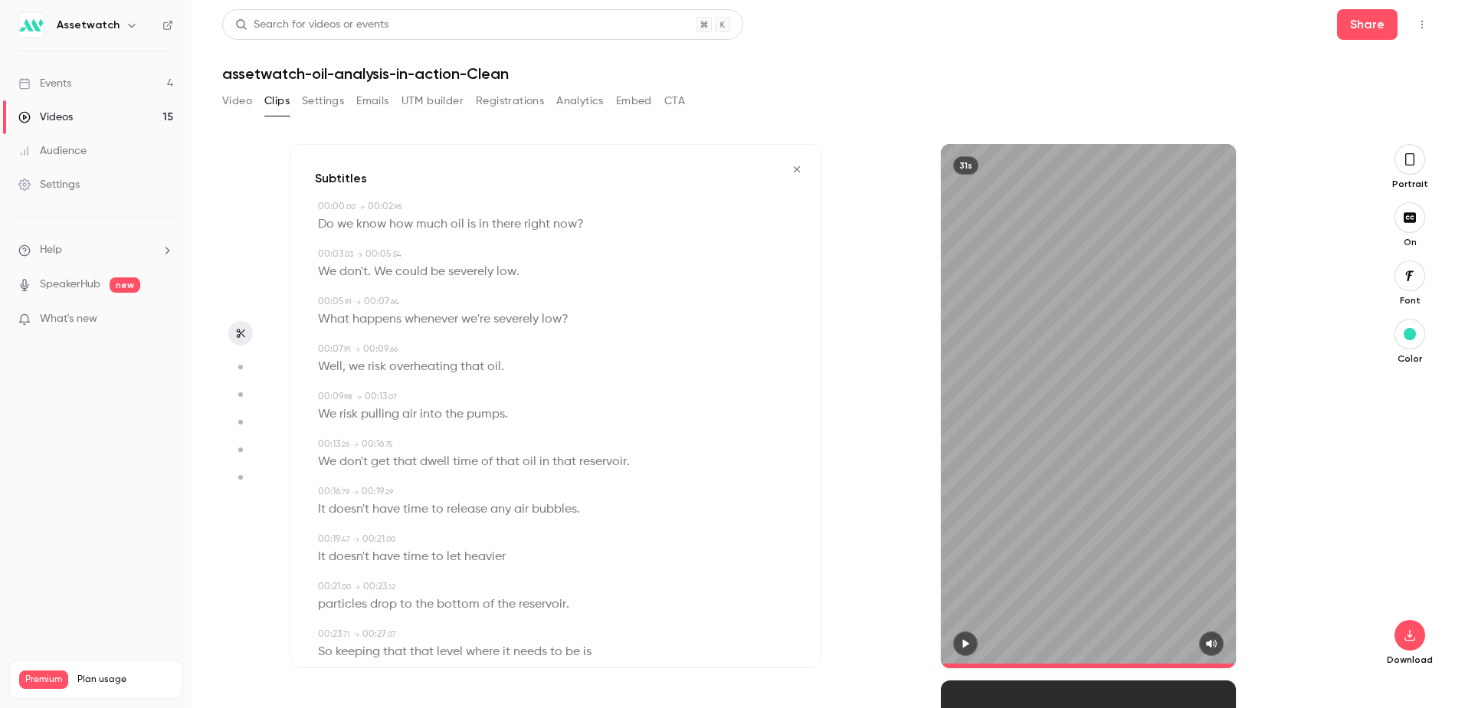
scroll to position [127, 0]
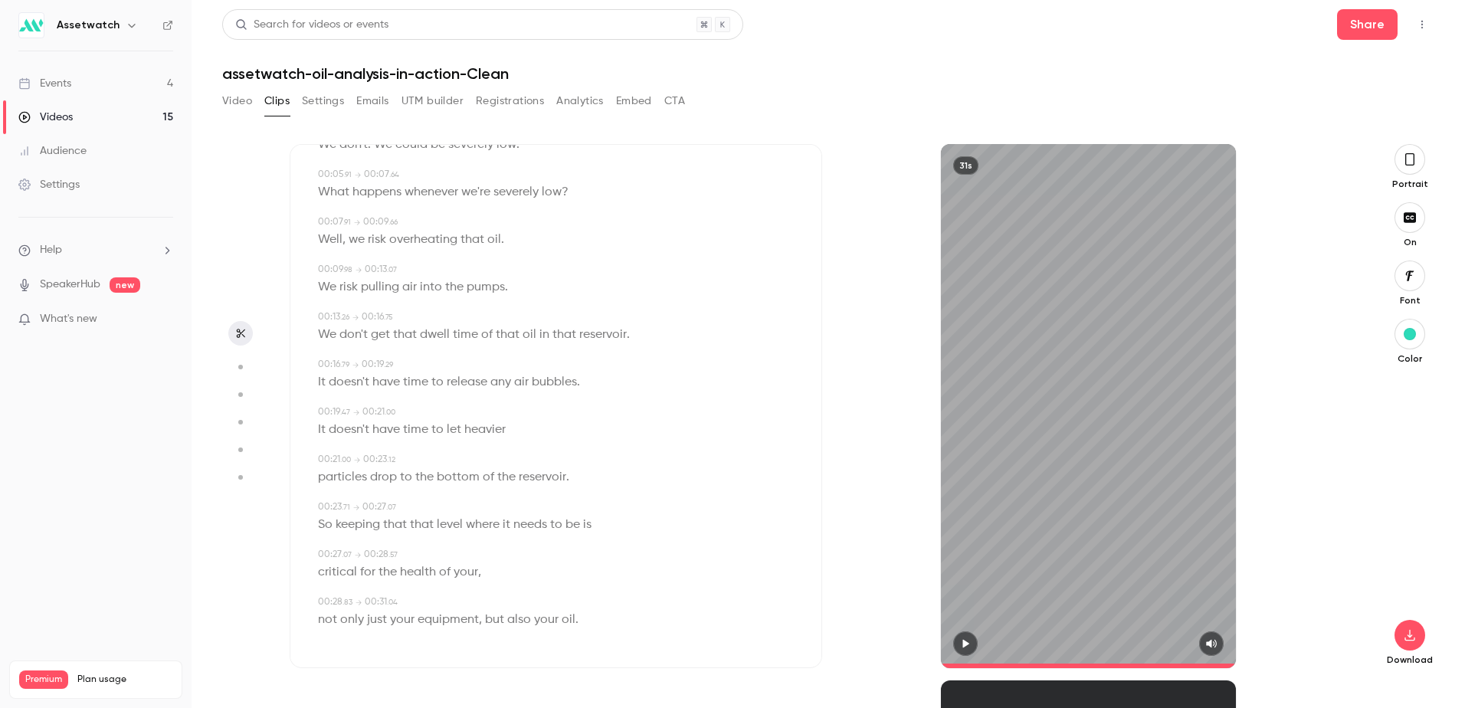
click at [825, 137] on div "Subtitles 00:00 . 00 → 00:02 . 95 Do we know how much oil is in there right now…" at bounding box center [828, 413] width 1212 height 588
click at [774, 394] on div "Subtitles 00:00 . 00 → 00:02 . 95 Do we know how much oil is in there right now…" at bounding box center [556, 406] width 532 height 524
click at [758, 132] on div "Subtitles 00:00 . 00 → 00:02 . 95 Do we know how much oil is in there right now…" at bounding box center [828, 413] width 1212 height 588
type input "**"
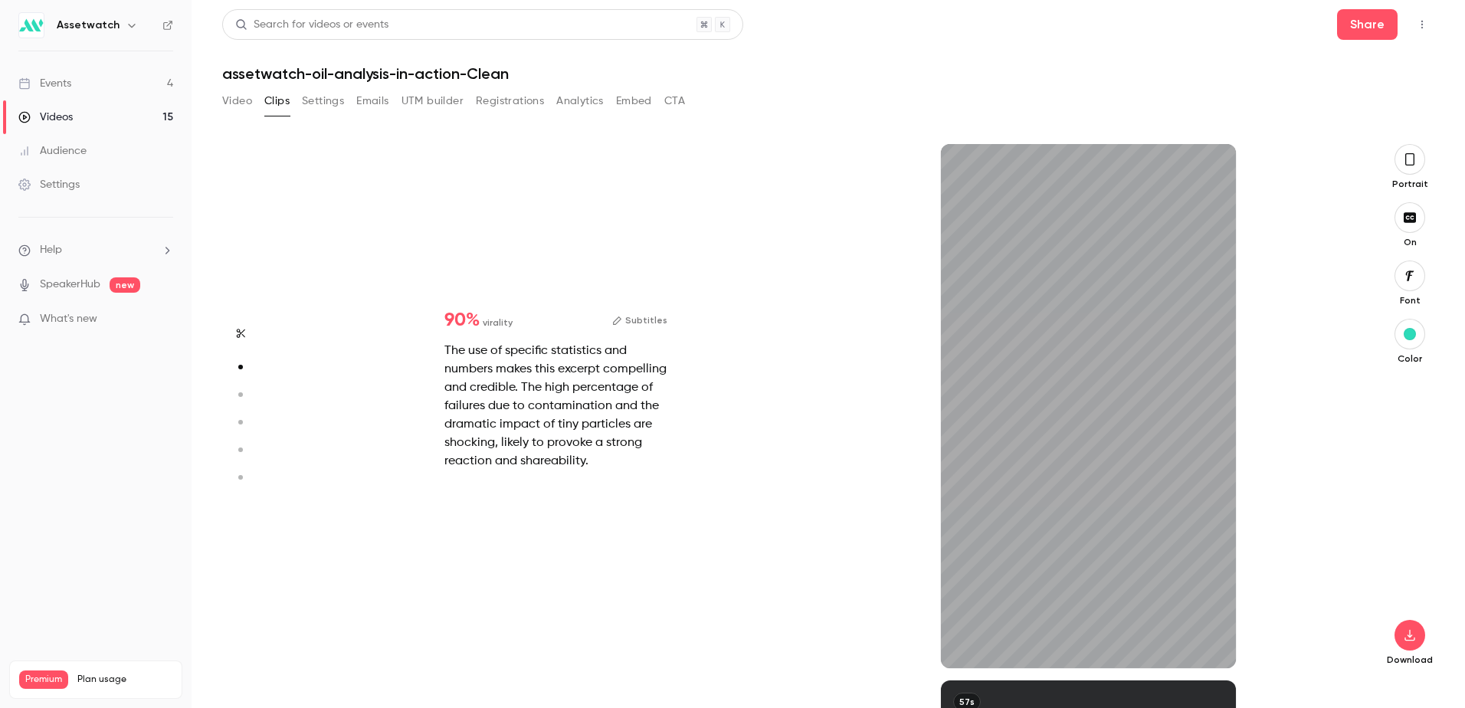
type input "***"
click at [278, 103] on button "Clips" at bounding box center [276, 101] width 25 height 25
type input "**"
type input "***"
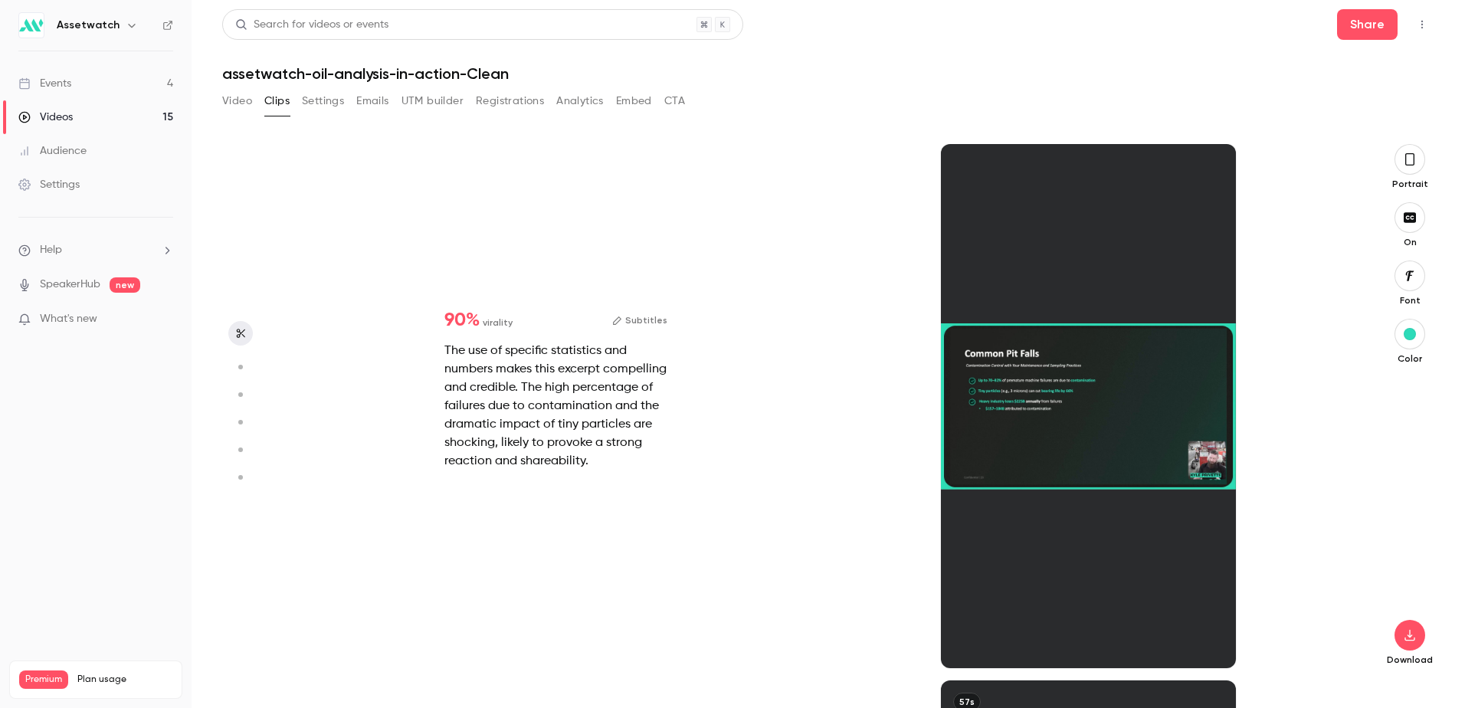
type input "**"
type input "*"
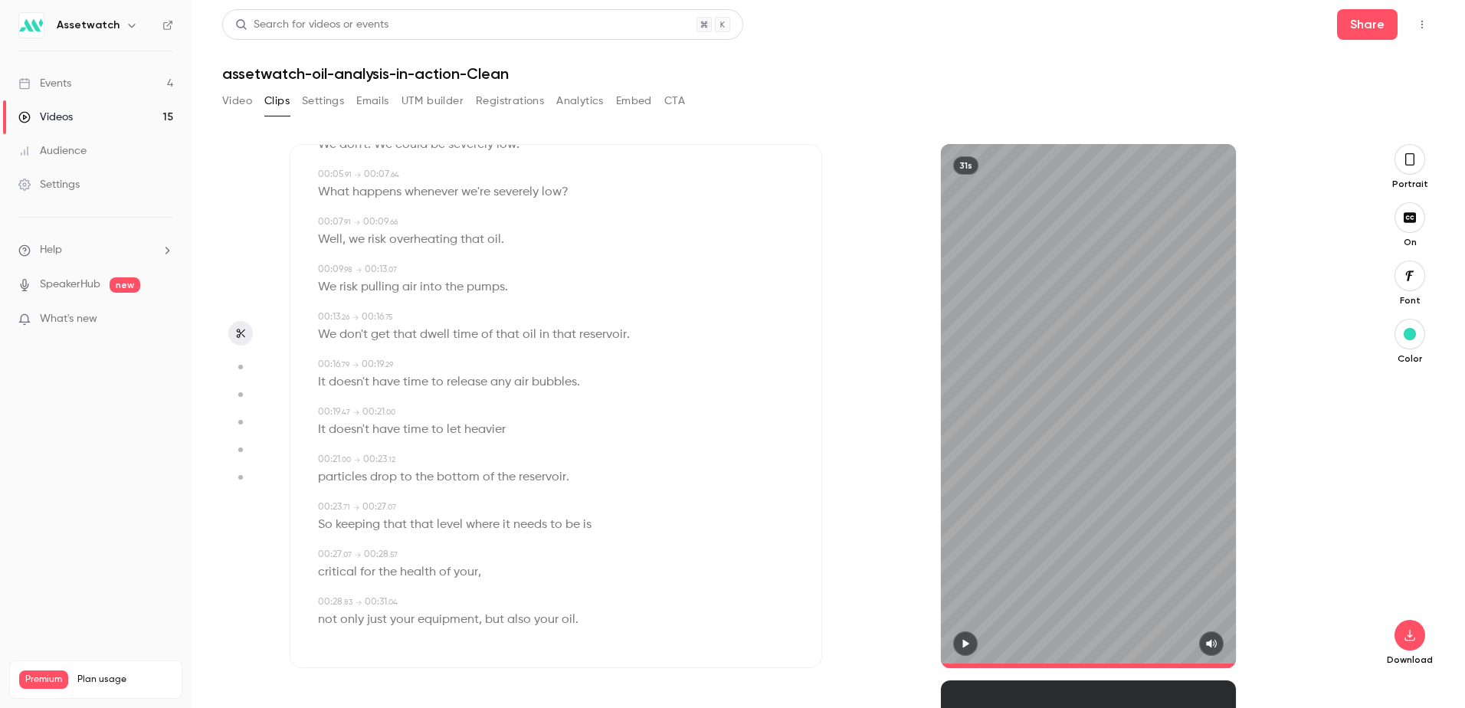
type input "**"
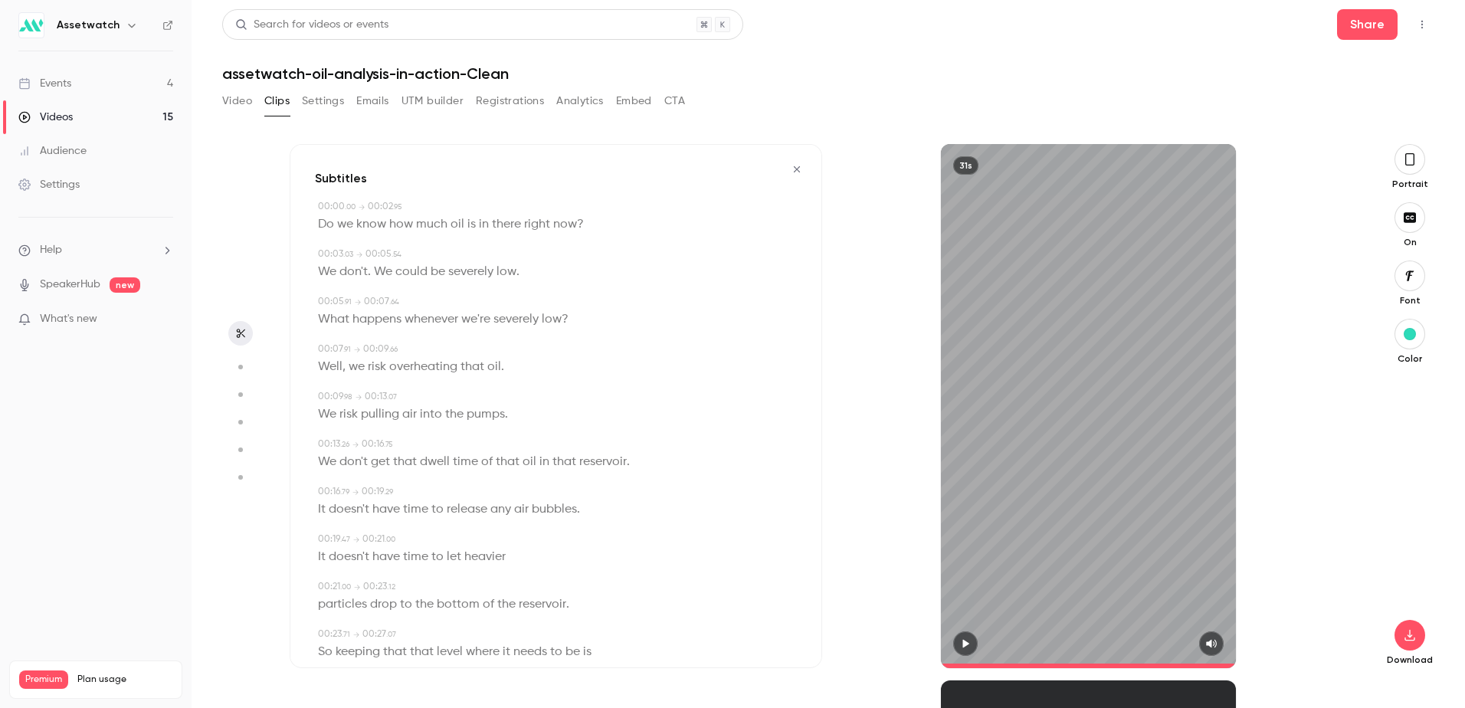
click at [790, 165] on icon "button" at bounding box center [796, 169] width 12 height 11
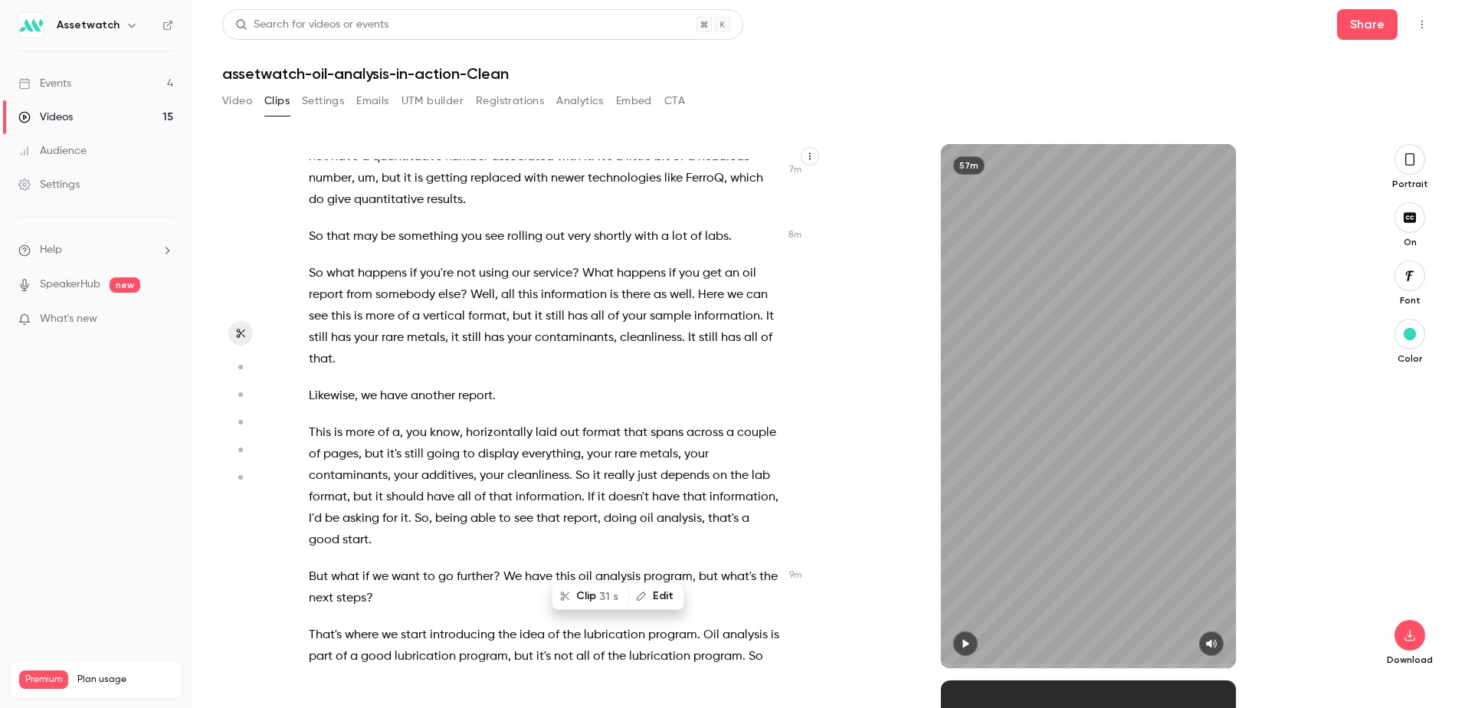
scroll to position [3910, 0]
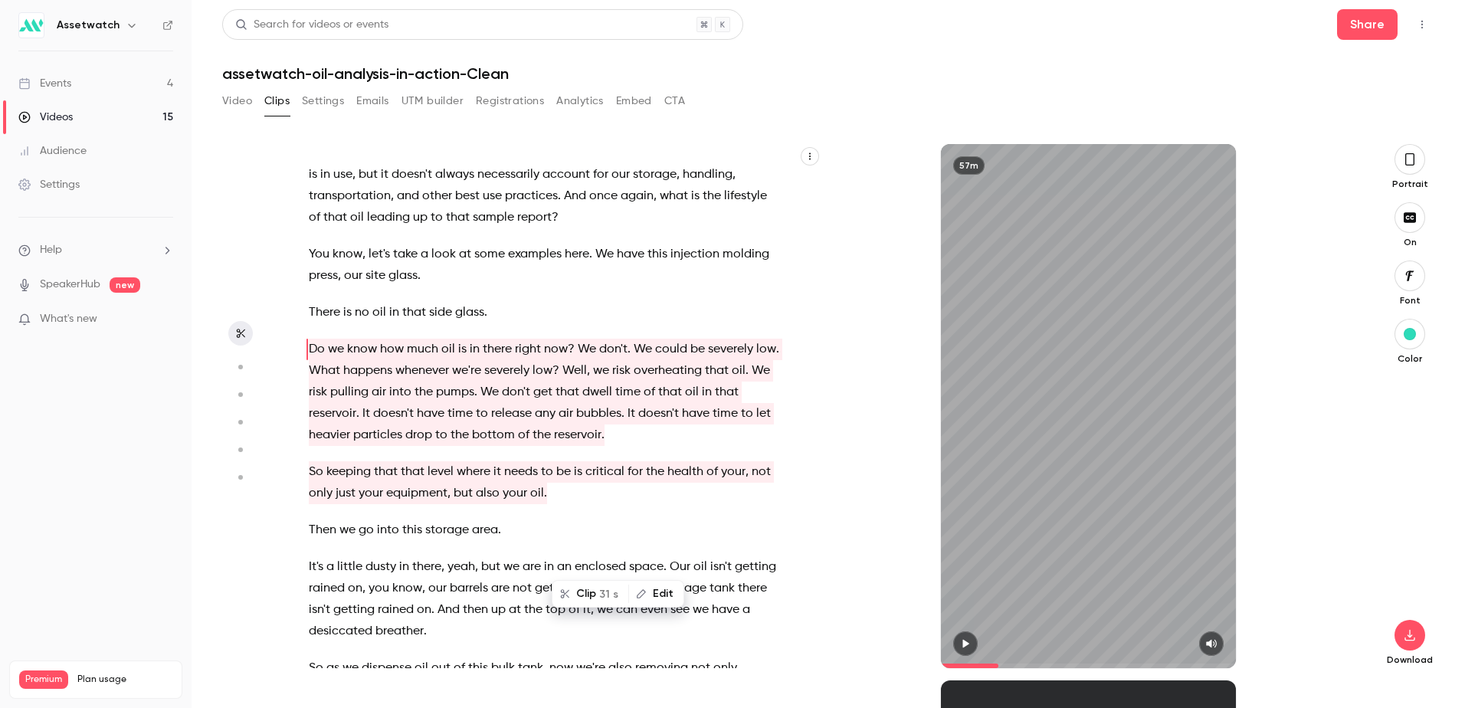
click at [552, 228] on span "report" at bounding box center [534, 217] width 34 height 21
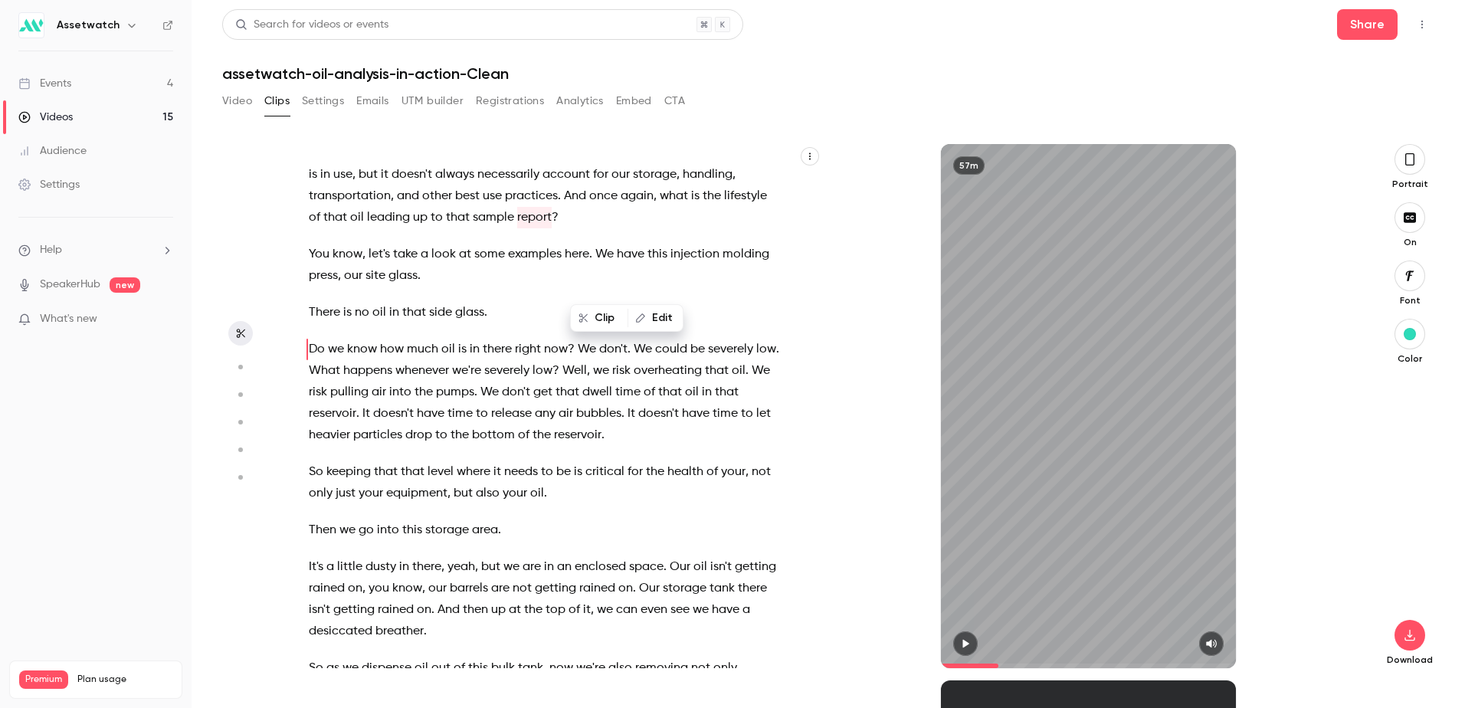
click at [837, 86] on div "Search for videos or events Share assetwatch-oil-analysis-in-action-Clean Video…" at bounding box center [828, 353] width 1212 height 689
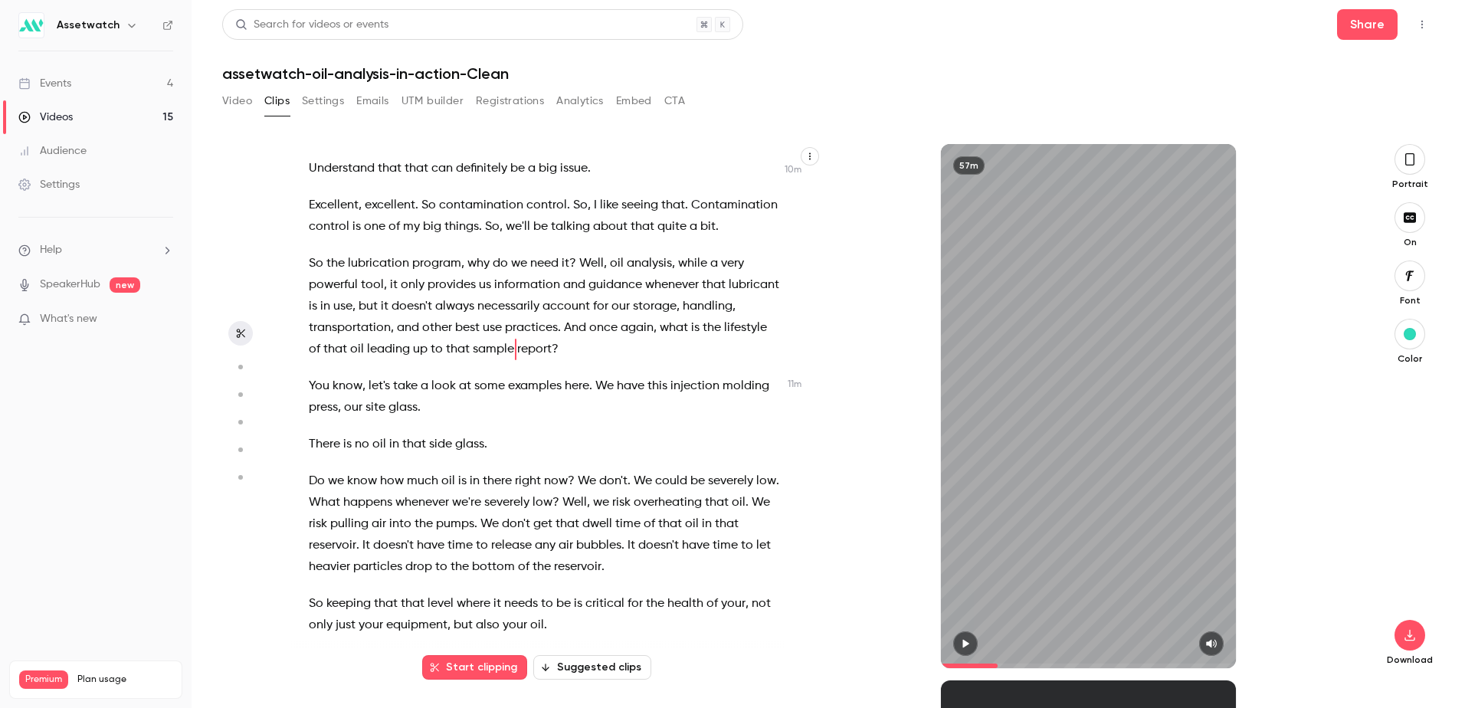
scroll to position [8849, 0]
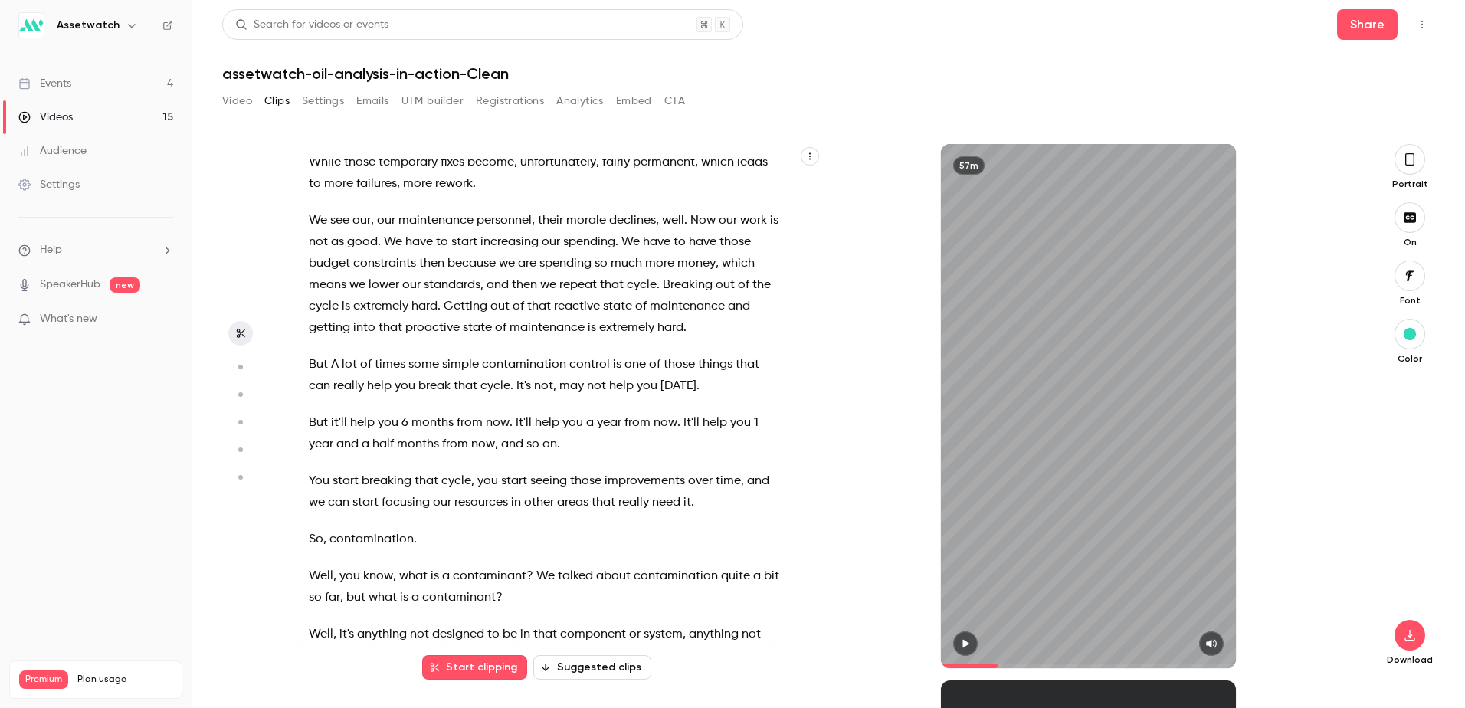
click at [492, 339] on span "state" at bounding box center [477, 327] width 29 height 21
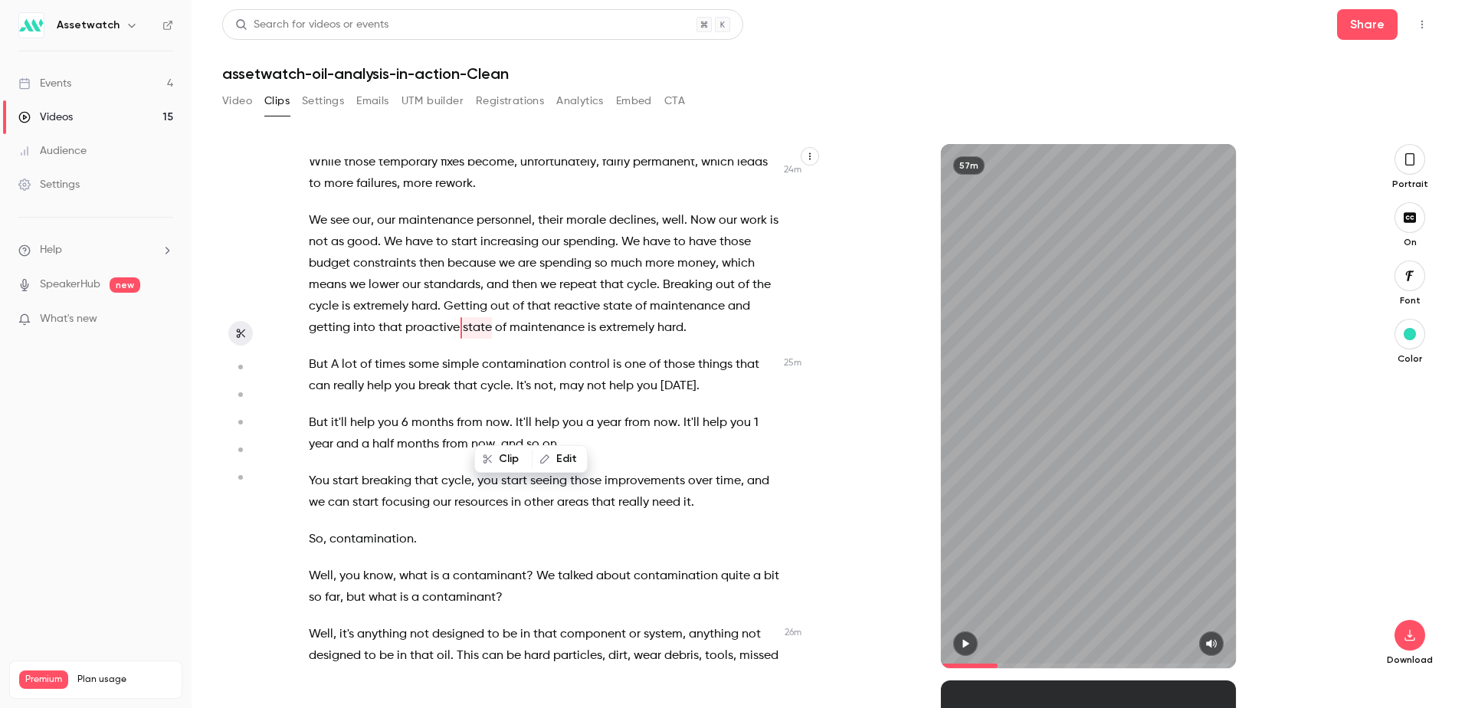
scroll to position [8870, 0]
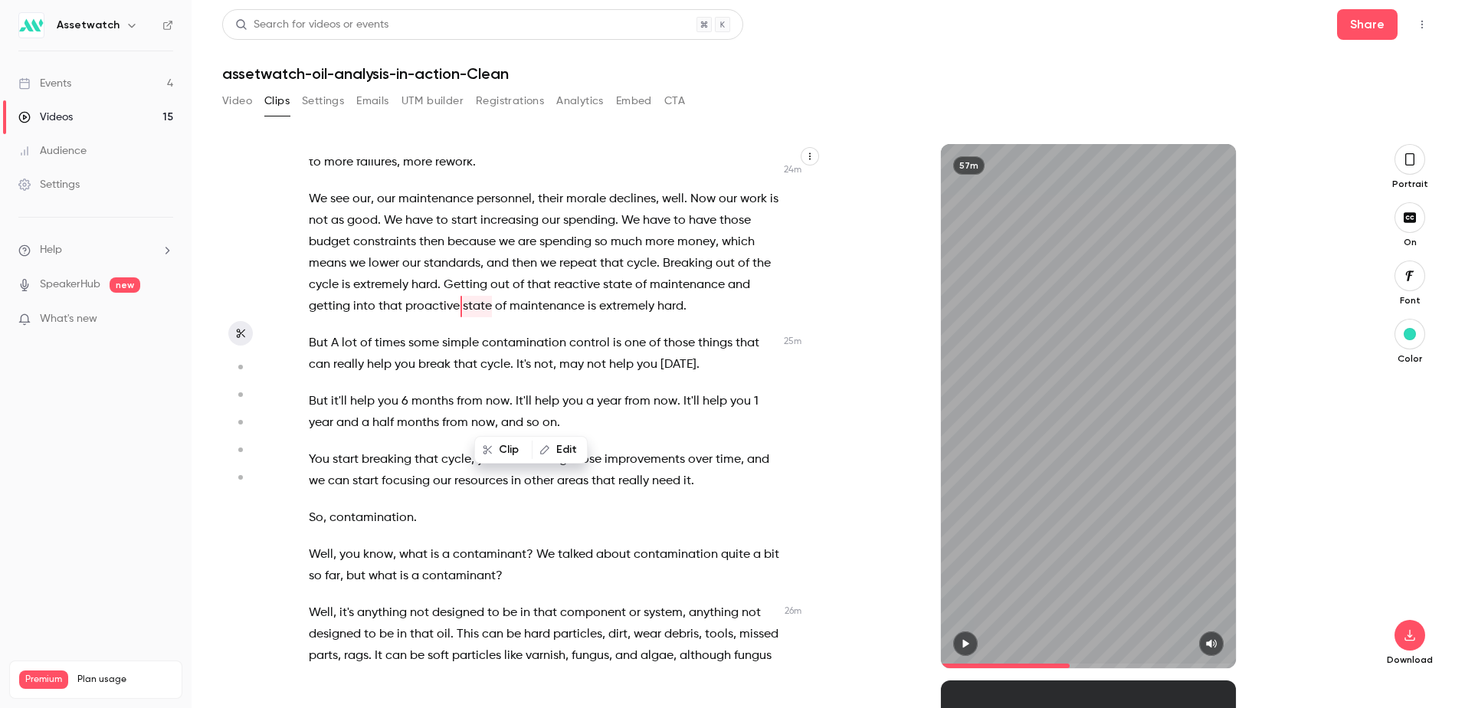
click at [467, 296] on span "Getting" at bounding box center [466, 284] width 44 height 21
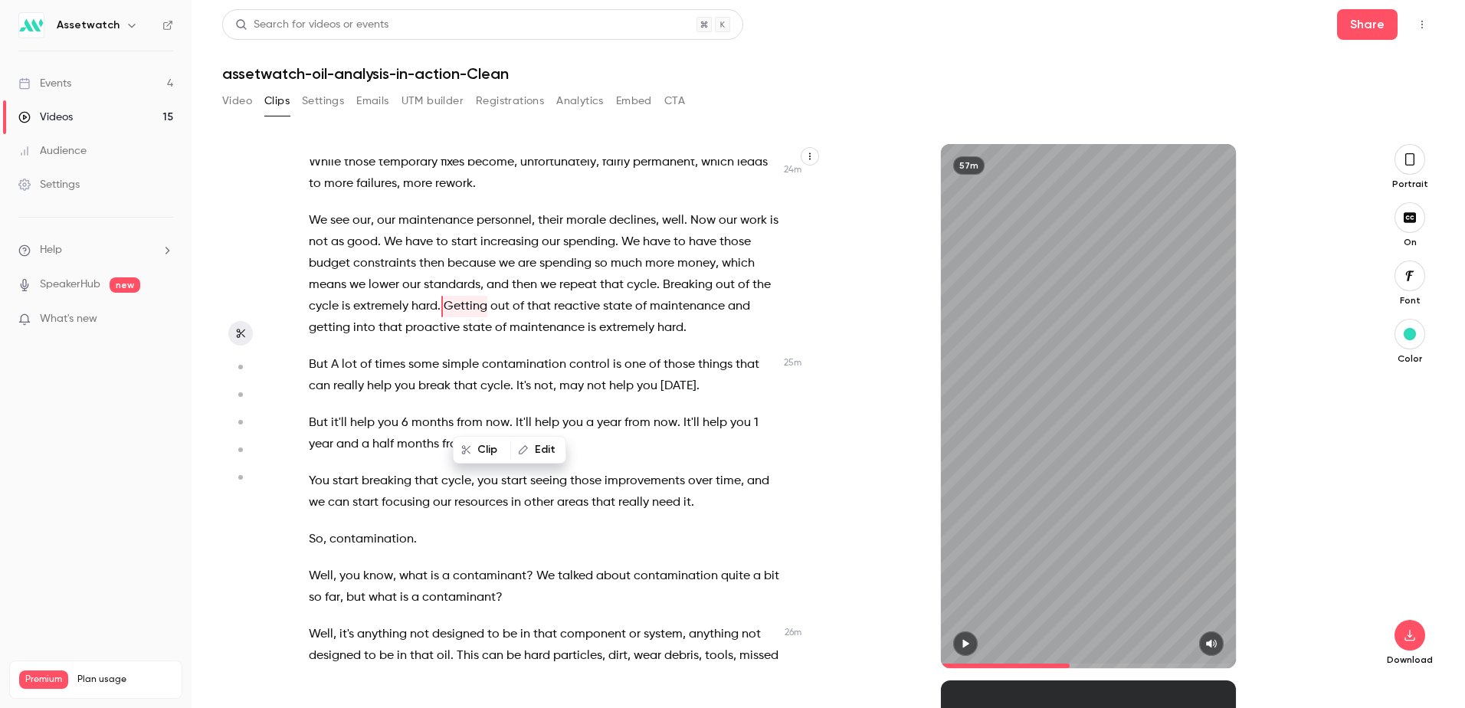
type input "******"
click at [471, 317] on span "Getting" at bounding box center [466, 306] width 44 height 21
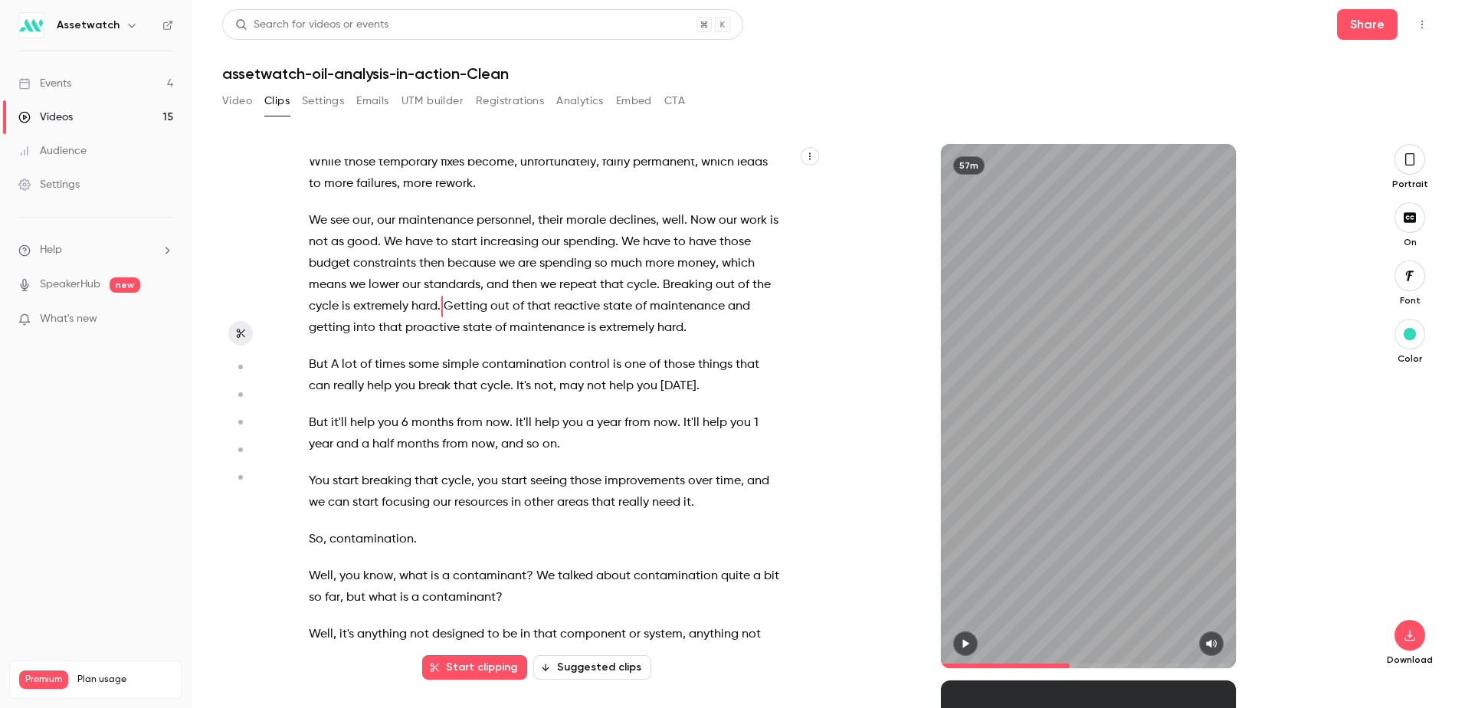
drag, startPoint x: 465, startPoint y: 415, endPoint x: 697, endPoint y: 610, distance: 303.3
click at [696, 610] on div "Hi everyone , thanks for joining us [DATE] for Oil analysis in Action . My name…" at bounding box center [552, 413] width 525 height 509
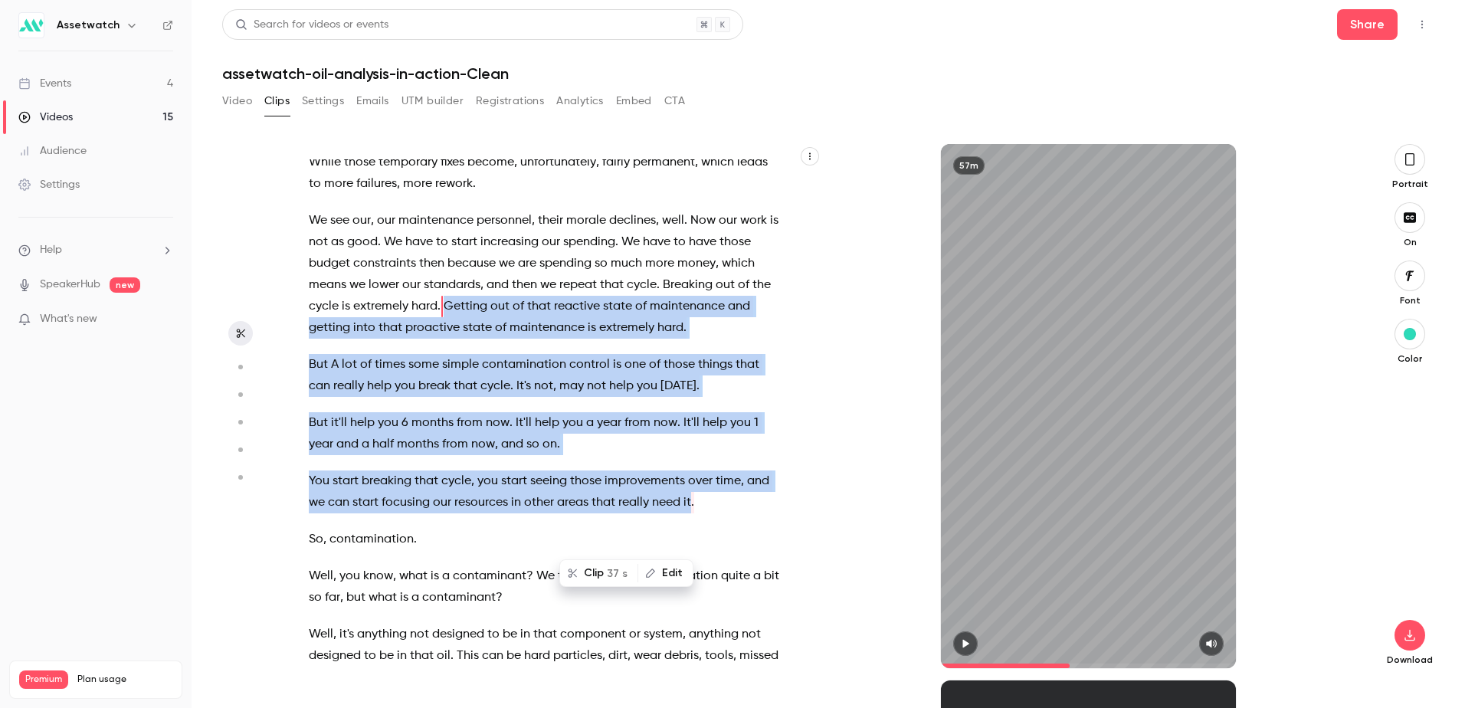
click at [696, 513] on p "You start breaking that cycle , you start seeing those improvements over time ,…" at bounding box center [544, 491] width 471 height 43
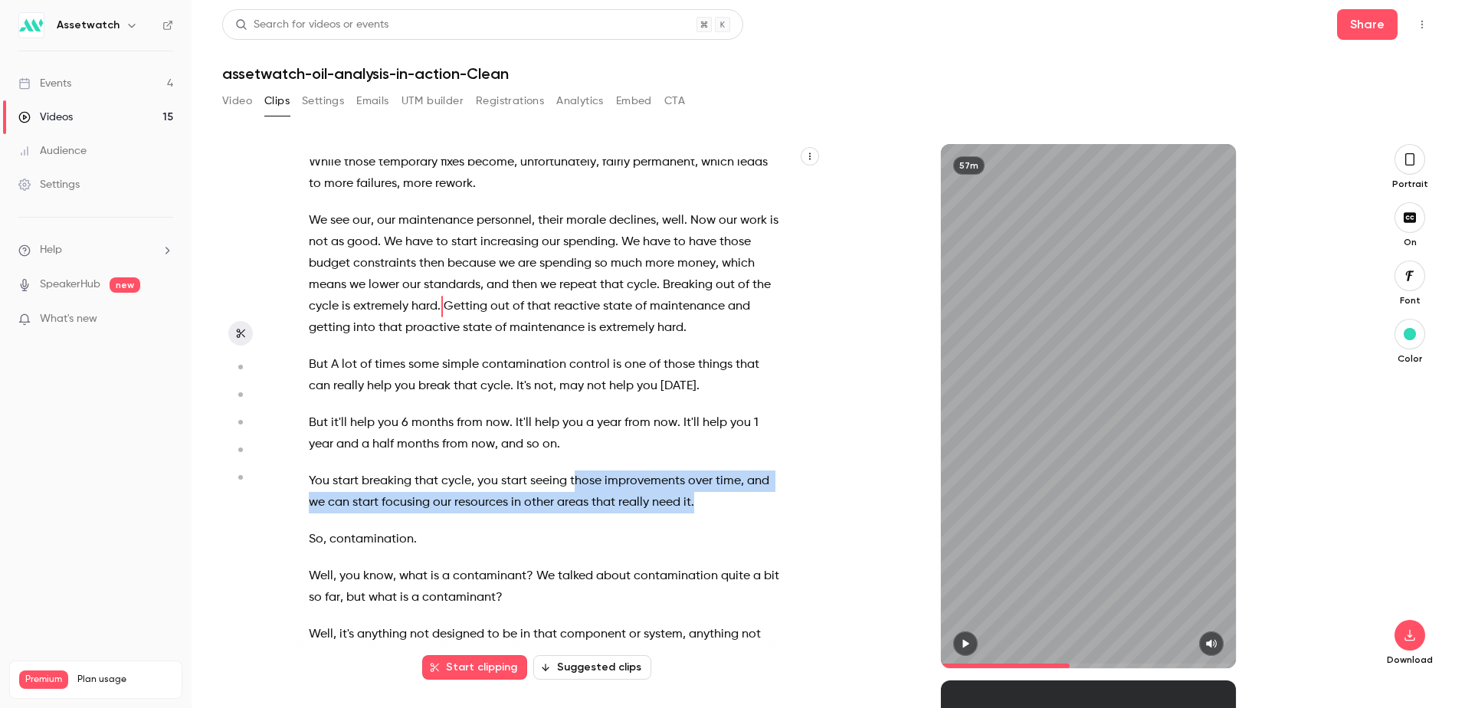
drag, startPoint x: 699, startPoint y: 610, endPoint x: 522, endPoint y: 440, distance: 244.3
click at [464, 414] on div "Hi everyone , thanks for joining us [DATE] for Oil analysis in Action . My name…" at bounding box center [552, 413] width 525 height 509
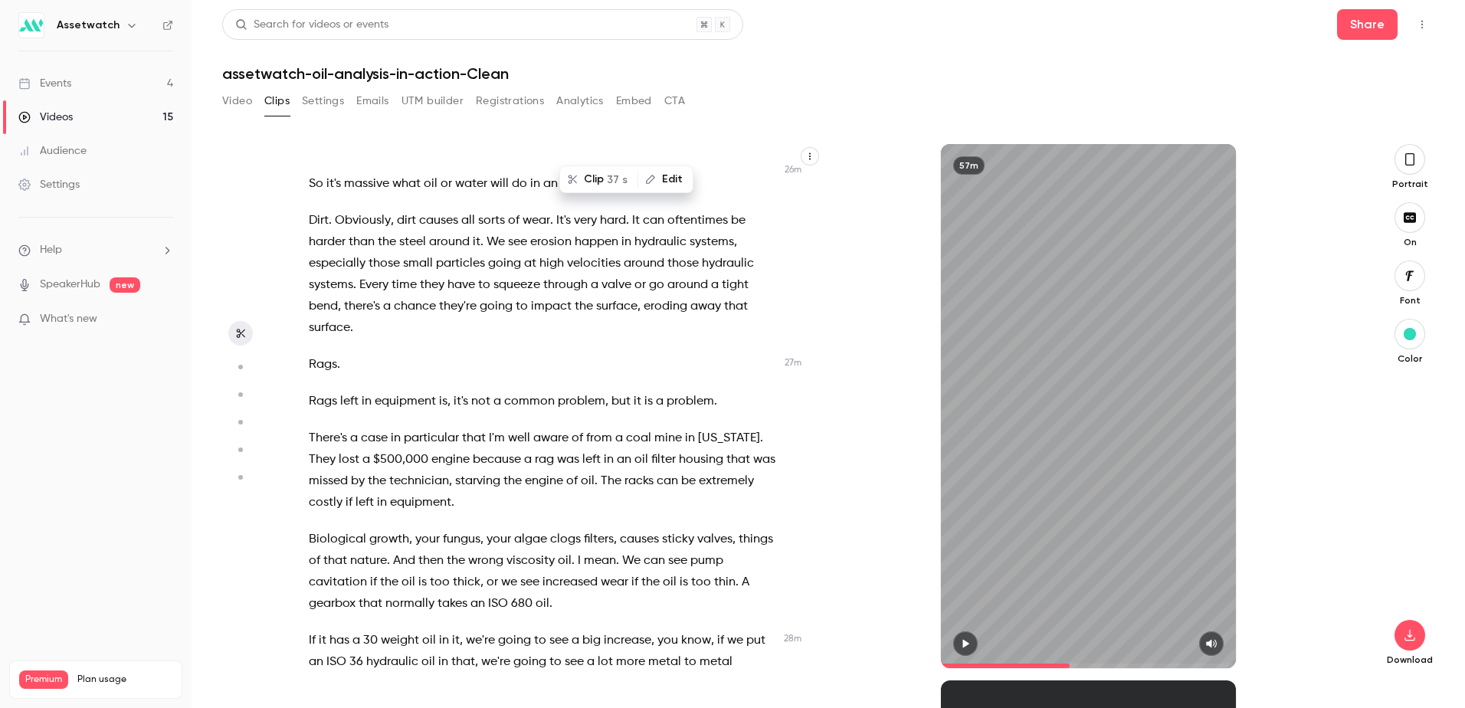
scroll to position [9615, 0]
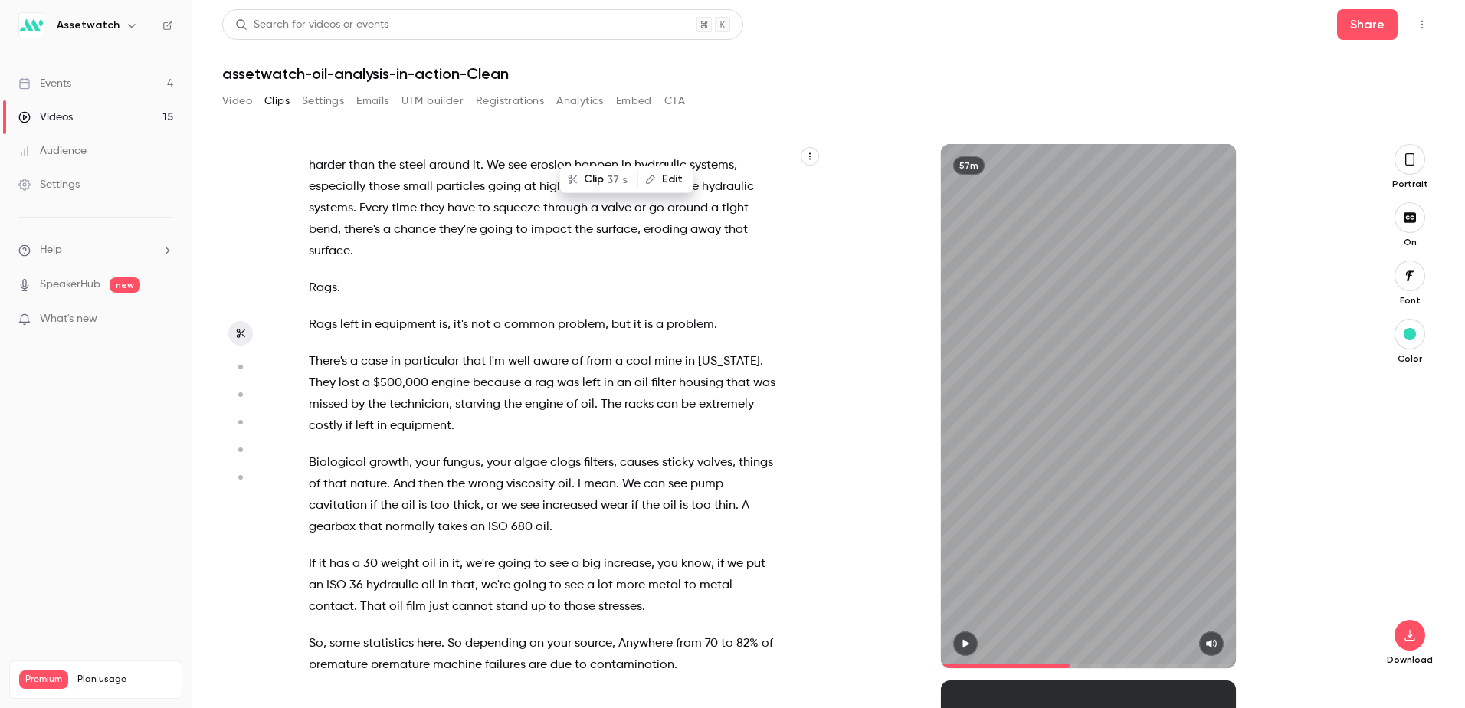
drag, startPoint x: 510, startPoint y: 534, endPoint x: 597, endPoint y: 550, distance: 88.0
click at [302, 465] on div "Hi everyone , thanks for joining us [DATE] for Oil analysis in Action . My name…" at bounding box center [552, 413] width 525 height 509
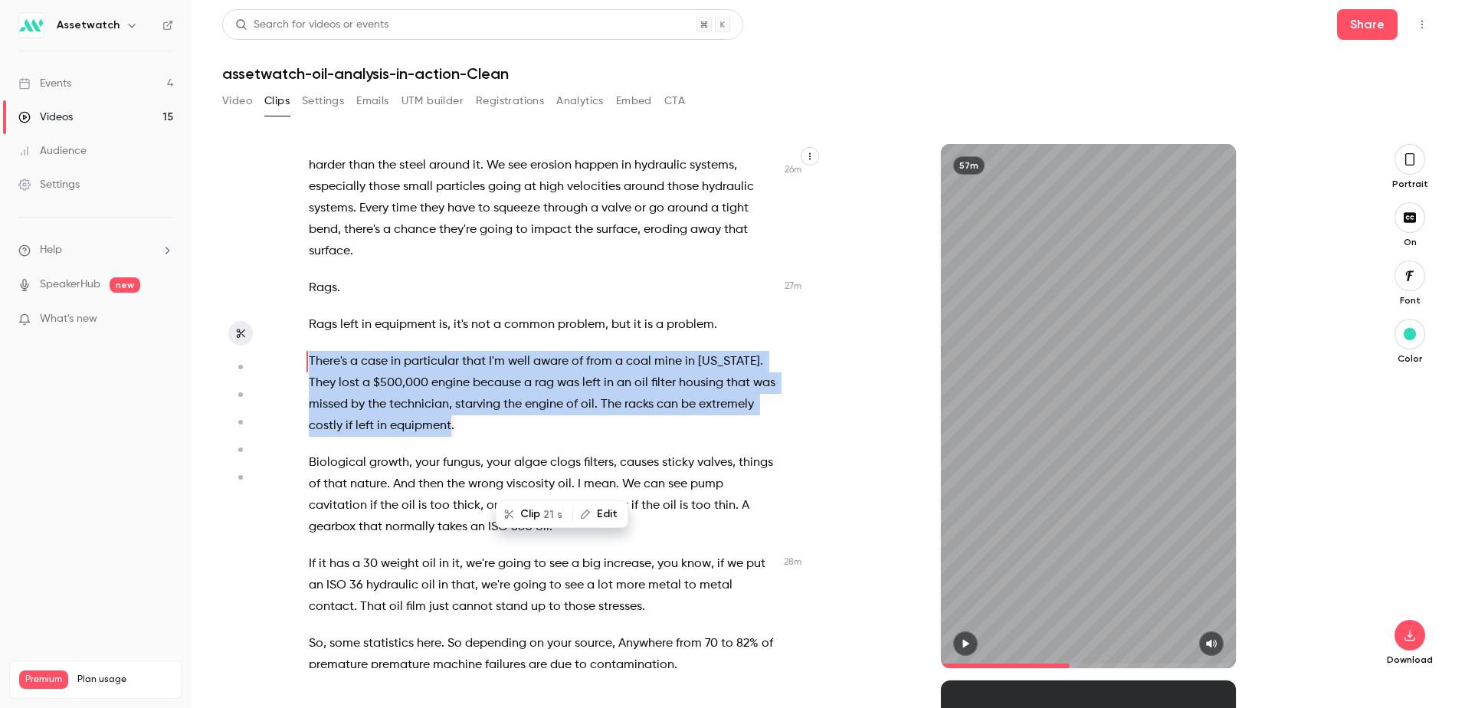
scroll to position [9670, 0]
